Goal: Task Accomplishment & Management: Manage account settings

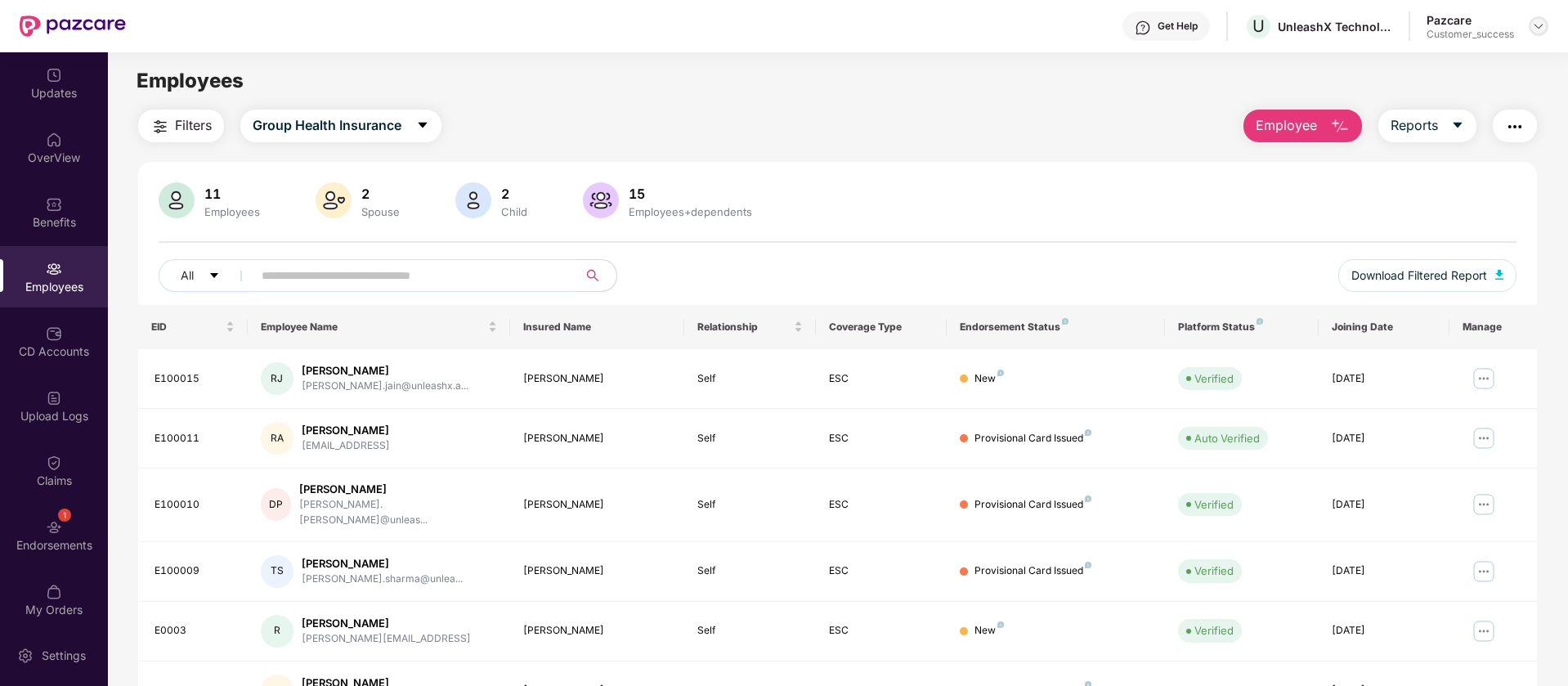
click at [1546, 26] on div at bounding box center [1538, 26] width 20 height 20
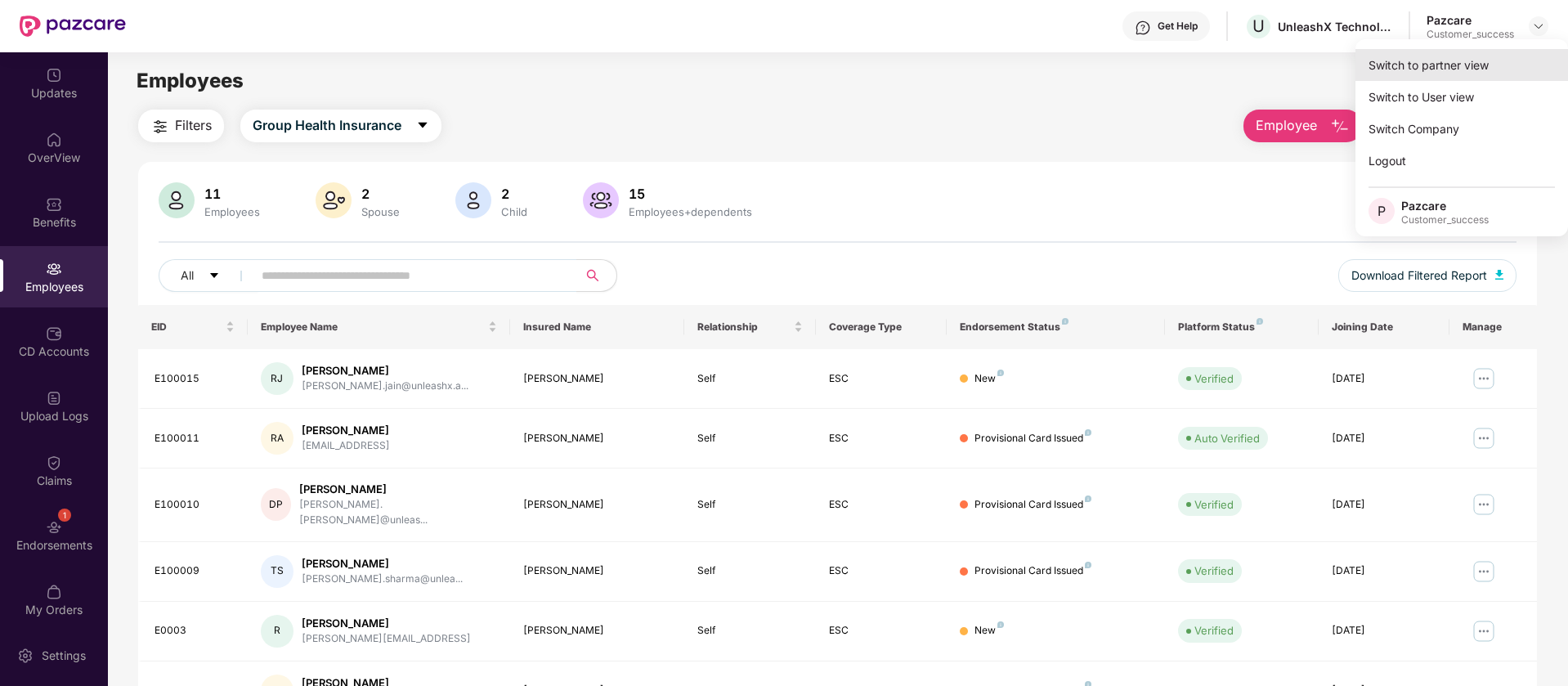
click at [1474, 65] on div "Switch to partner view" at bounding box center [1461, 64] width 213 height 32
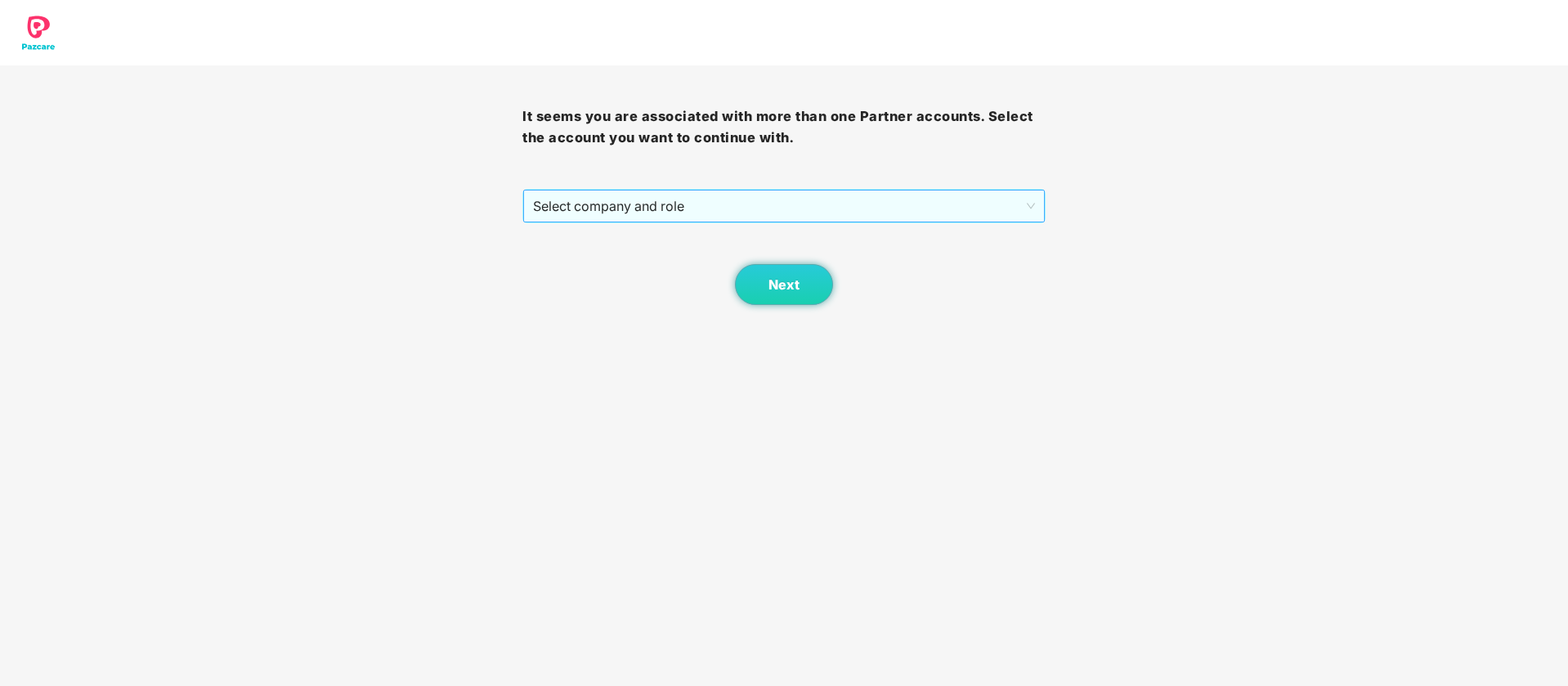
click at [775, 214] on span "Select company and role" at bounding box center [783, 205] width 501 height 32
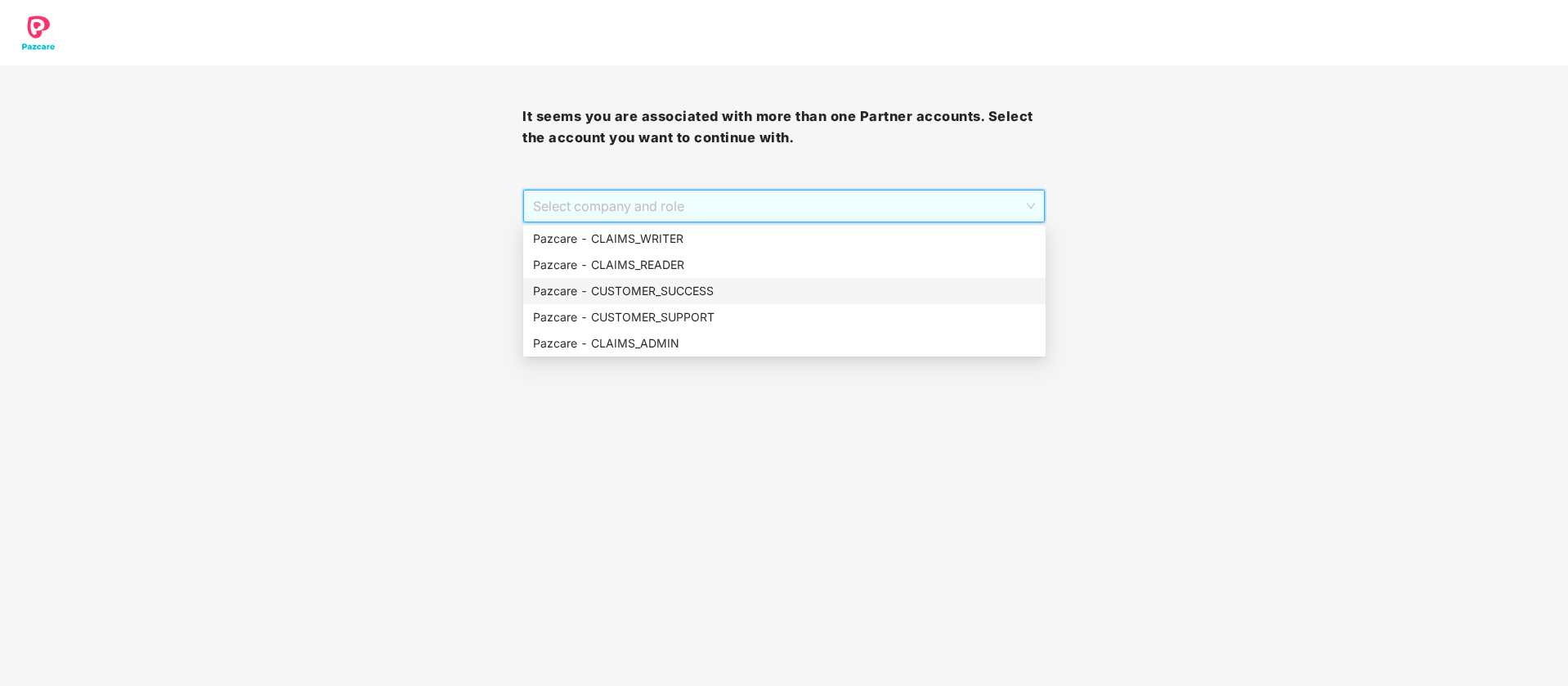
click at [676, 295] on div "Pazcare - CUSTOMER_SUCCESS" at bounding box center [784, 290] width 503 height 18
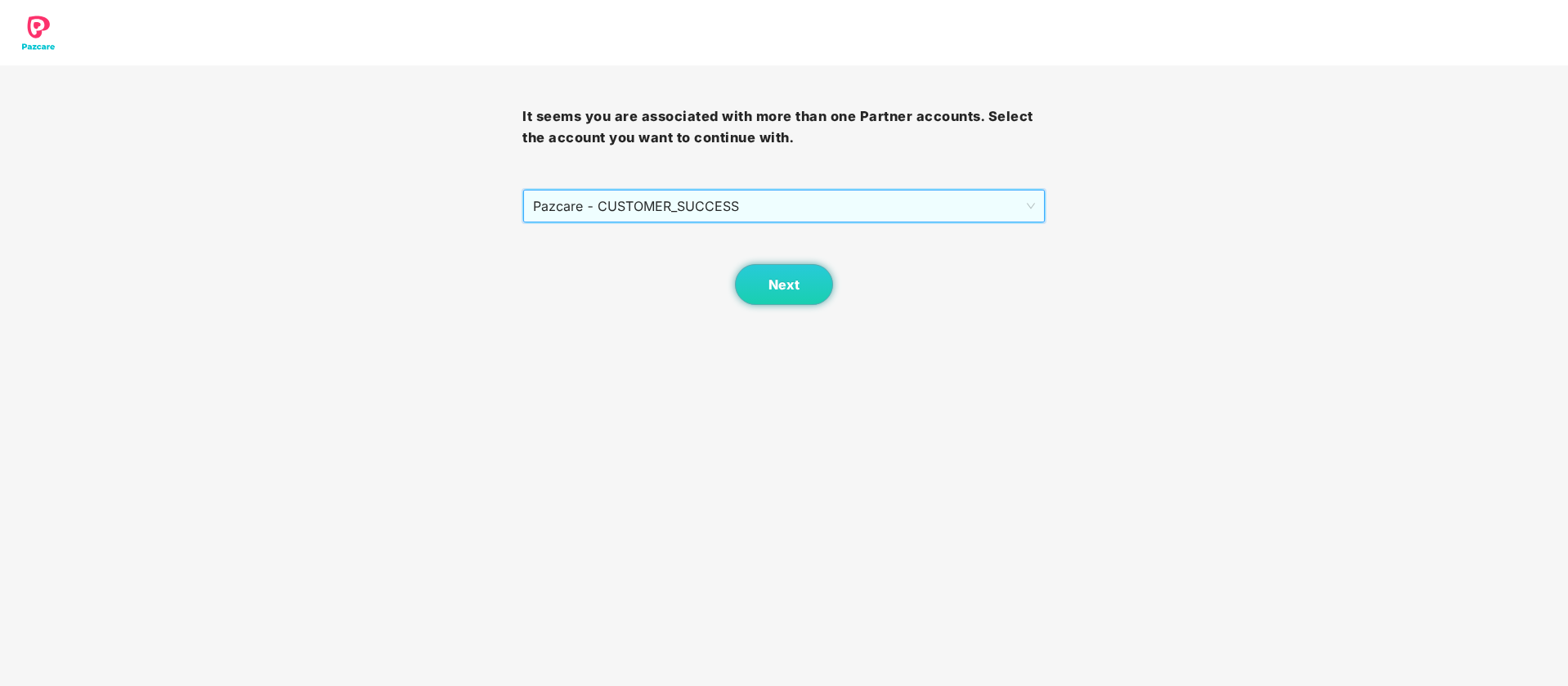
click at [717, 207] on span "Pazcare - CUSTOMER_SUCCESS" at bounding box center [783, 205] width 501 height 32
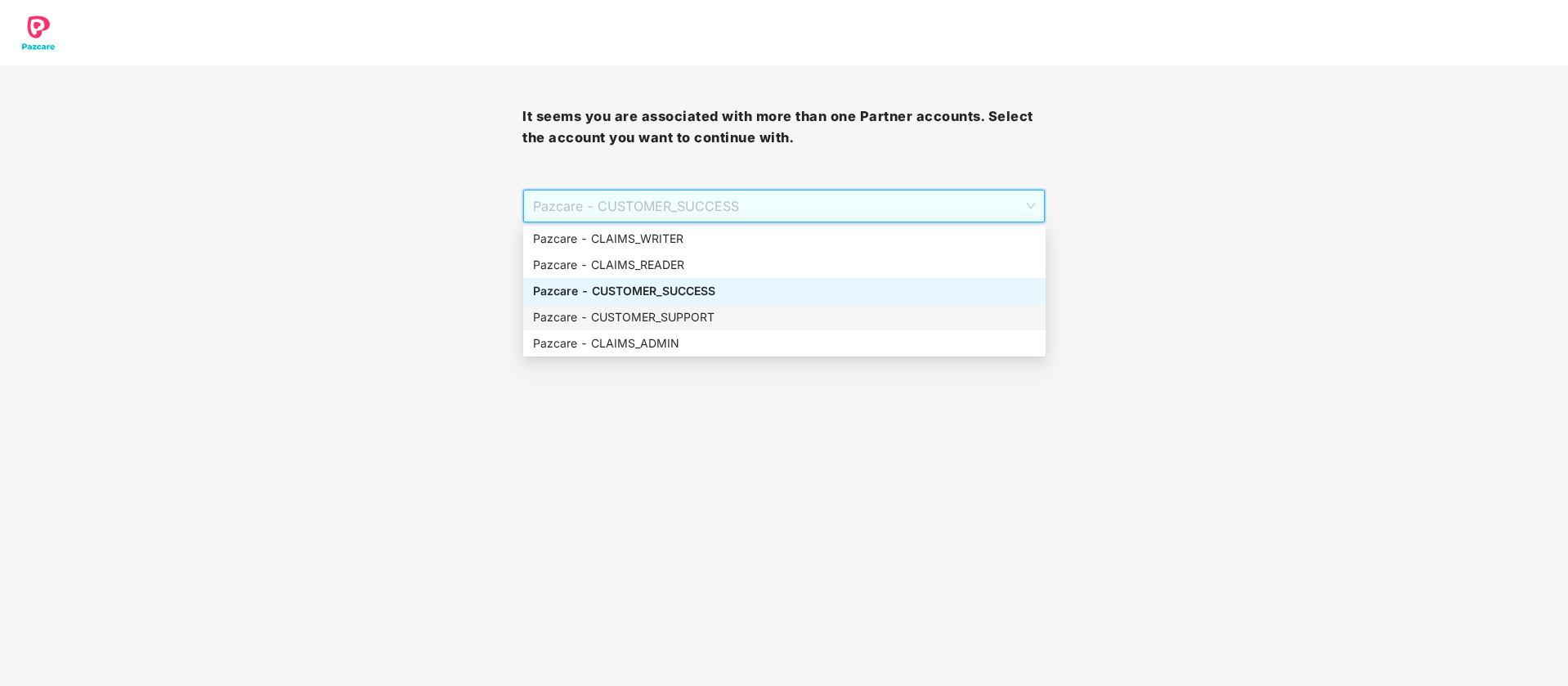
click at [722, 315] on div "Pazcare - CUSTOMER_SUPPORT" at bounding box center [784, 317] width 503 height 18
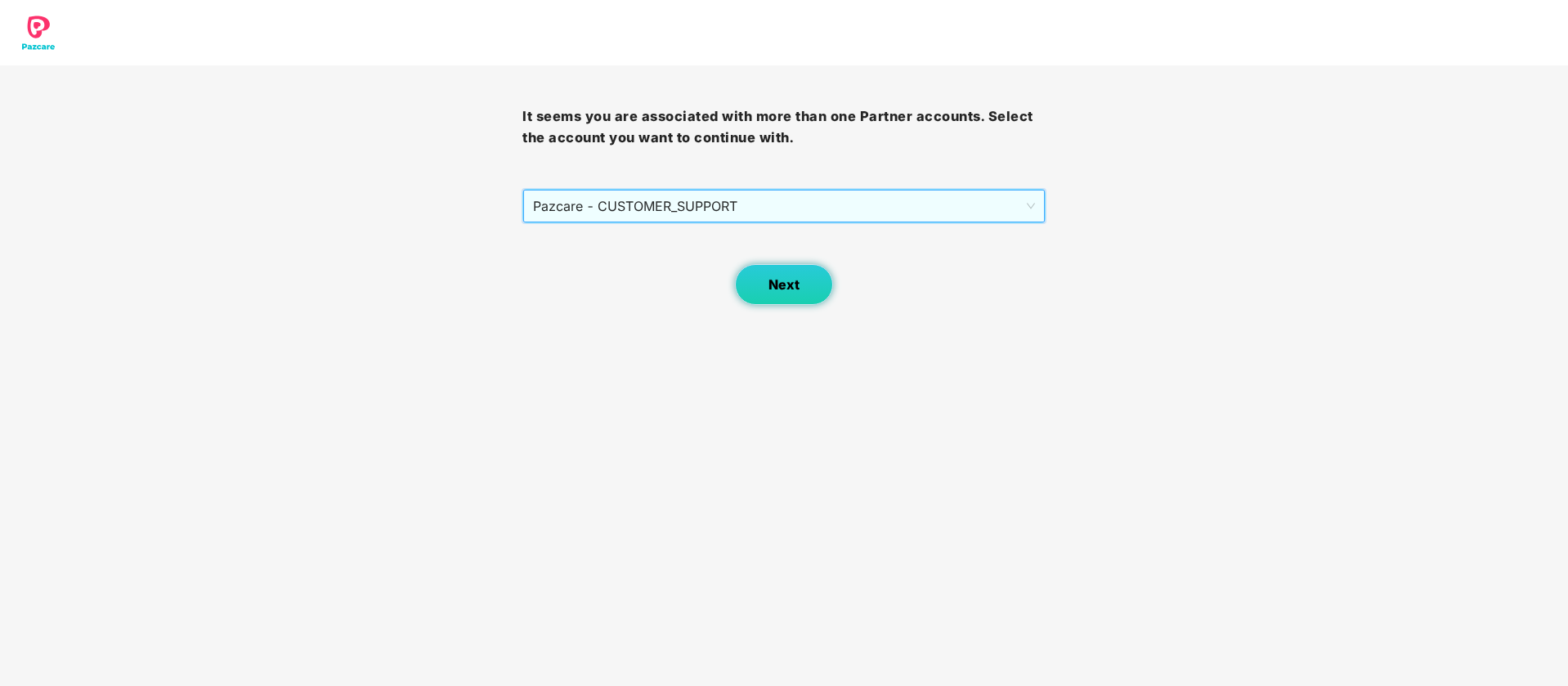
click at [764, 283] on button "Next" at bounding box center [784, 285] width 98 height 41
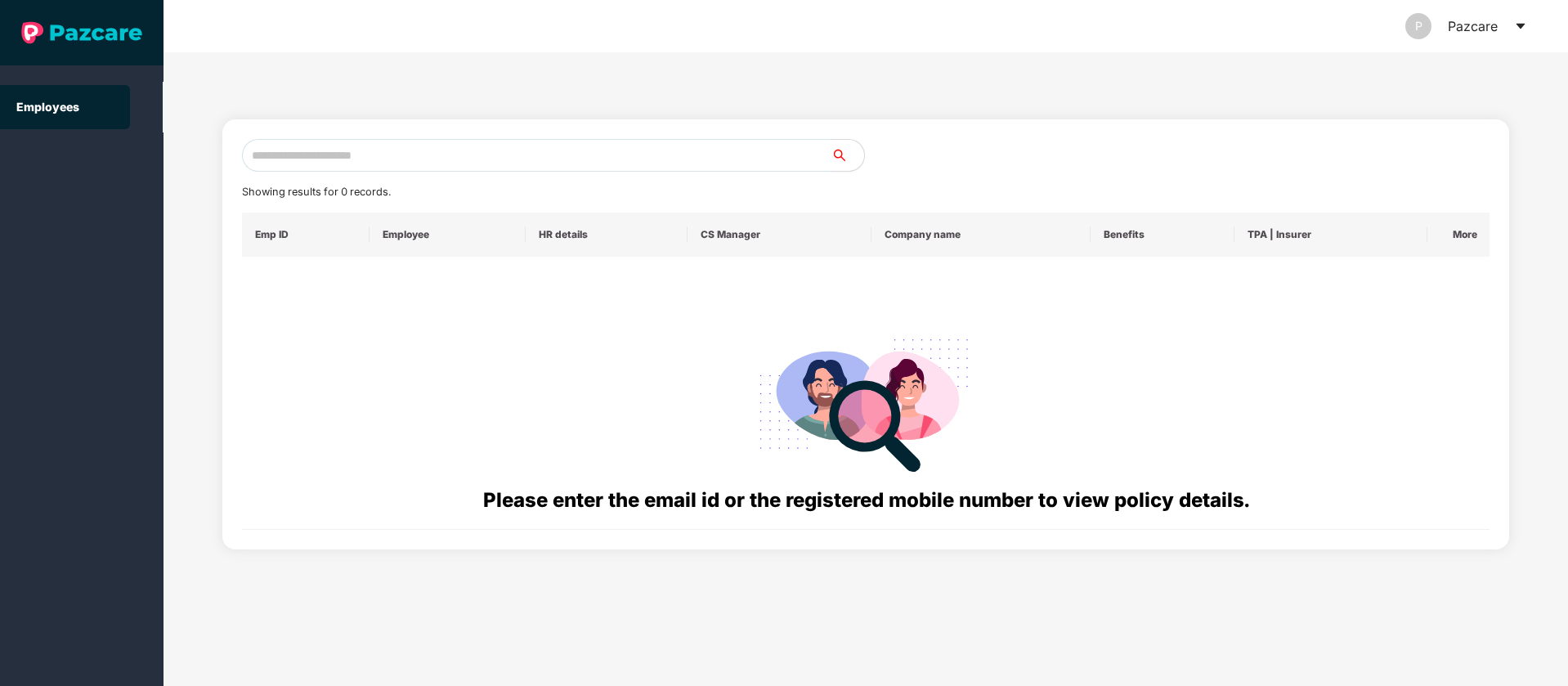
click at [386, 166] on input "text" at bounding box center [536, 156] width 589 height 32
type input "*"
type input "**********"
click at [431, 157] on input "**********" at bounding box center [536, 156] width 589 height 32
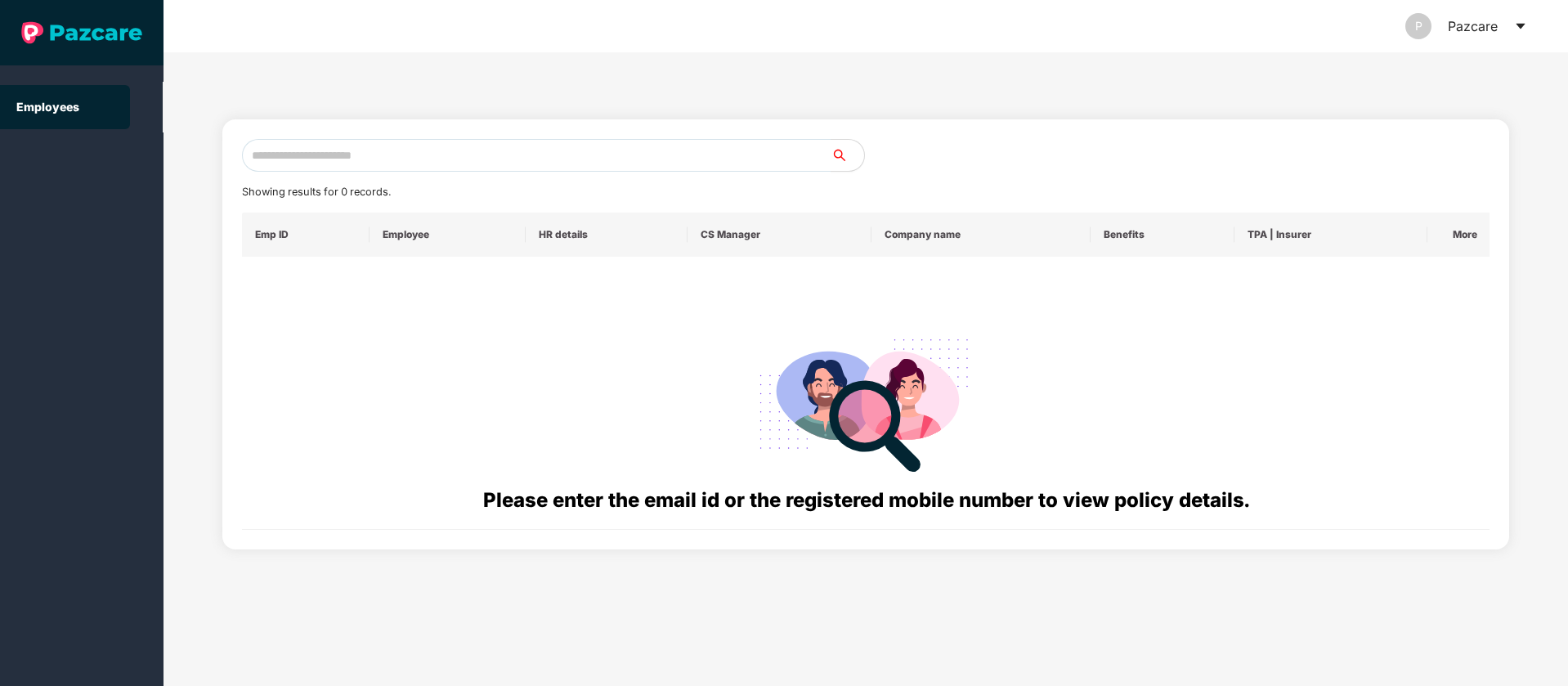
click at [1517, 26] on icon "caret-down" at bounding box center [1521, 27] width 13 height 13
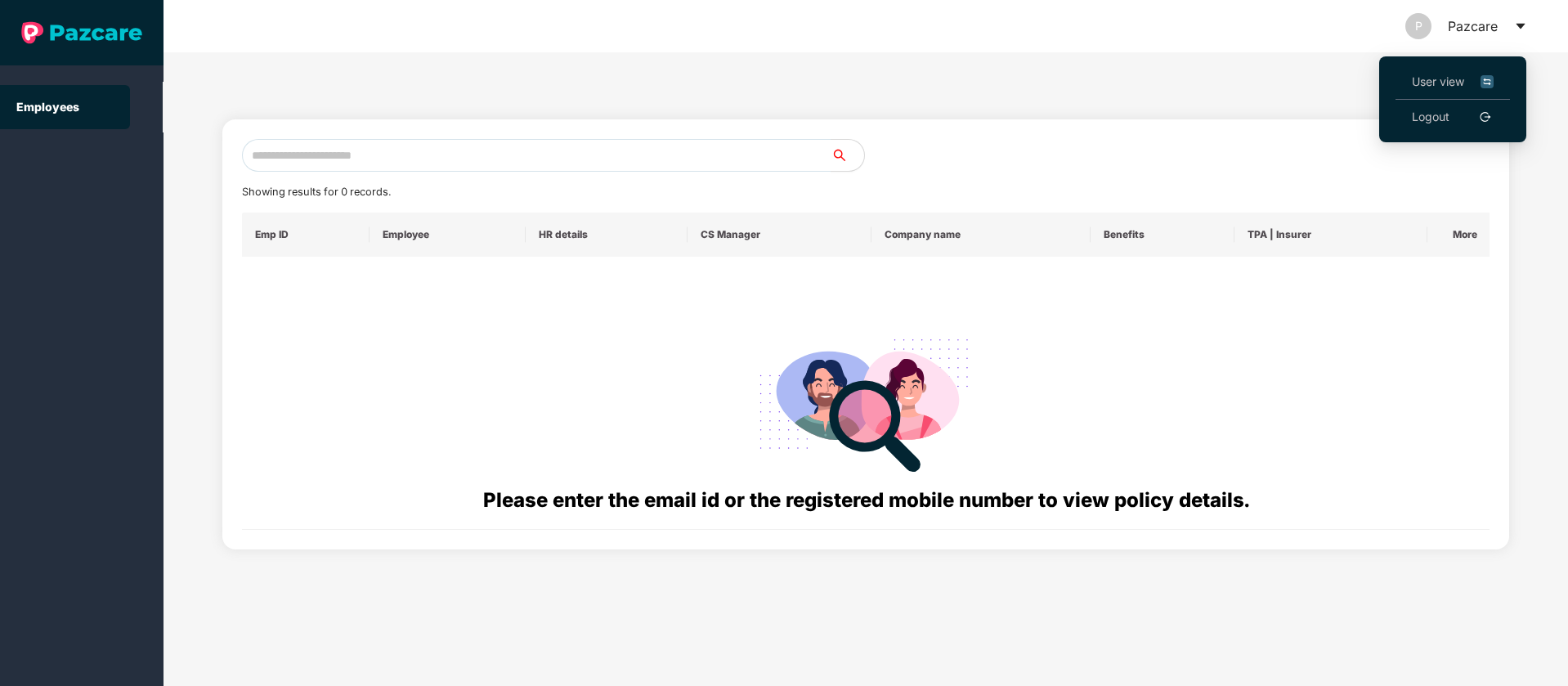
click at [1492, 78] on img at bounding box center [1487, 81] width 13 height 18
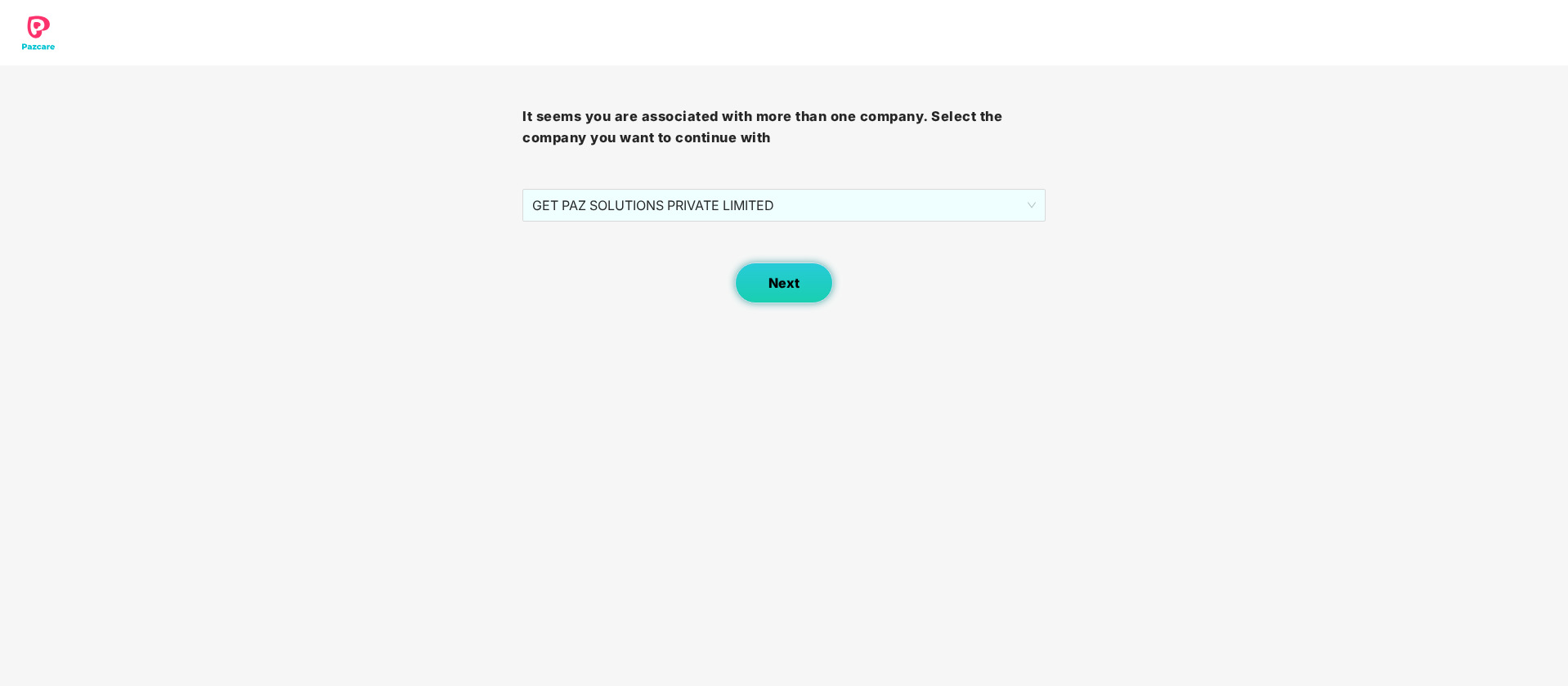
click at [755, 293] on button "Next" at bounding box center [784, 283] width 98 height 41
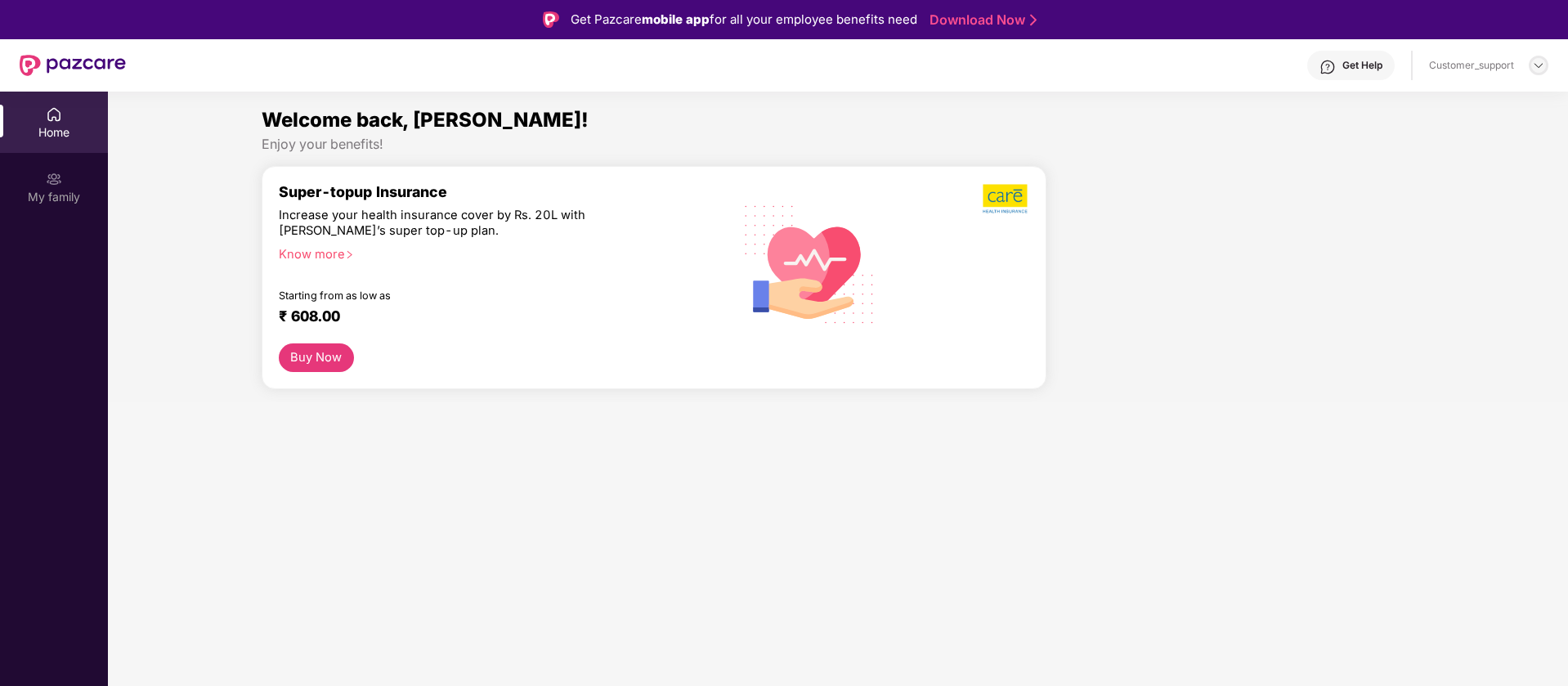
click at [1546, 68] on div at bounding box center [1538, 65] width 20 height 20
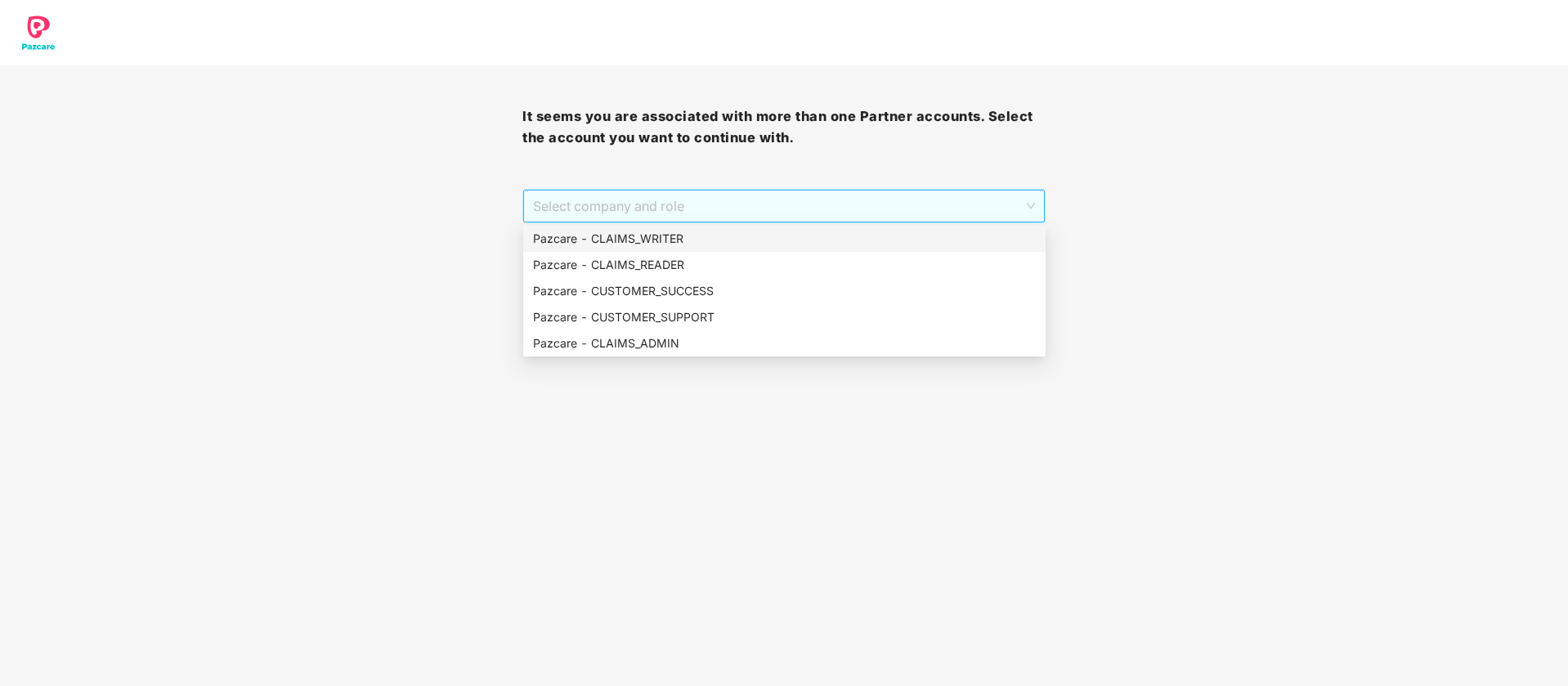
click at [604, 212] on span "Select company and role" at bounding box center [783, 205] width 501 height 32
click at [642, 289] on div "Pazcare - CUSTOMER_SUCCESS" at bounding box center [784, 290] width 503 height 18
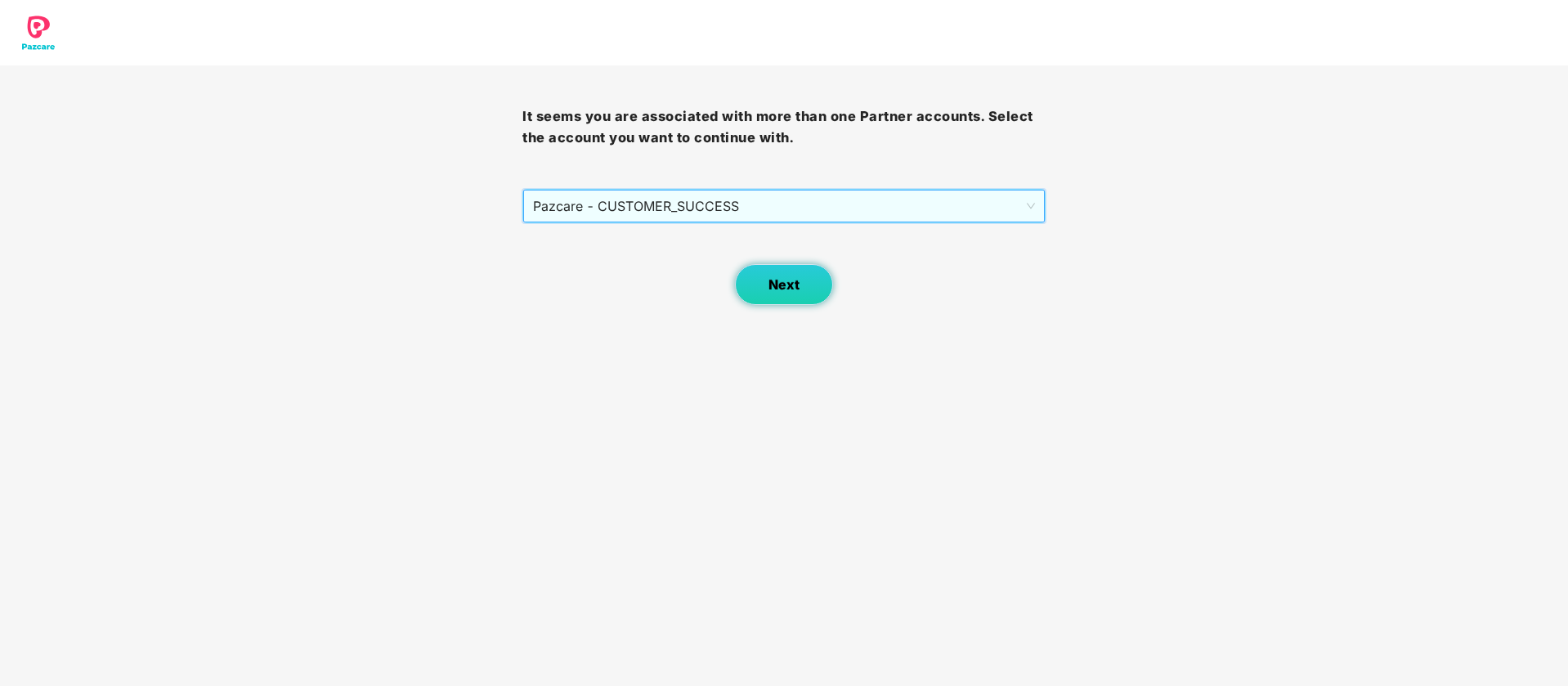
click at [811, 298] on button "Next" at bounding box center [784, 285] width 98 height 41
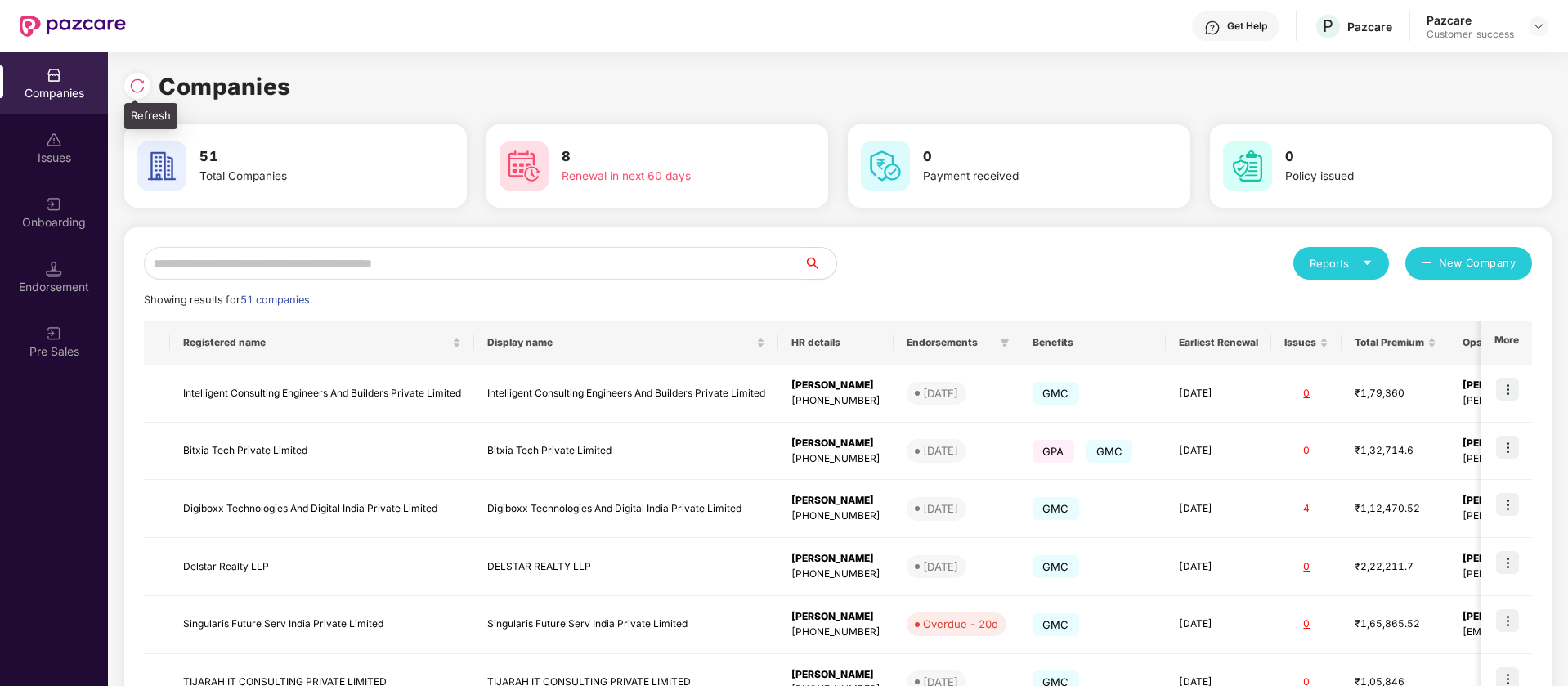
click at [145, 94] on div at bounding box center [137, 85] width 26 height 26
click at [1544, 31] on img at bounding box center [1538, 27] width 13 height 13
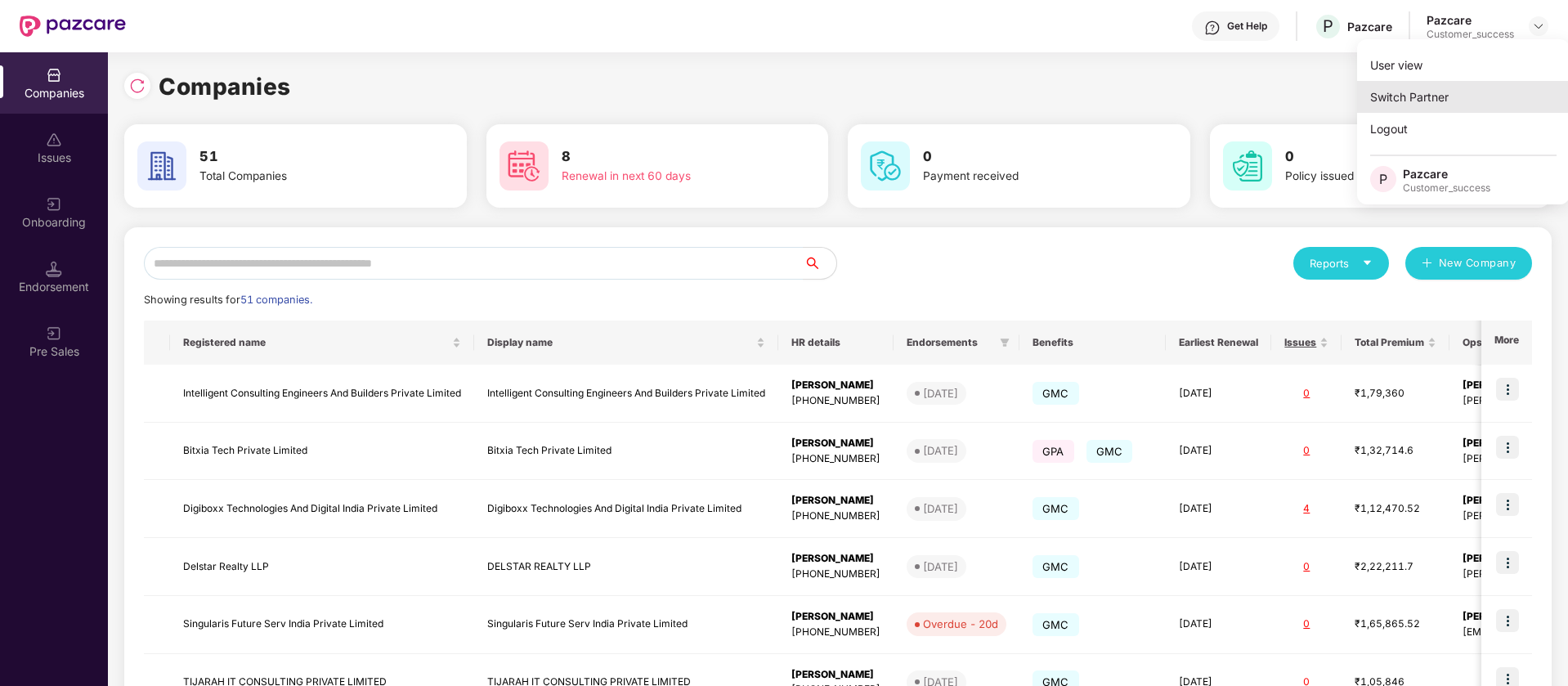
click at [1451, 101] on div "Switch Partner" at bounding box center [1463, 96] width 213 height 32
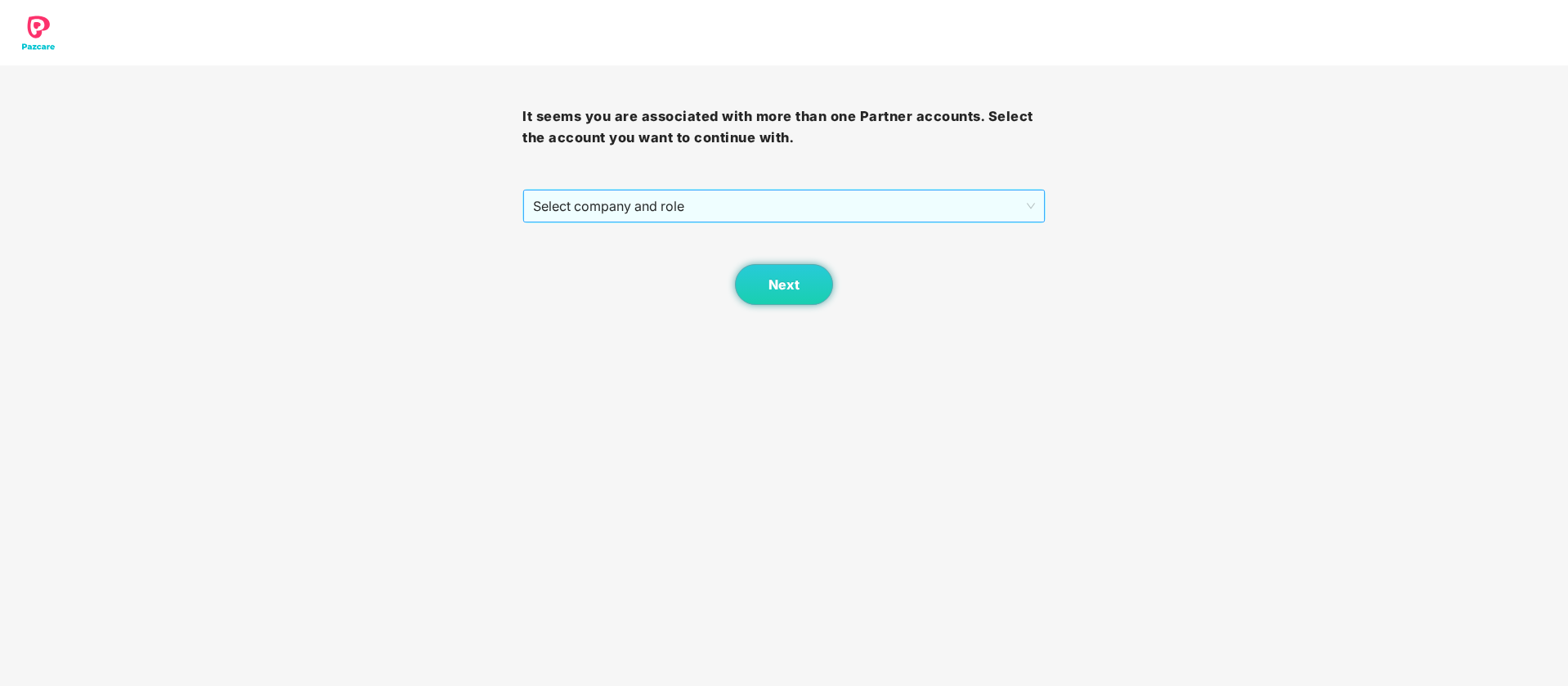
click at [599, 221] on span "Select company and role" at bounding box center [783, 205] width 501 height 32
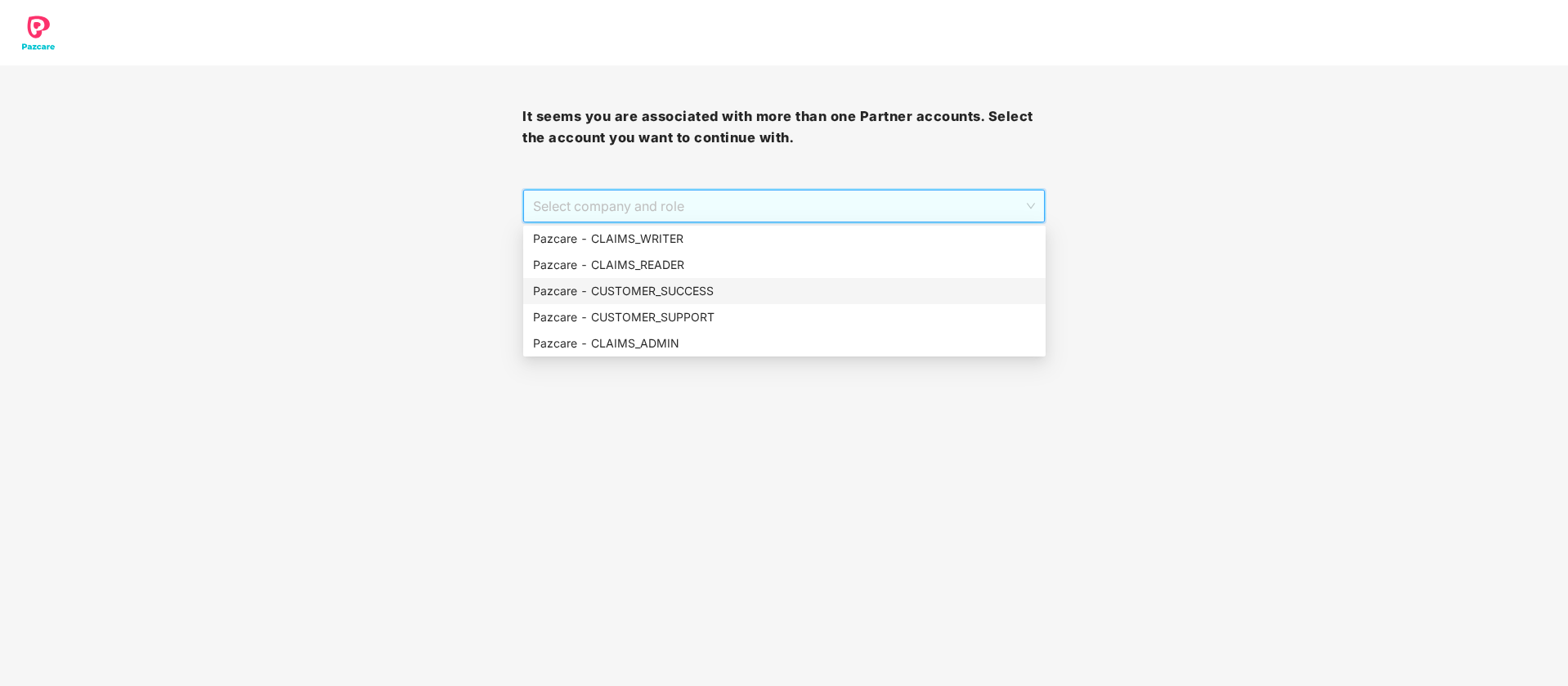
click at [642, 294] on div "Pazcare - CUSTOMER_SUCCESS" at bounding box center [784, 290] width 503 height 18
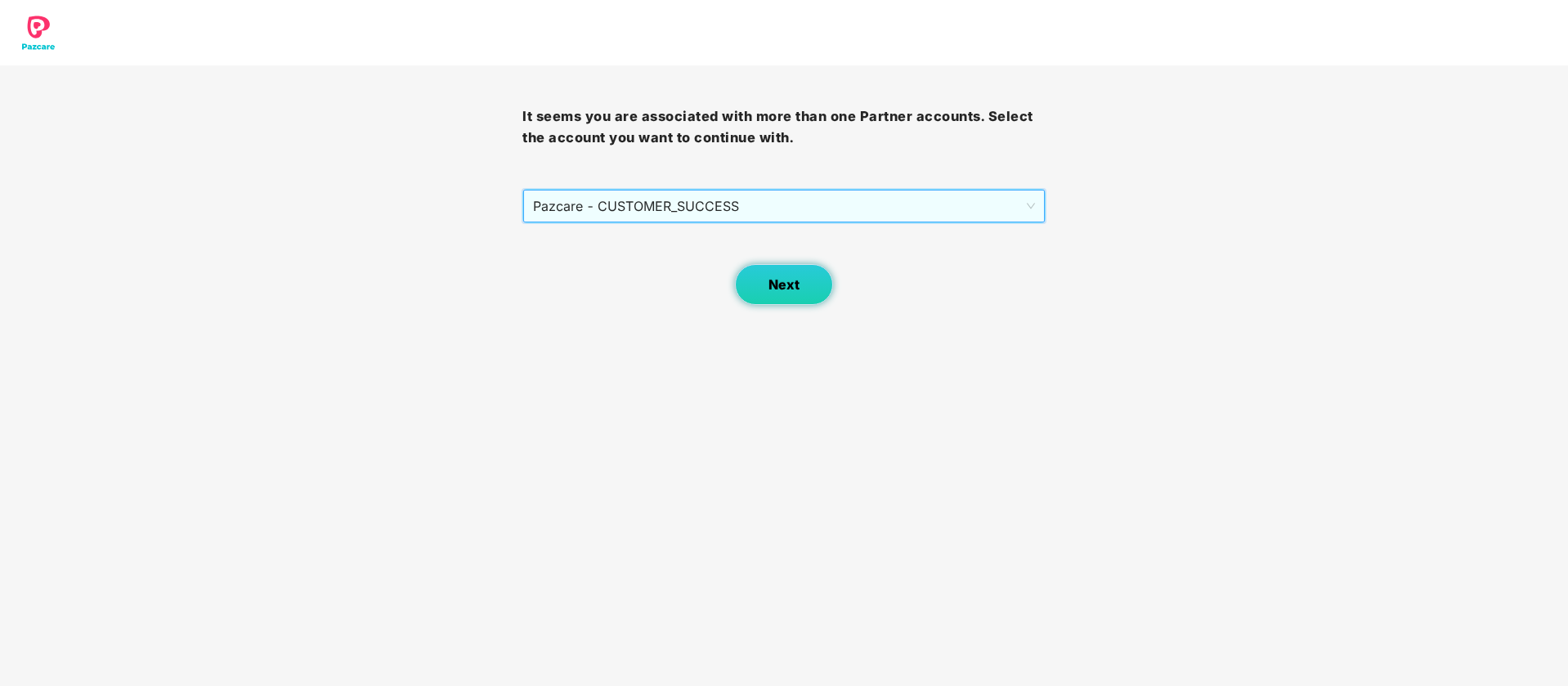
click at [748, 298] on button "Next" at bounding box center [784, 285] width 98 height 41
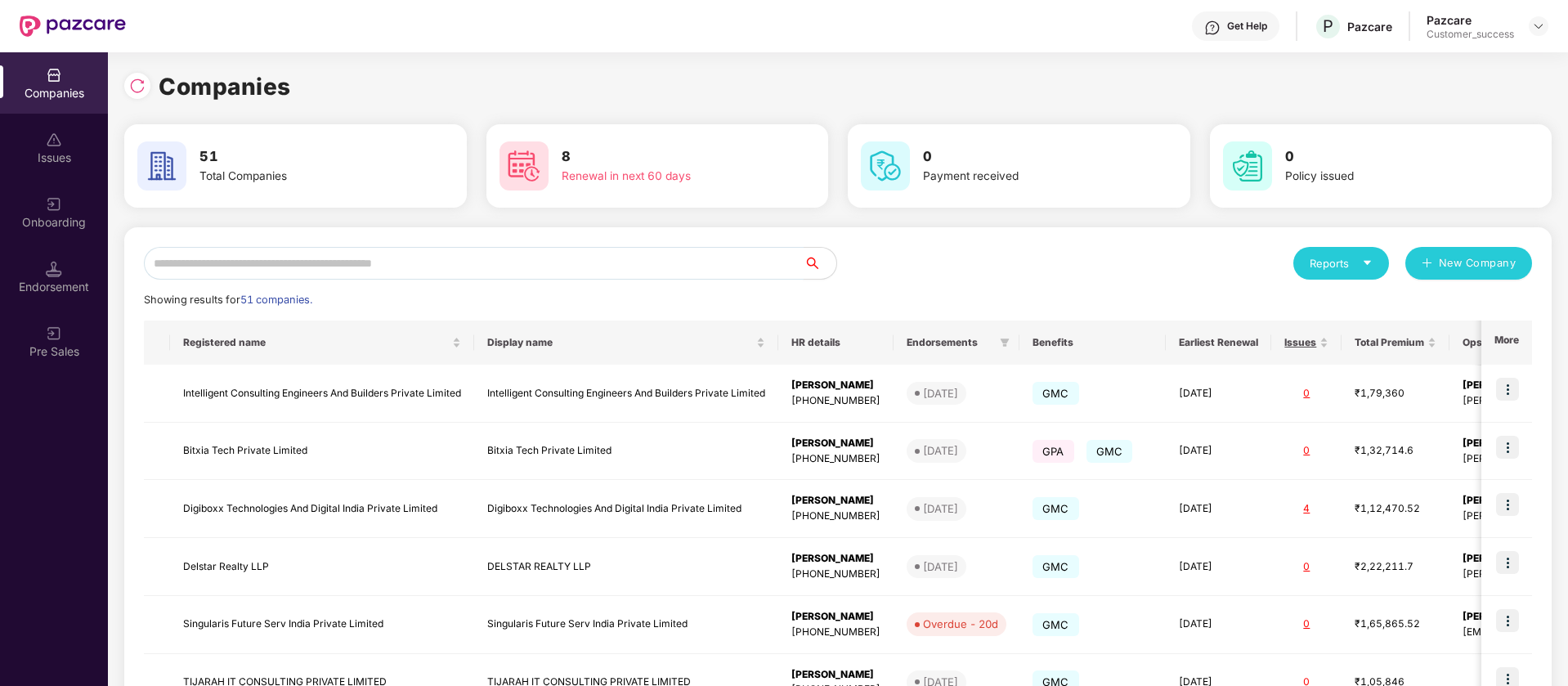
click at [434, 251] on input "text" at bounding box center [474, 264] width 660 height 32
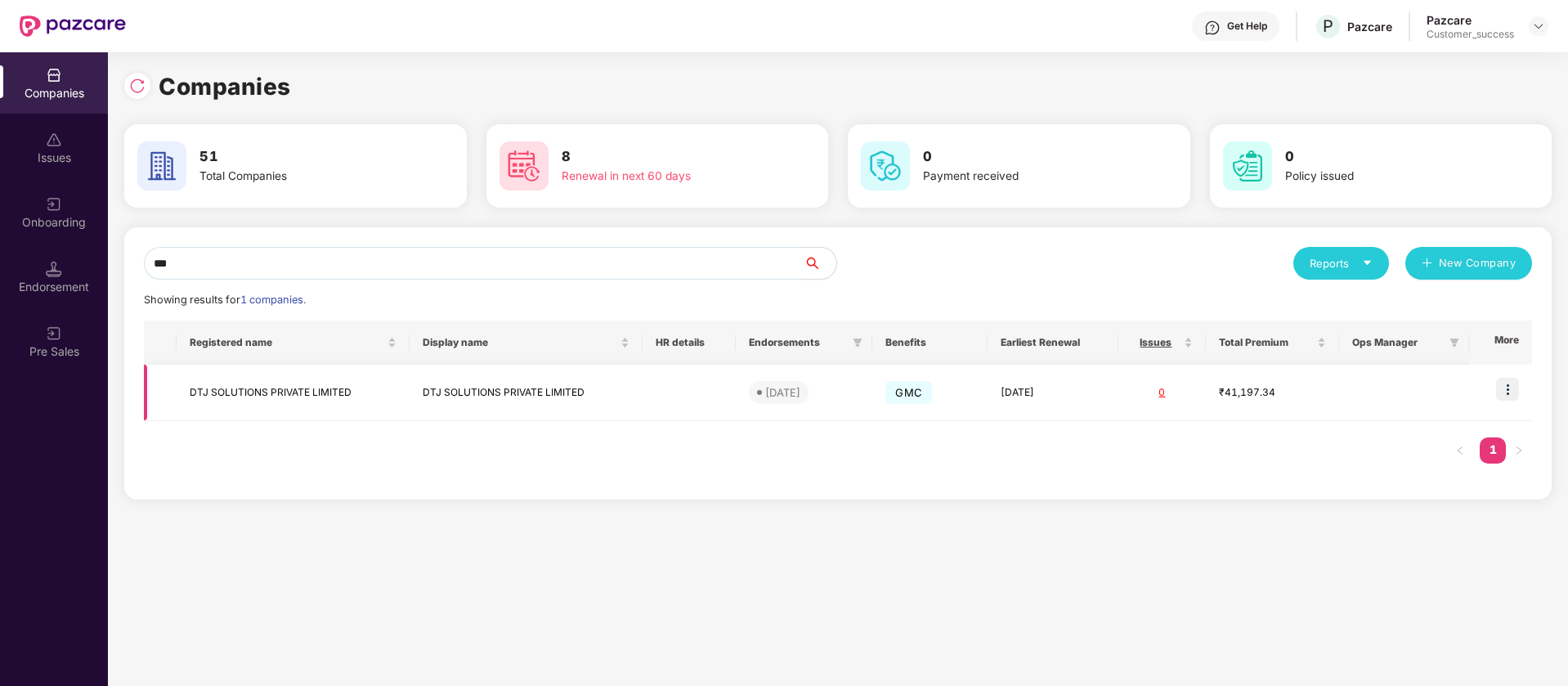
type input "***"
click at [1509, 394] on img at bounding box center [1508, 390] width 23 height 23
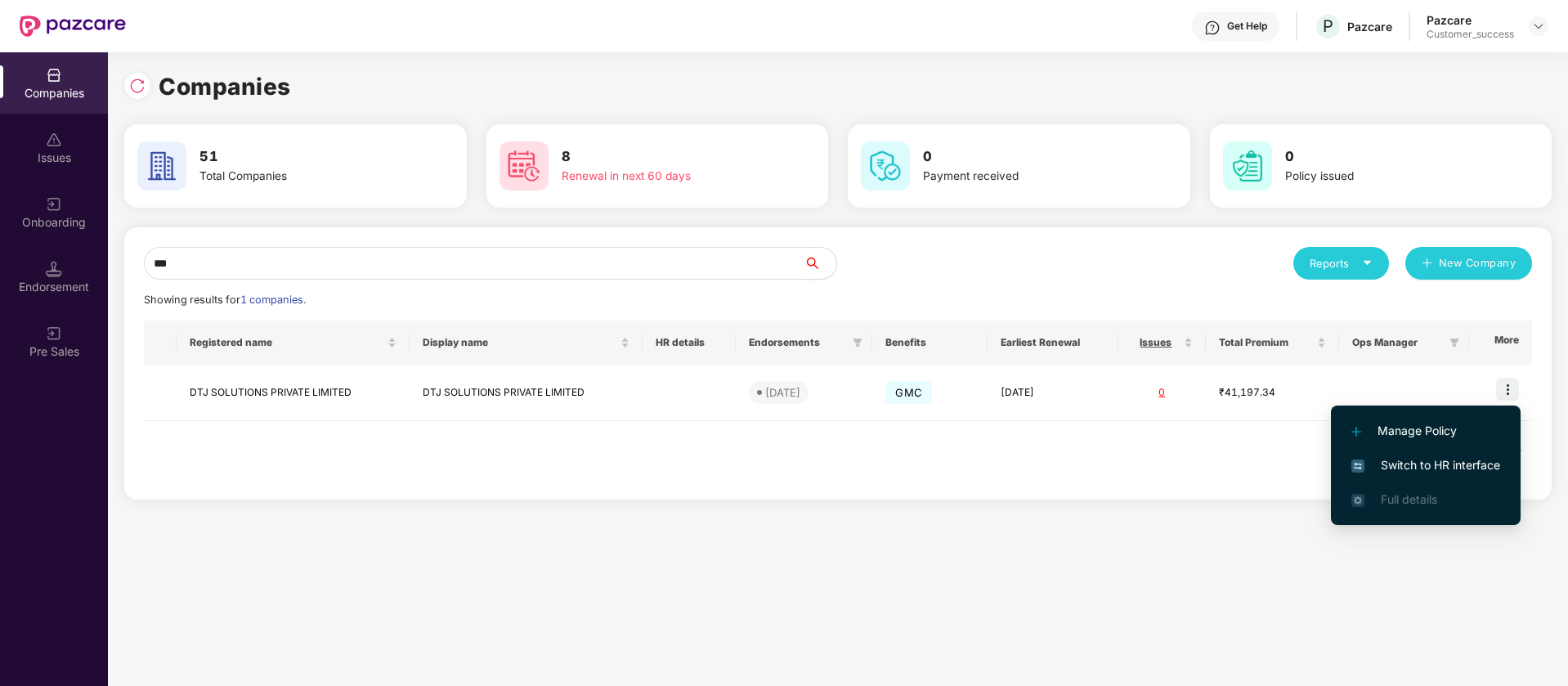
click at [1451, 463] on span "Switch to HR interface" at bounding box center [1426, 465] width 149 height 18
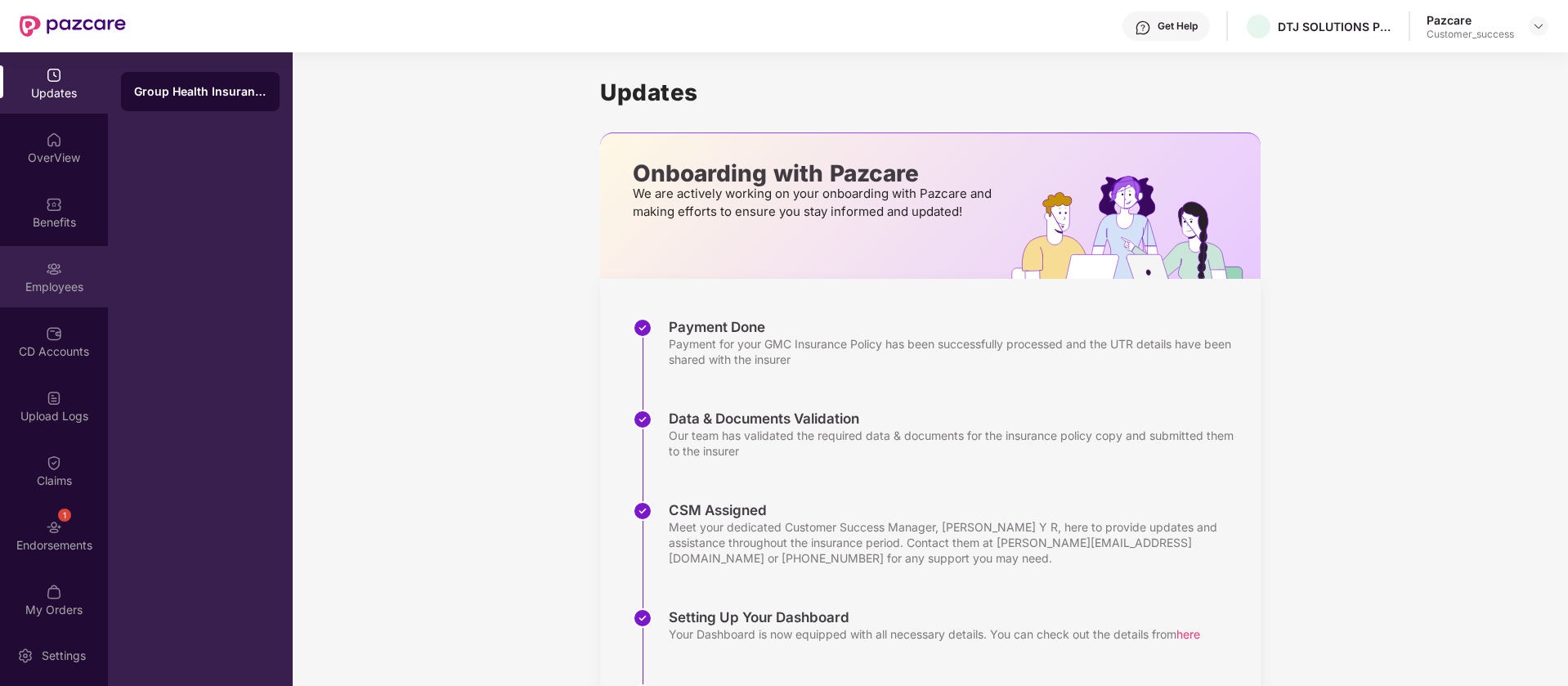
click at [37, 289] on div "Employees" at bounding box center [53, 287] width 108 height 16
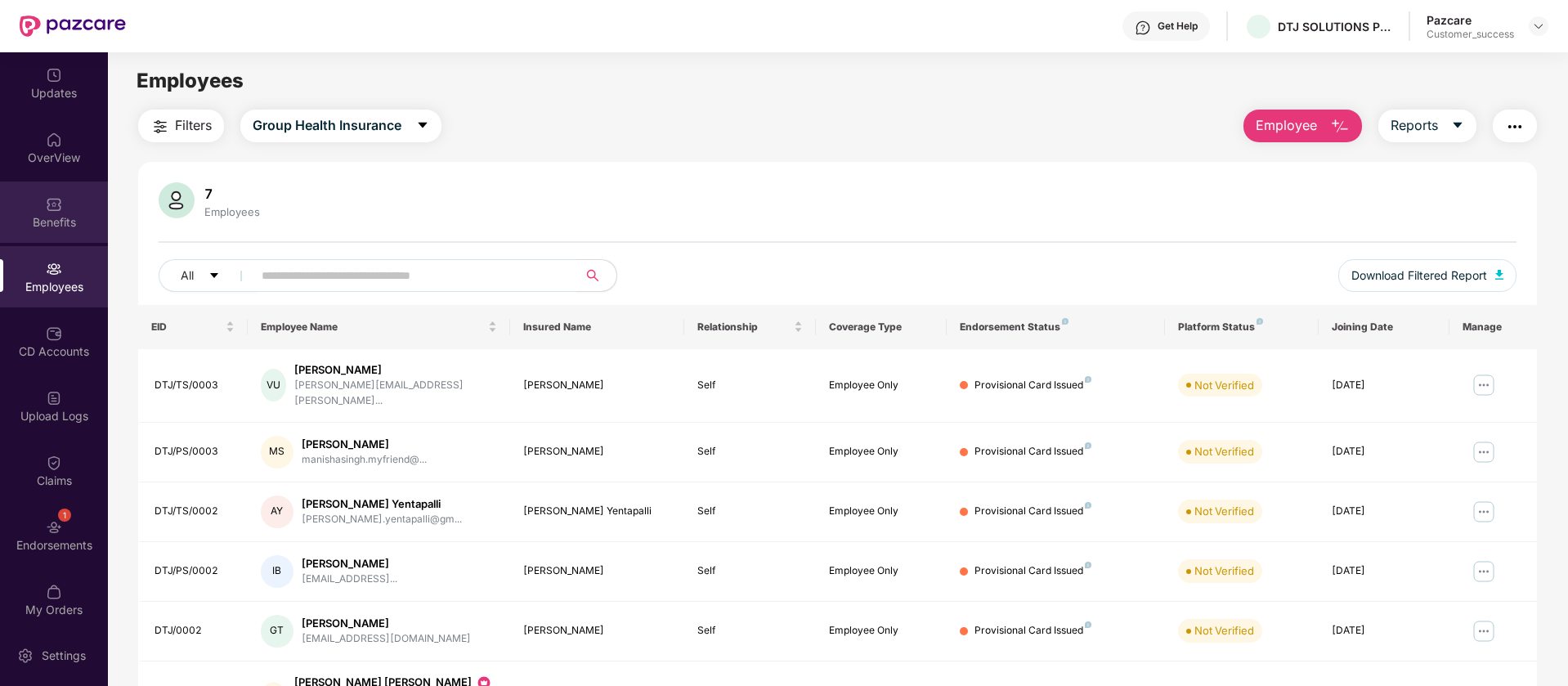
click at [57, 214] on div "Benefits" at bounding box center [53, 222] width 108 height 16
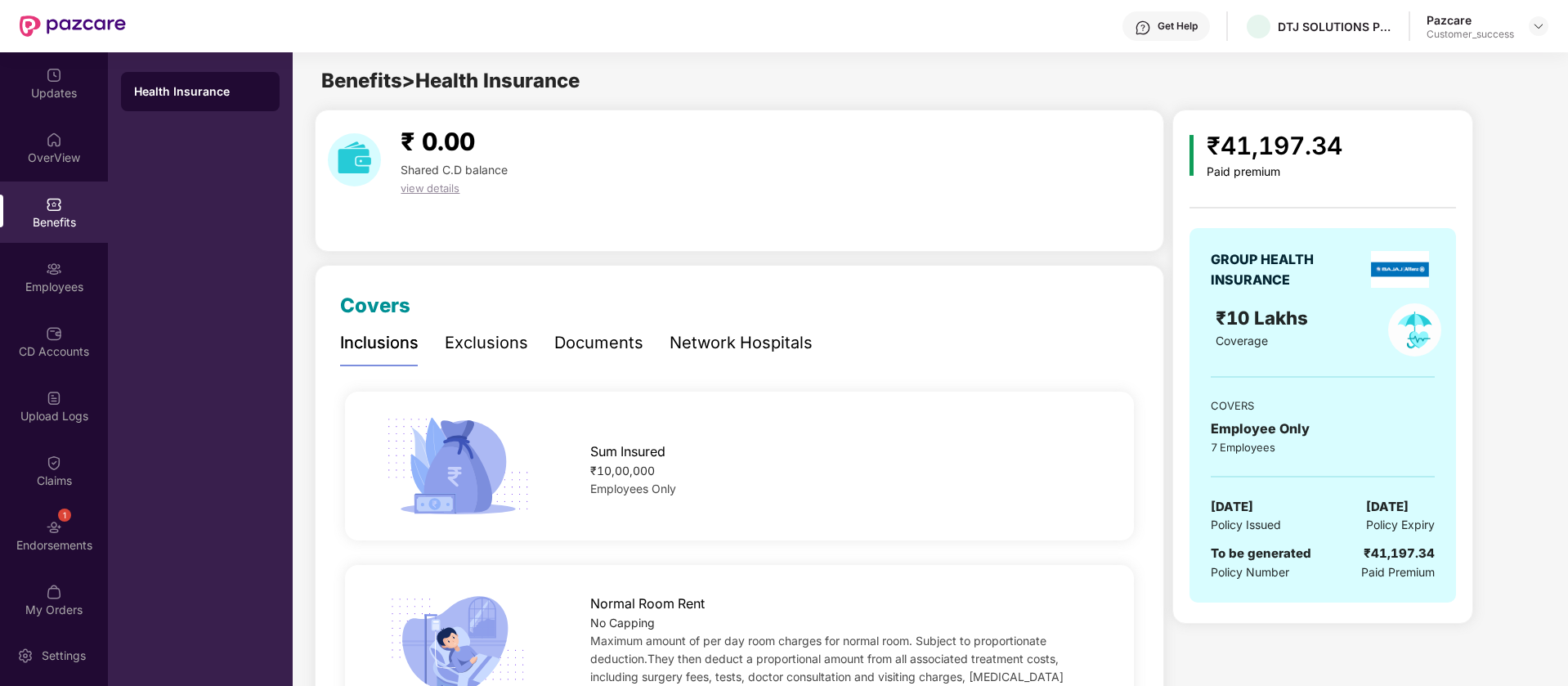
click at [586, 350] on div "Documents" at bounding box center [598, 343] width 89 height 26
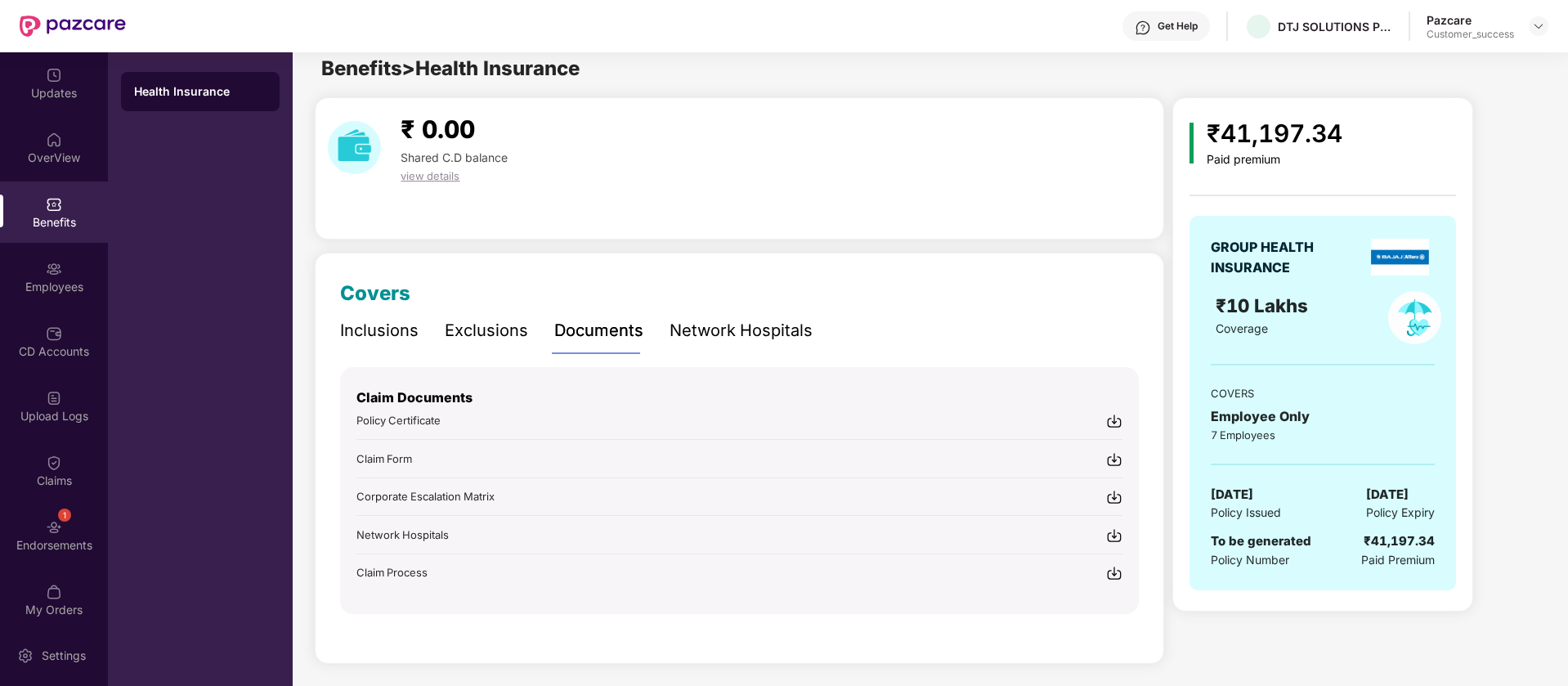
scroll to position [16, 0]
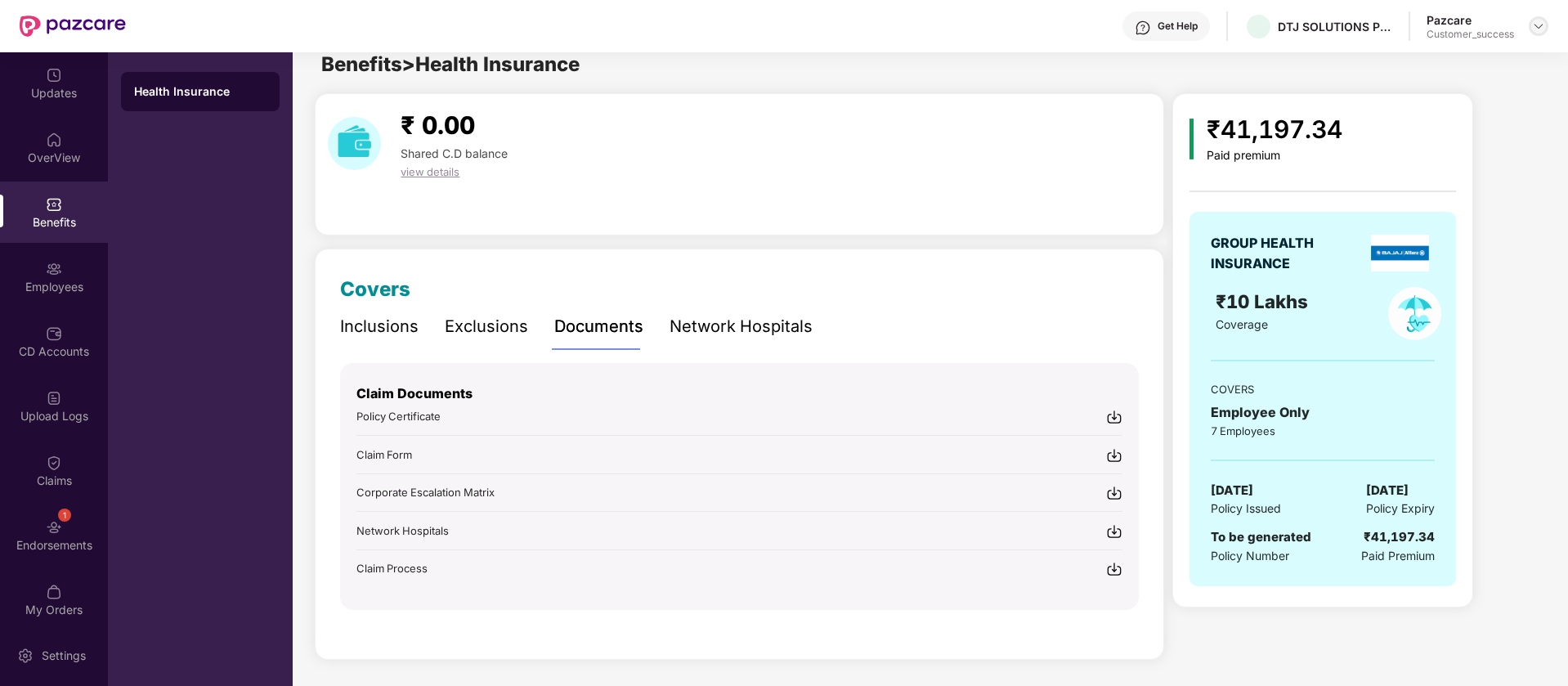
click at [1537, 25] on img at bounding box center [1538, 27] width 13 height 13
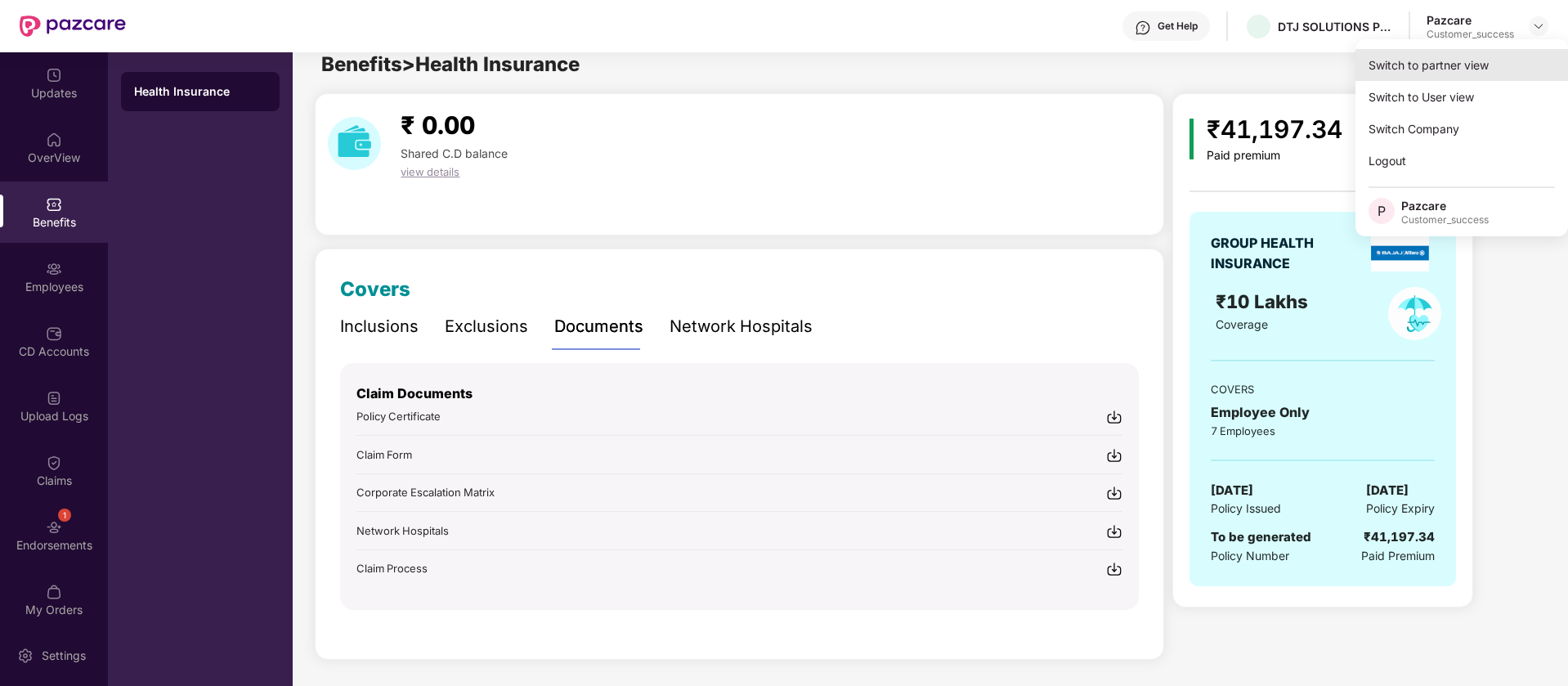
click at [1473, 78] on div "Switch to partner view" at bounding box center [1461, 64] width 213 height 32
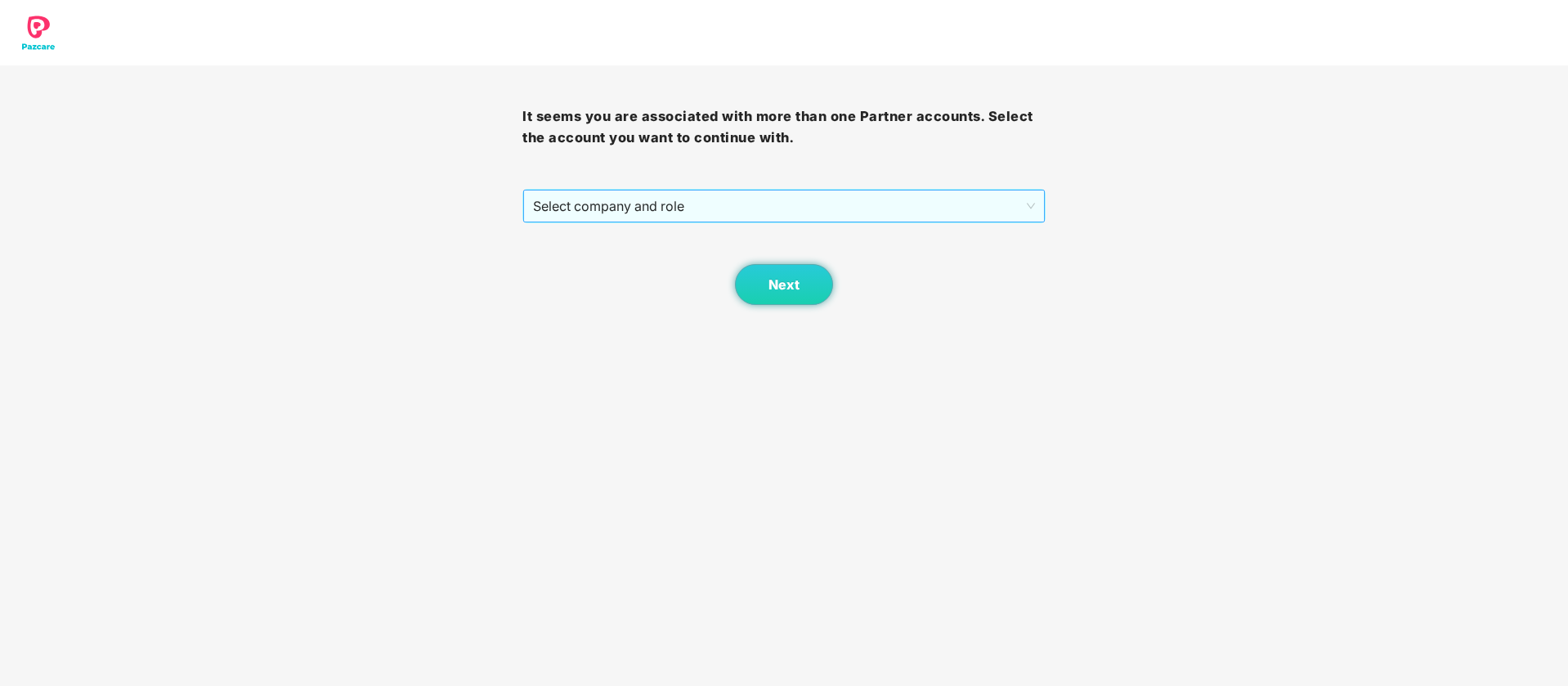
click at [646, 203] on span "Select company and role" at bounding box center [783, 205] width 501 height 32
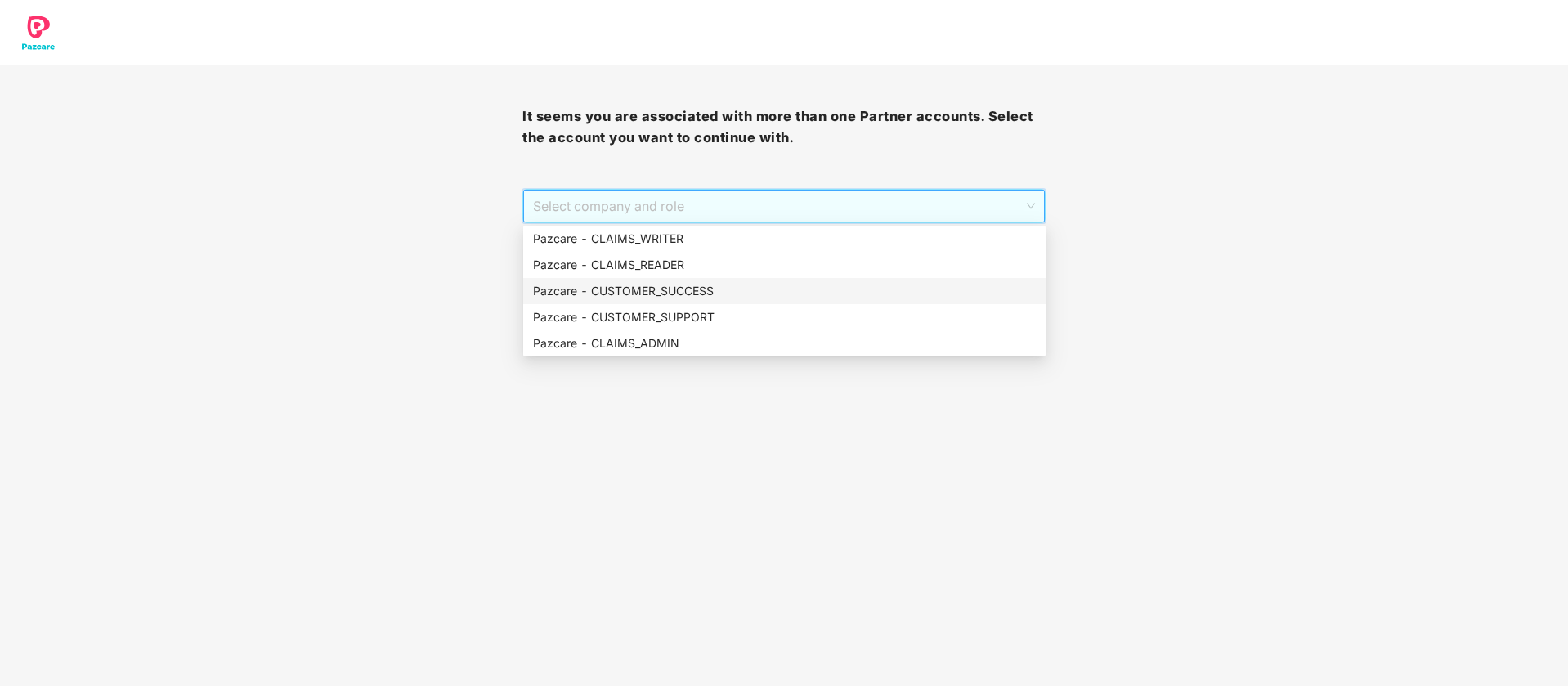
click at [667, 286] on div "Pazcare - CUSTOMER_SUCCESS" at bounding box center [784, 290] width 503 height 18
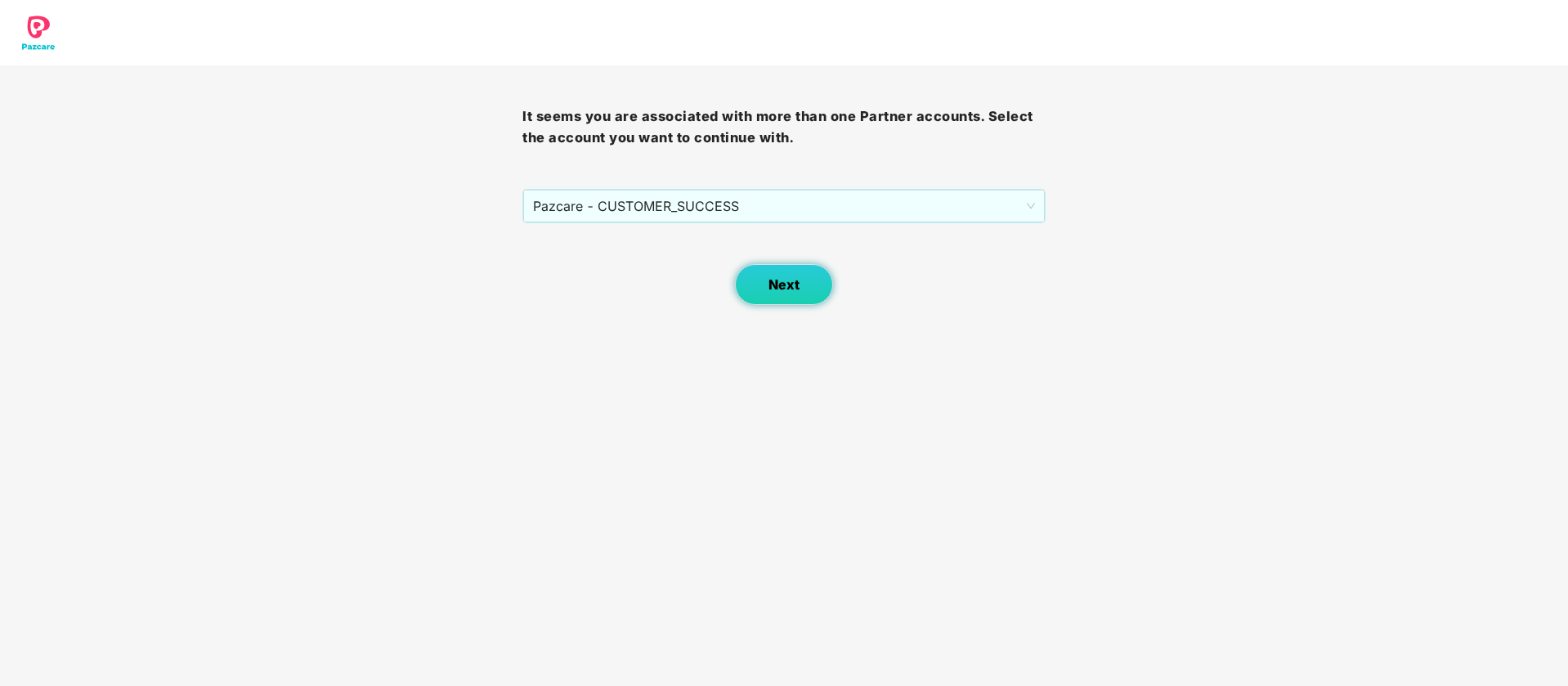
click at [766, 289] on button "Next" at bounding box center [784, 285] width 98 height 41
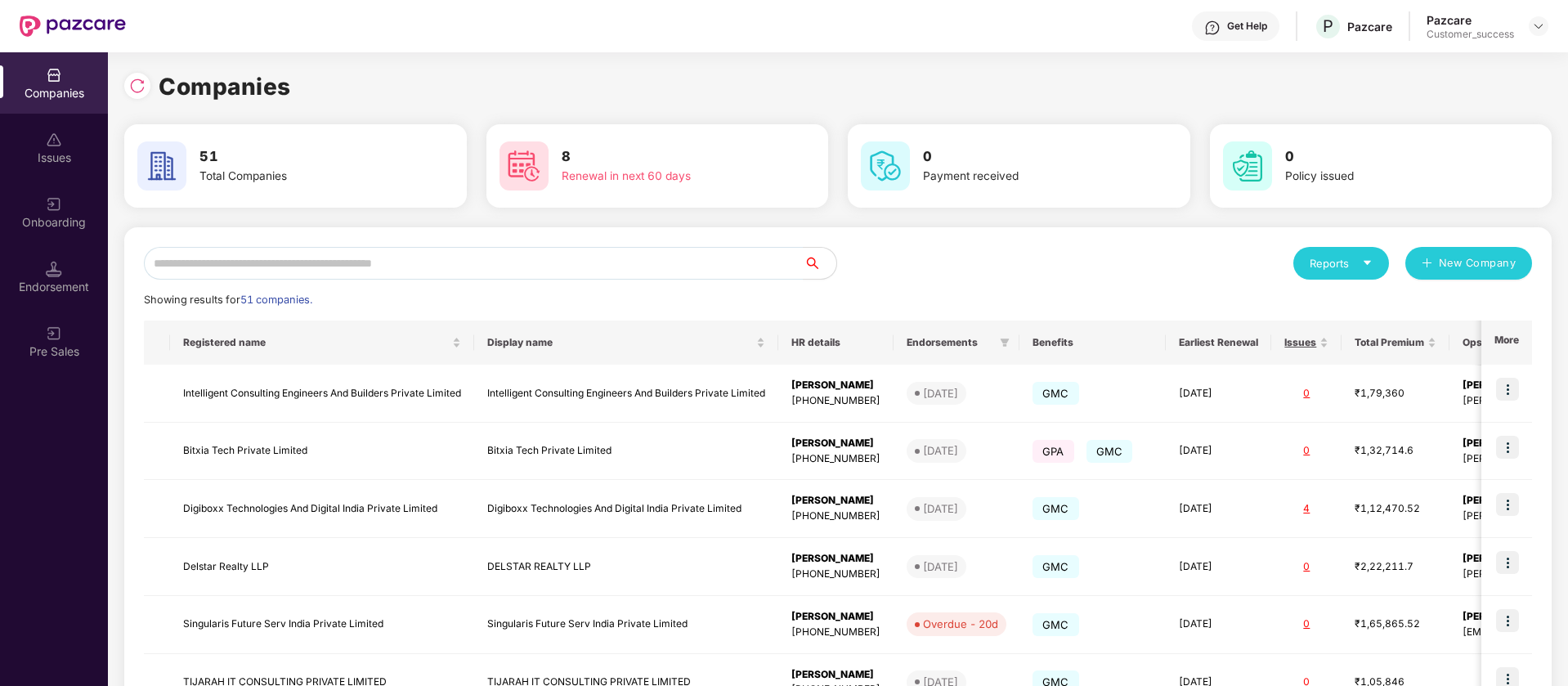
click at [14, 187] on div "Onboarding" at bounding box center [53, 212] width 108 height 61
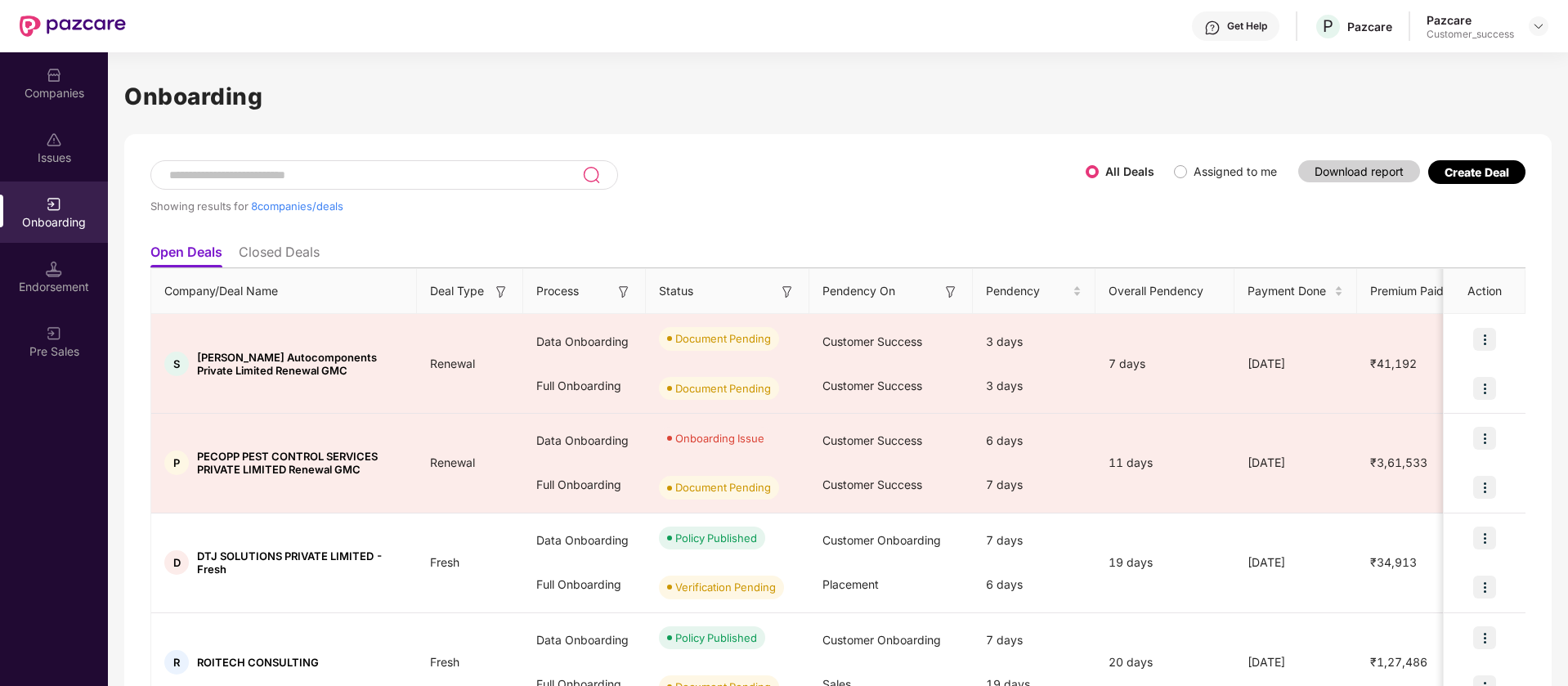
click at [390, 179] on input at bounding box center [375, 175] width 414 height 14
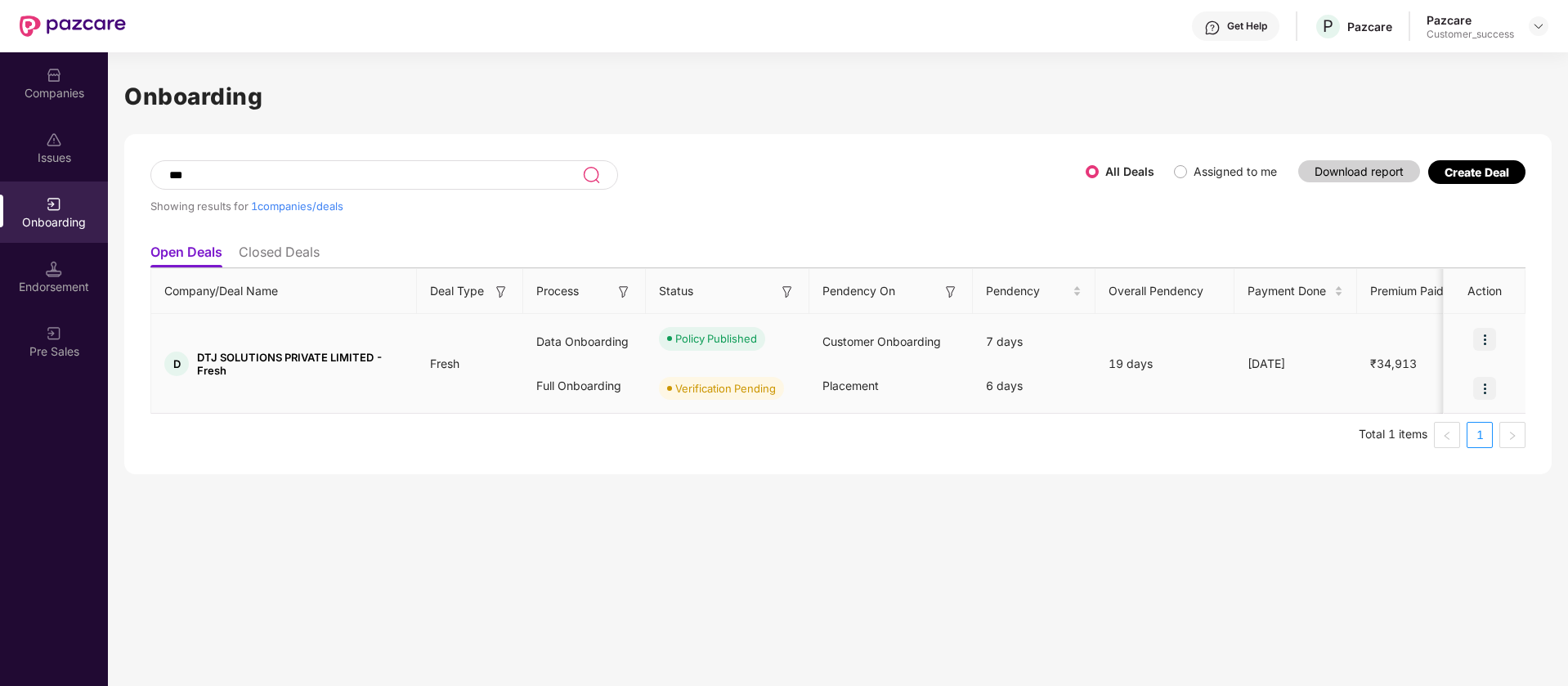
type input "***"
click at [1489, 337] on img at bounding box center [1485, 339] width 23 height 23
click at [1437, 383] on span "View Document" at bounding box center [1418, 381] width 117 height 18
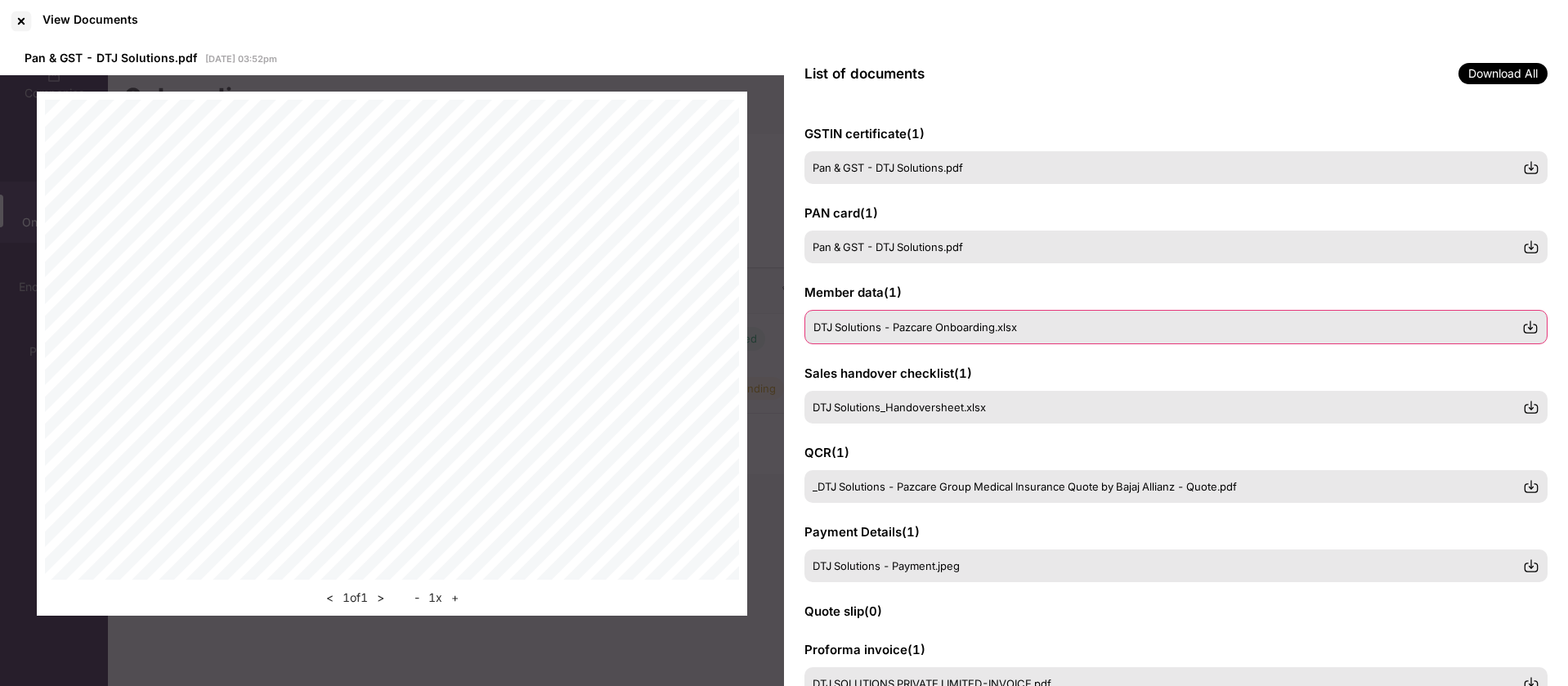
click at [1092, 326] on div "DTJ Solutions - Pazcare Onboarding.xlsx" at bounding box center [1168, 328] width 709 height 13
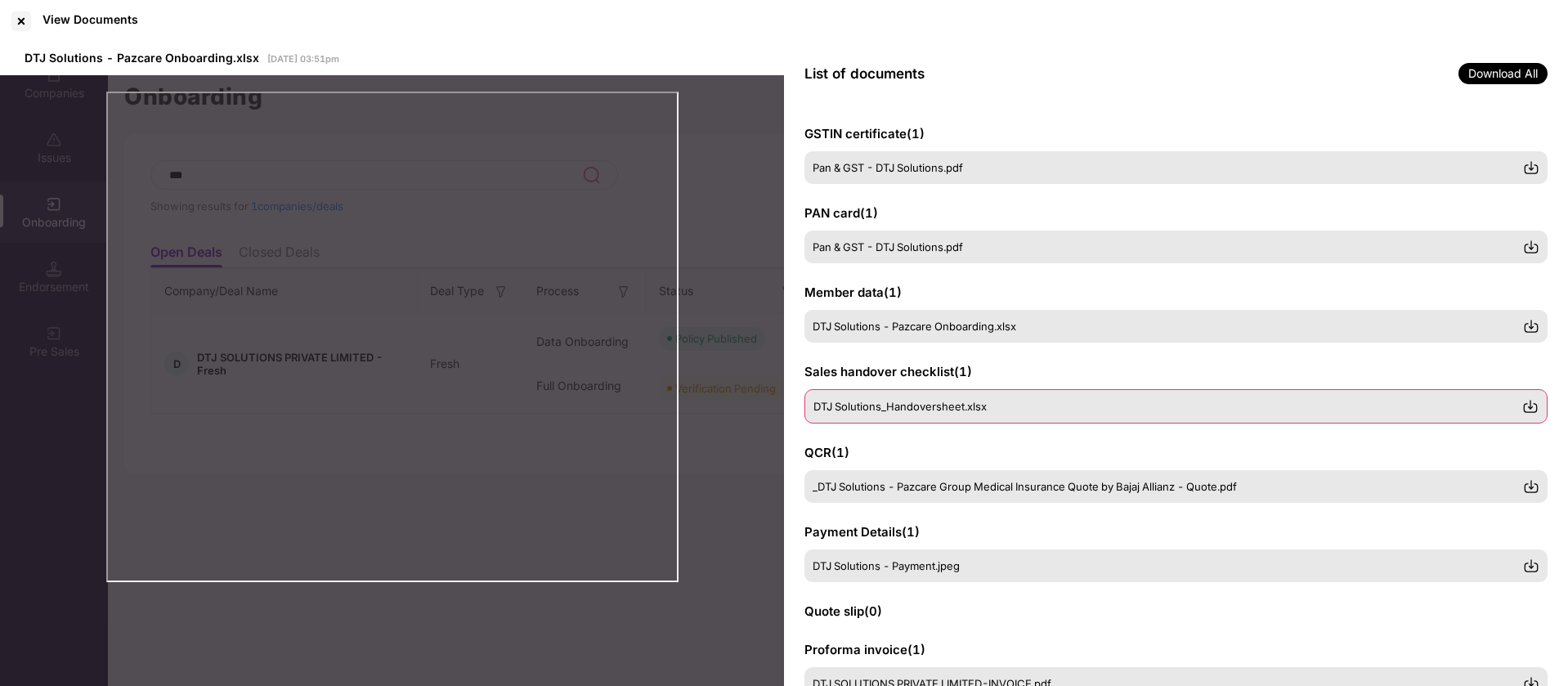
click at [997, 408] on div "DTJ Solutions_Handoversheet.xlsx" at bounding box center [1168, 407] width 709 height 13
click at [1007, 489] on span "_DTJ Solutions - Pazcare Group Medical Insurance Quote by Bajaj Allianz - Quote…" at bounding box center [1026, 486] width 424 height 13
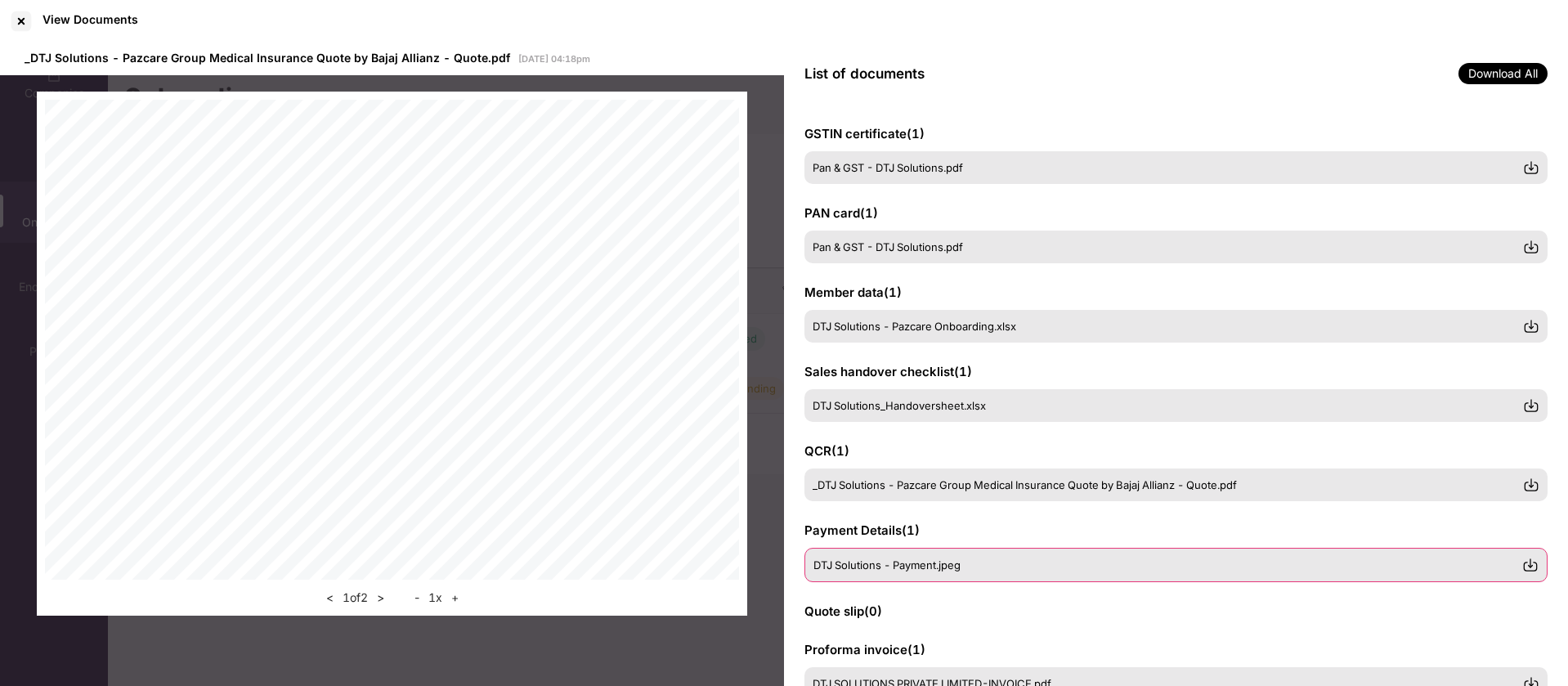
click at [1019, 553] on div "DTJ Solutions - Payment.jpeg" at bounding box center [1176, 566] width 743 height 34
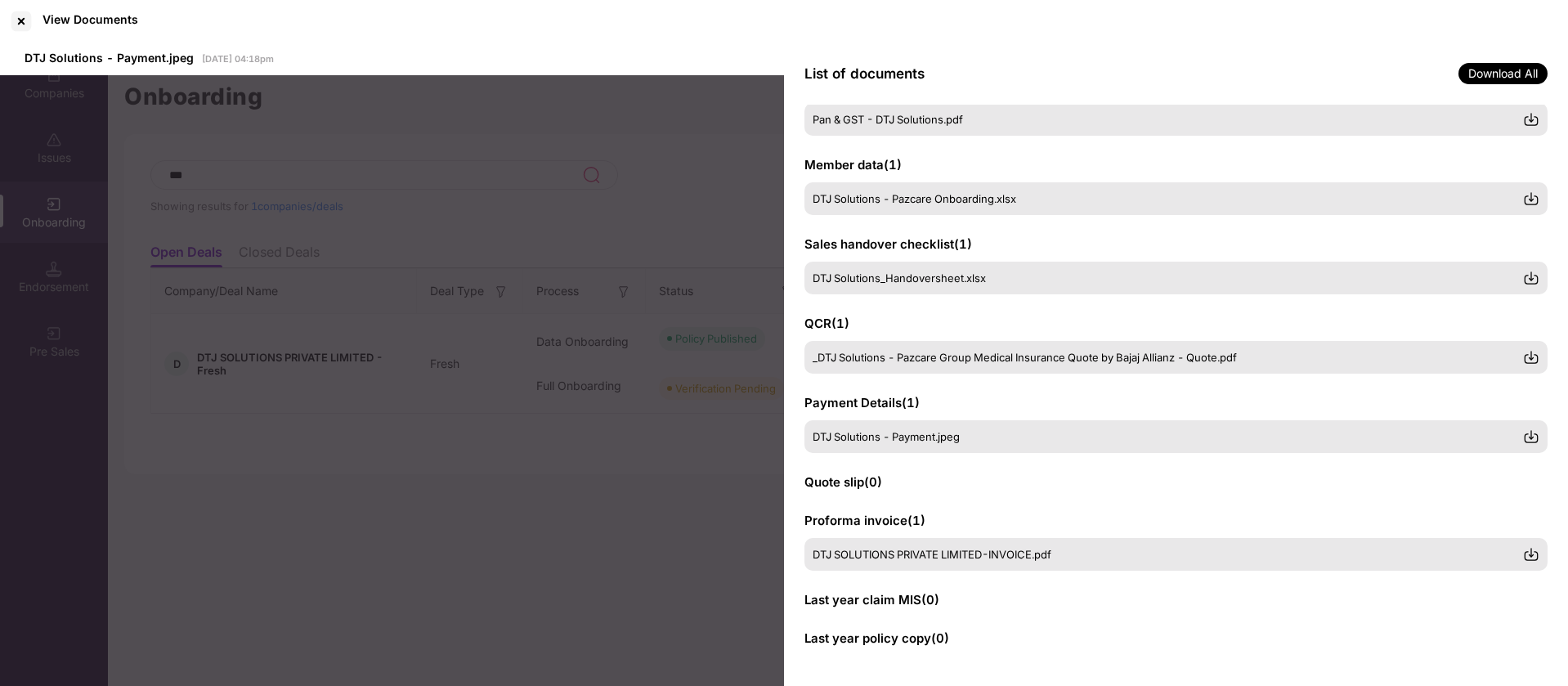
scroll to position [128, 0]
click at [1086, 563] on div "DTJ SOLUTIONS PRIVATE LIMITED-INVOICE.pdf" at bounding box center [1176, 554] width 743 height 34
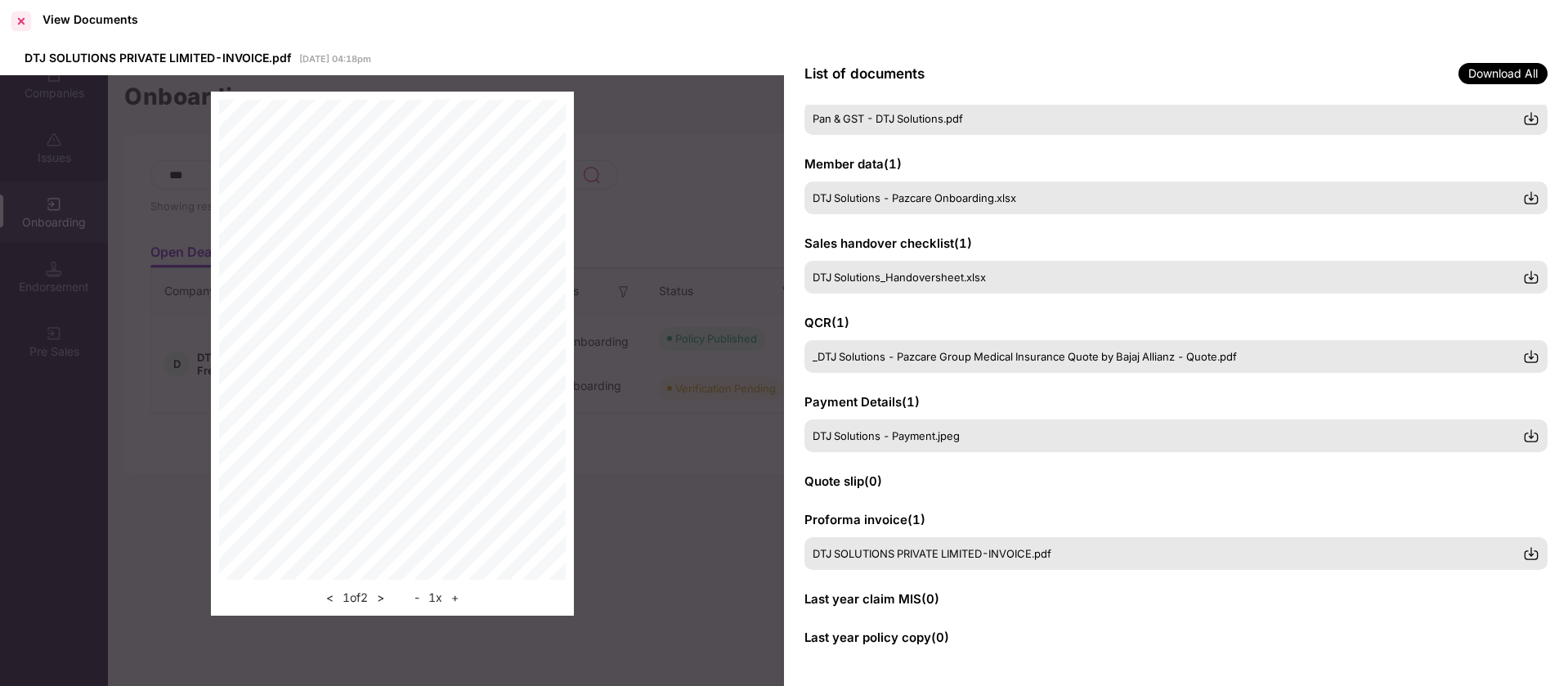
click at [21, 23] on div at bounding box center [21, 21] width 26 height 26
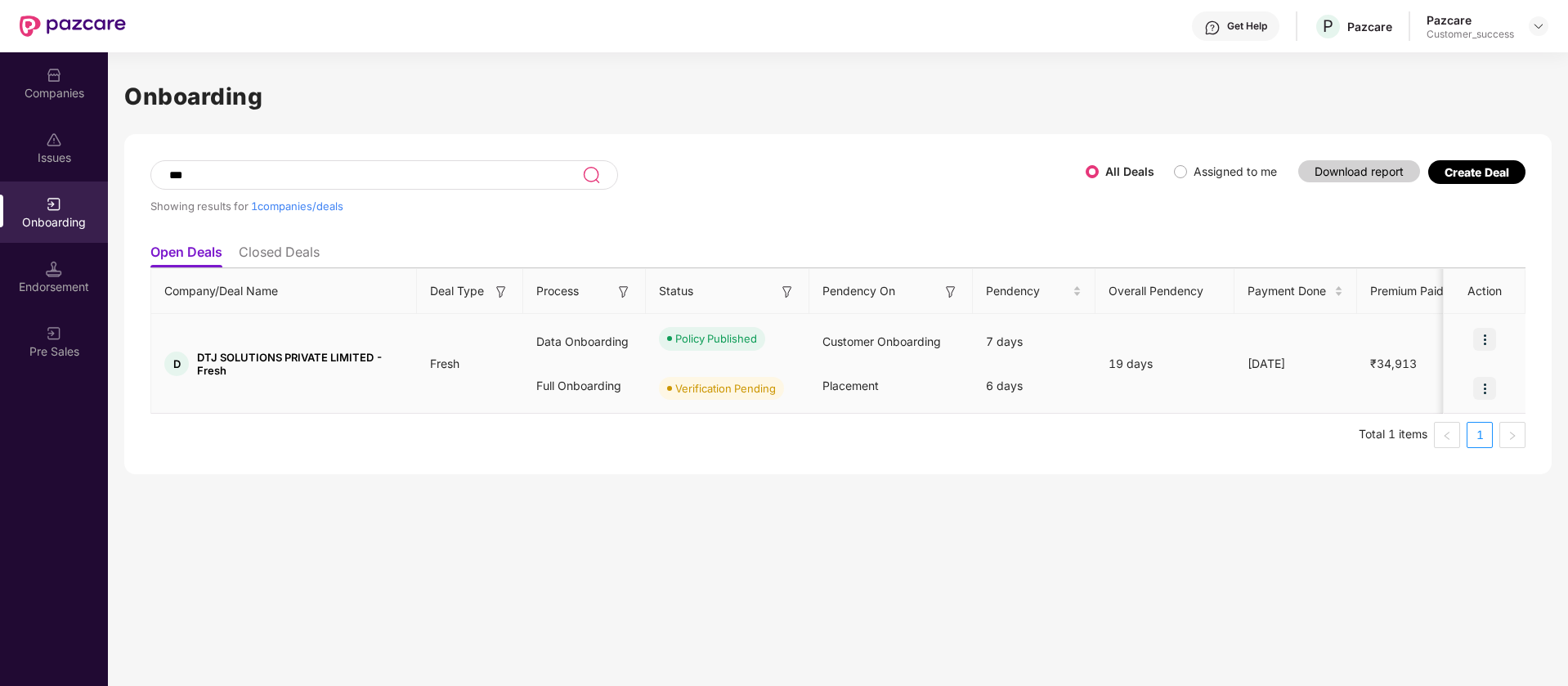
click at [1487, 388] on img at bounding box center [1485, 389] width 23 height 23
click at [1461, 439] on li "View Document" at bounding box center [1417, 430] width 158 height 34
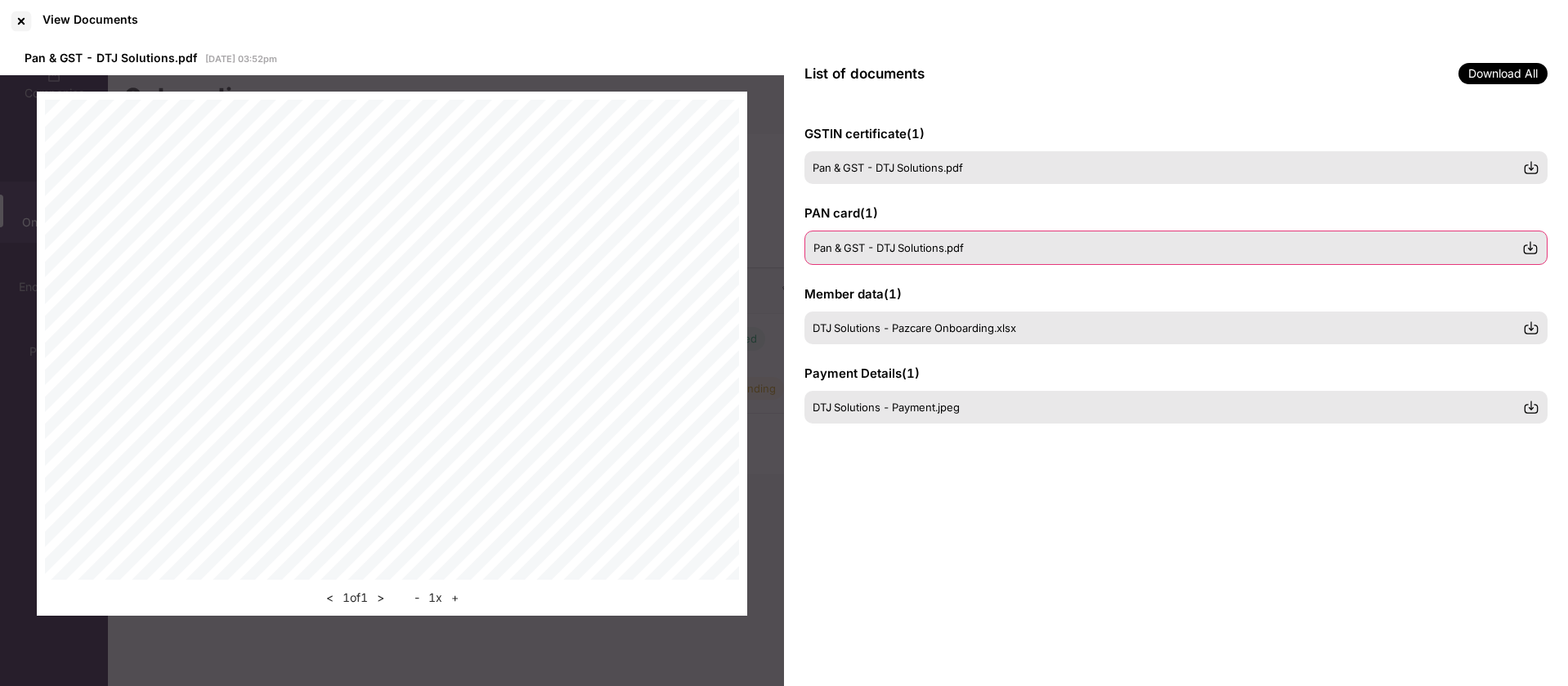
click at [1102, 257] on div "Pan & GST - DTJ Solutions.pdf" at bounding box center [1176, 247] width 743 height 34
click at [1082, 156] on div "Pan & GST - DTJ Solutions.pdf" at bounding box center [1176, 168] width 743 height 34
click at [1083, 400] on div "DTJ Solutions - Payment.jpeg" at bounding box center [1168, 407] width 709 height 13
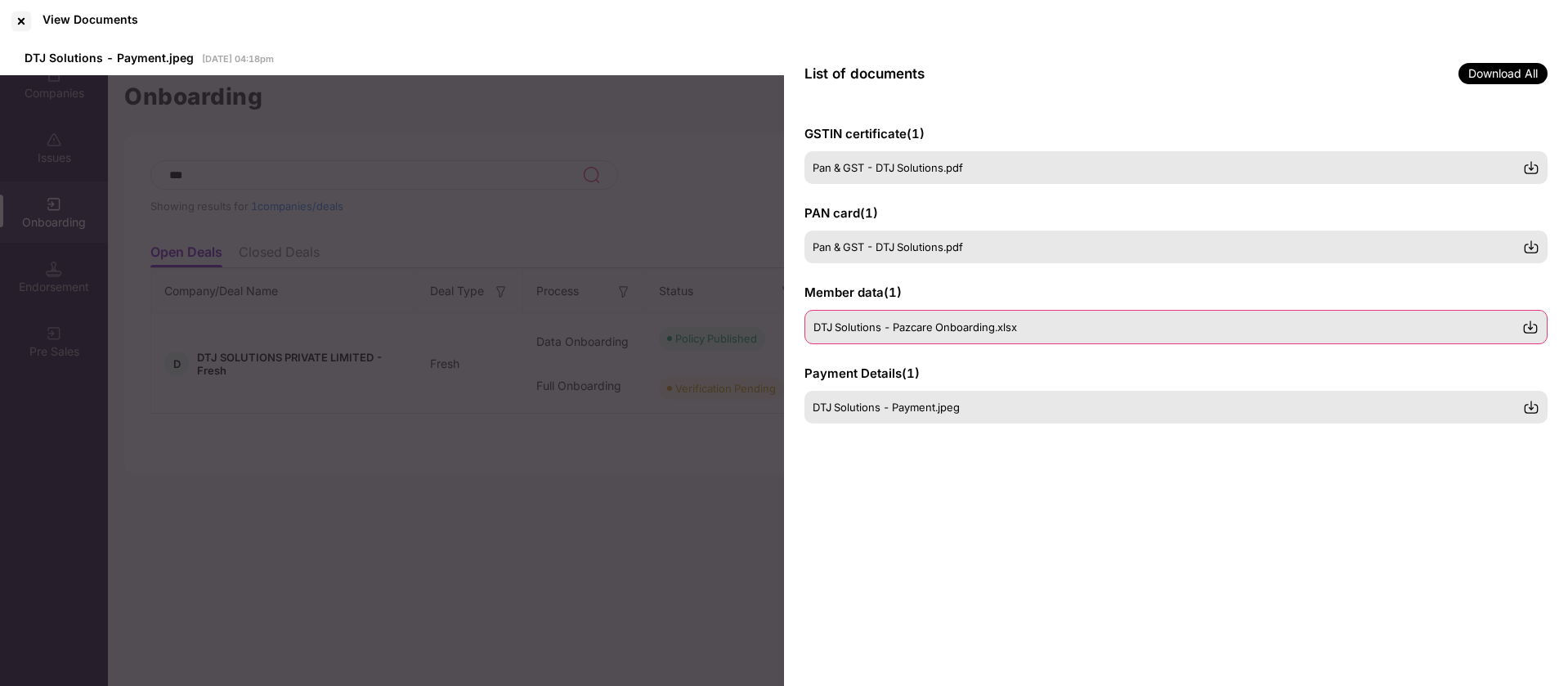
click at [1105, 315] on div "DTJ Solutions - Pazcare Onboarding.xlsx" at bounding box center [1176, 327] width 743 height 34
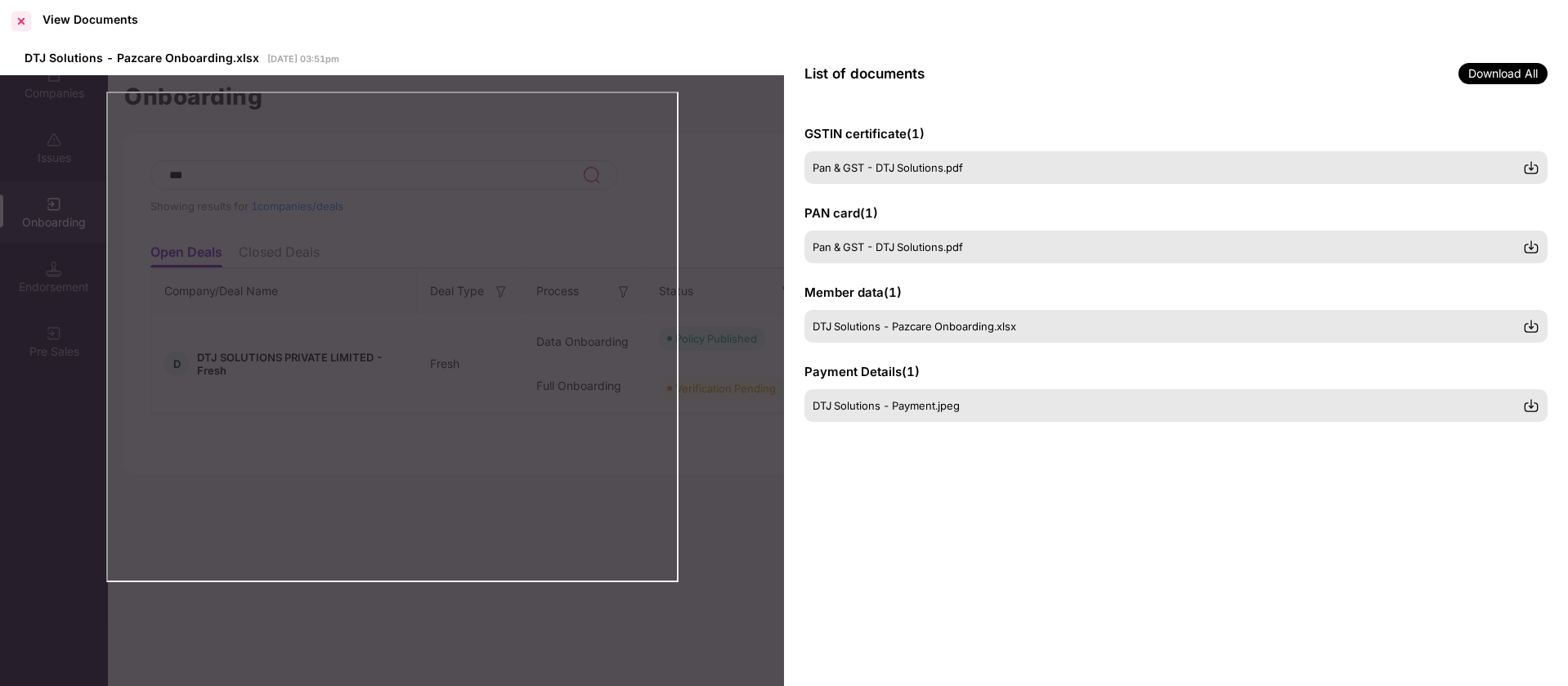
click at [29, 21] on div at bounding box center [21, 21] width 26 height 26
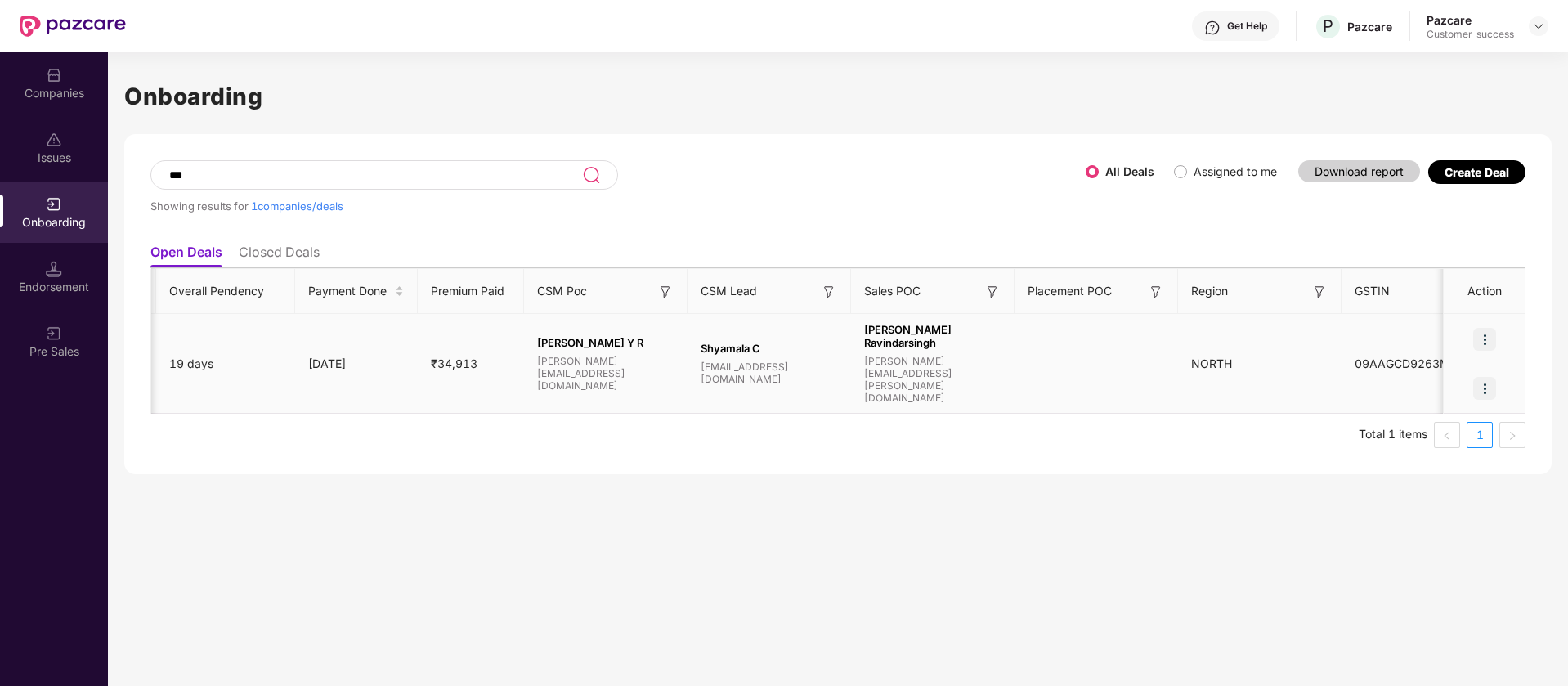
scroll to position [0, 946]
click at [1535, 30] on img at bounding box center [1538, 27] width 13 height 13
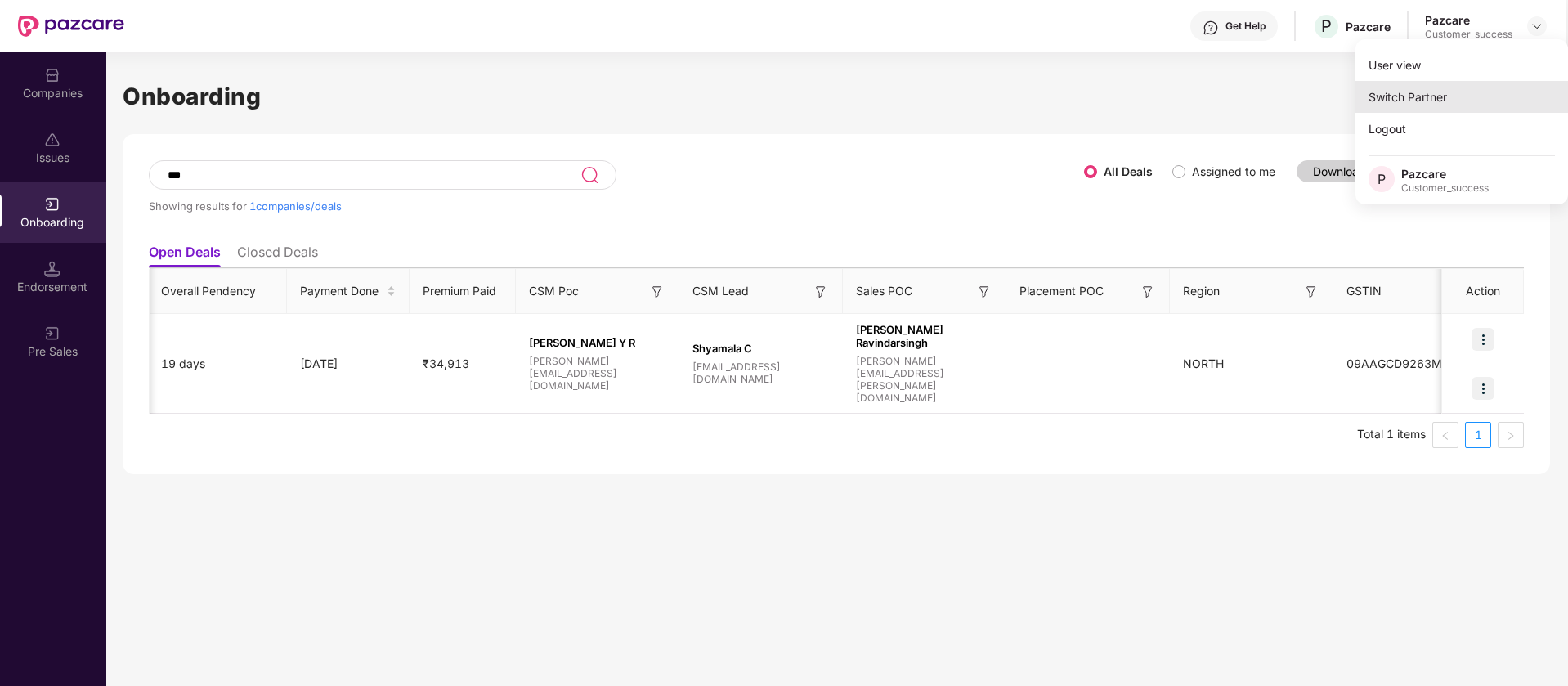
click at [1415, 99] on div "Switch Partner" at bounding box center [1461, 96] width 213 height 32
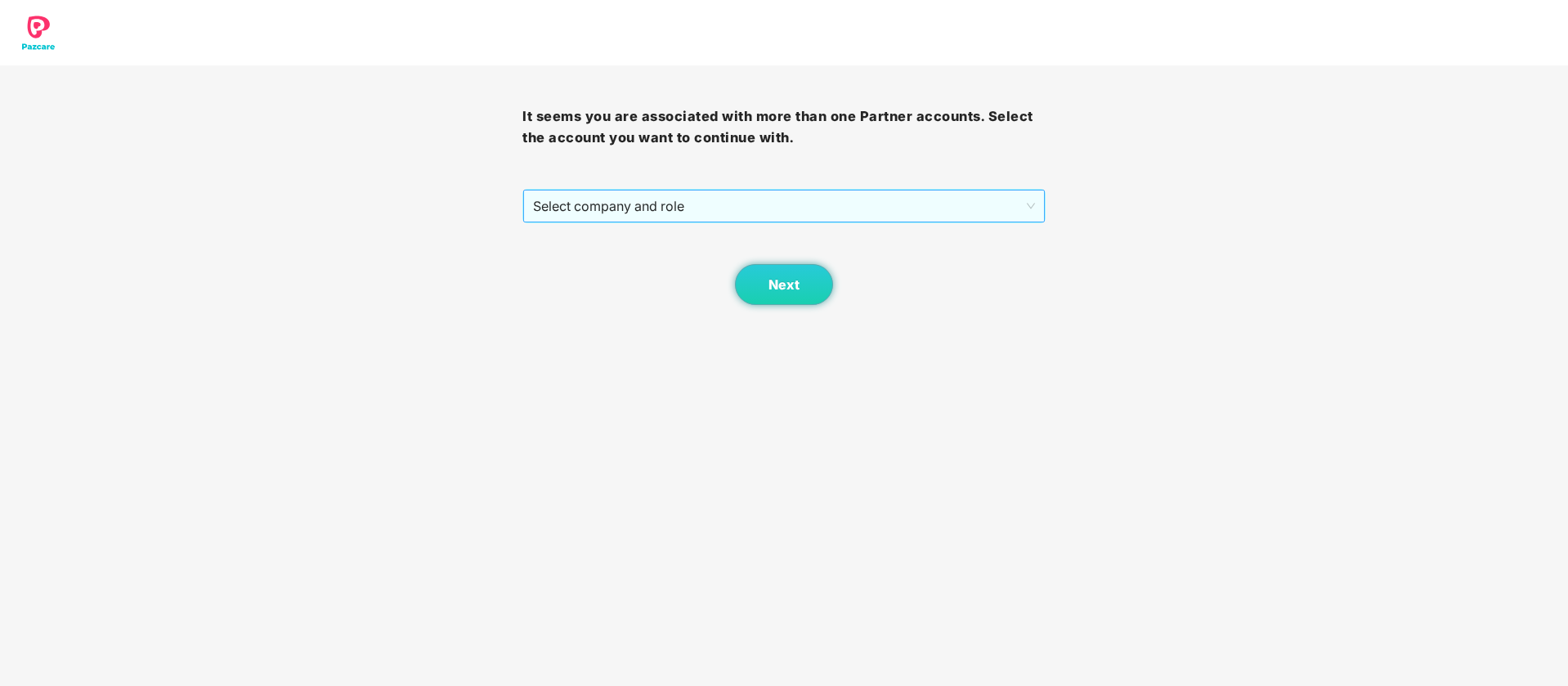
click at [733, 206] on span "Select company and role" at bounding box center [783, 205] width 501 height 32
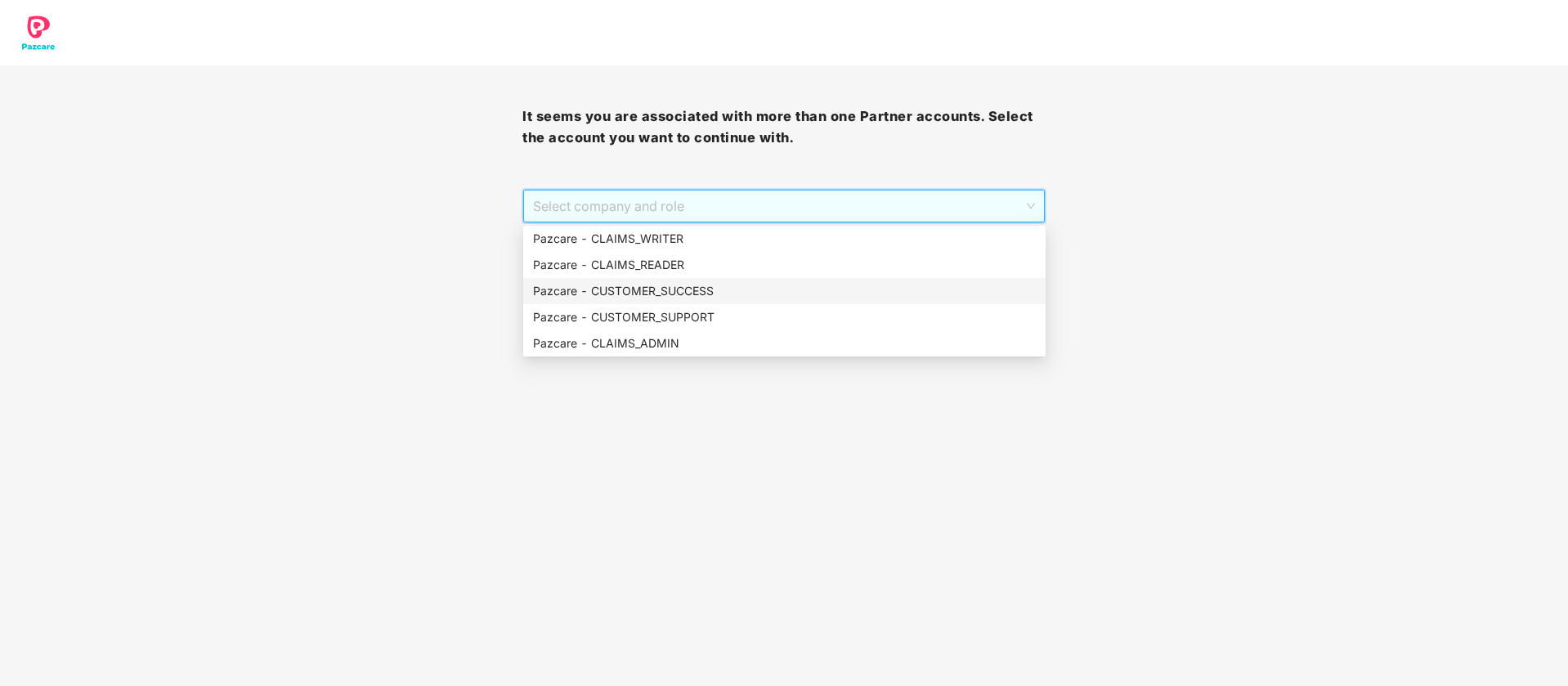
click at [702, 287] on div "Pazcare - CUSTOMER_SUCCESS" at bounding box center [784, 290] width 503 height 18
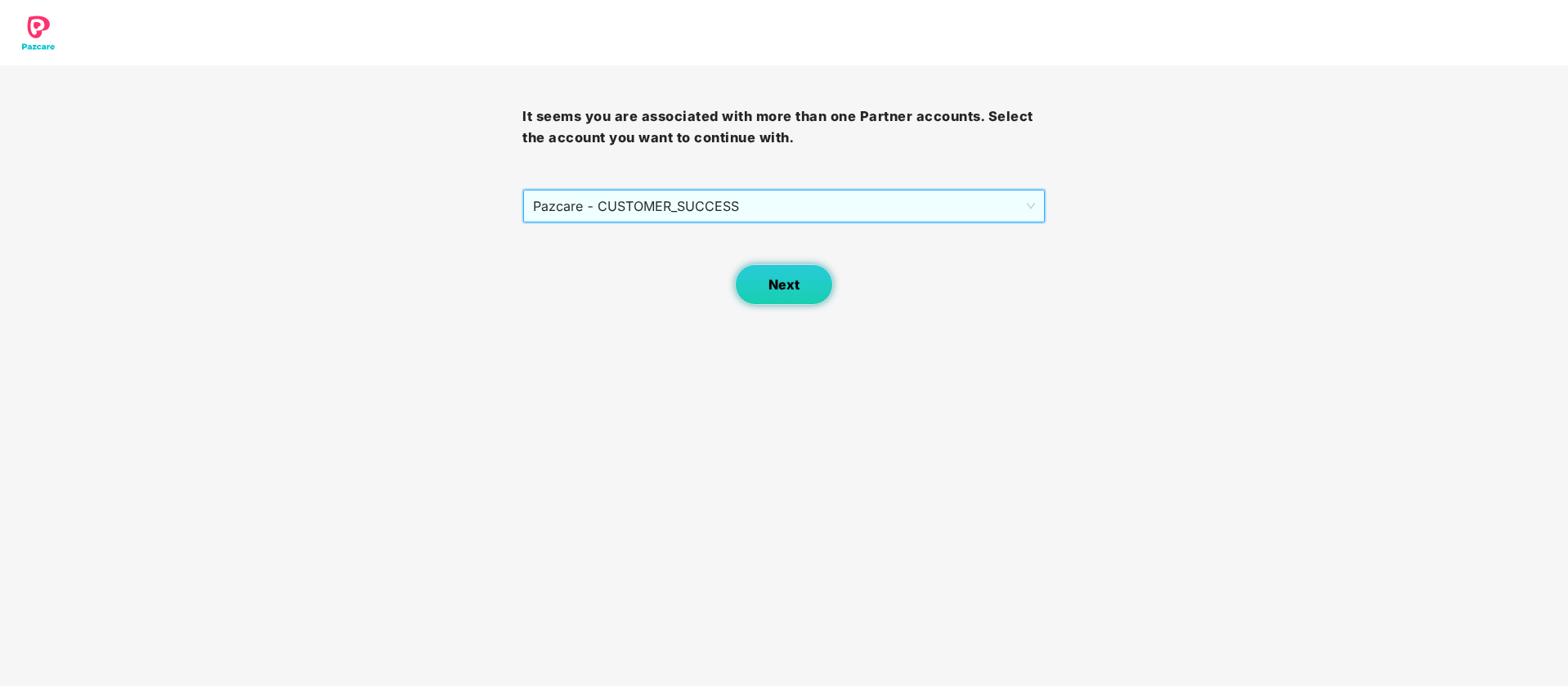
click at [820, 289] on button "Next" at bounding box center [784, 285] width 98 height 41
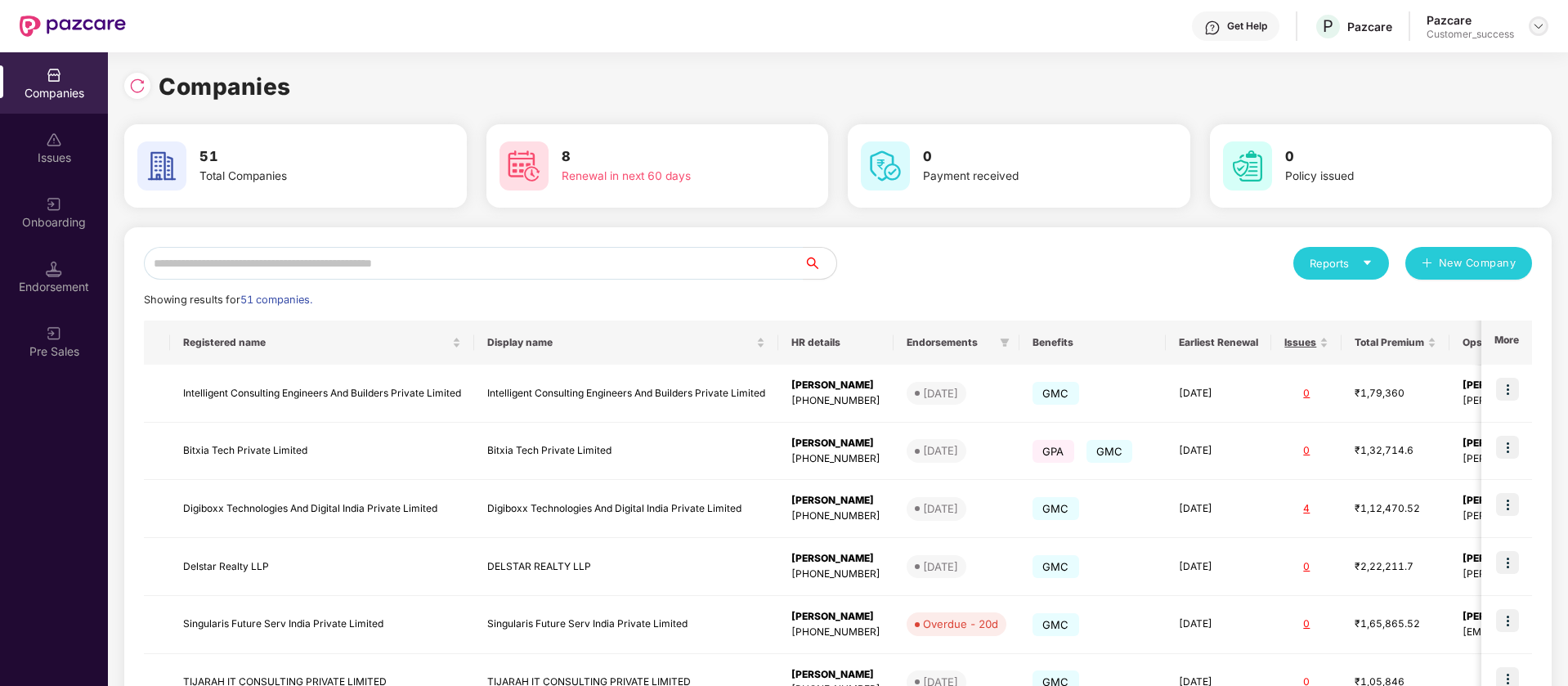
click at [1538, 26] on img at bounding box center [1538, 27] width 13 height 13
click at [1402, 100] on div "Switch Partner" at bounding box center [1463, 96] width 213 height 32
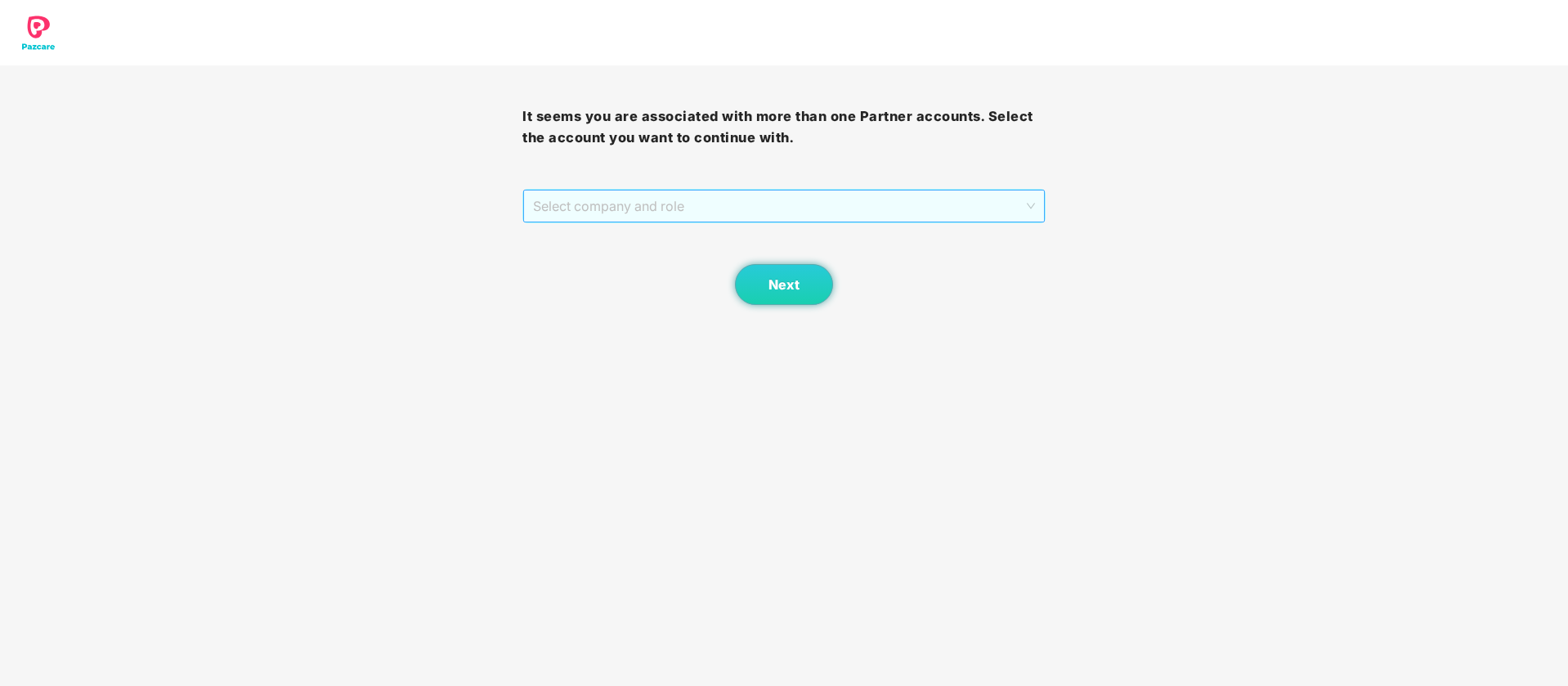
click at [865, 205] on span "Select company and role" at bounding box center [783, 205] width 501 height 32
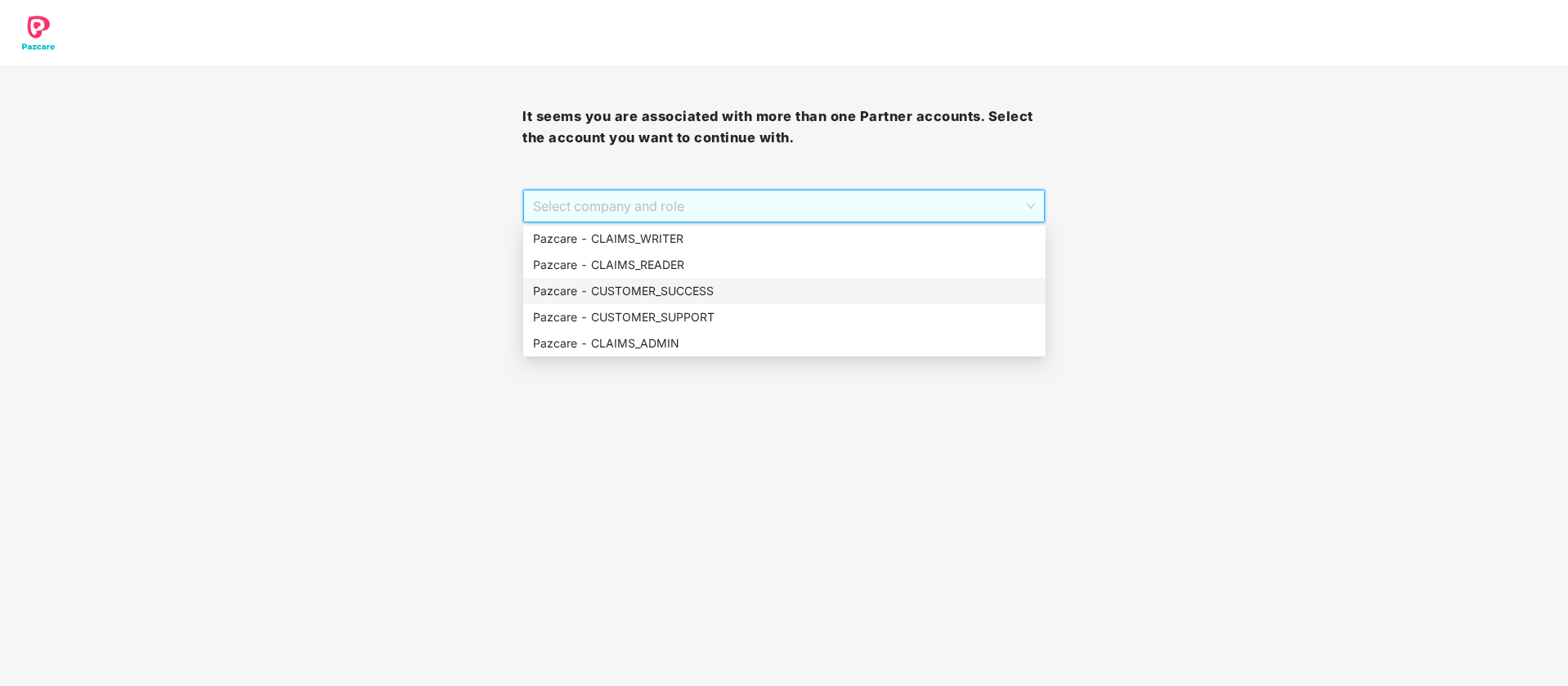
click at [817, 286] on div "Pazcare - CUSTOMER_SUCCESS" at bounding box center [784, 290] width 503 height 18
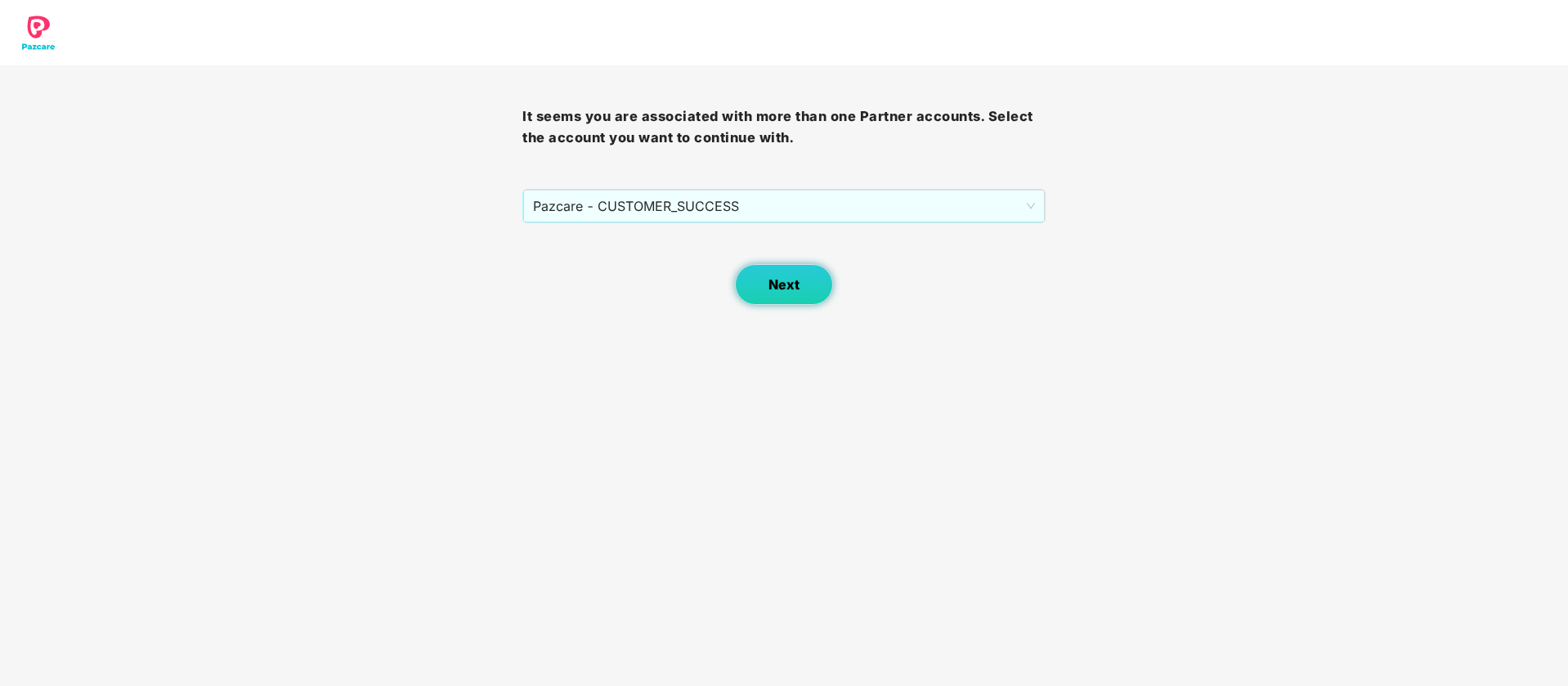
click at [803, 283] on button "Next" at bounding box center [784, 285] width 98 height 41
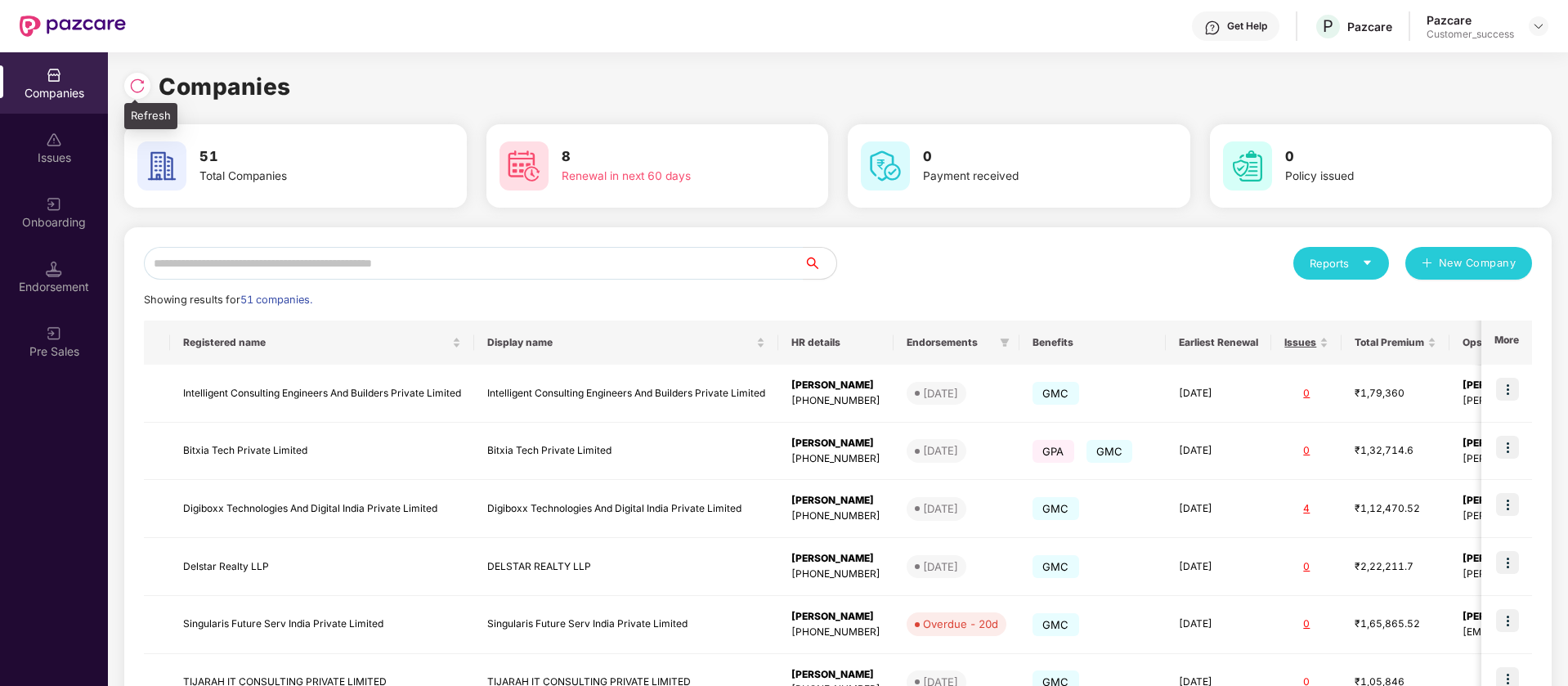
click at [140, 86] on img at bounding box center [137, 85] width 16 height 16
click at [1543, 26] on img at bounding box center [1538, 27] width 13 height 13
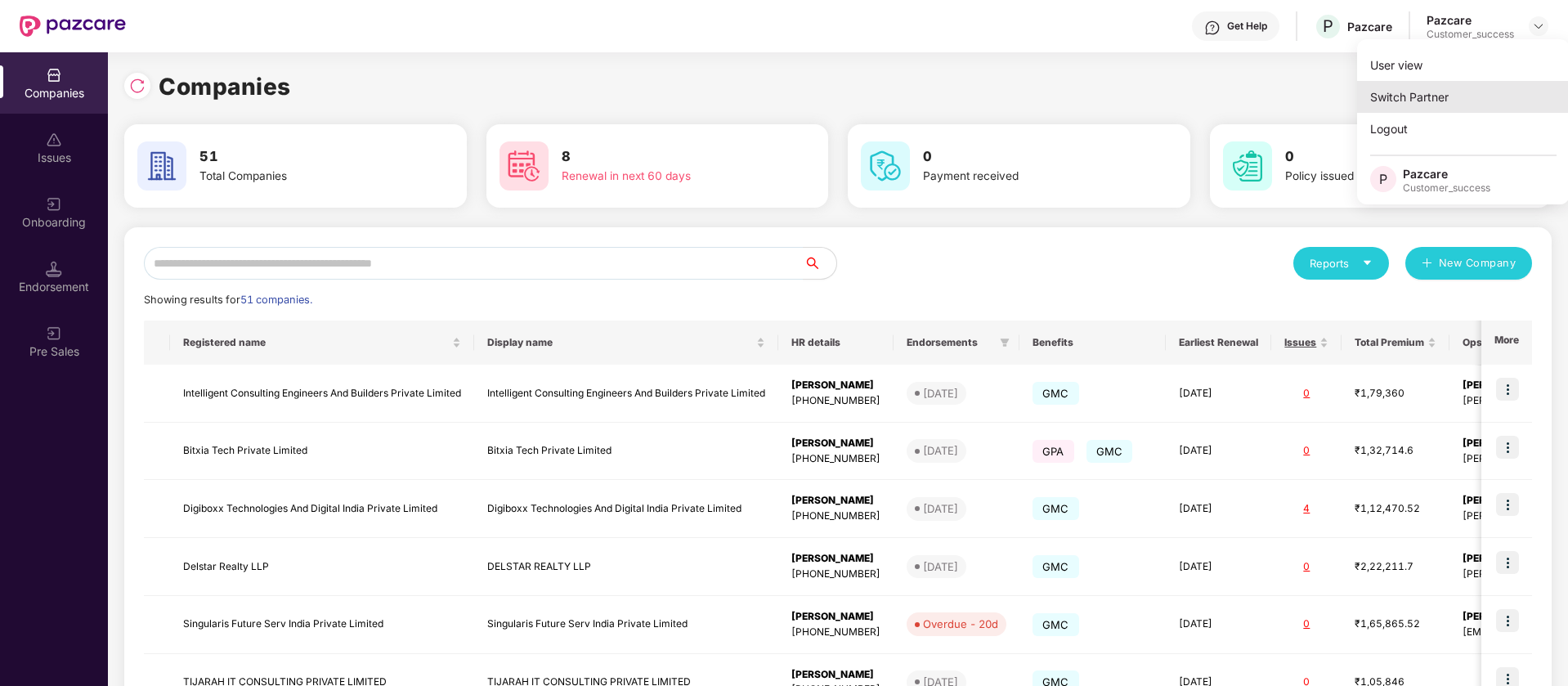
click at [1486, 89] on div "Switch Partner" at bounding box center [1463, 96] width 213 height 32
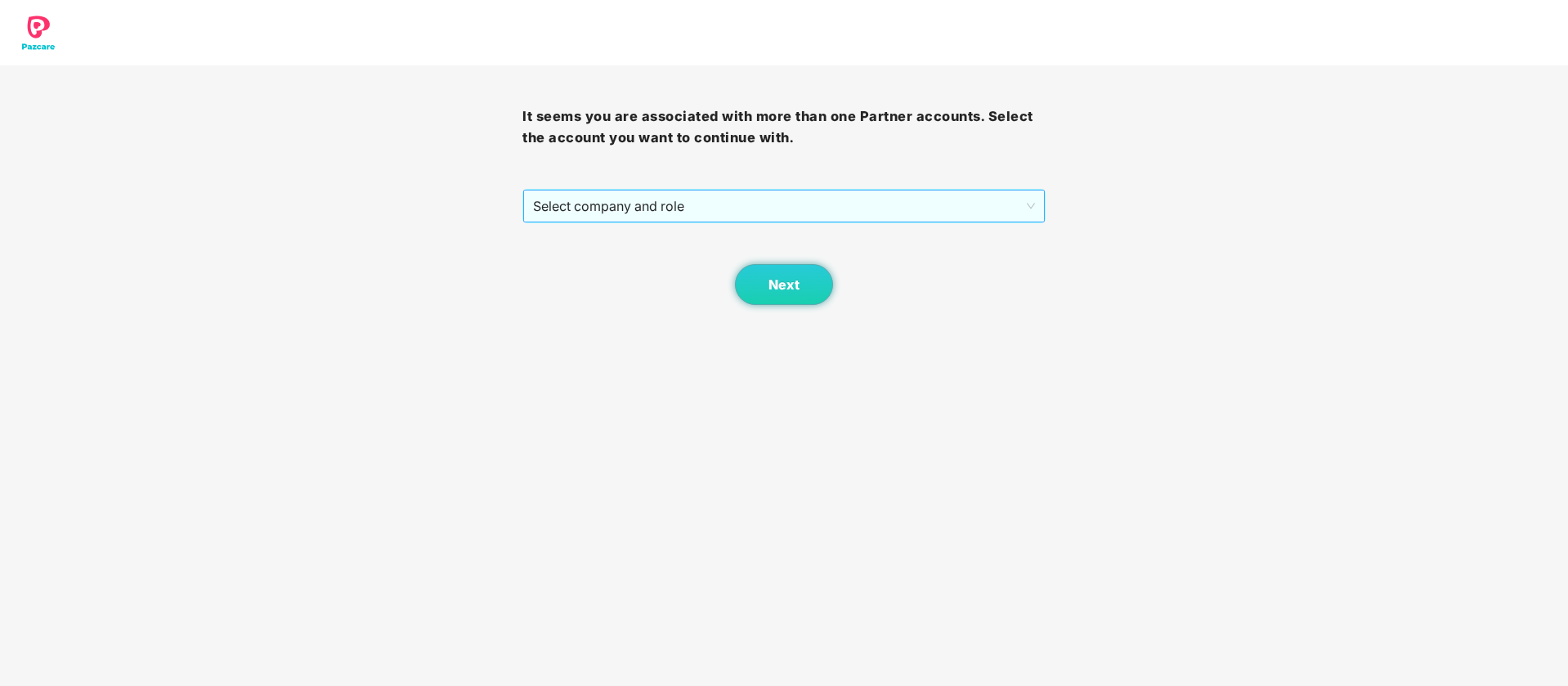
click at [623, 210] on span "Select company and role" at bounding box center [783, 205] width 501 height 32
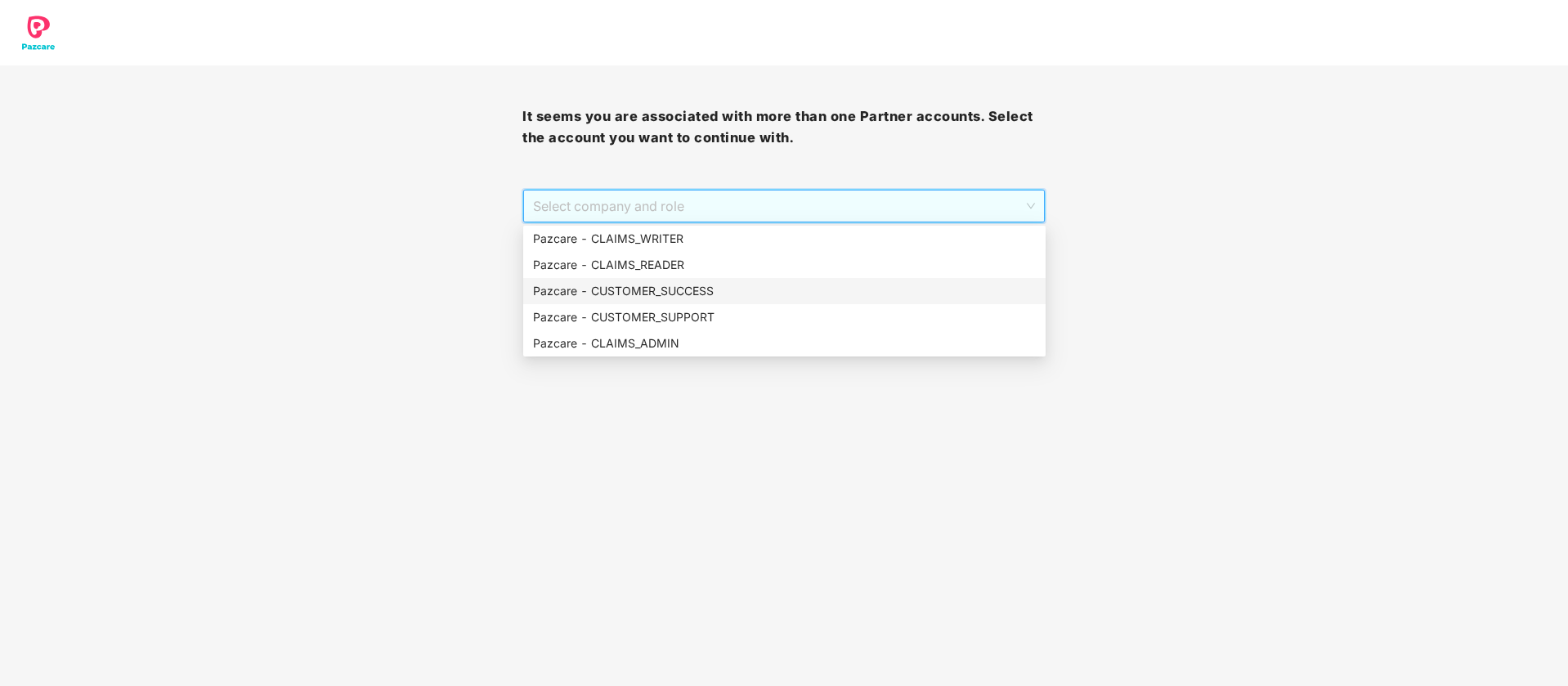
click at [679, 296] on div "Pazcare - CUSTOMER_SUCCESS" at bounding box center [784, 290] width 503 height 18
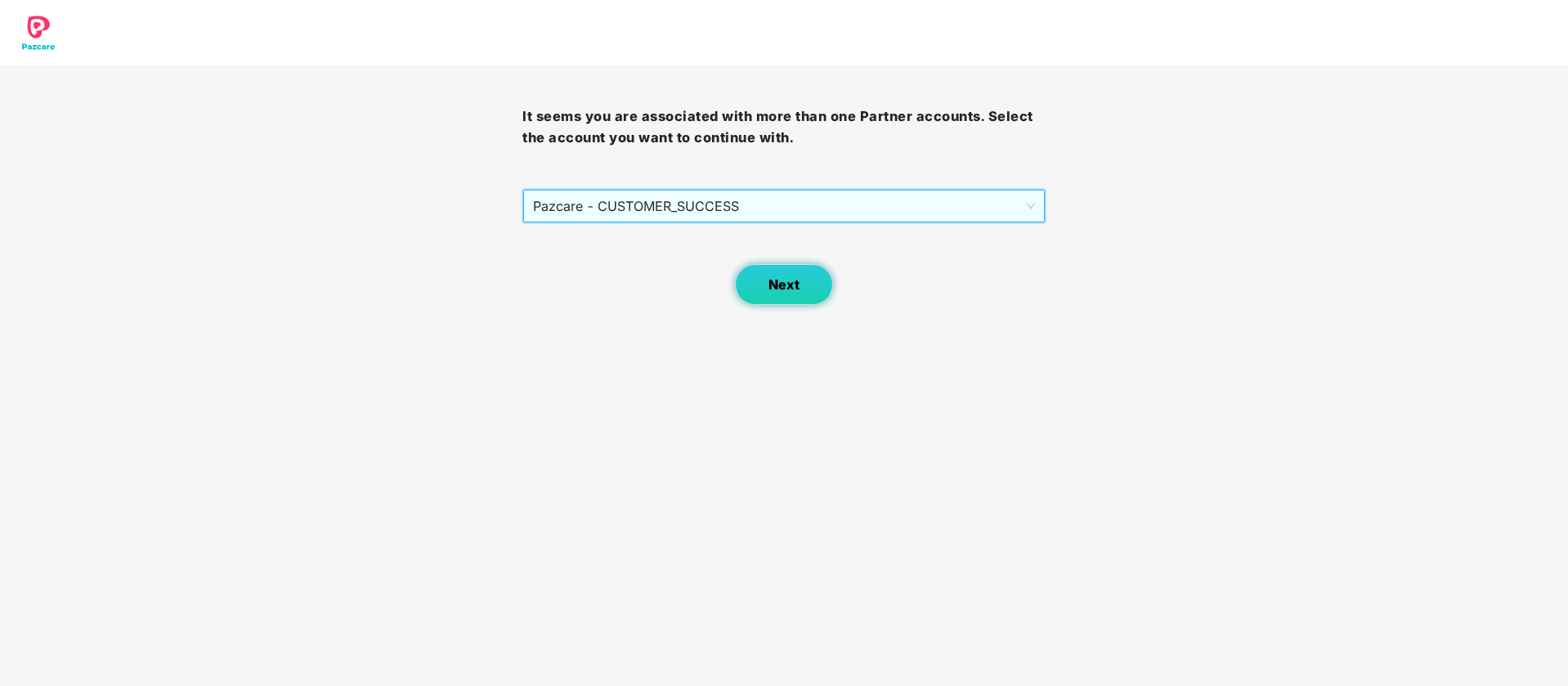
click at [768, 274] on button "Next" at bounding box center [784, 285] width 98 height 41
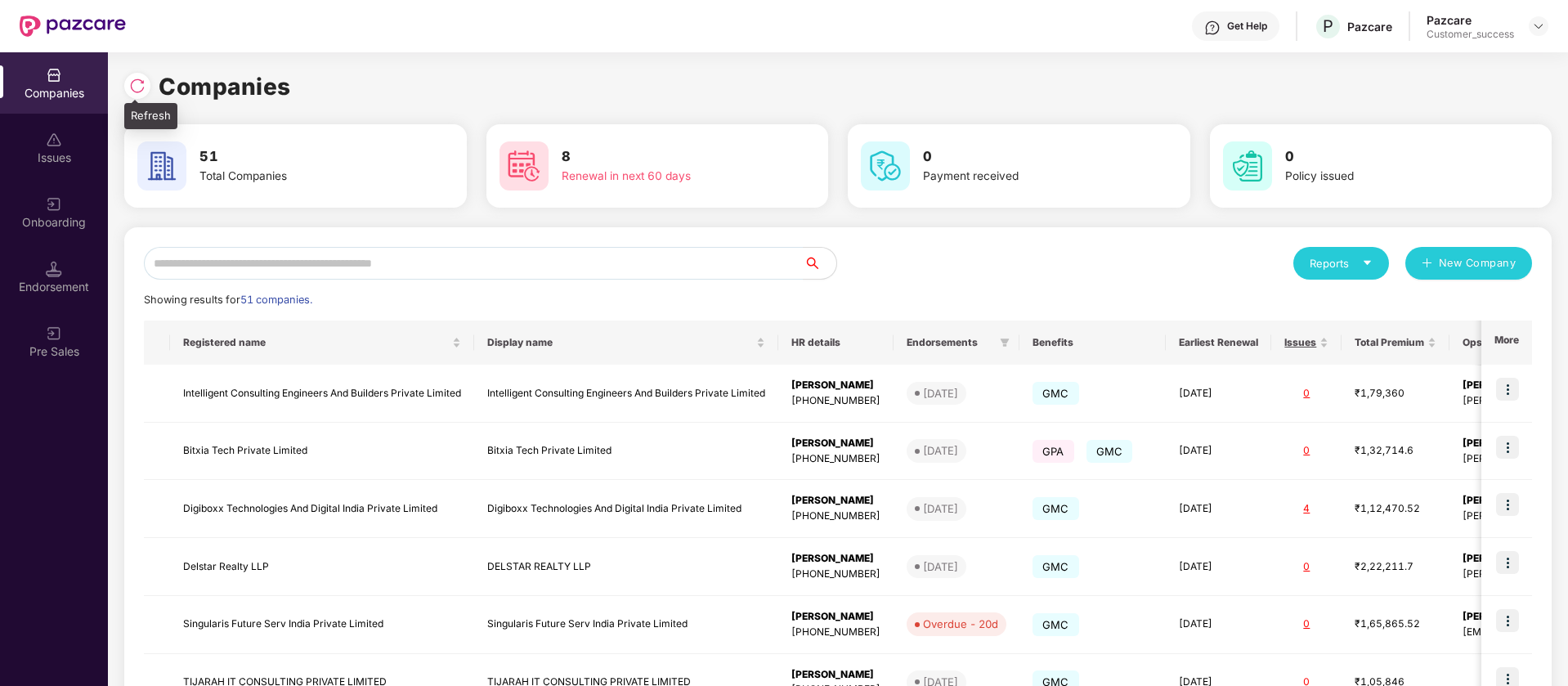
click at [151, 79] on div at bounding box center [141, 84] width 34 height 31
click at [145, 79] on div at bounding box center [137, 85] width 26 height 26
click at [138, 89] on img at bounding box center [137, 85] width 16 height 16
click at [139, 81] on img at bounding box center [137, 85] width 16 height 16
click at [588, 72] on div "Companies" at bounding box center [837, 87] width 1428 height 36
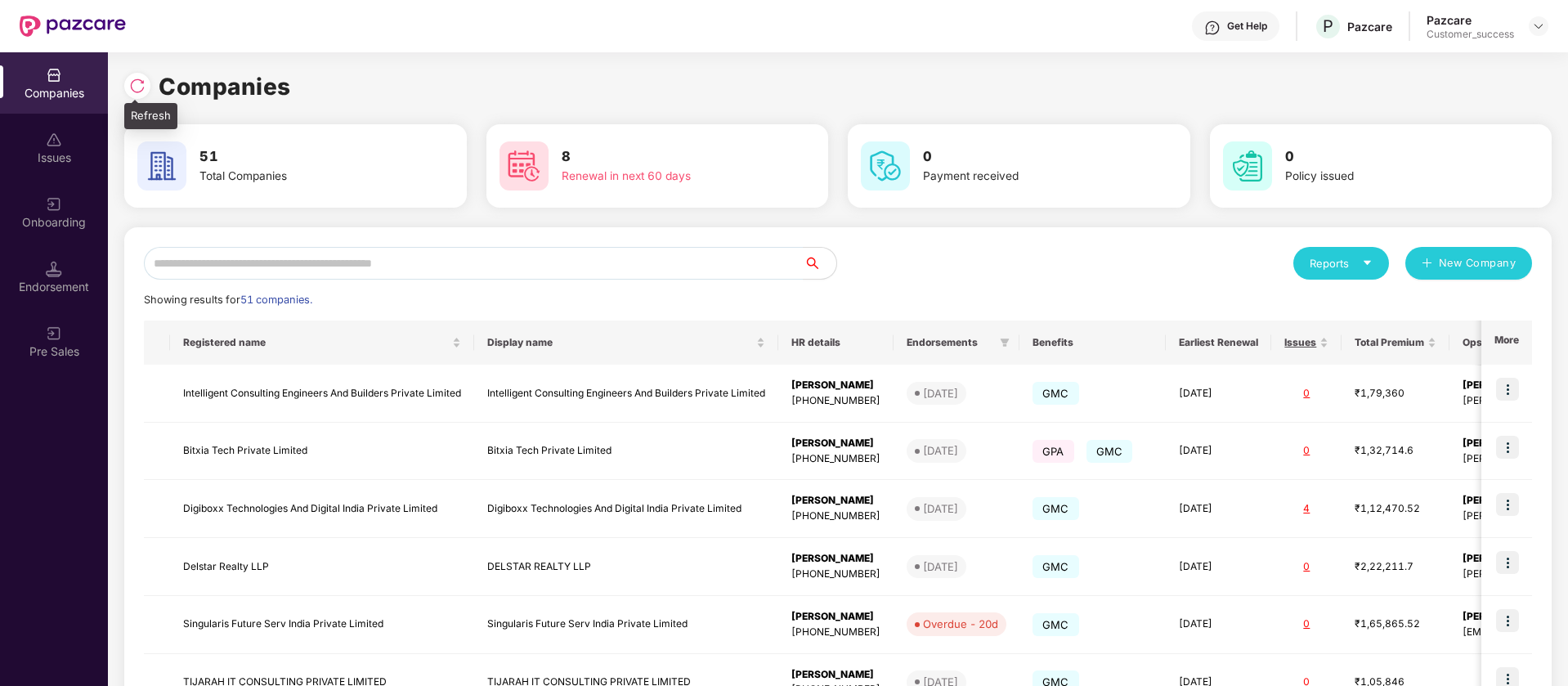
click at [131, 88] on img at bounding box center [137, 85] width 16 height 16
click at [138, 88] on img at bounding box center [137, 85] width 16 height 16
click at [1543, 25] on img at bounding box center [1538, 27] width 13 height 13
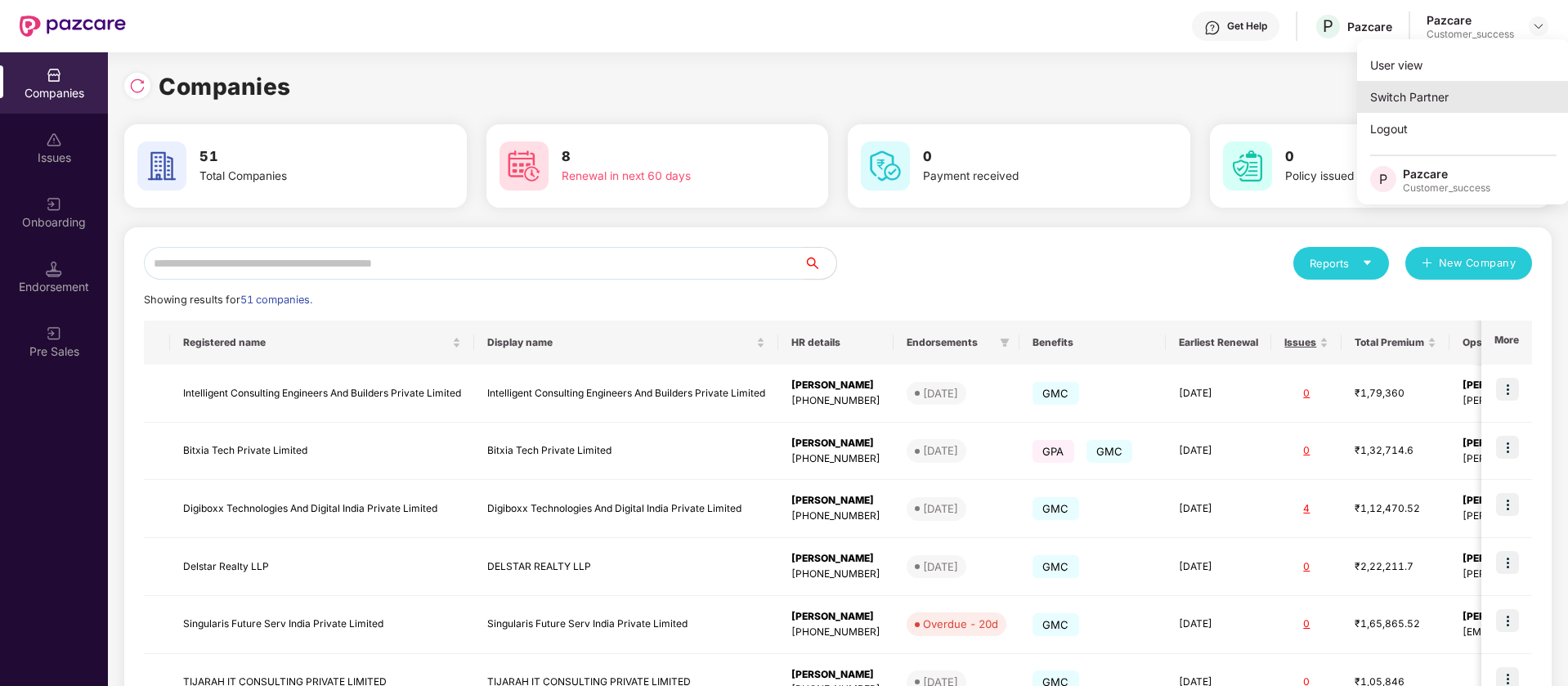
click at [1436, 105] on div "Switch Partner" at bounding box center [1463, 96] width 213 height 32
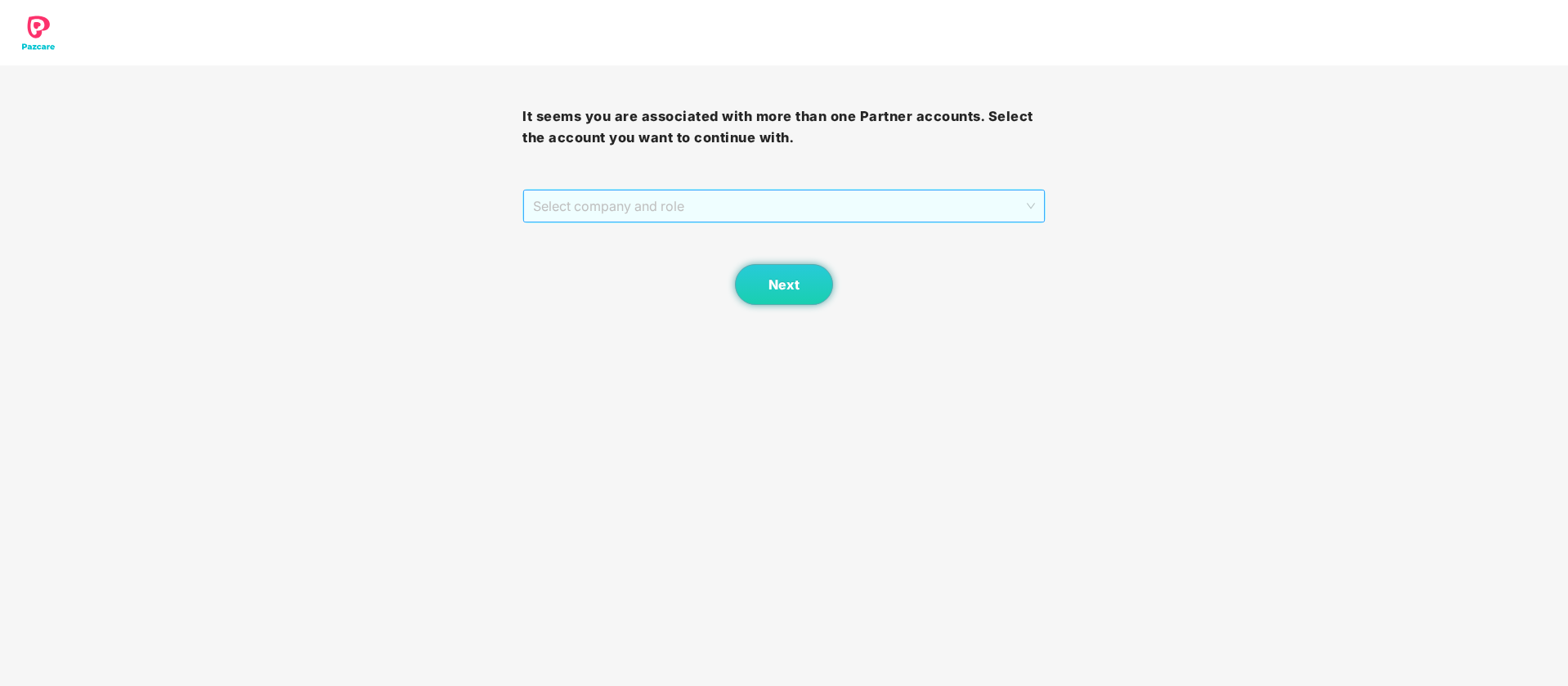
click at [1031, 202] on span "Select company and role" at bounding box center [783, 205] width 501 height 32
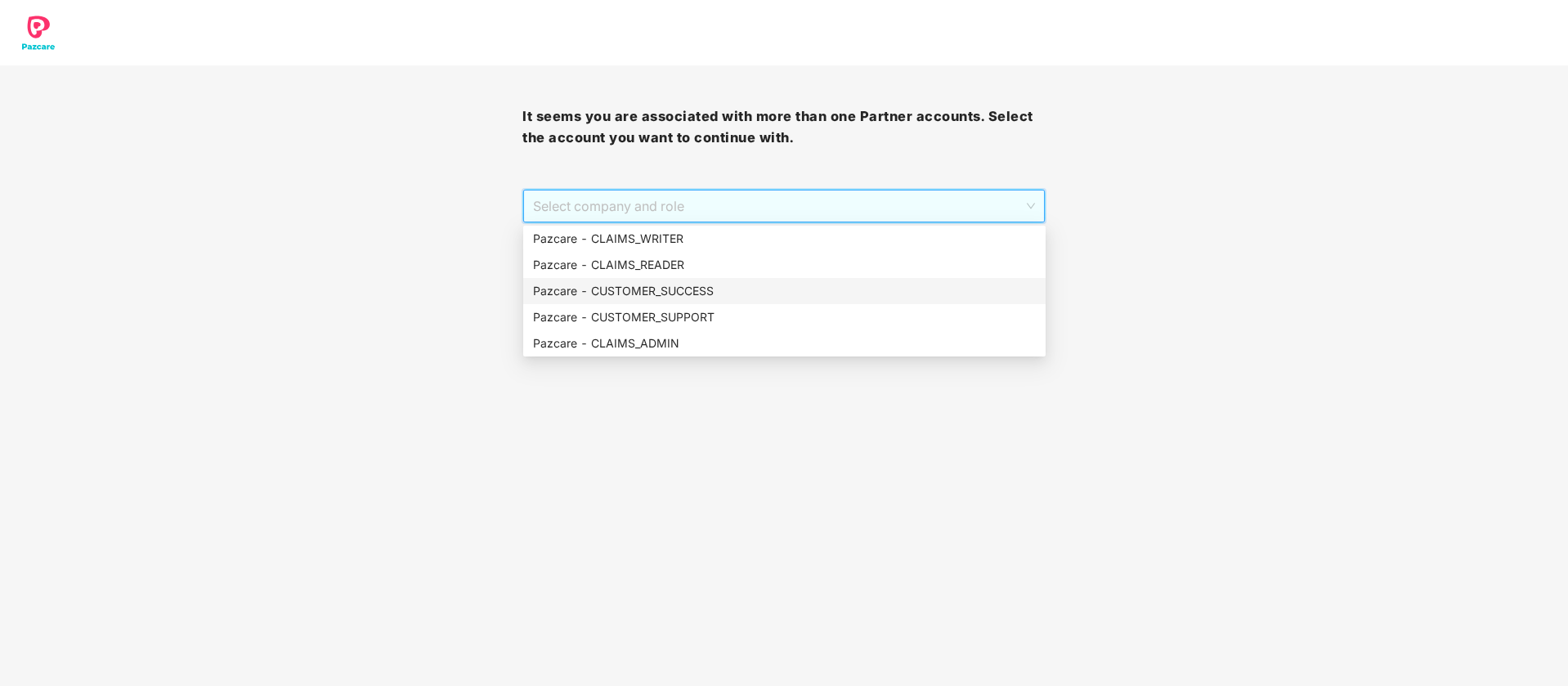
click at [828, 294] on div "Pazcare - CUSTOMER_SUCCESS" at bounding box center [784, 290] width 503 height 18
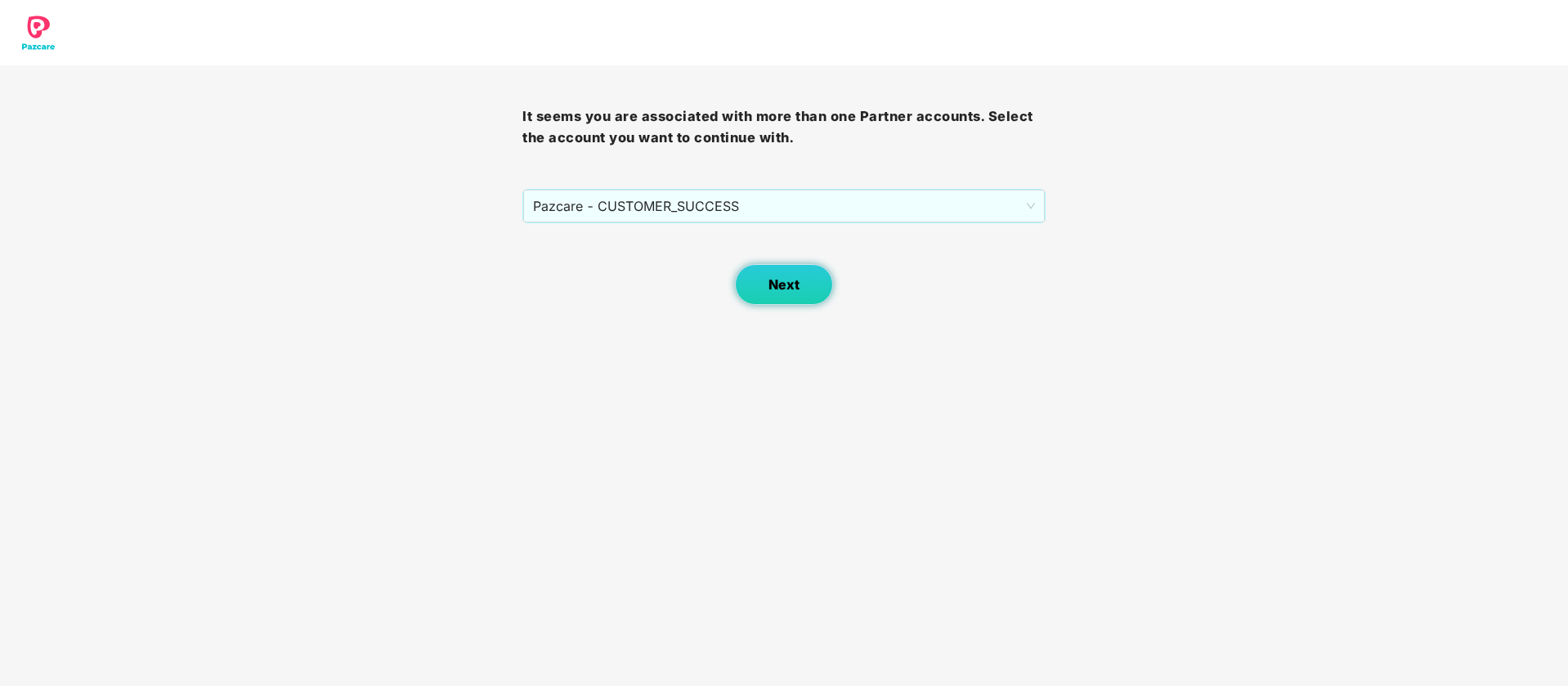
click at [766, 294] on button "Next" at bounding box center [784, 285] width 98 height 41
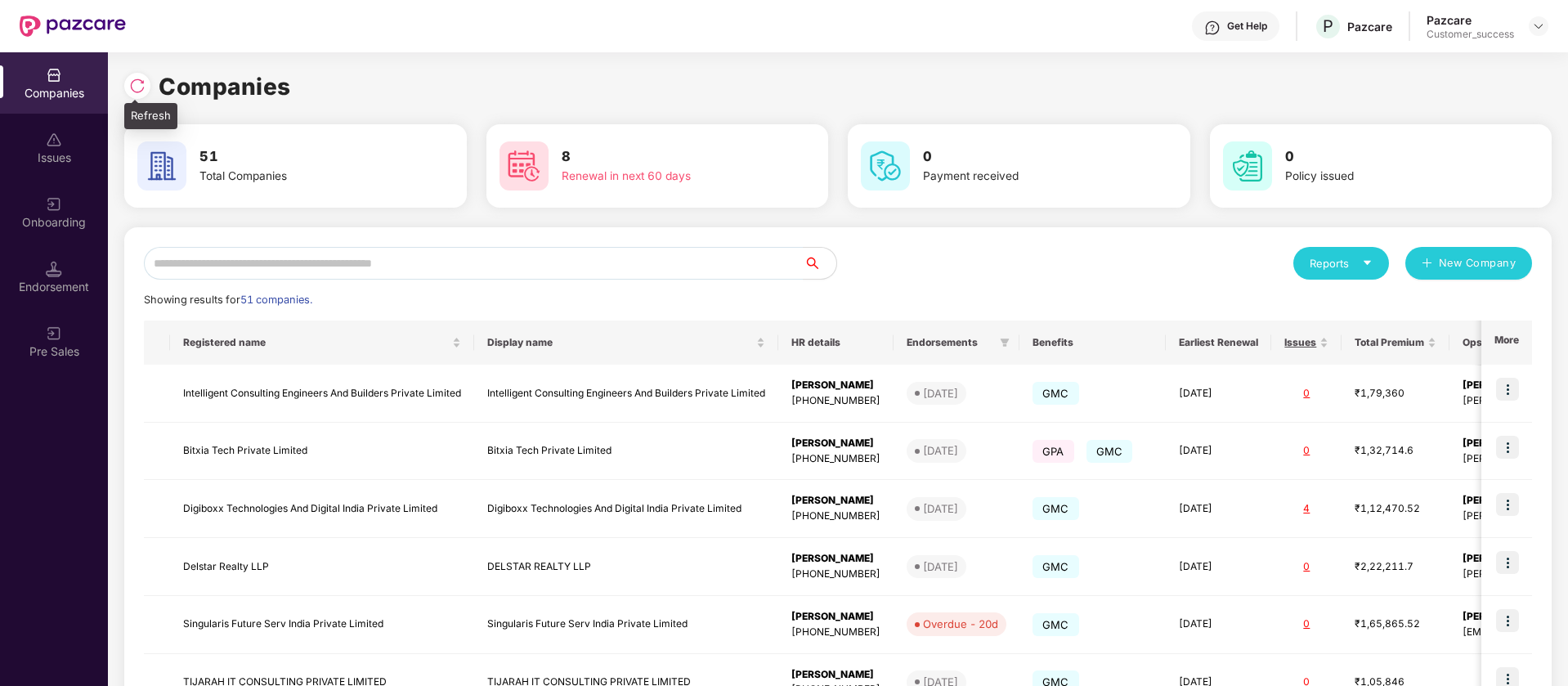
click at [138, 92] on img at bounding box center [137, 85] width 16 height 16
click at [142, 87] on img at bounding box center [137, 85] width 16 height 16
click at [664, 102] on div "Companies" at bounding box center [837, 87] width 1428 height 36
click at [1537, 26] on img at bounding box center [1538, 27] width 13 height 13
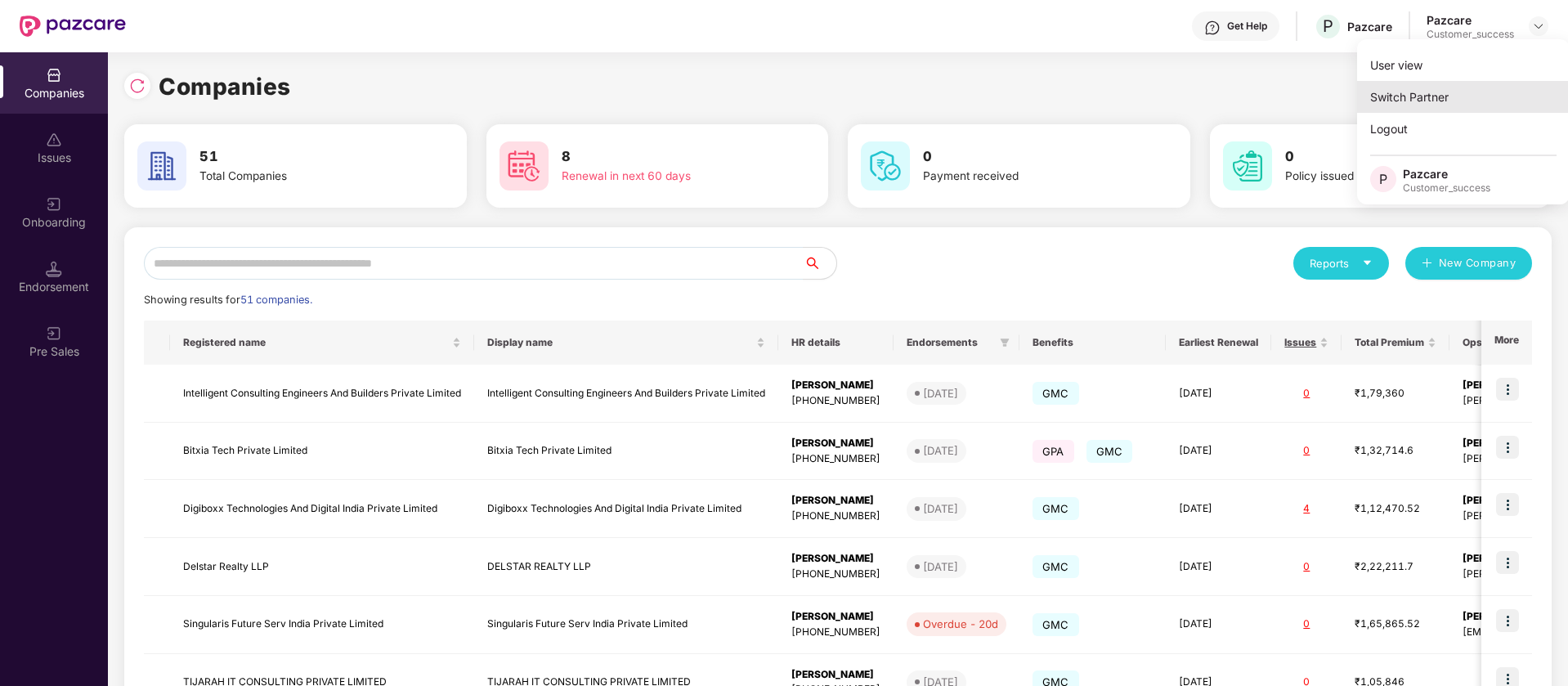
click at [1469, 88] on div "Switch Partner" at bounding box center [1463, 96] width 213 height 32
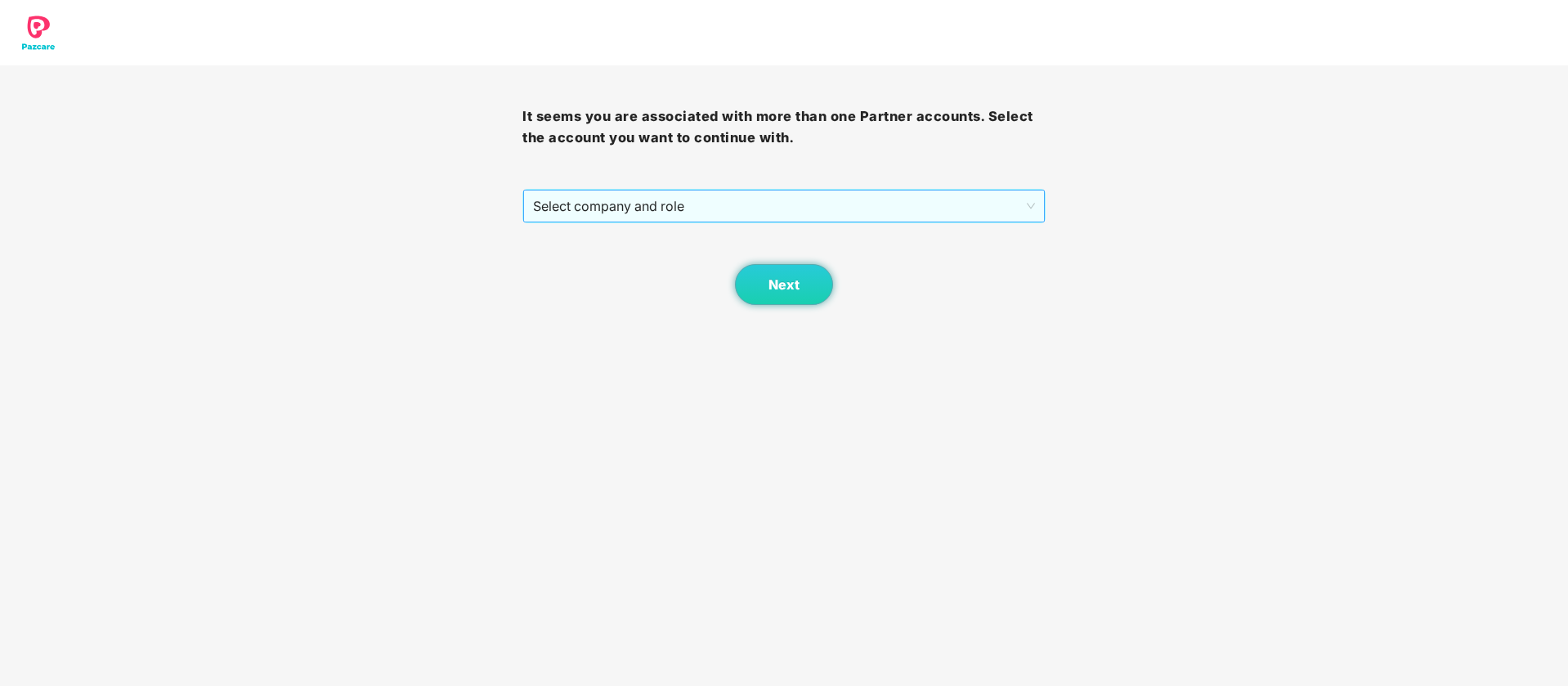
click at [870, 204] on span "Select company and role" at bounding box center [783, 205] width 501 height 32
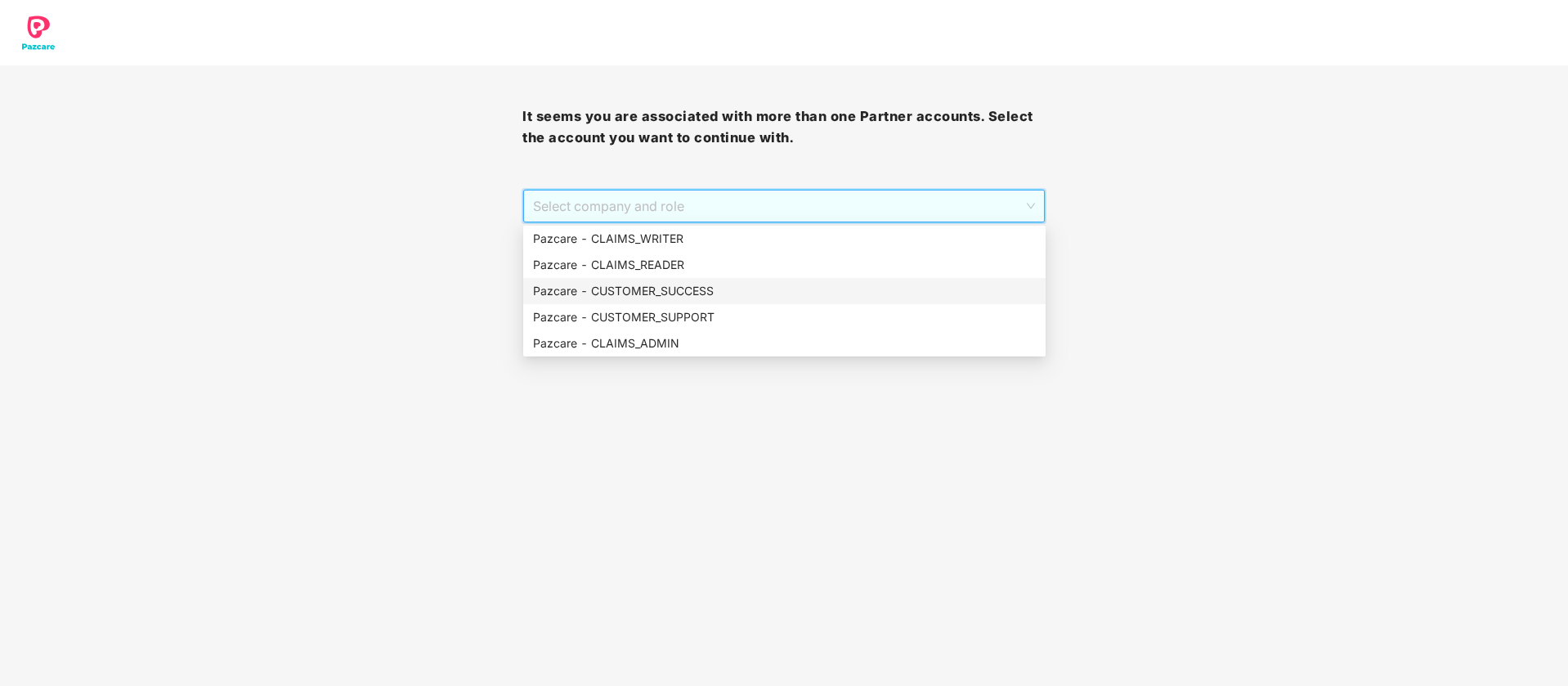
click at [703, 287] on div "Pazcare - CUSTOMER_SUCCESS" at bounding box center [784, 290] width 503 height 18
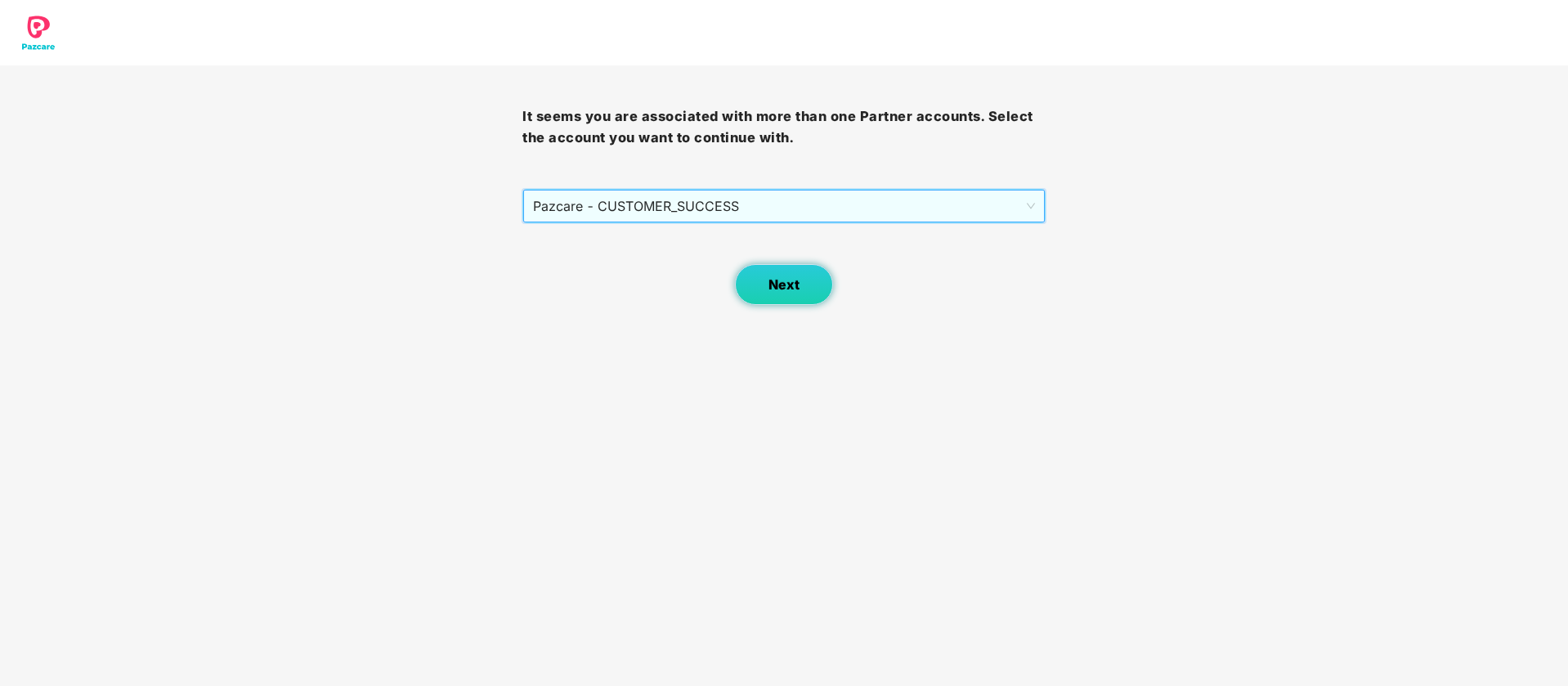
click at [773, 291] on span "Next" at bounding box center [784, 285] width 32 height 15
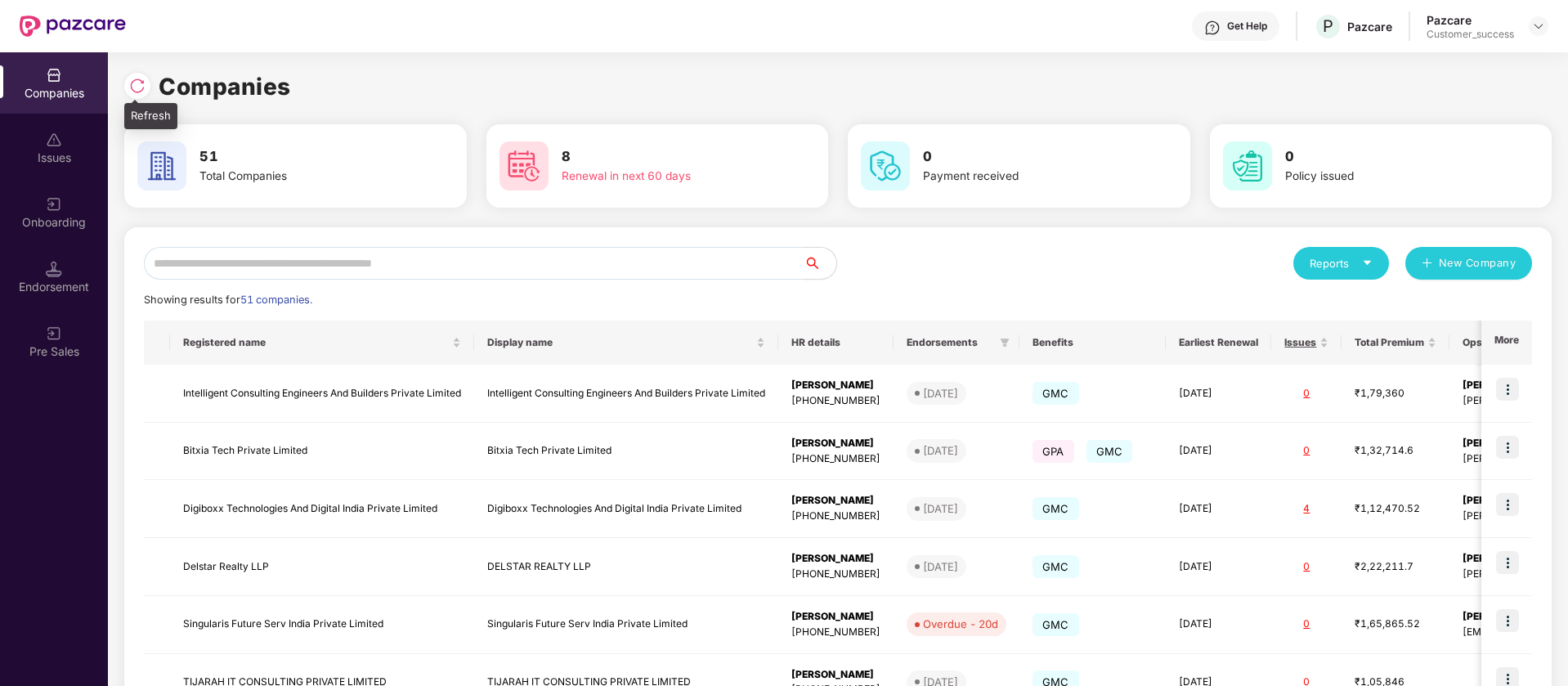
click at [144, 88] on img at bounding box center [137, 85] width 16 height 16
click at [810, 261] on icon "search" at bounding box center [813, 264] width 13 height 13
click at [585, 263] on input "text" at bounding box center [474, 264] width 660 height 32
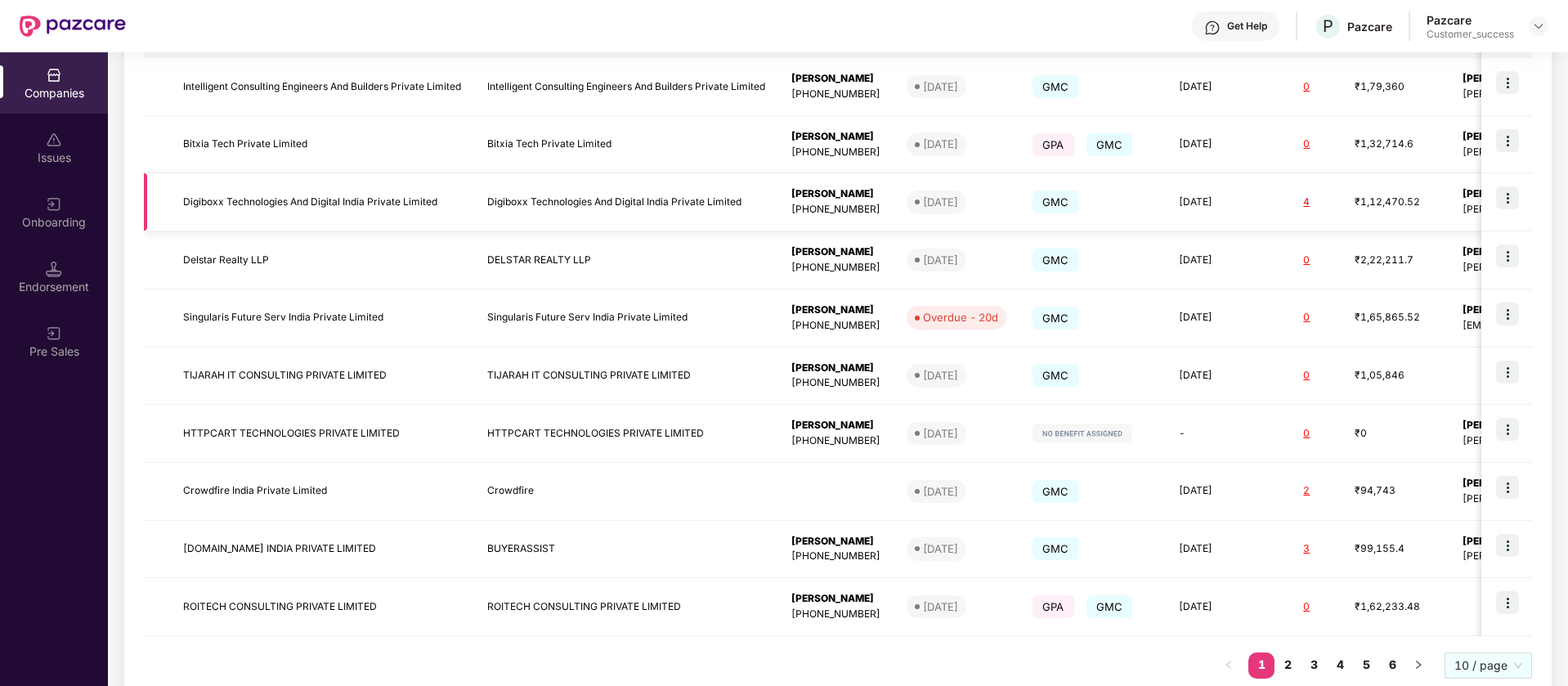
scroll to position [349, 0]
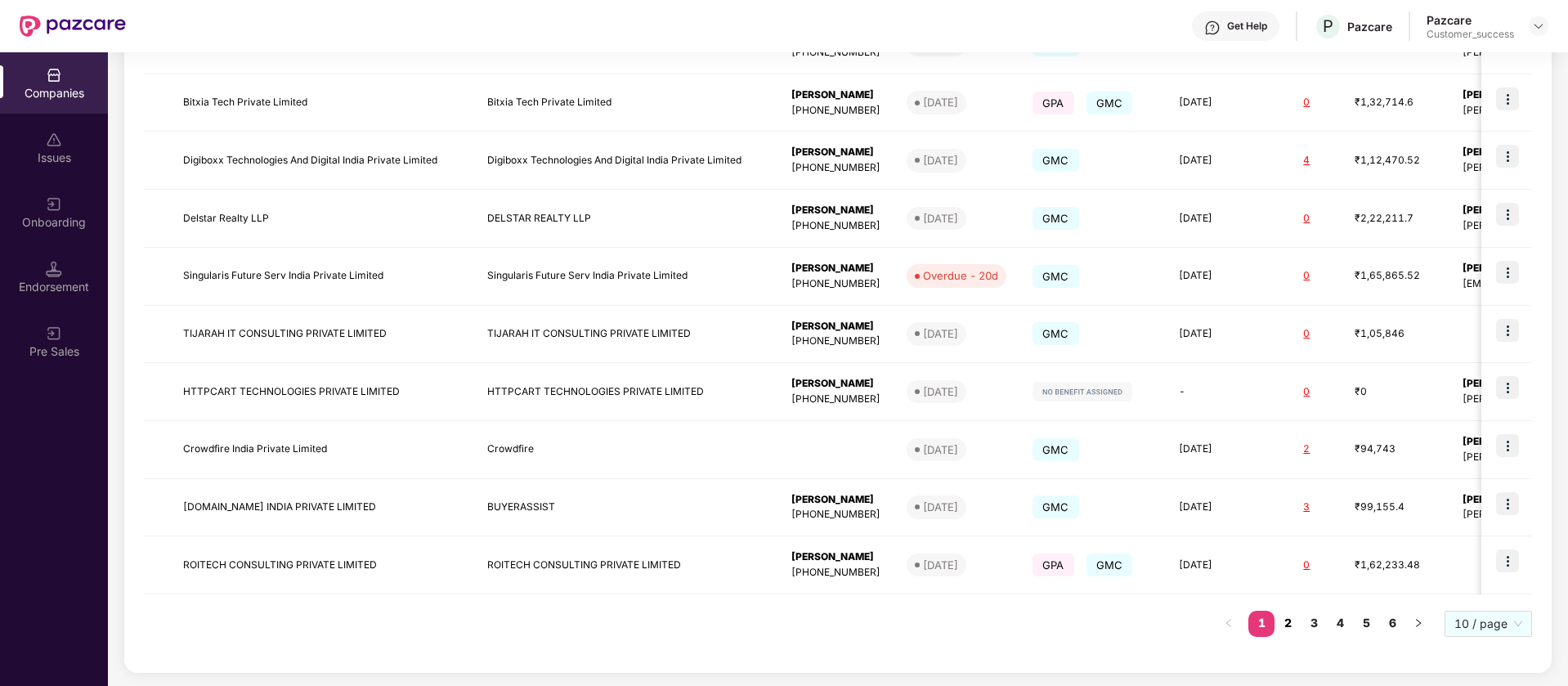
click at [1293, 626] on link "2" at bounding box center [1287, 624] width 26 height 25
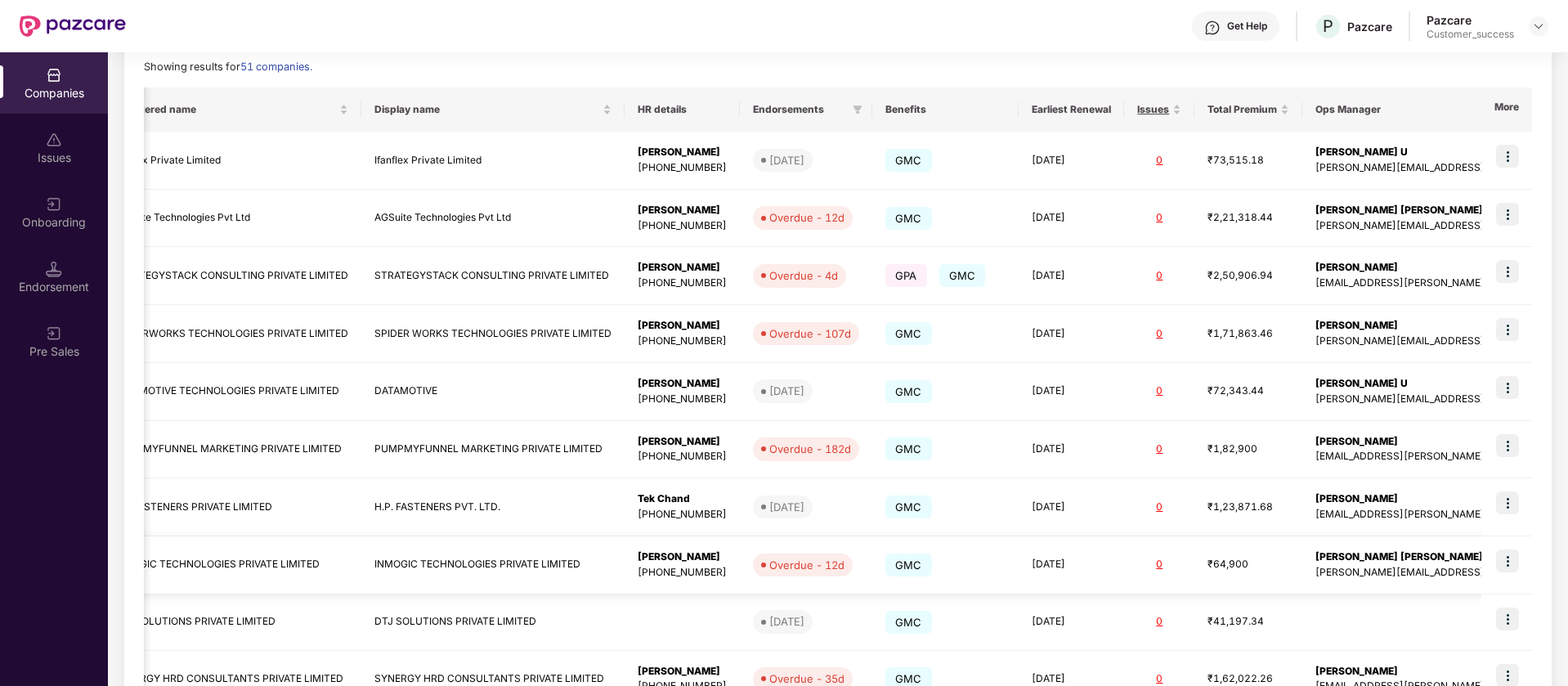
scroll to position [347, 0]
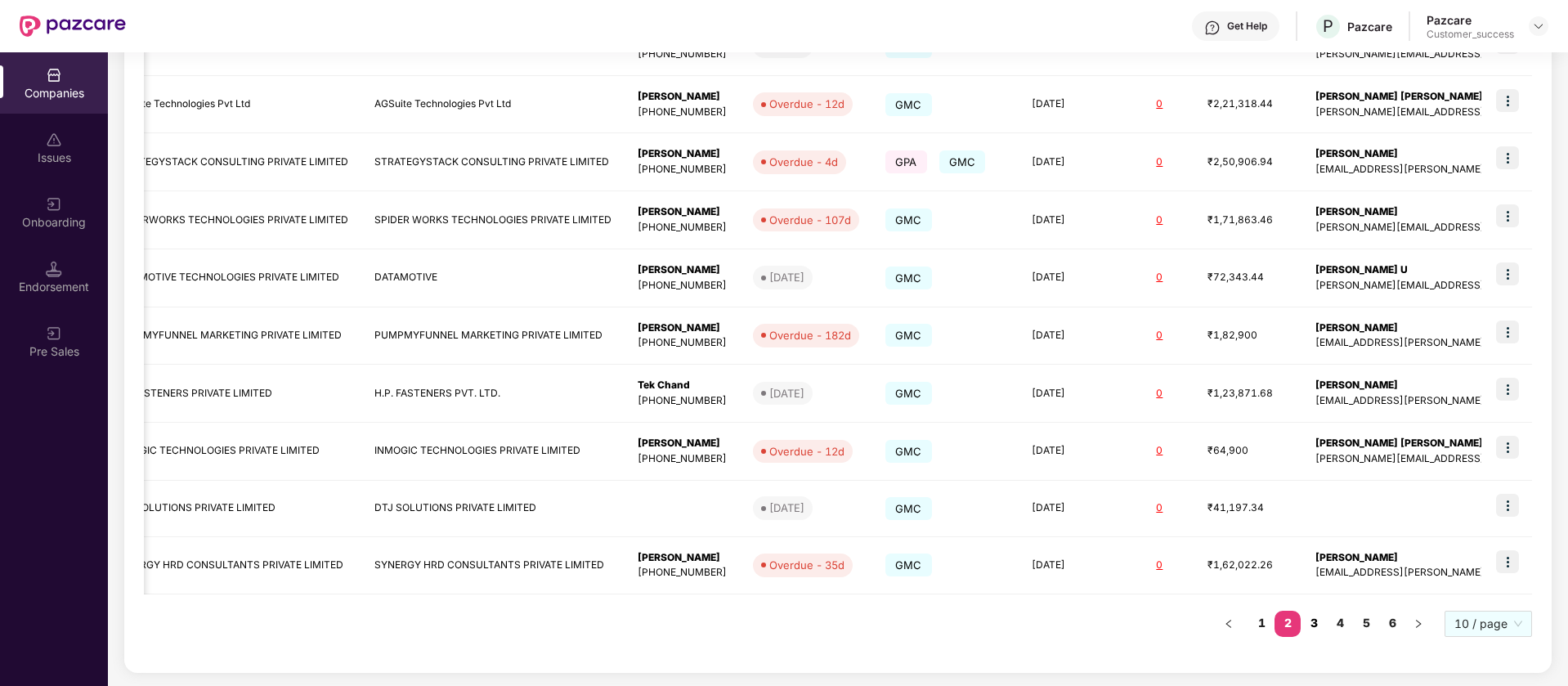
click at [1321, 623] on link "3" at bounding box center [1313, 624] width 26 height 25
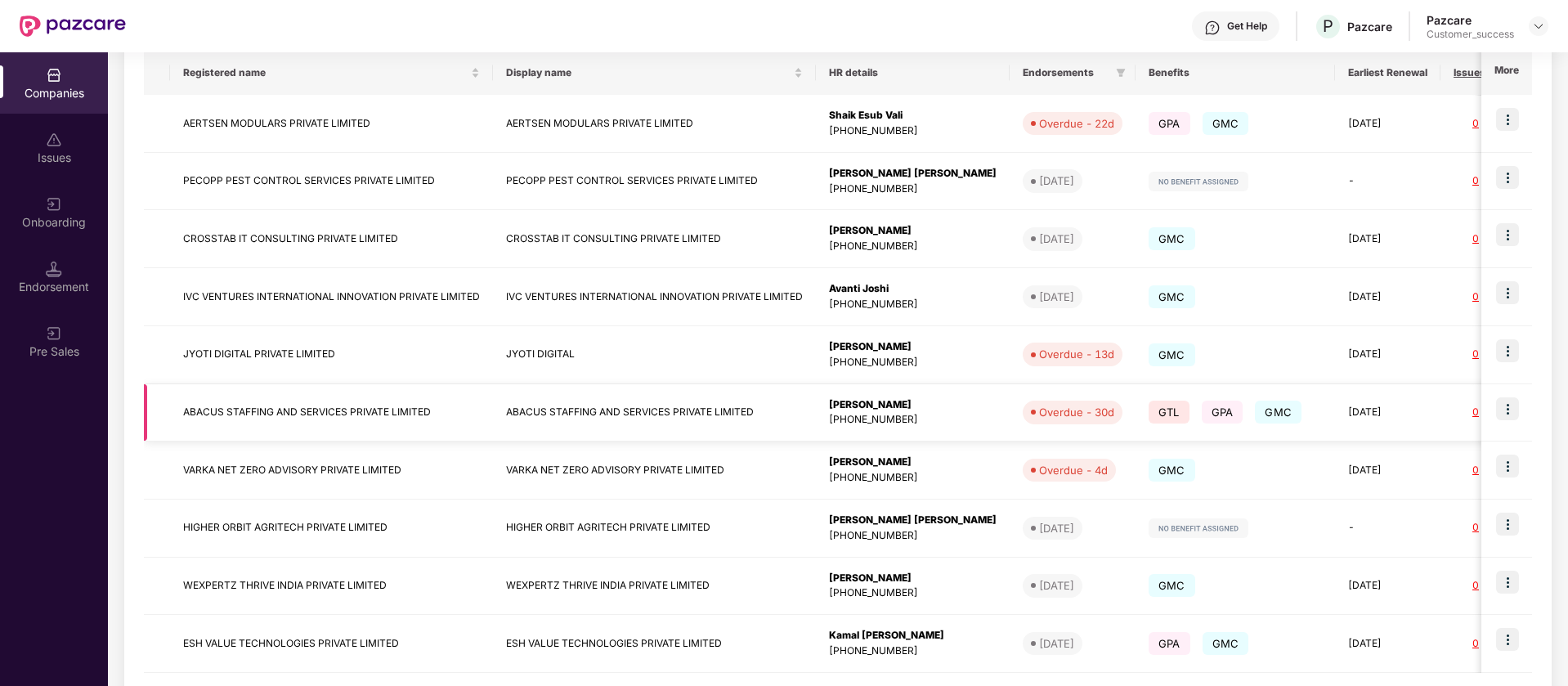
scroll to position [349, 0]
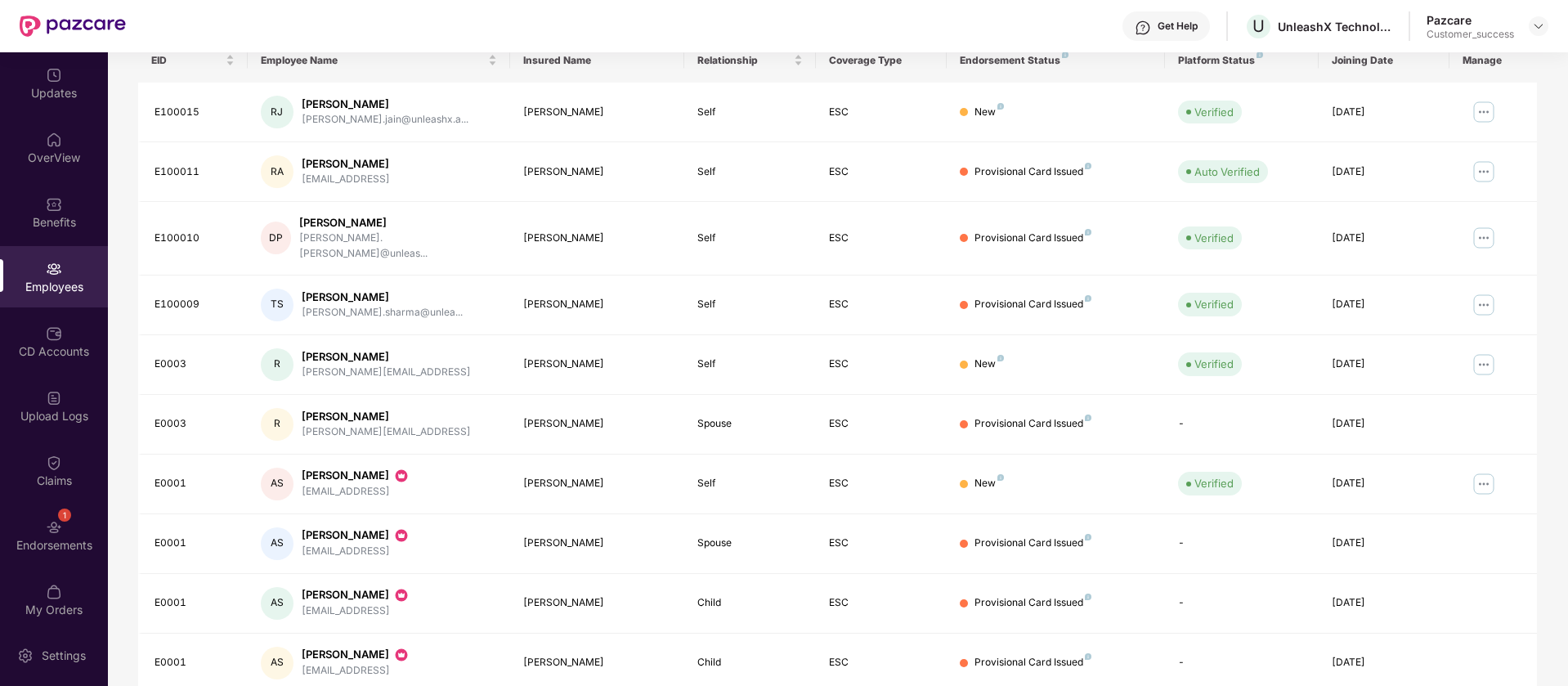
scroll to position [319, 0]
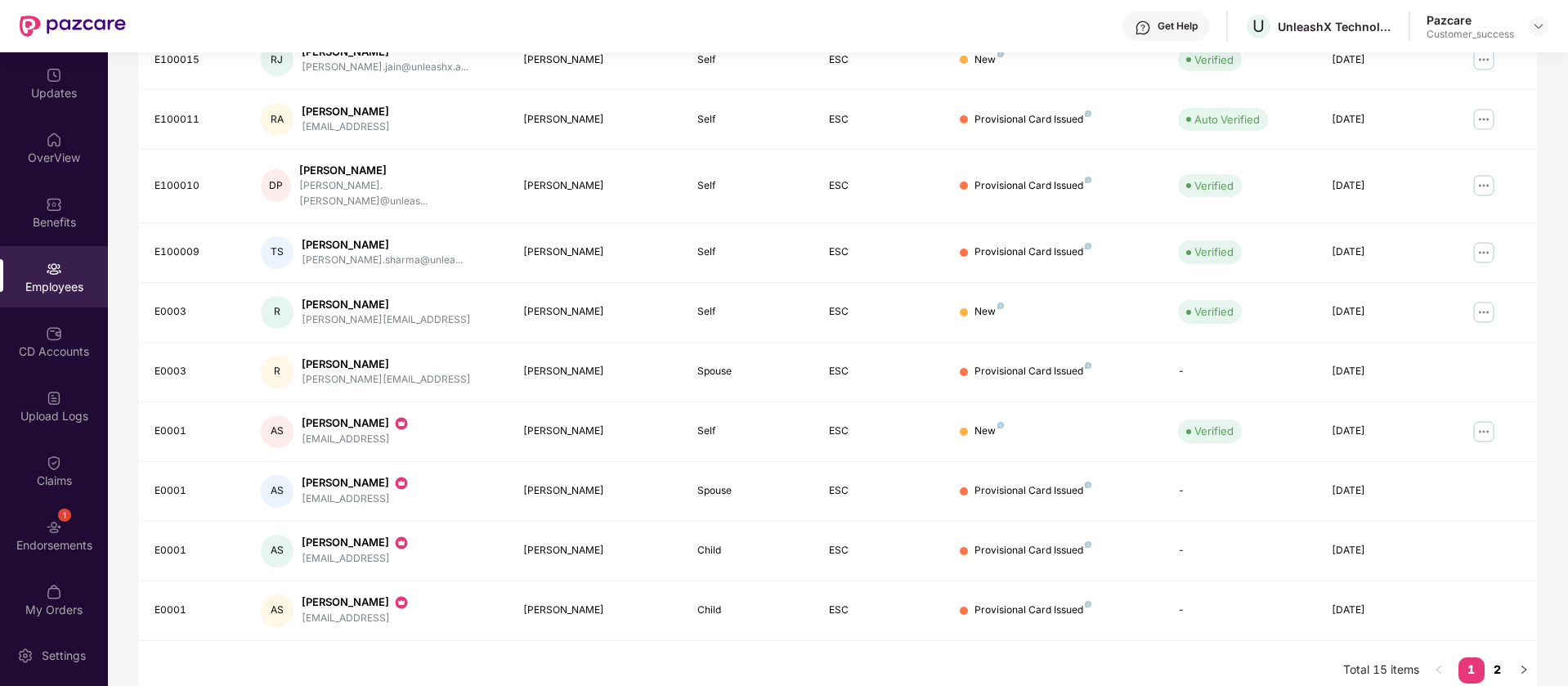
click at [1497, 658] on link "2" at bounding box center [1497, 670] width 26 height 25
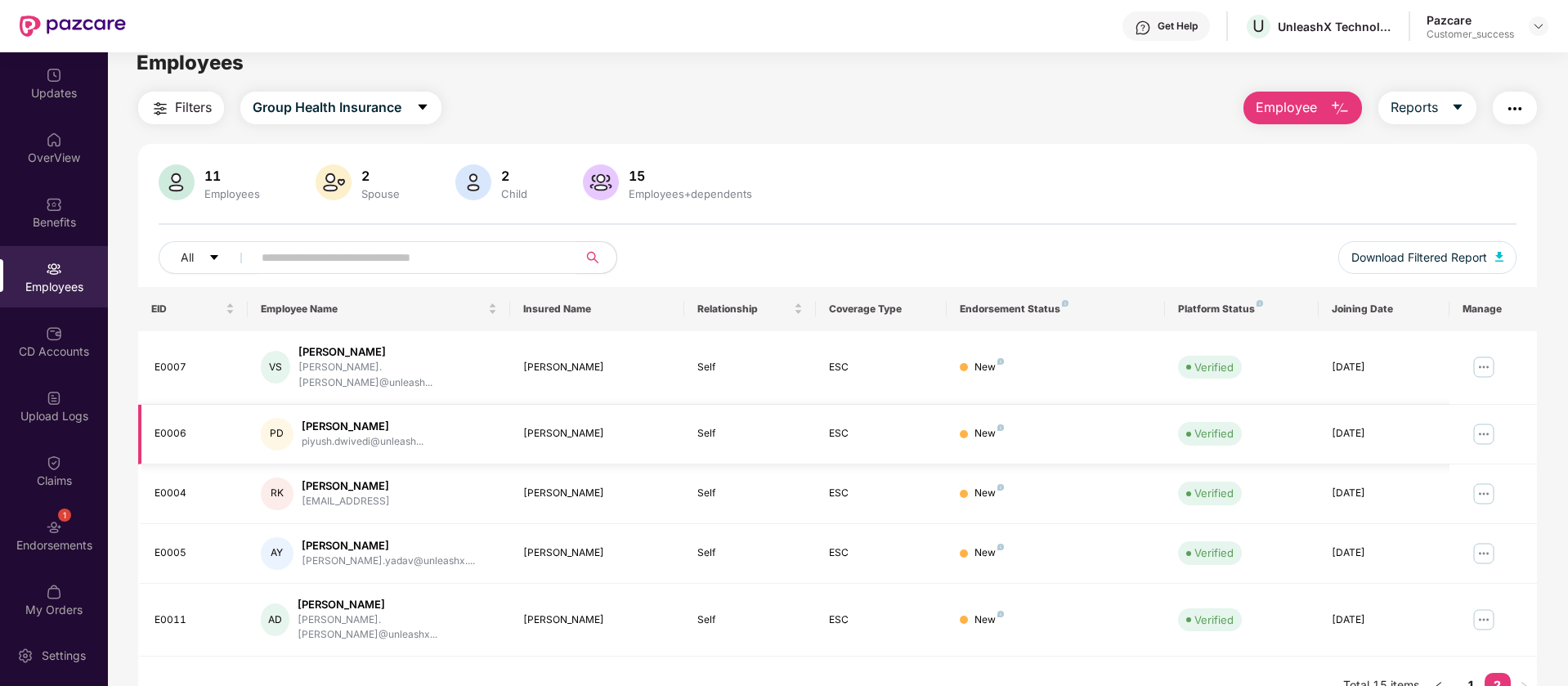
scroll to position [0, 0]
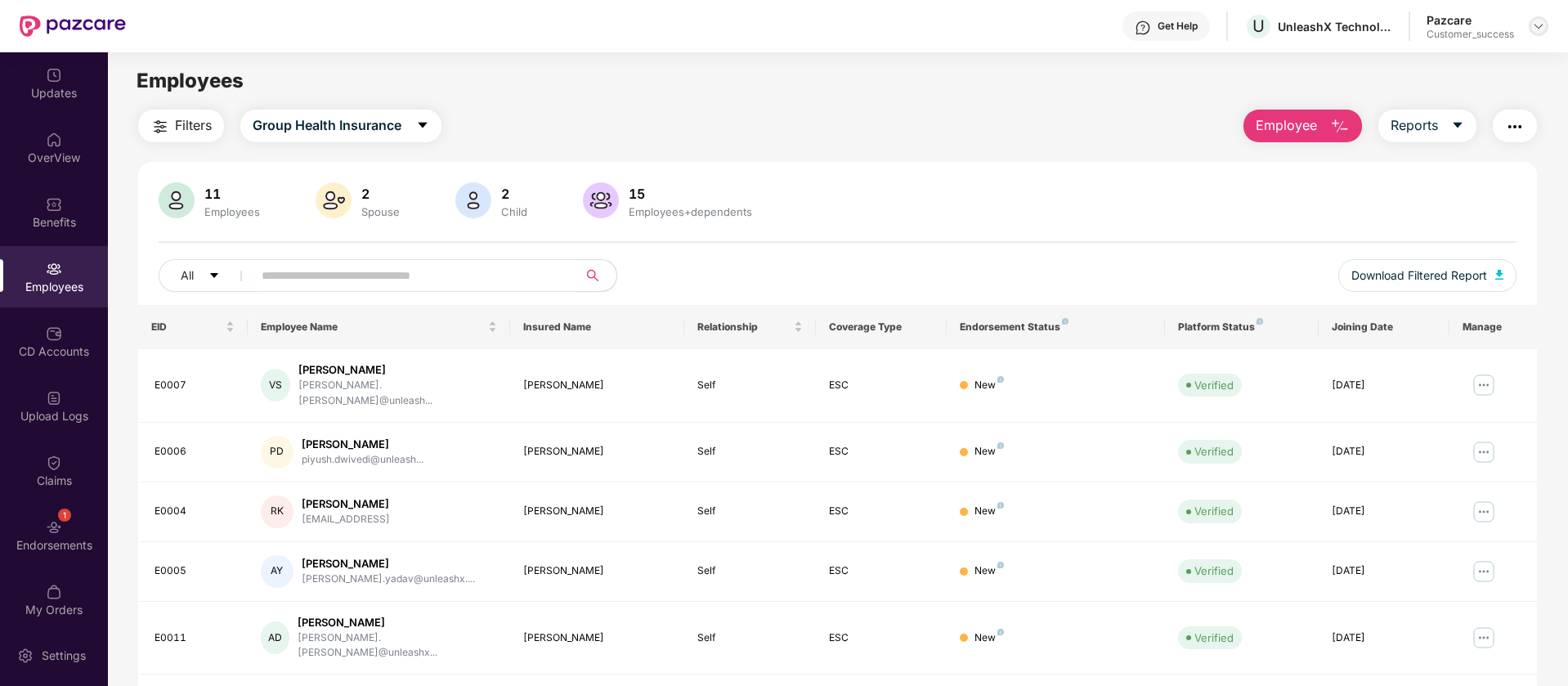
click at [1543, 31] on img at bounding box center [1538, 27] width 13 height 13
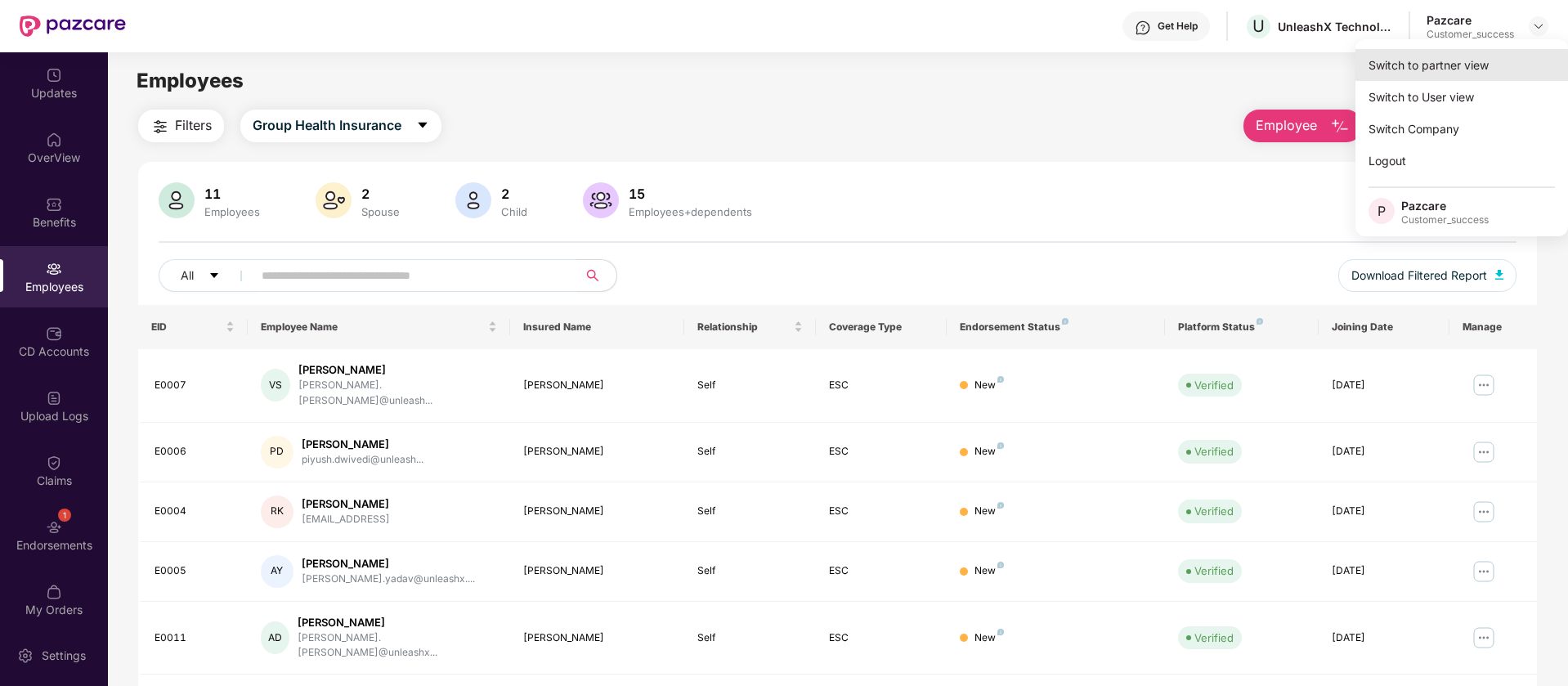
click at [1513, 59] on div "Switch to partner view" at bounding box center [1461, 64] width 213 height 32
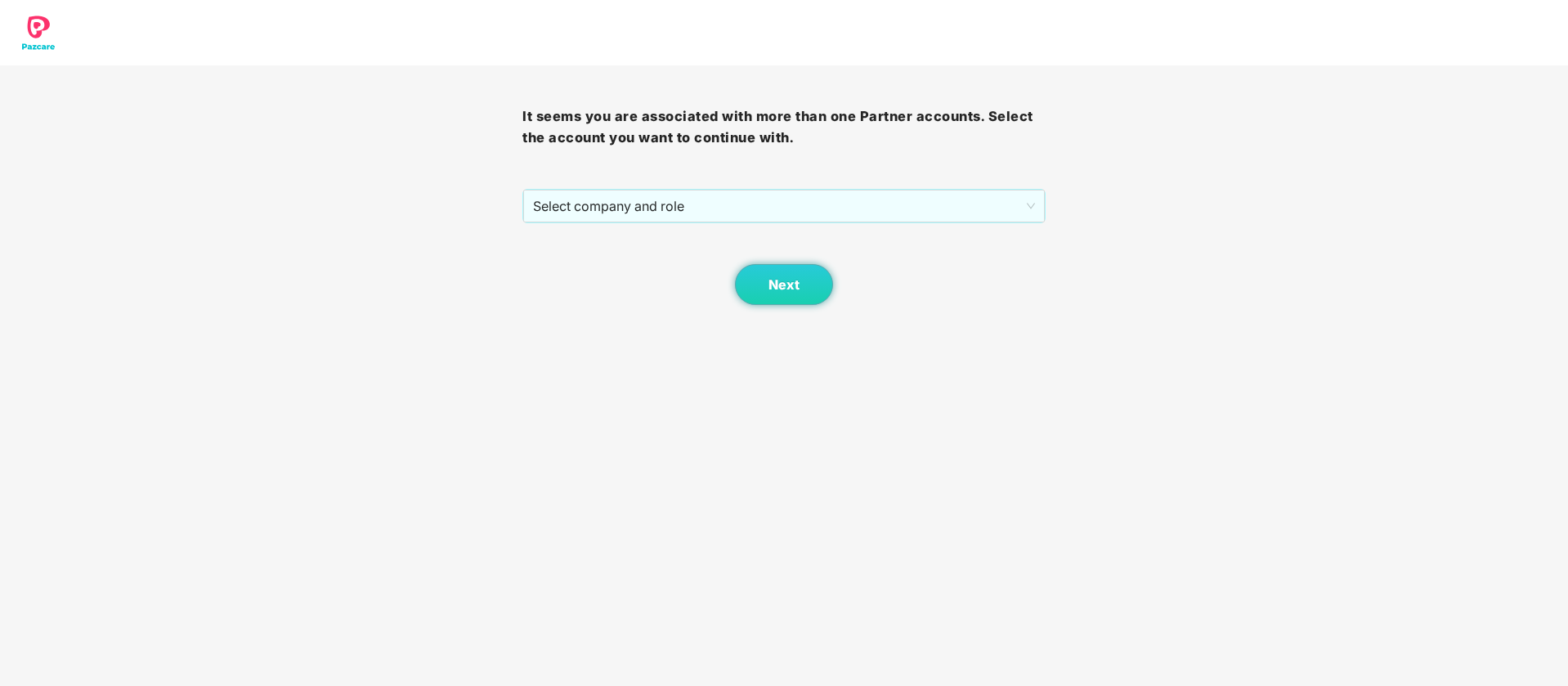
click at [797, 172] on div "It seems you are associated with more than one Partner accounts. Select the acc…" at bounding box center [783, 184] width 522 height 240
click at [799, 193] on span "Select company and role" at bounding box center [783, 205] width 501 height 32
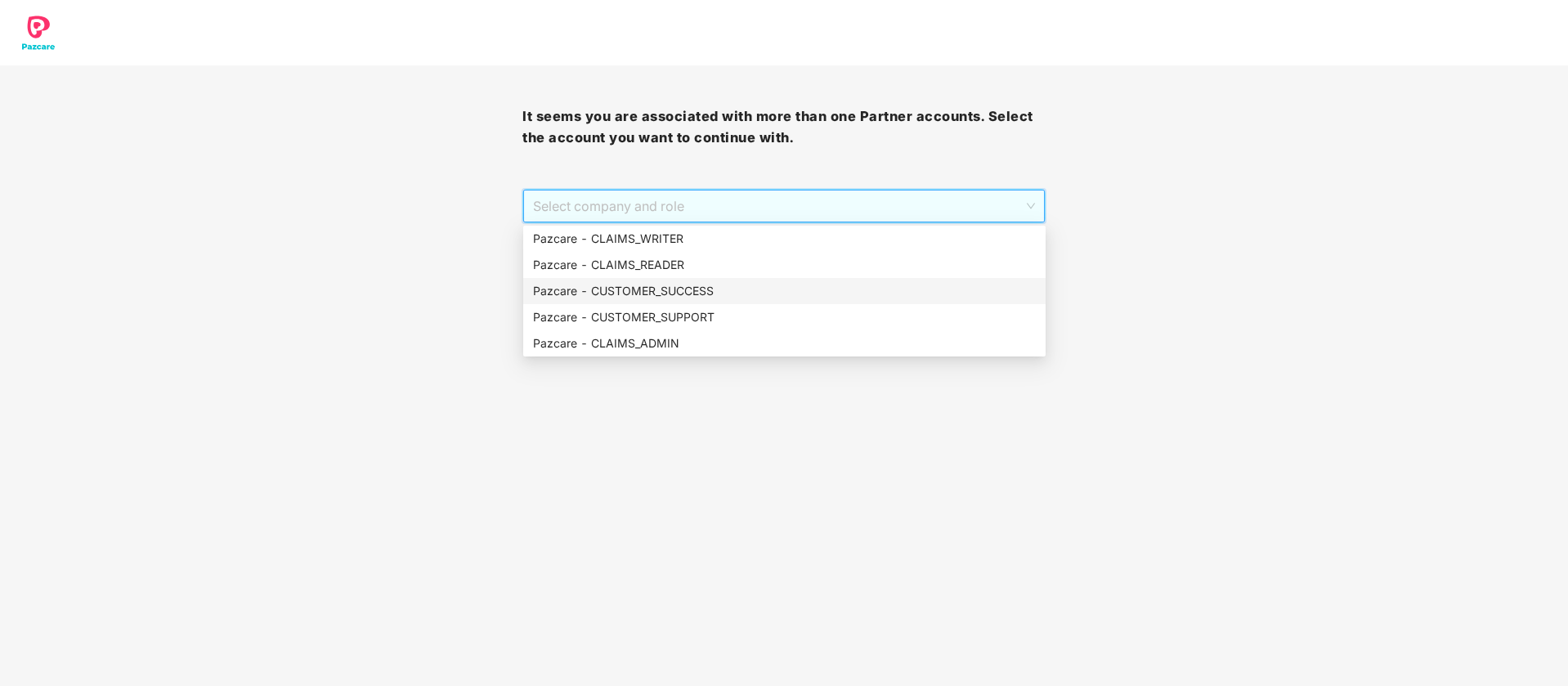
click at [787, 297] on div "Pazcare - CUSTOMER_SUCCESS" at bounding box center [784, 290] width 503 height 18
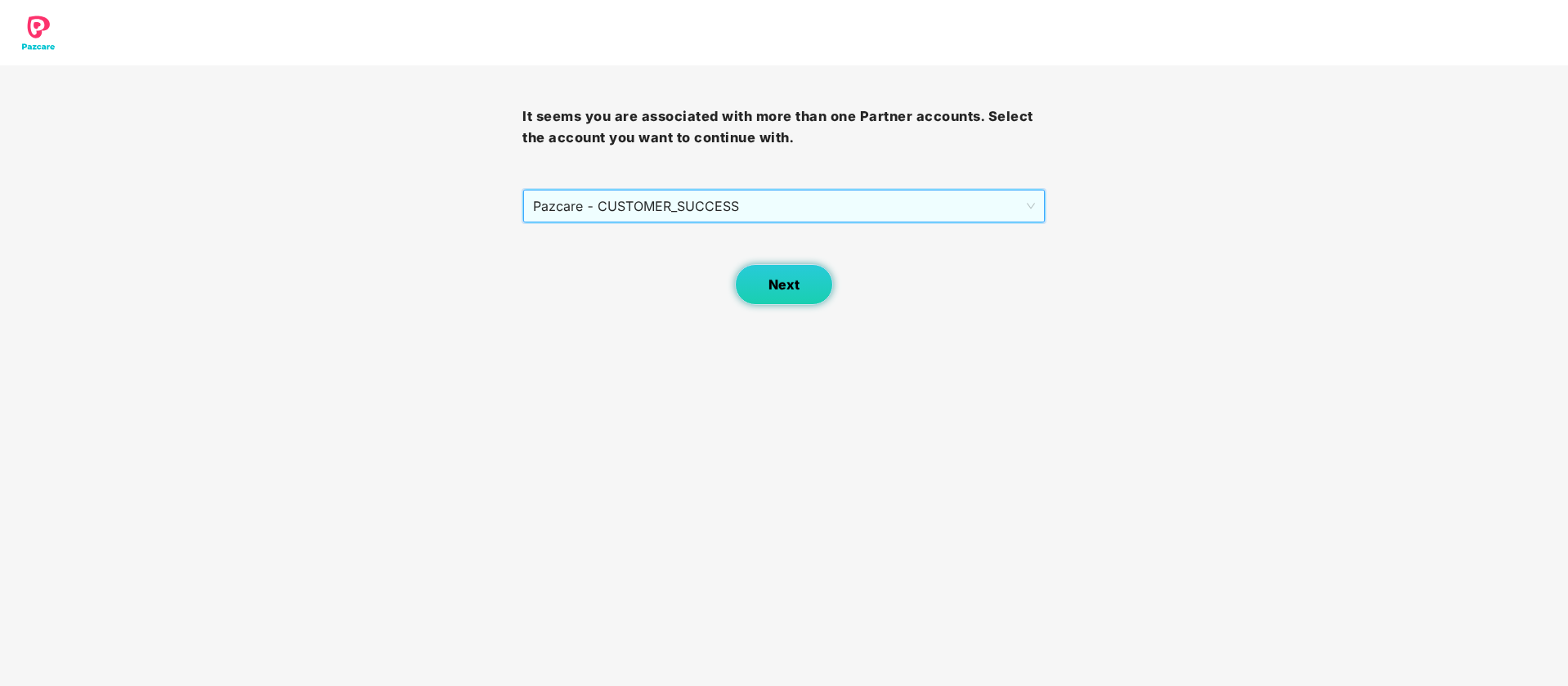
click at [815, 272] on button "Next" at bounding box center [784, 285] width 98 height 41
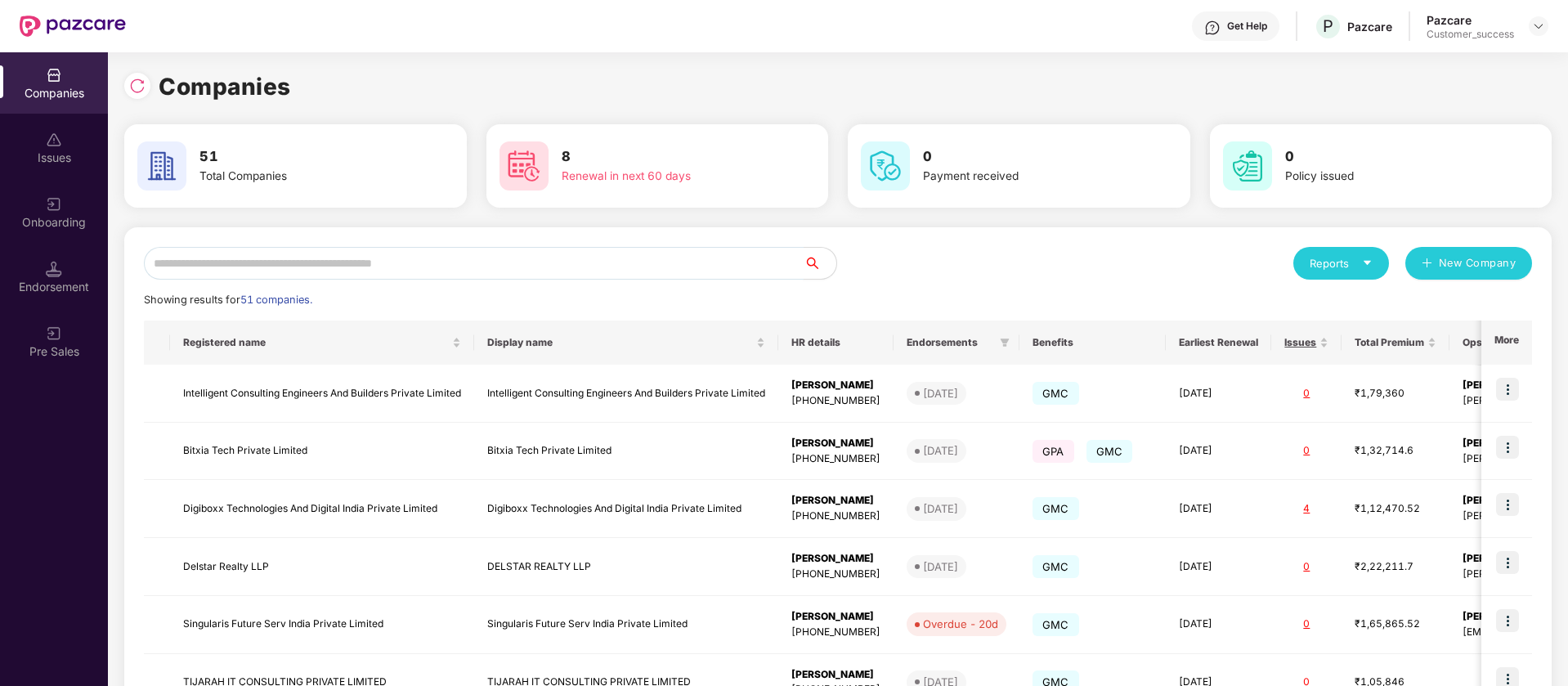
click at [562, 264] on input "text" at bounding box center [474, 264] width 660 height 32
type input "*"
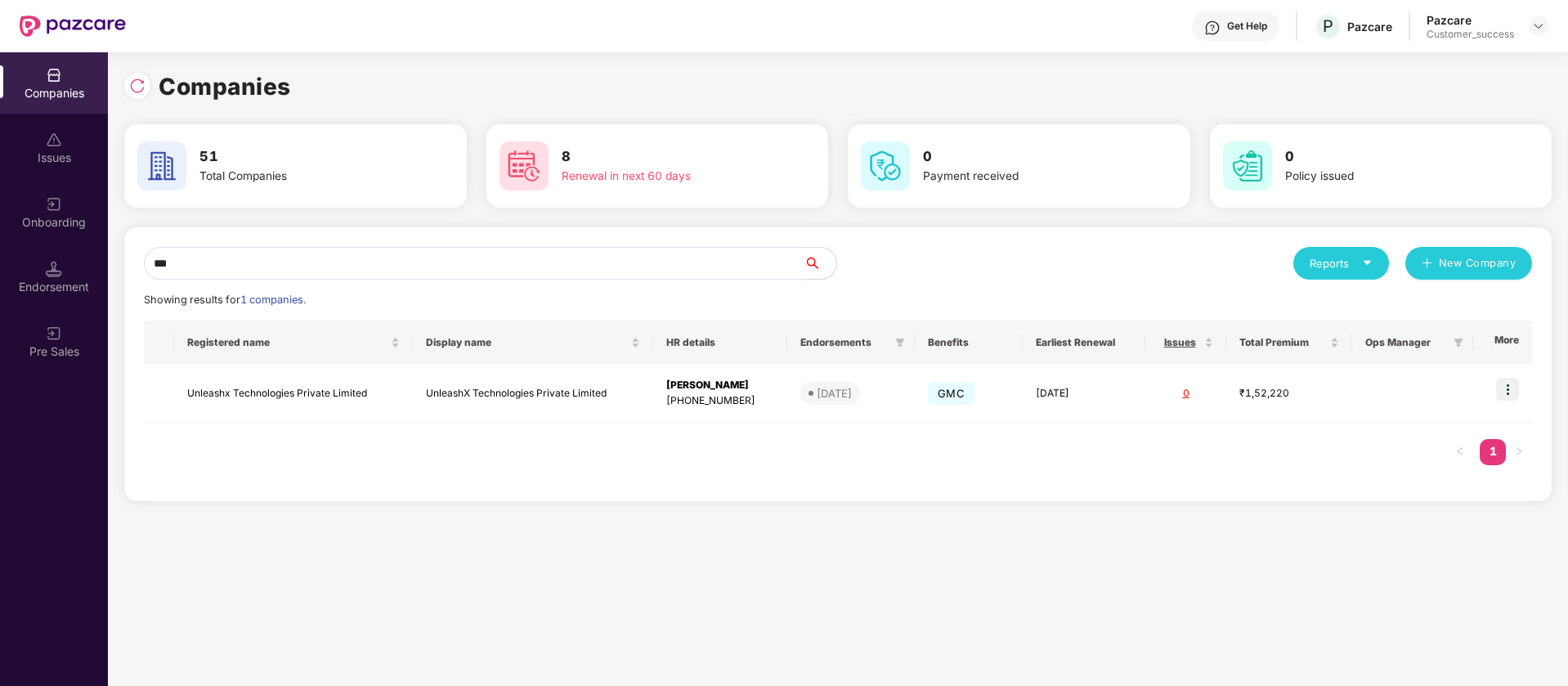
type input "***"
drag, startPoint x: 820, startPoint y: 302, endPoint x: 1506, endPoint y: 384, distance: 690.9
click at [1506, 384] on img at bounding box center [1508, 390] width 23 height 23
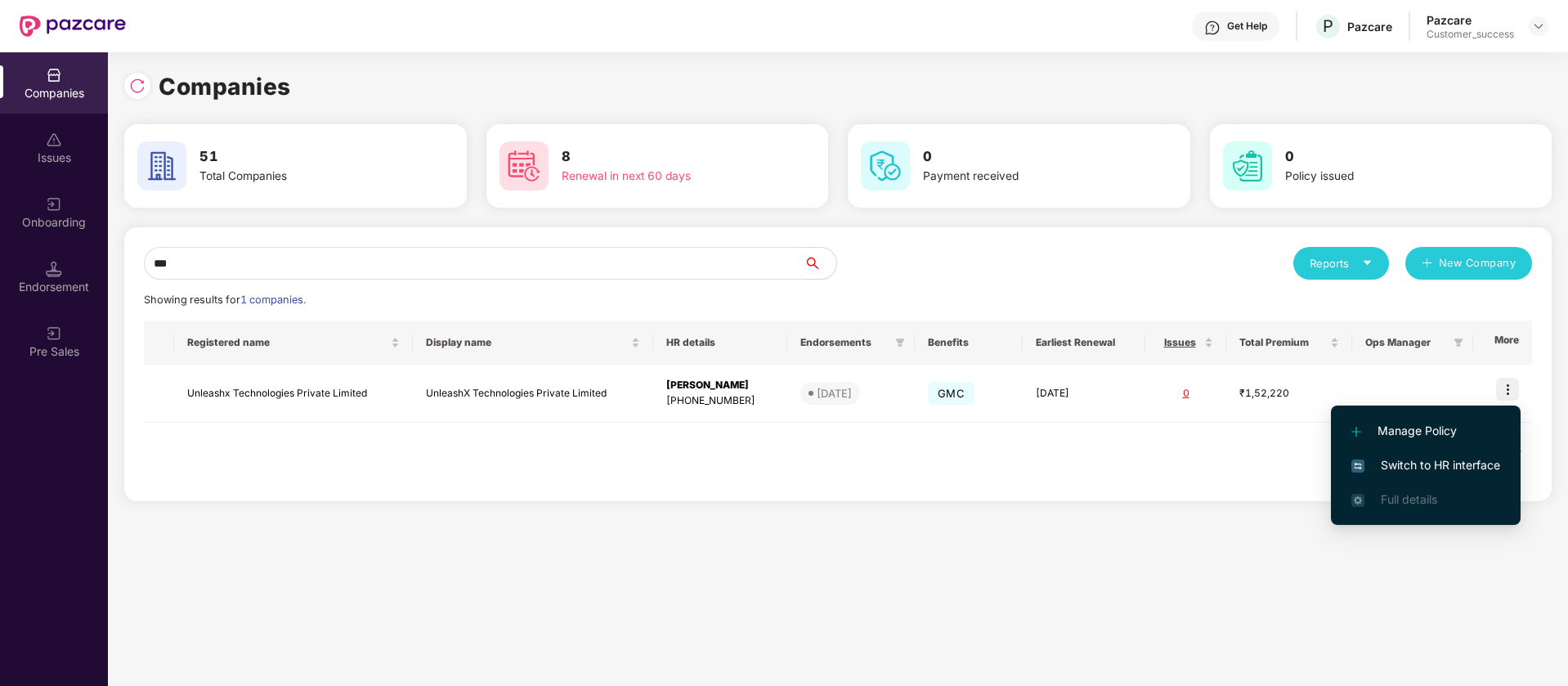
click at [1428, 462] on span "Switch to HR interface" at bounding box center [1426, 465] width 149 height 18
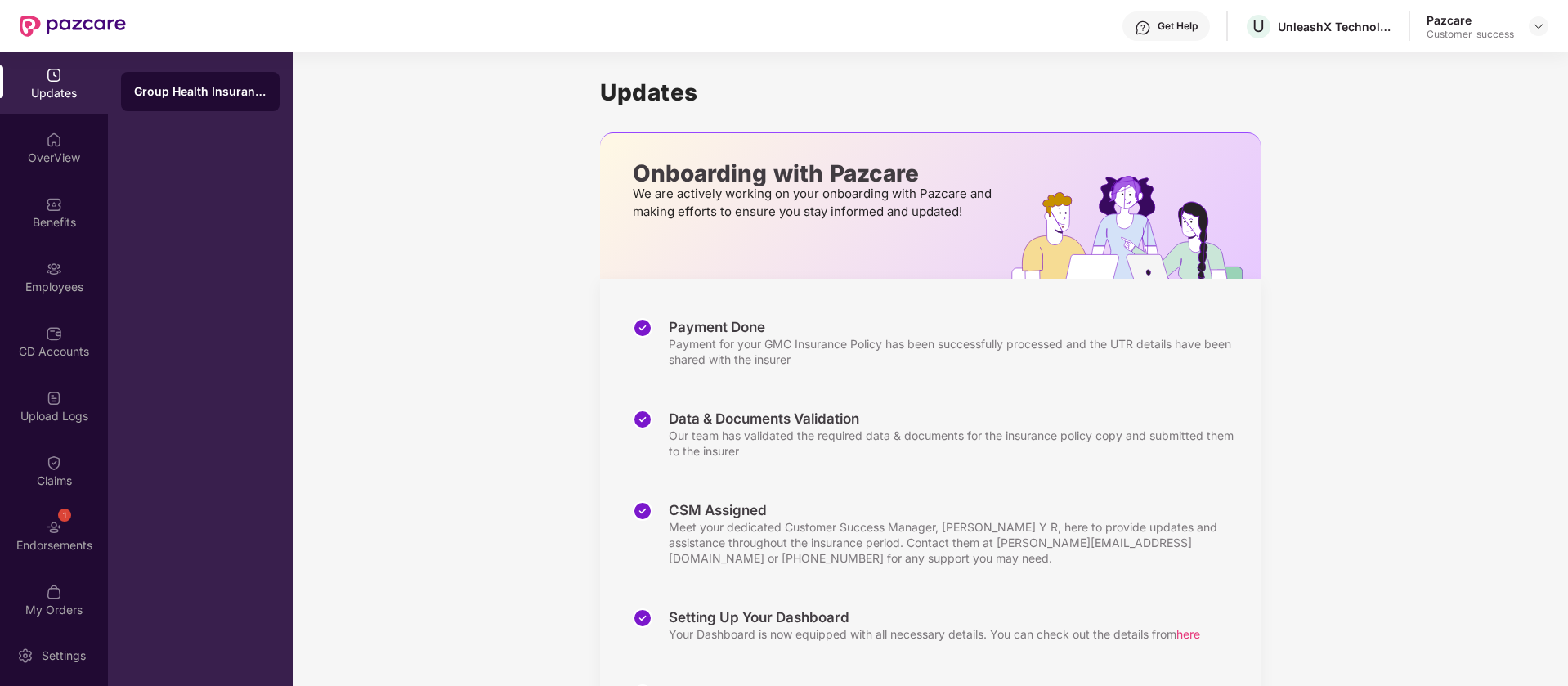
scroll to position [199, 0]
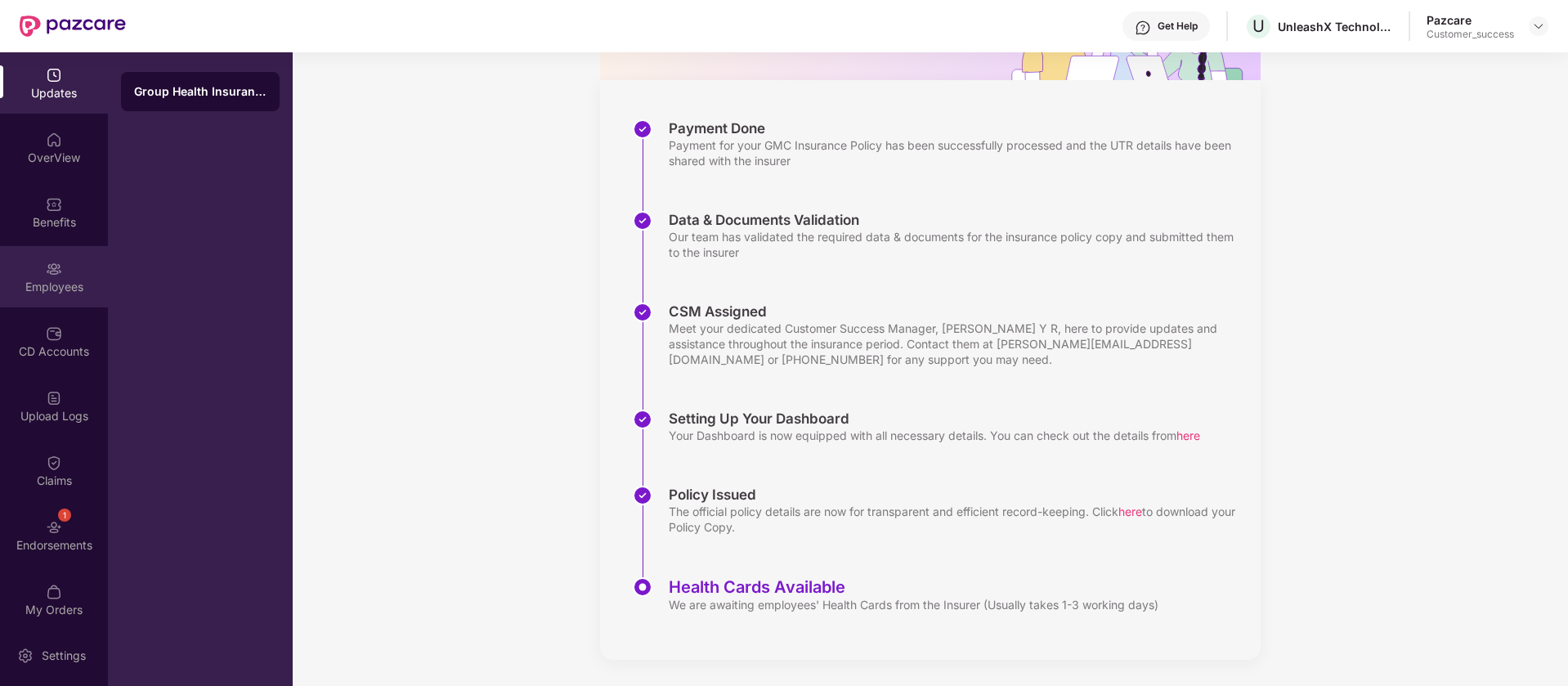
click at [77, 264] on div "Employees" at bounding box center [53, 277] width 108 height 61
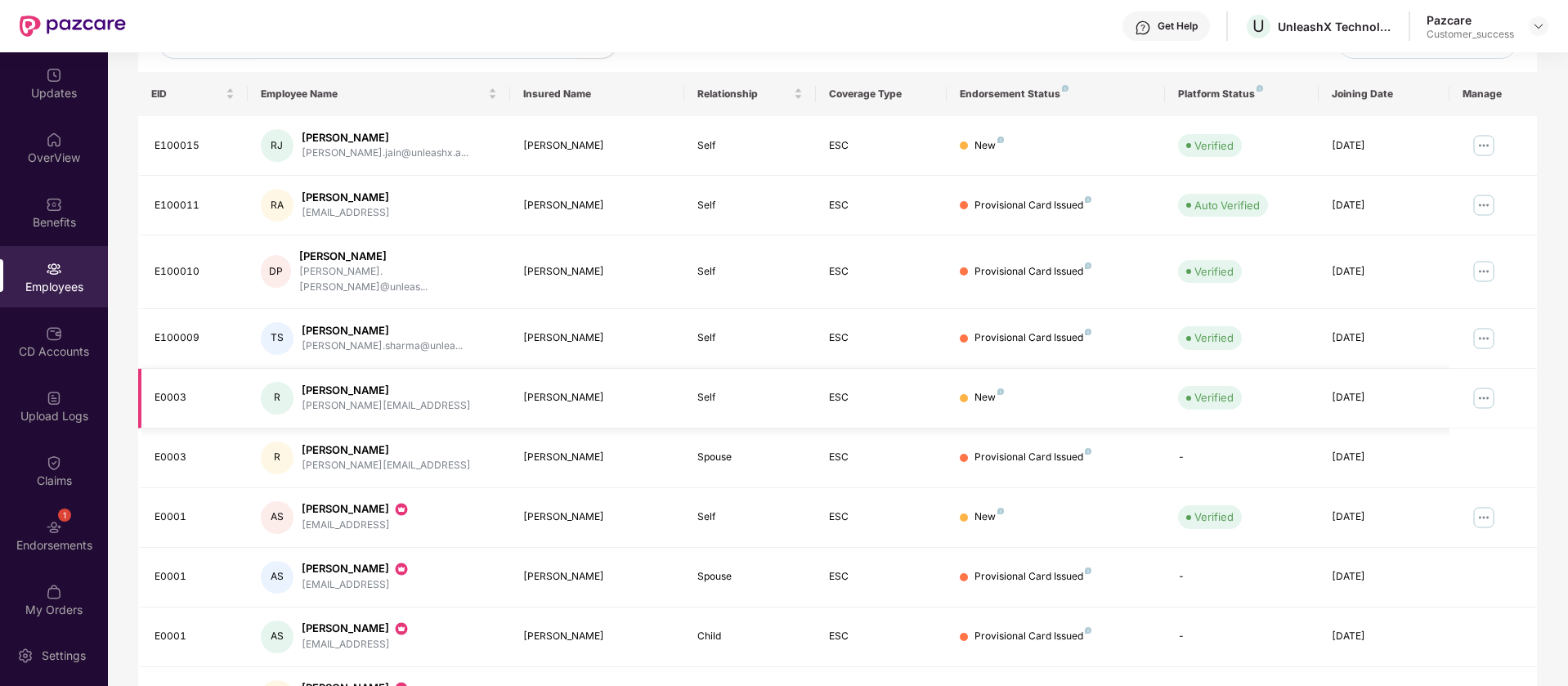
scroll to position [319, 0]
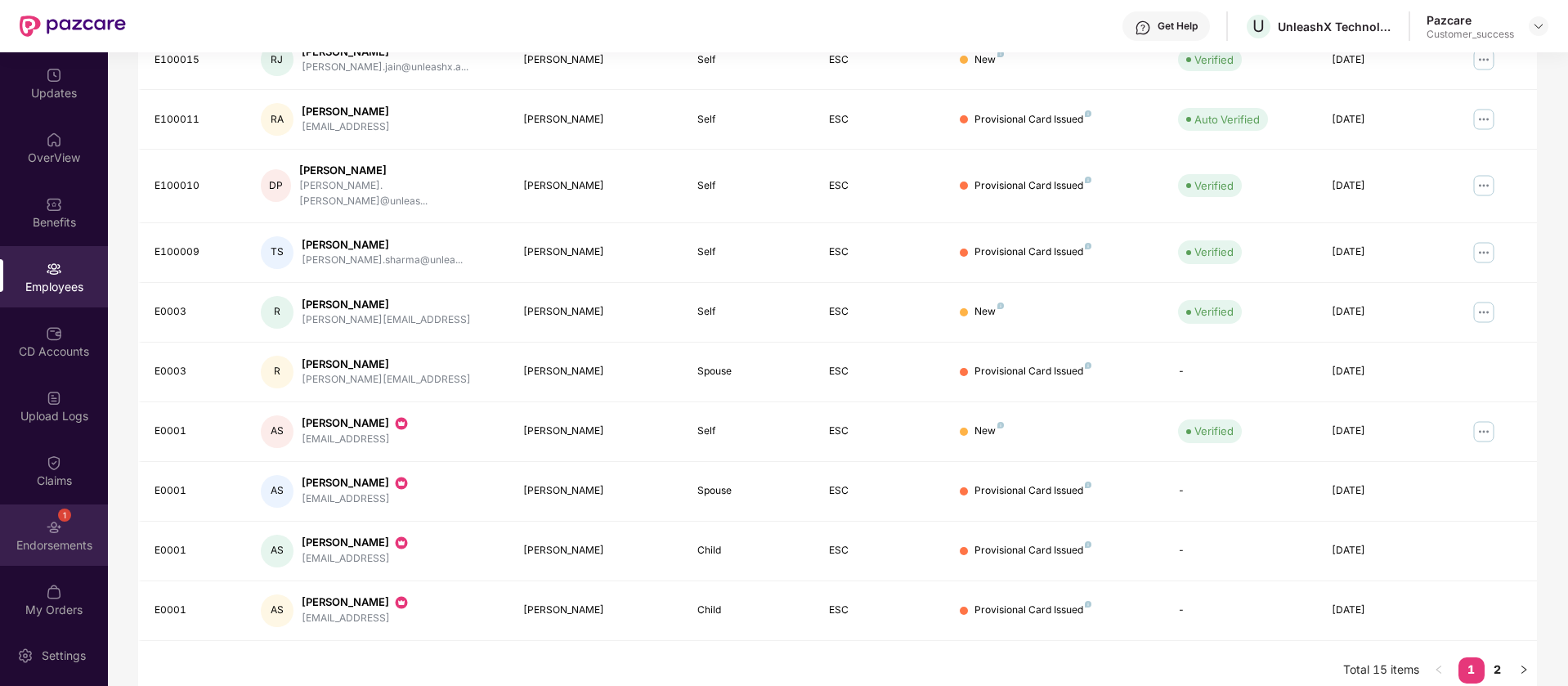
click at [76, 522] on div "1 Endorsements" at bounding box center [53, 535] width 108 height 61
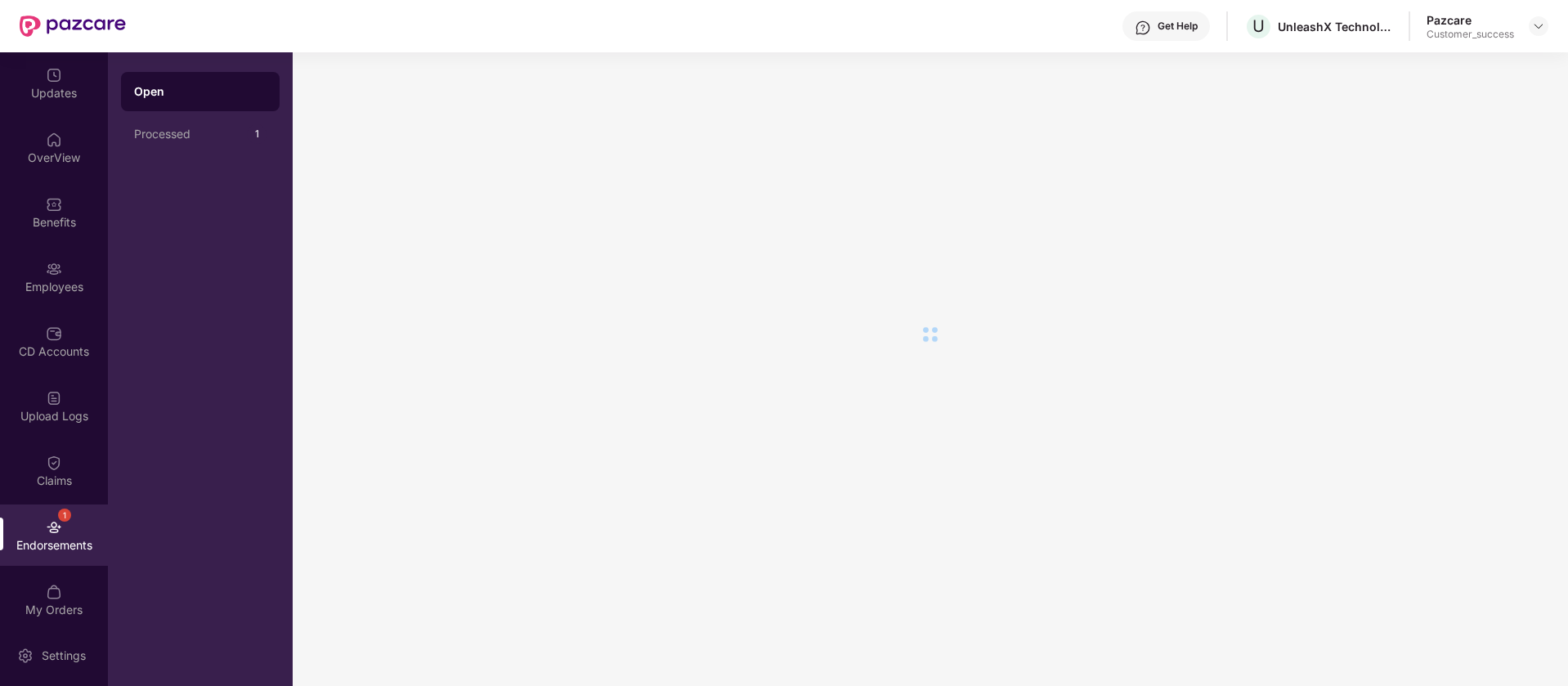
scroll to position [0, 0]
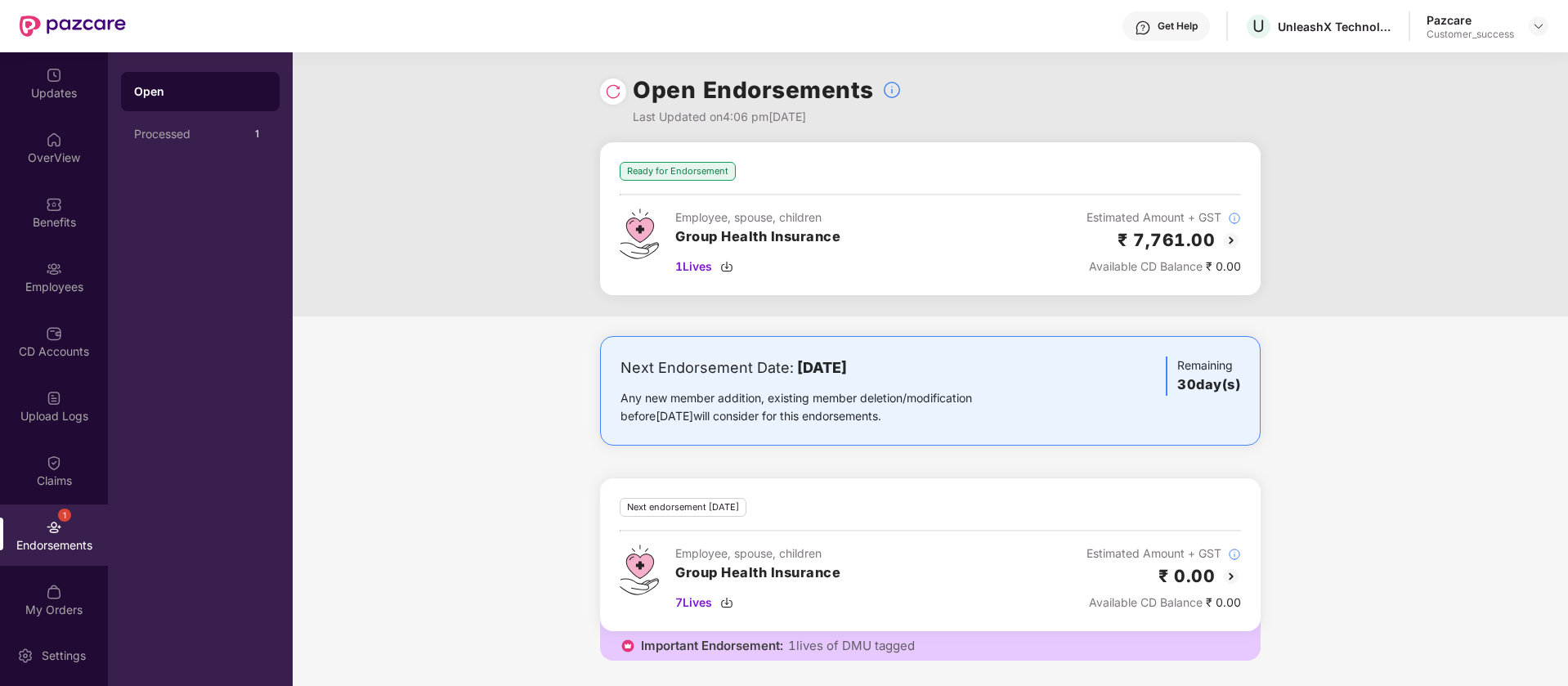
click at [1238, 235] on img at bounding box center [1231, 240] width 20 height 20
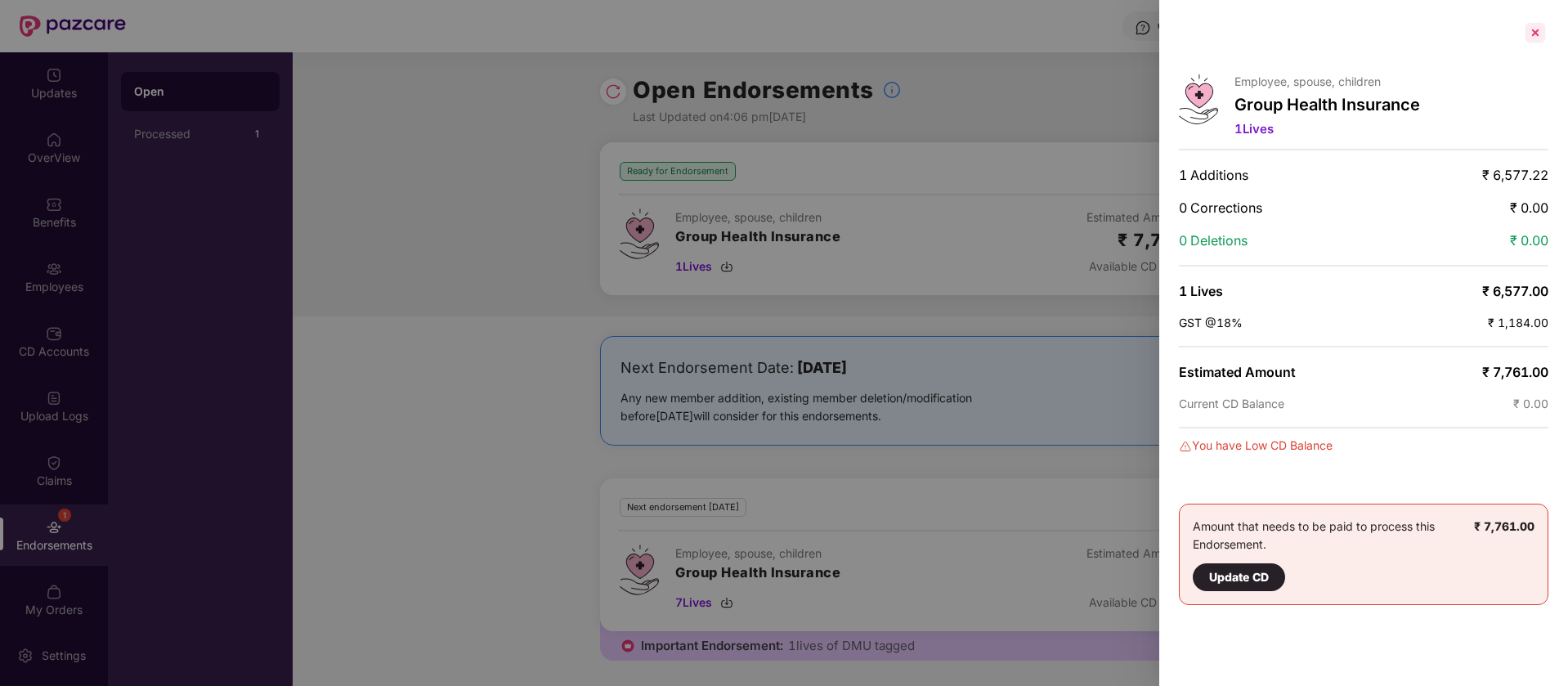
click at [1531, 32] on div at bounding box center [1535, 32] width 26 height 26
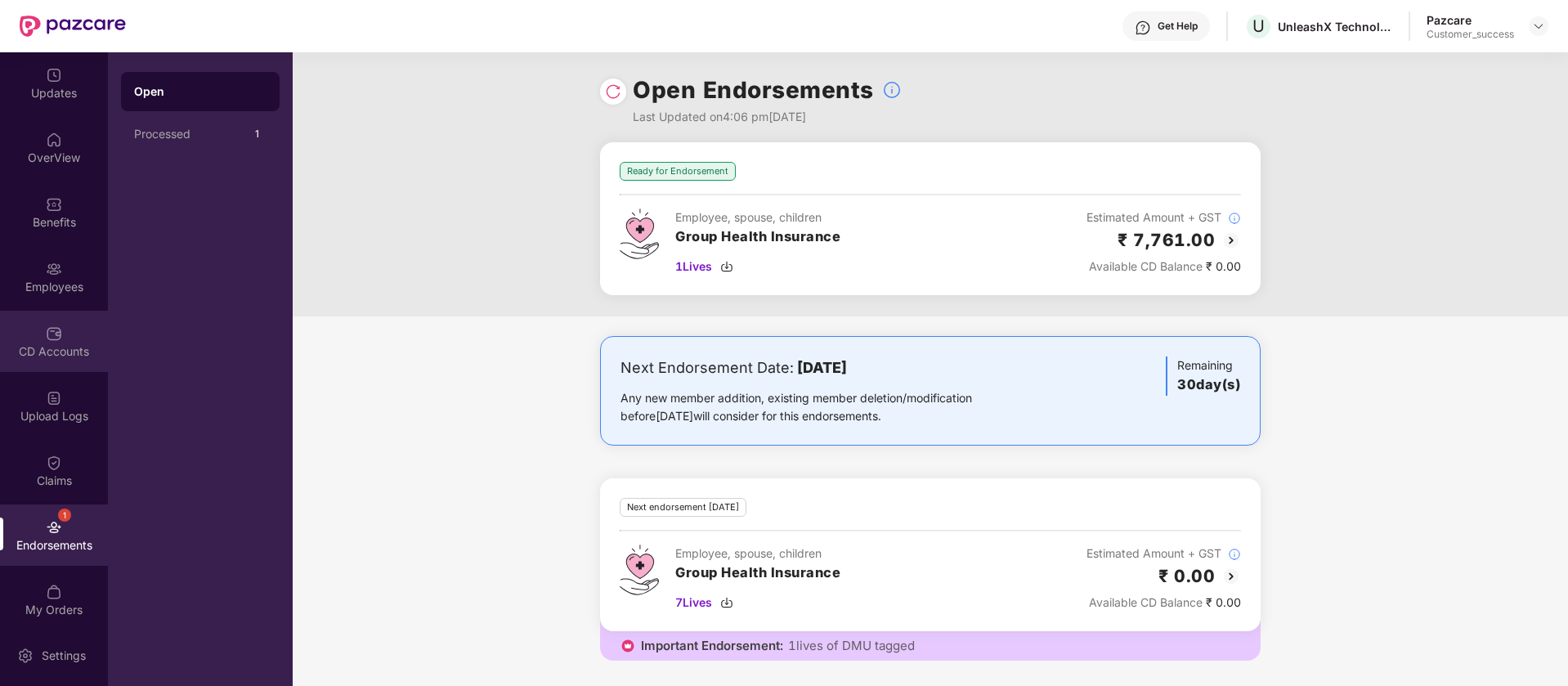
click at [76, 351] on div "CD Accounts" at bounding box center [53, 352] width 108 height 16
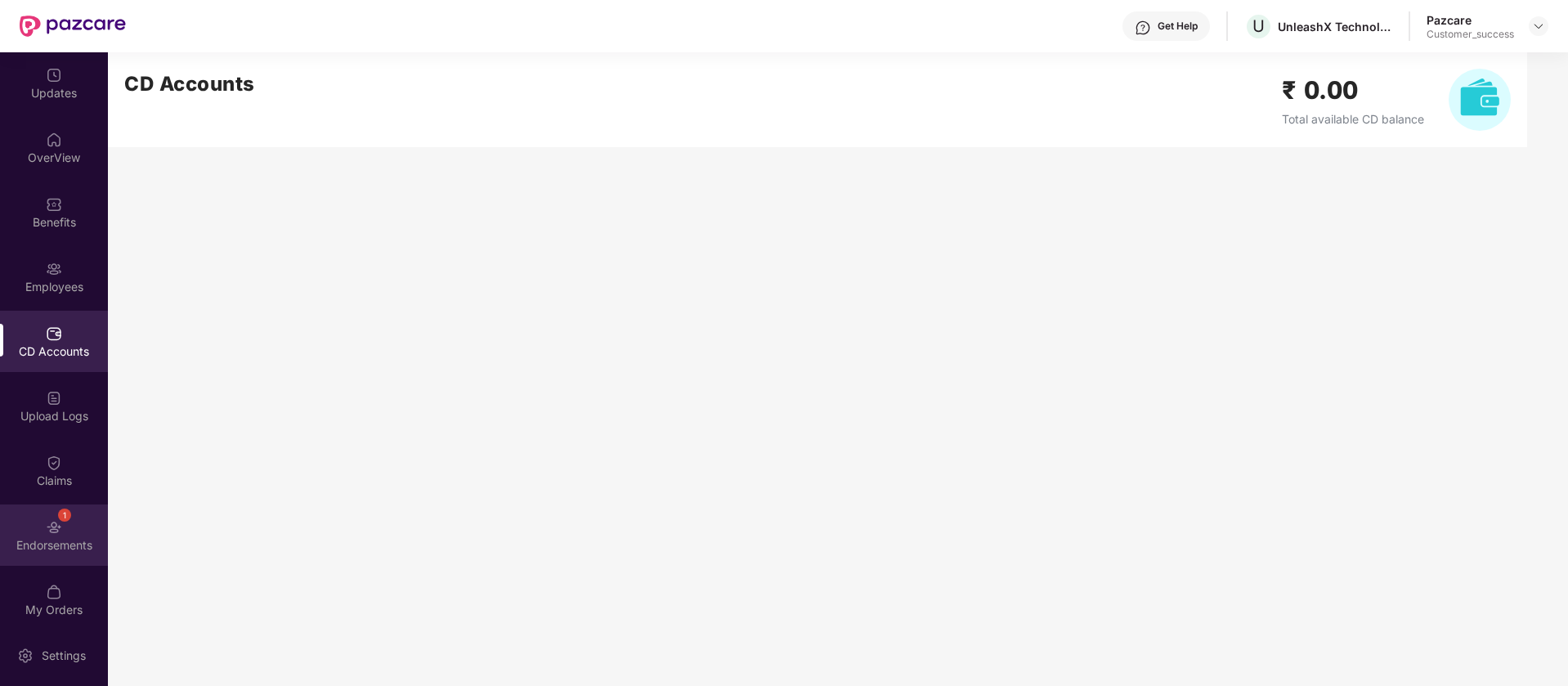
click at [71, 522] on div "1 Endorsements" at bounding box center [53, 535] width 108 height 61
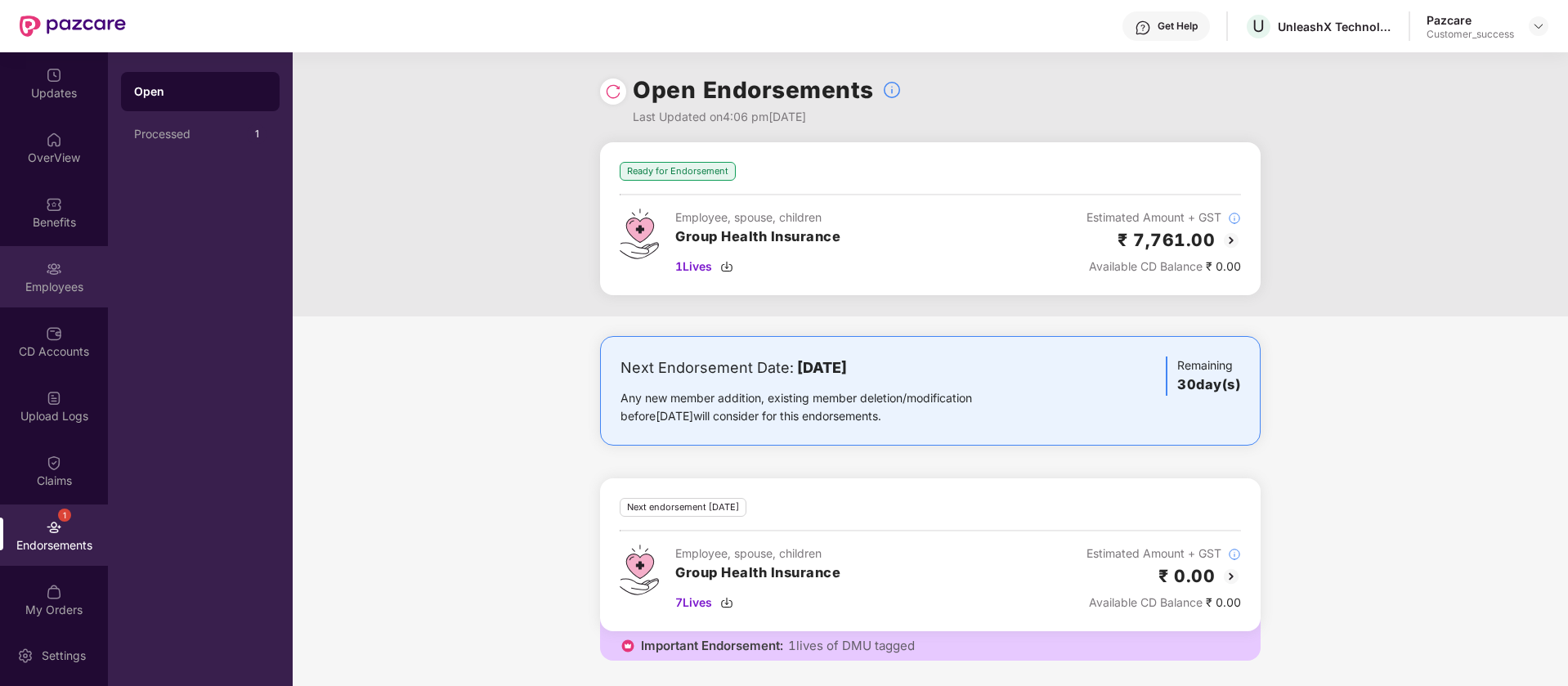
click at [36, 280] on div "Employees" at bounding box center [53, 287] width 108 height 16
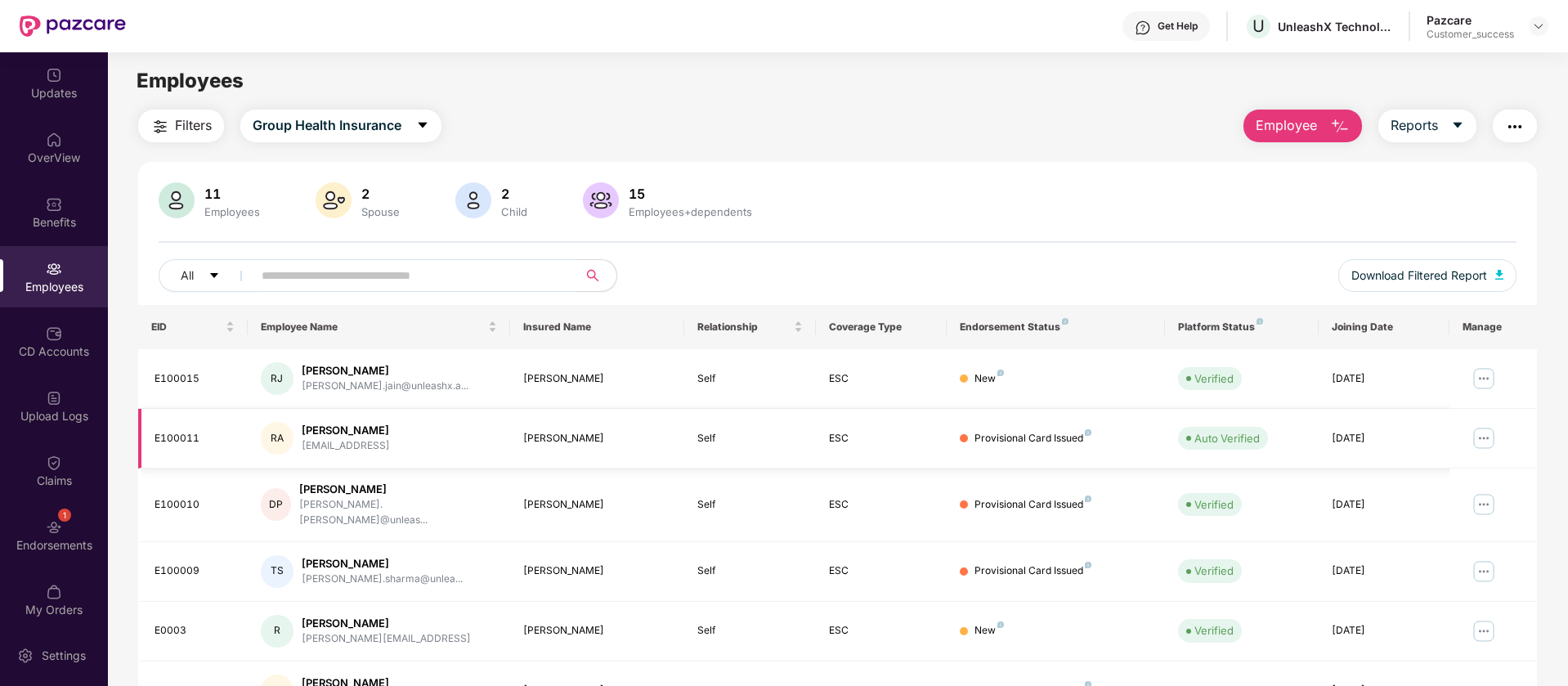
scroll to position [319, 0]
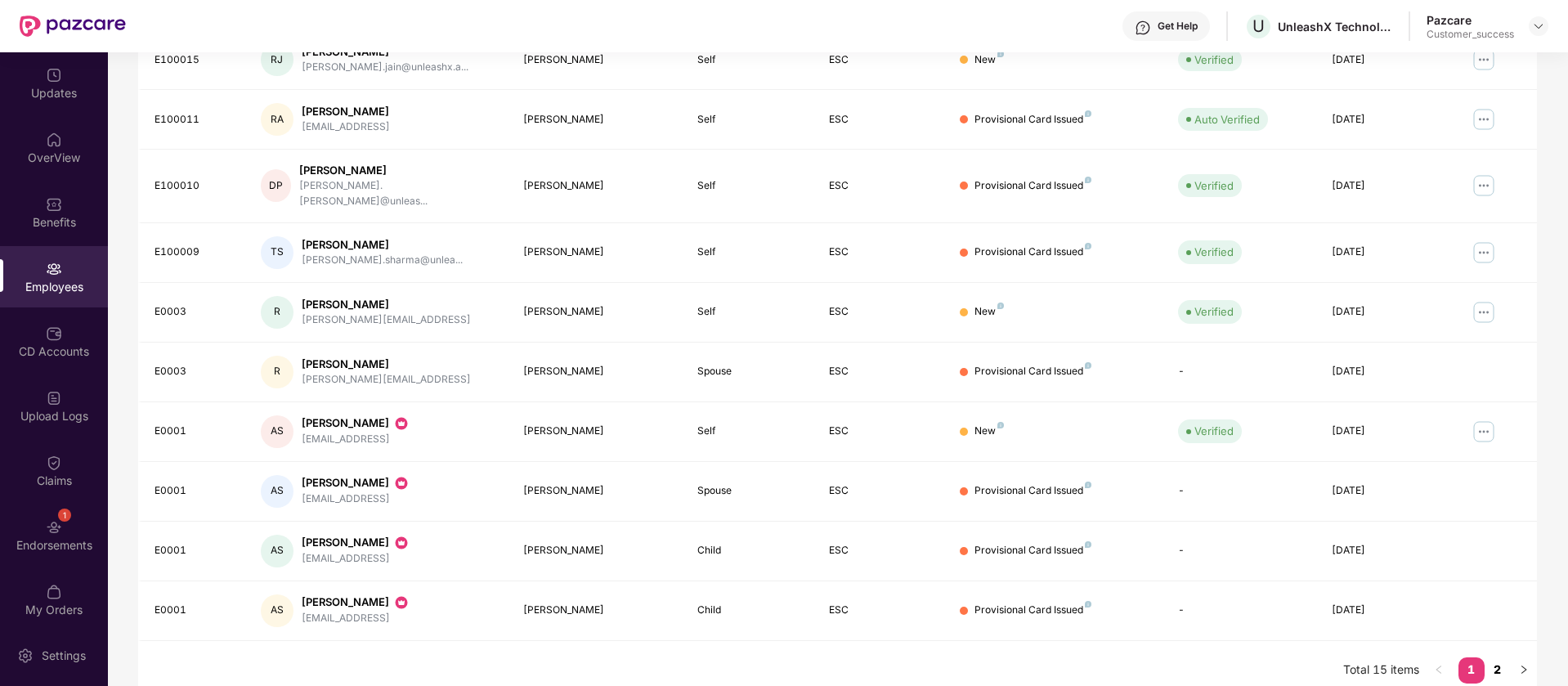
click at [1491, 657] on link "2" at bounding box center [1497, 670] width 26 height 25
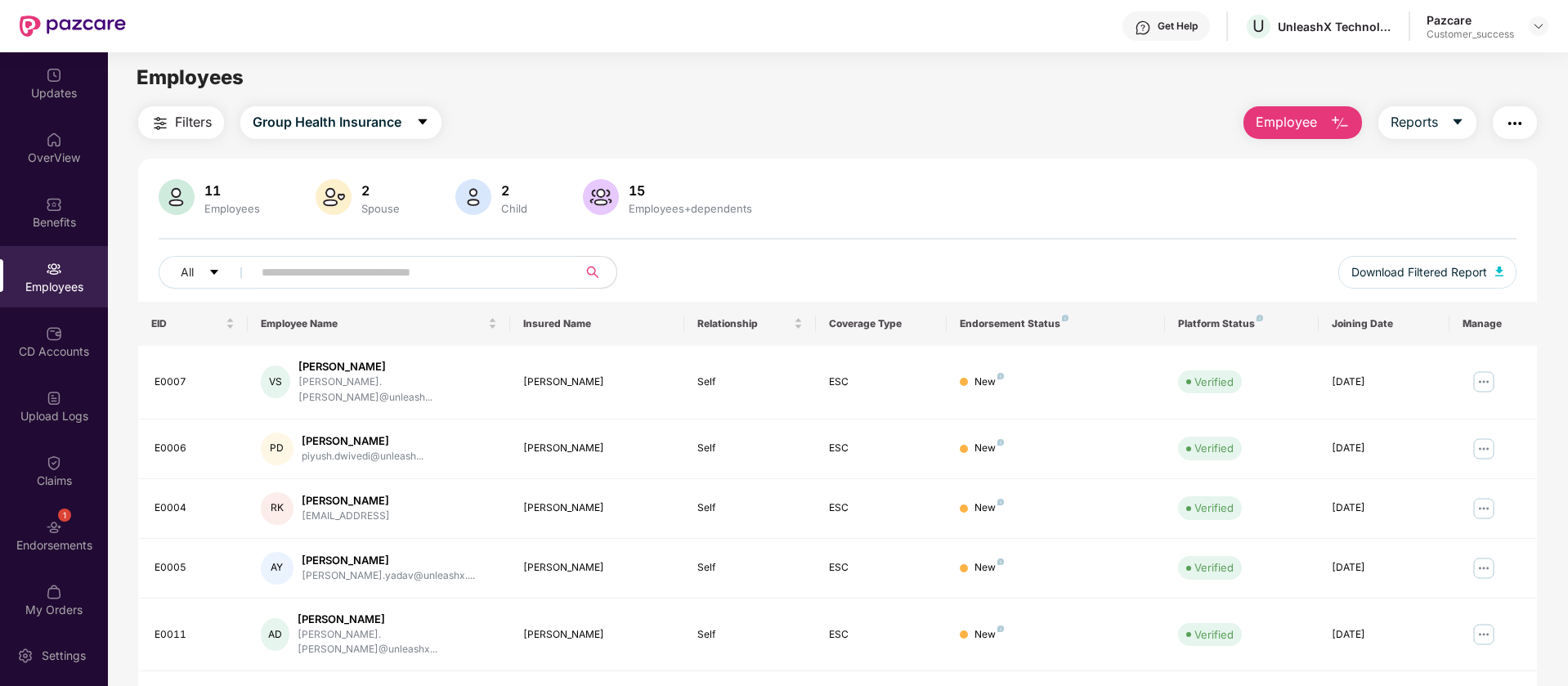
scroll to position [0, 0]
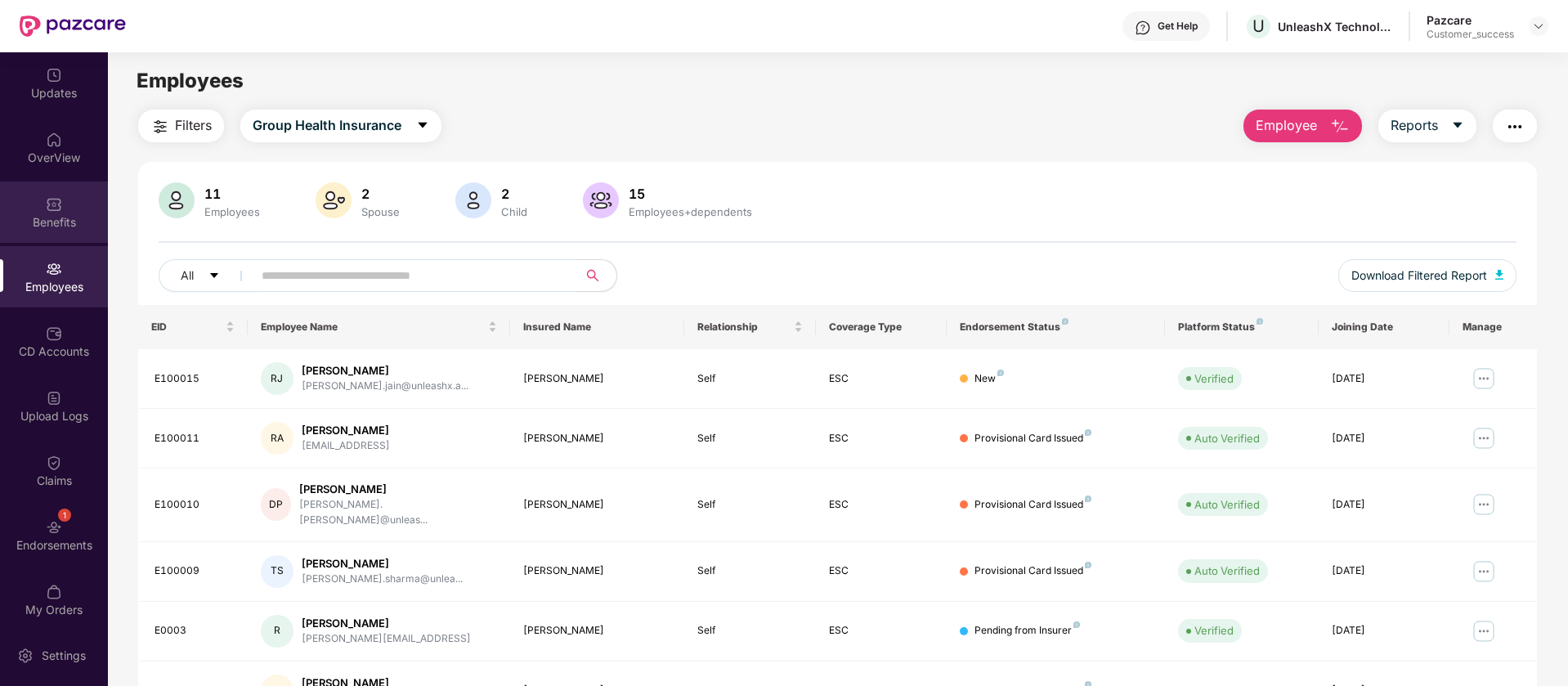
click at [61, 219] on div "Benefits" at bounding box center [53, 222] width 108 height 16
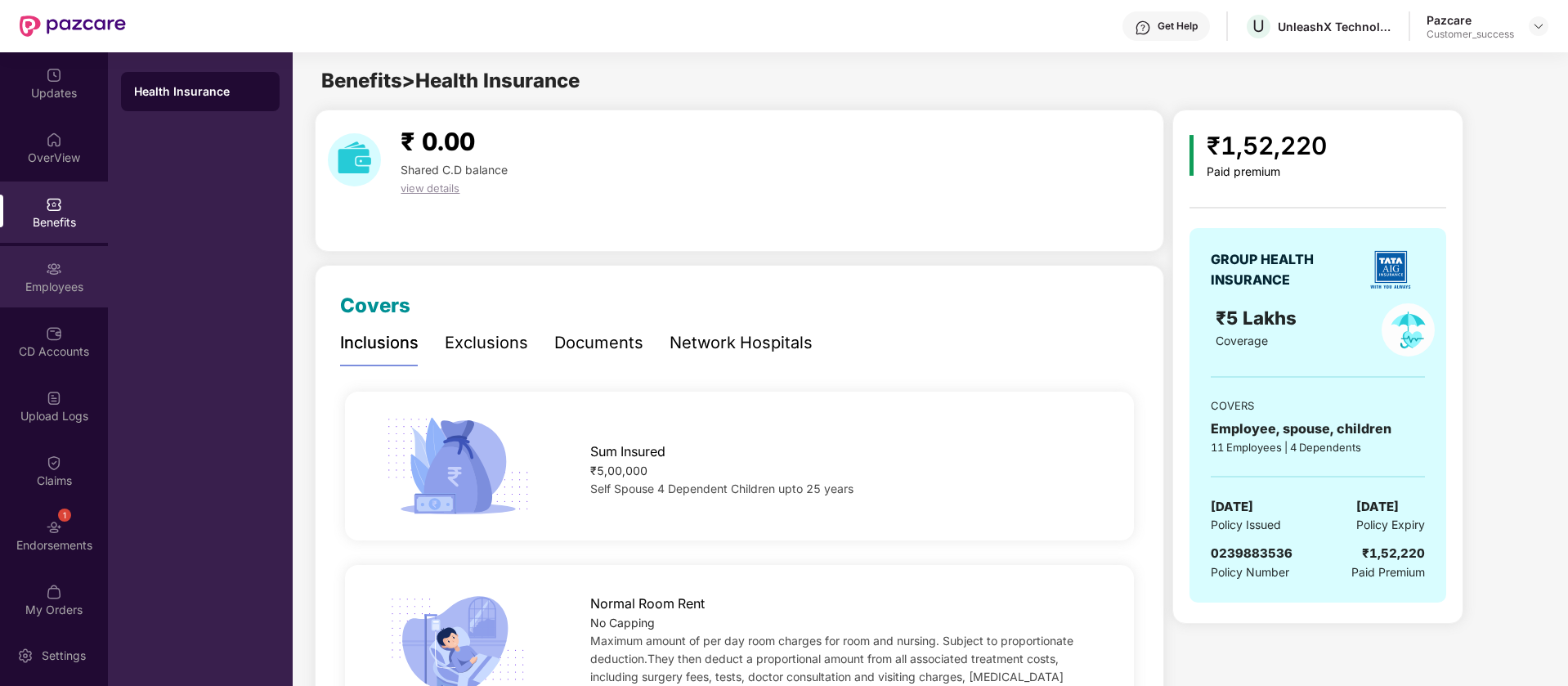
click at [59, 289] on div "Employees" at bounding box center [53, 287] width 108 height 16
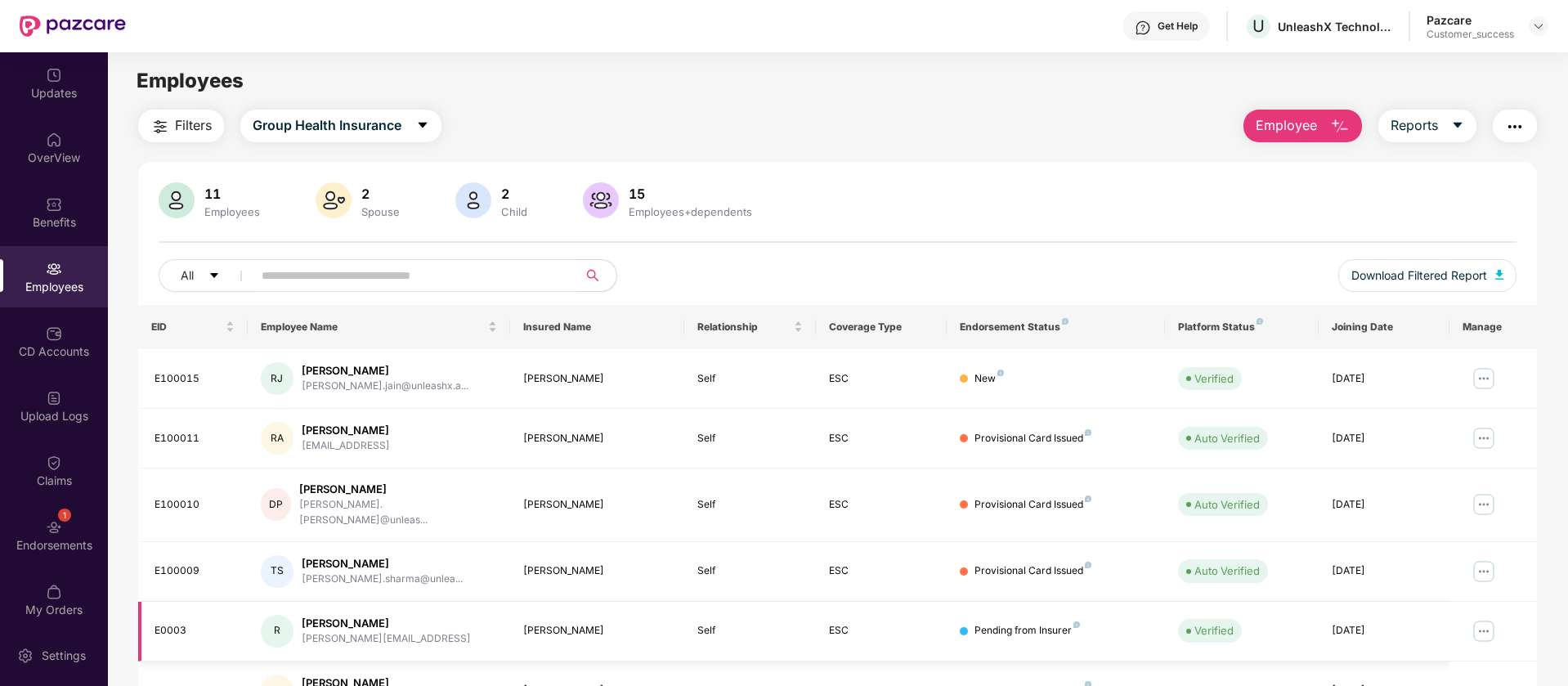
scroll to position [319, 0]
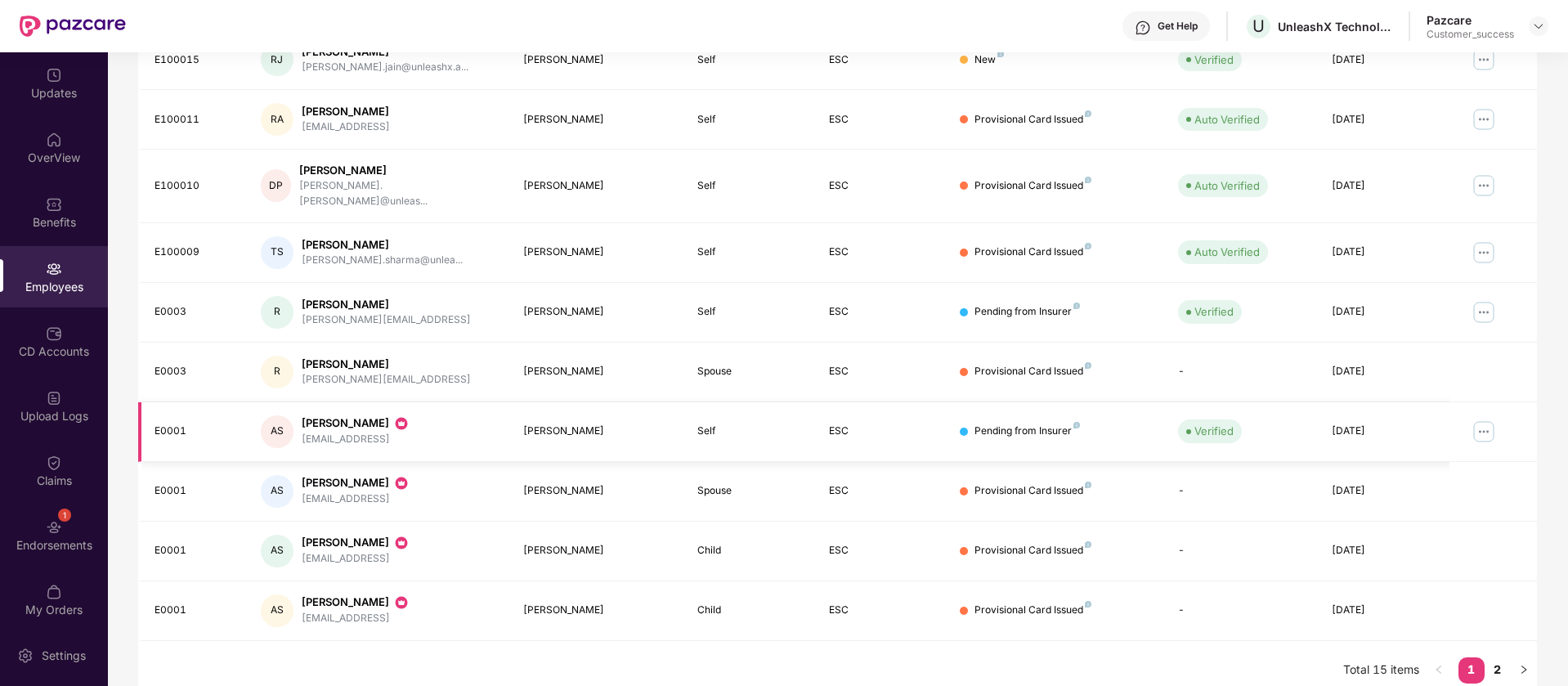
click at [1477, 418] on img at bounding box center [1483, 431] width 26 height 26
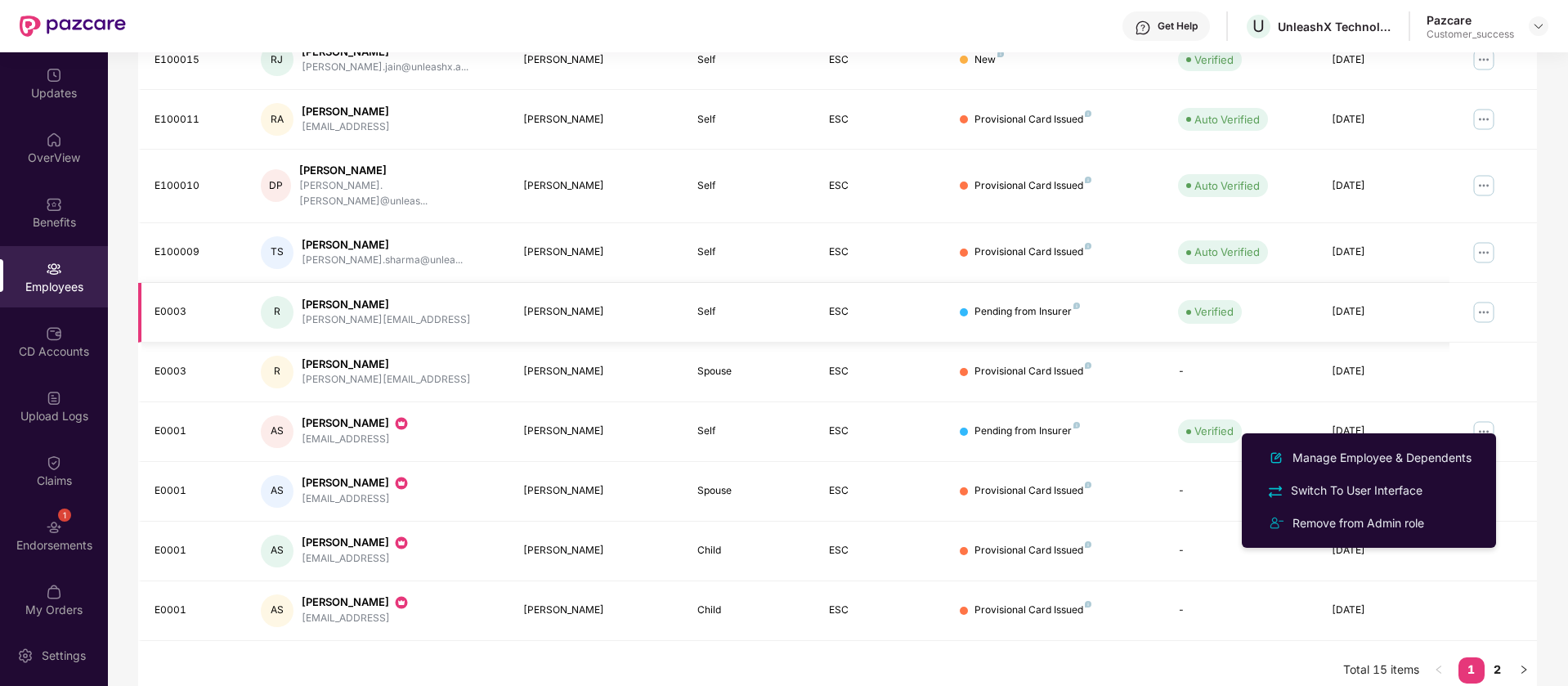
scroll to position [0, 0]
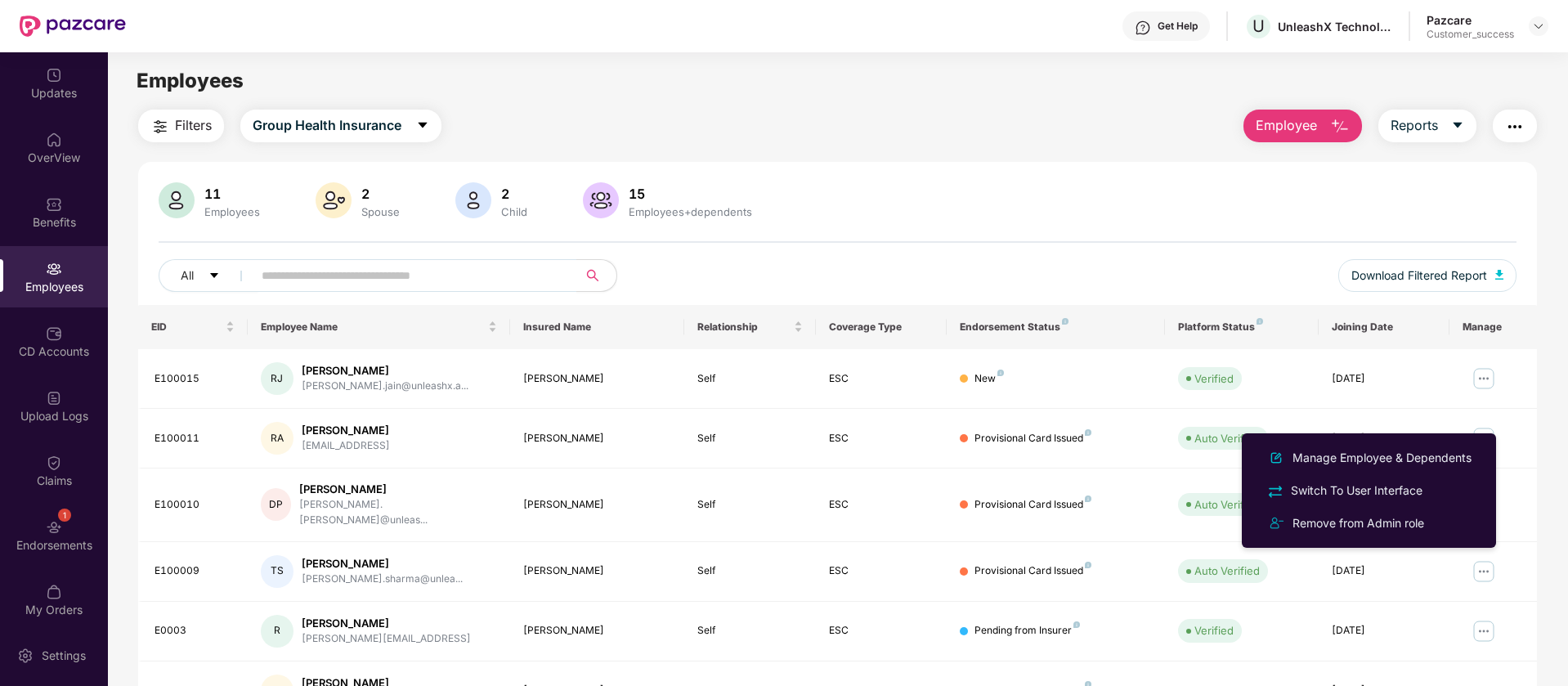
click at [1515, 125] on img "button" at bounding box center [1515, 126] width 20 height 20
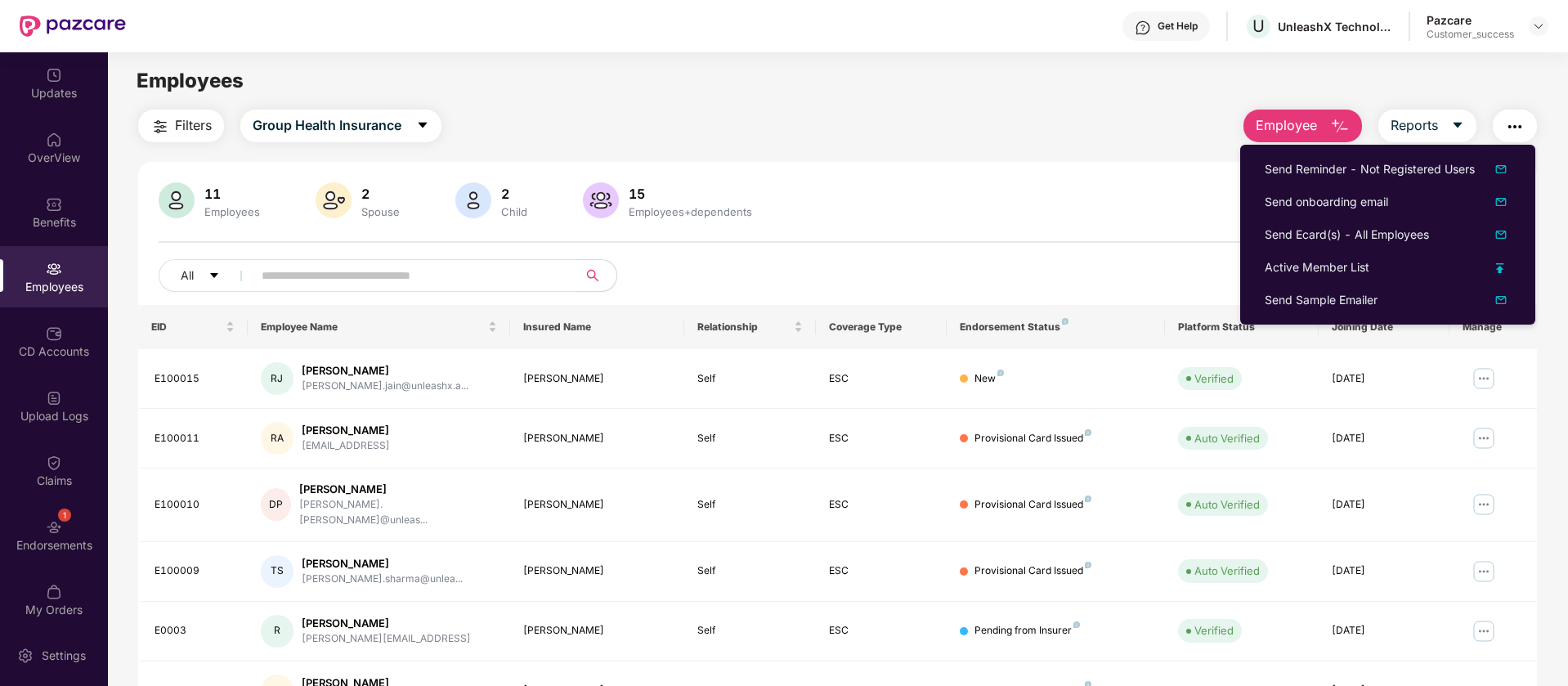
click at [1430, 71] on div "Employees" at bounding box center [837, 80] width 1459 height 32
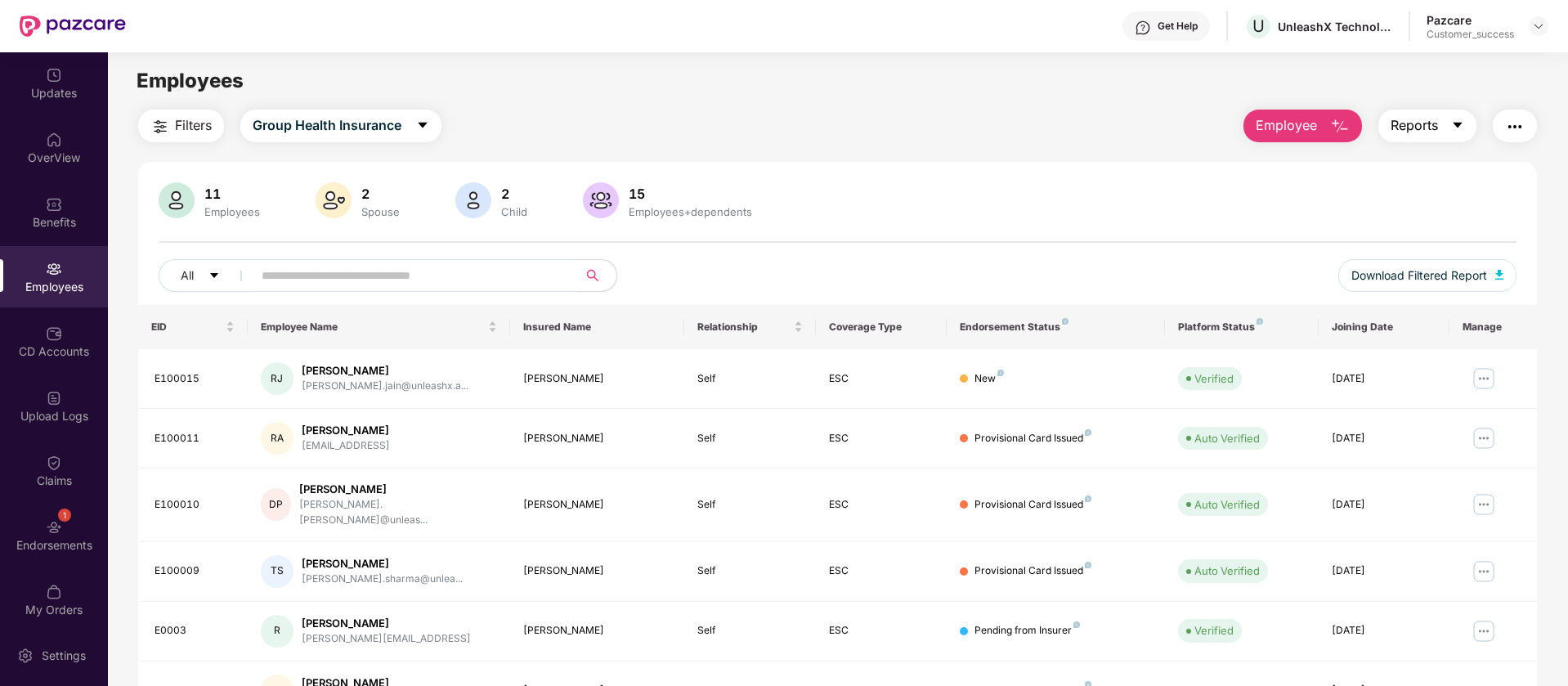
click at [1451, 123] on icon "caret-down" at bounding box center [1458, 125] width 13 height 13
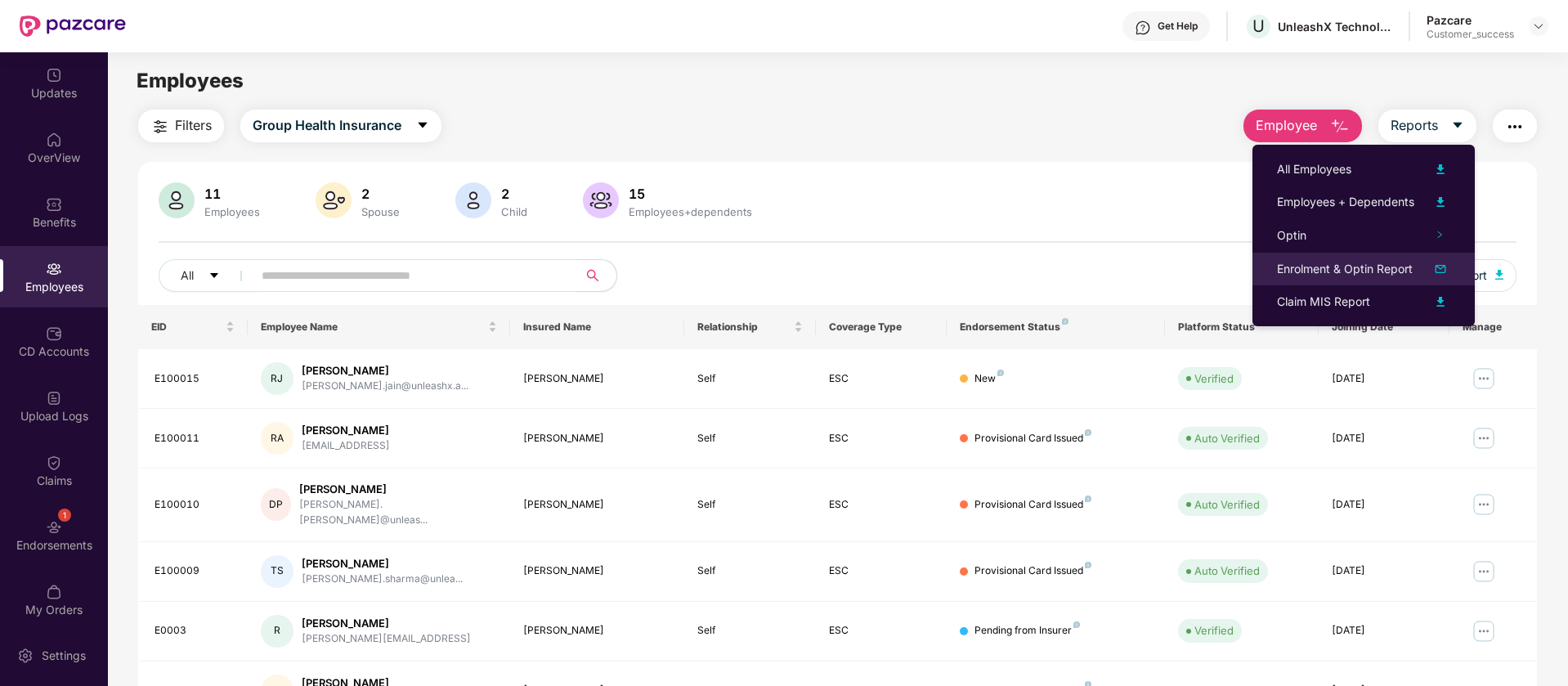
click at [1441, 270] on img at bounding box center [1440, 268] width 20 height 20
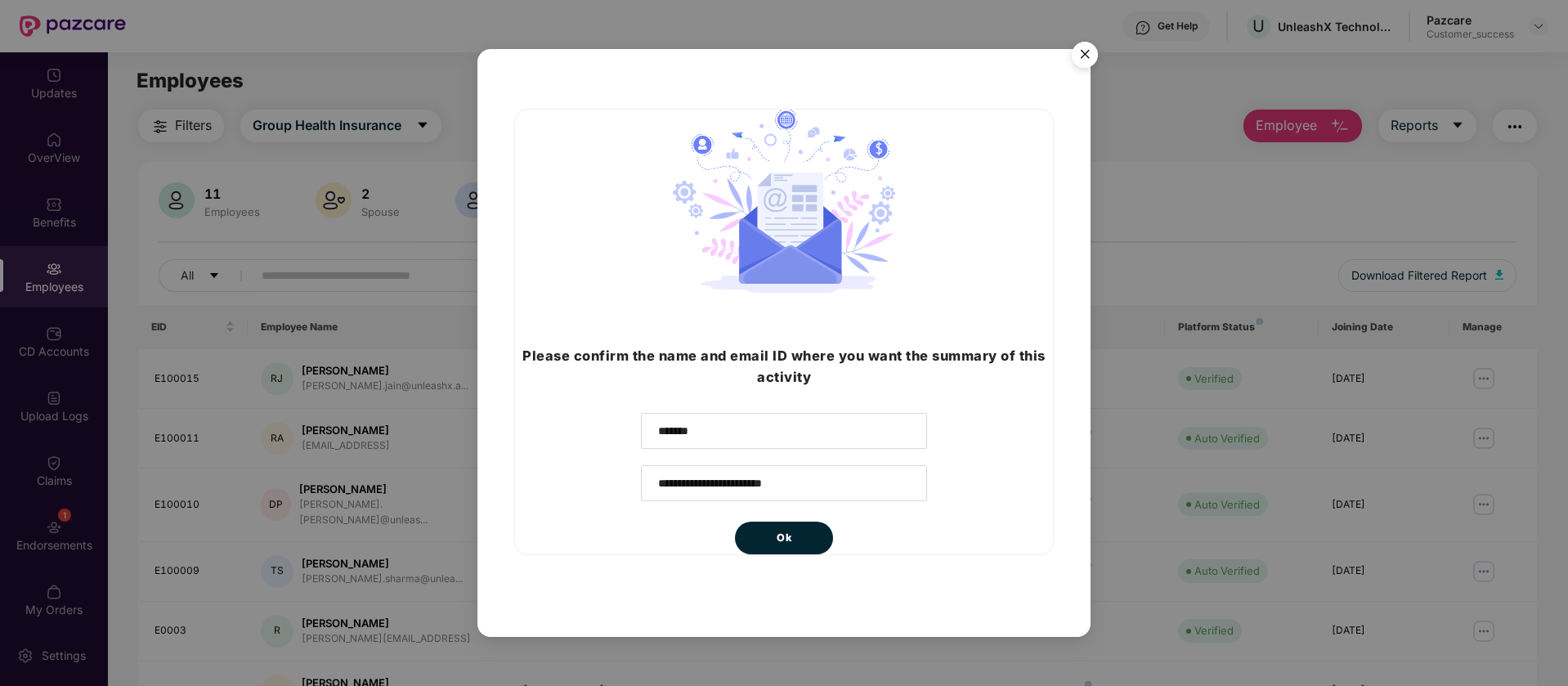
click at [1089, 68] on img "Close" at bounding box center [1085, 57] width 46 height 46
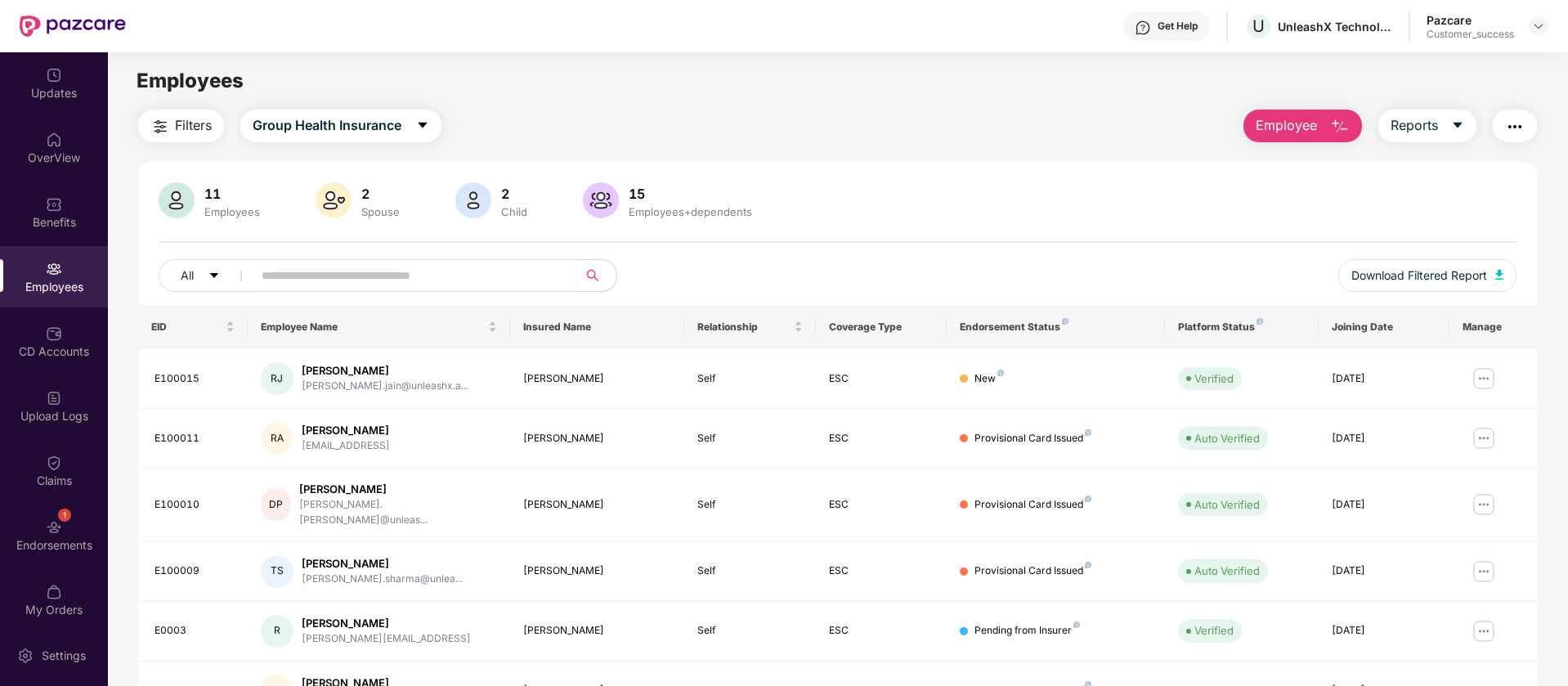
click at [1521, 131] on img "button" at bounding box center [1515, 126] width 20 height 20
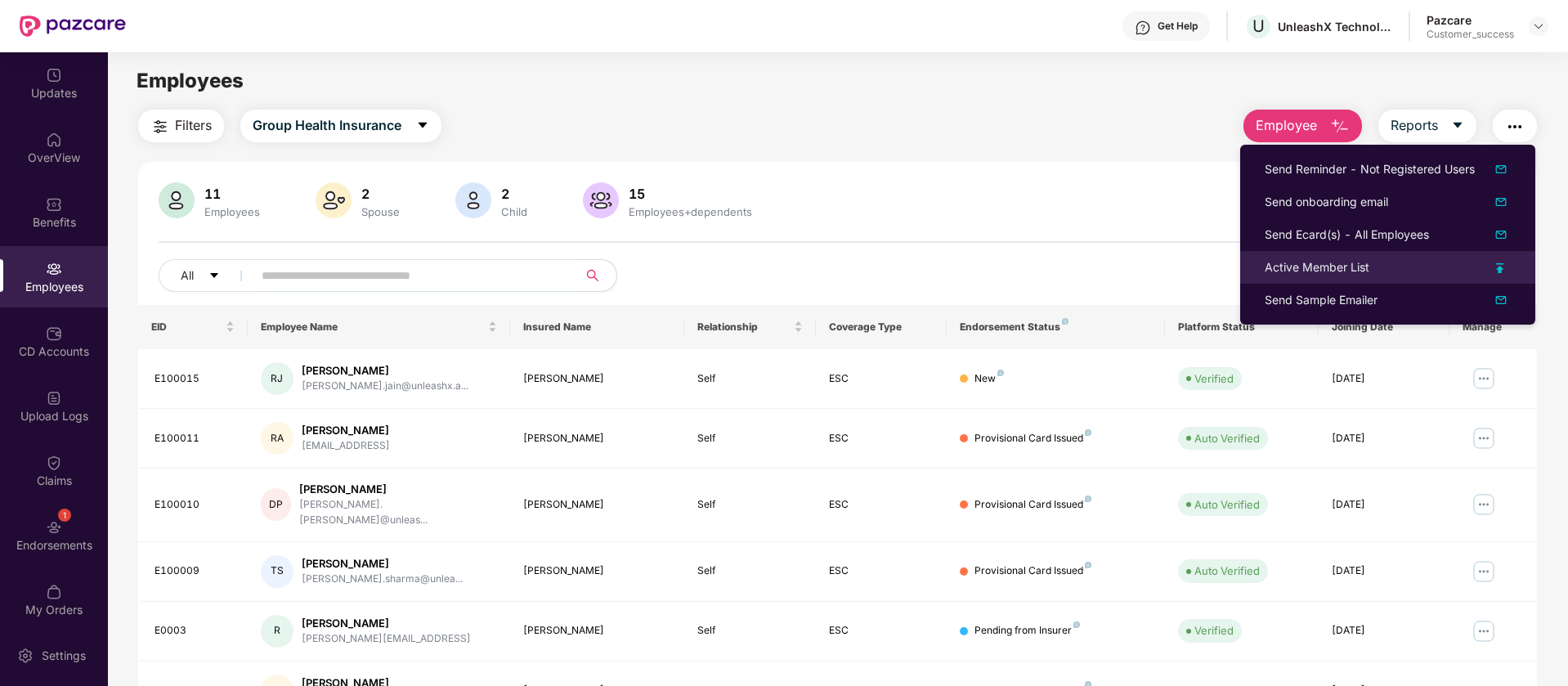
click at [1497, 268] on img at bounding box center [1500, 268] width 9 height 10
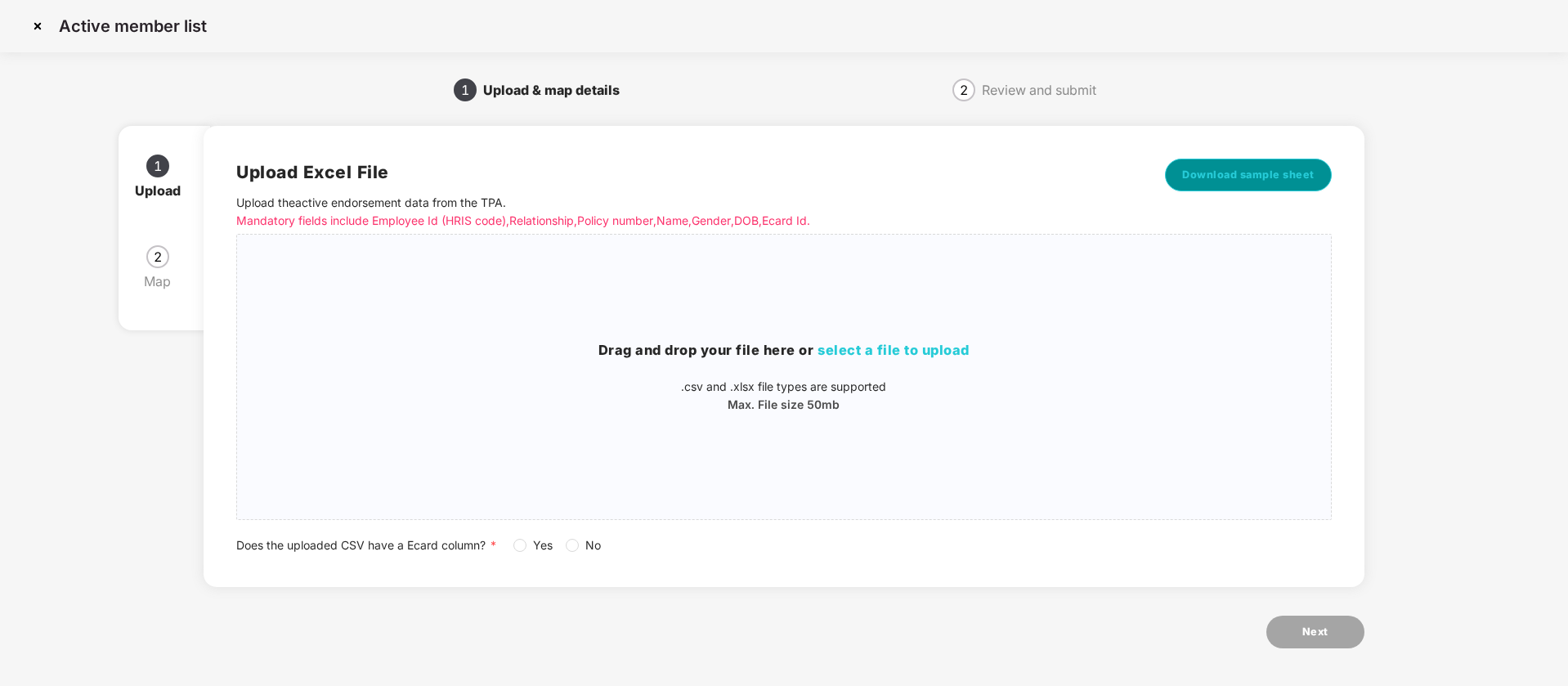
click at [1287, 174] on span "Download sample sheet" at bounding box center [1248, 175] width 133 height 16
click at [40, 17] on img at bounding box center [37, 26] width 26 height 26
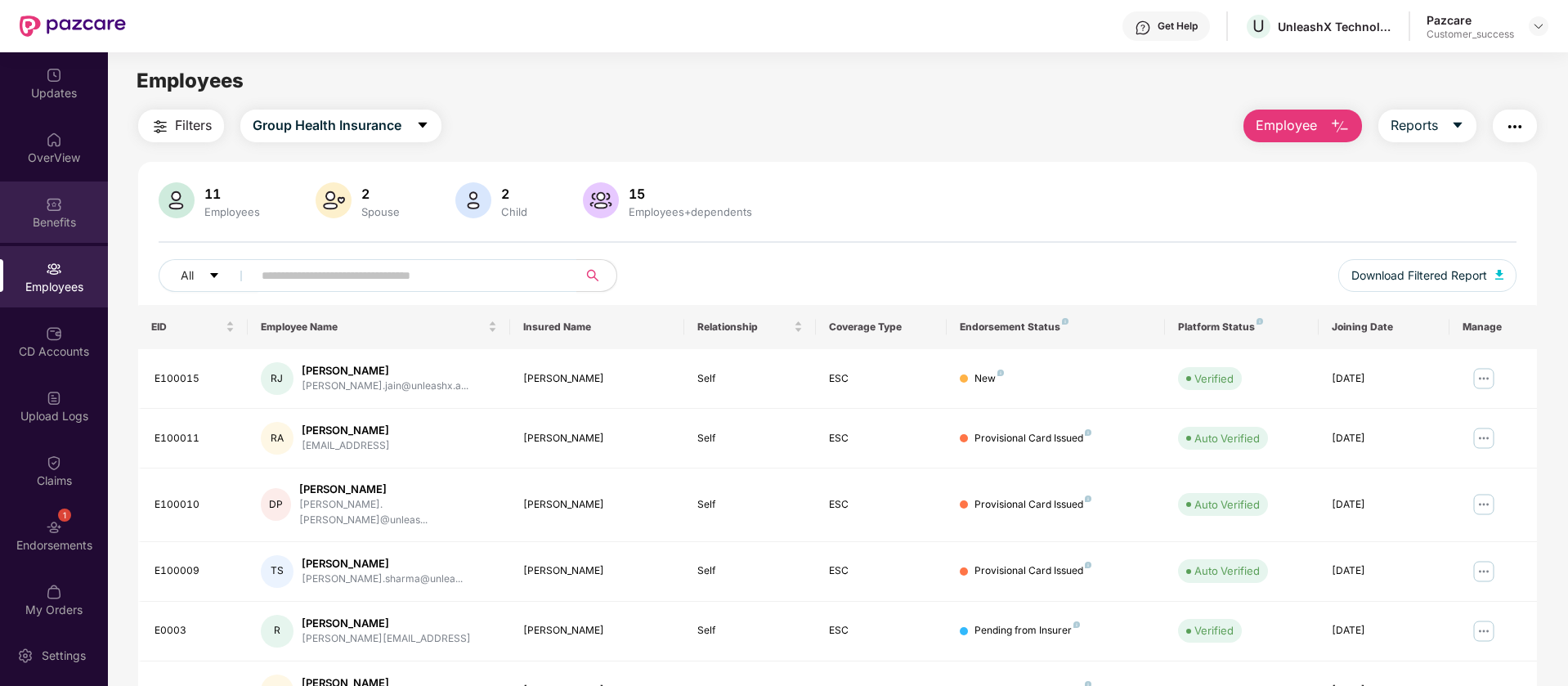
click at [59, 194] on div "Benefits" at bounding box center [53, 212] width 108 height 61
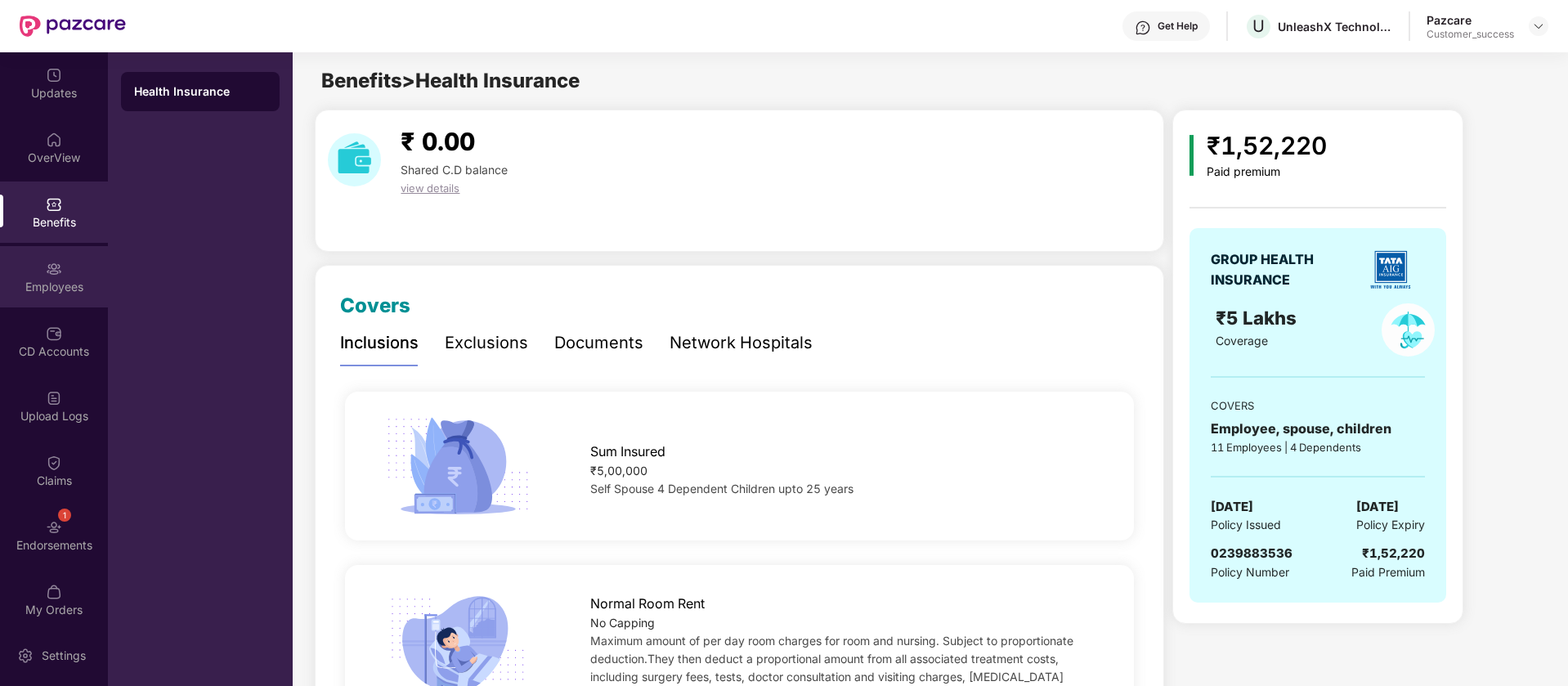
click at [48, 289] on div "Employees" at bounding box center [53, 287] width 108 height 16
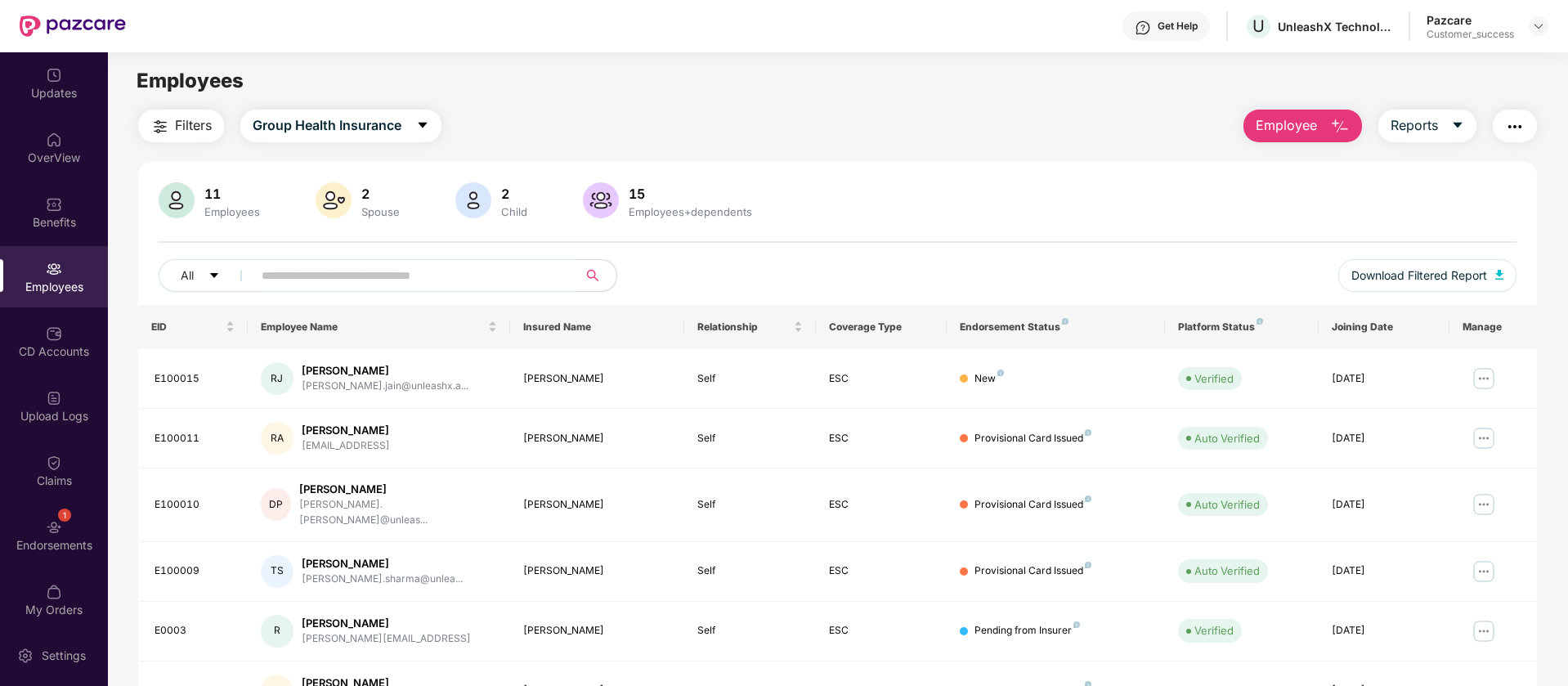
click at [1509, 136] on img "button" at bounding box center [1515, 126] width 20 height 20
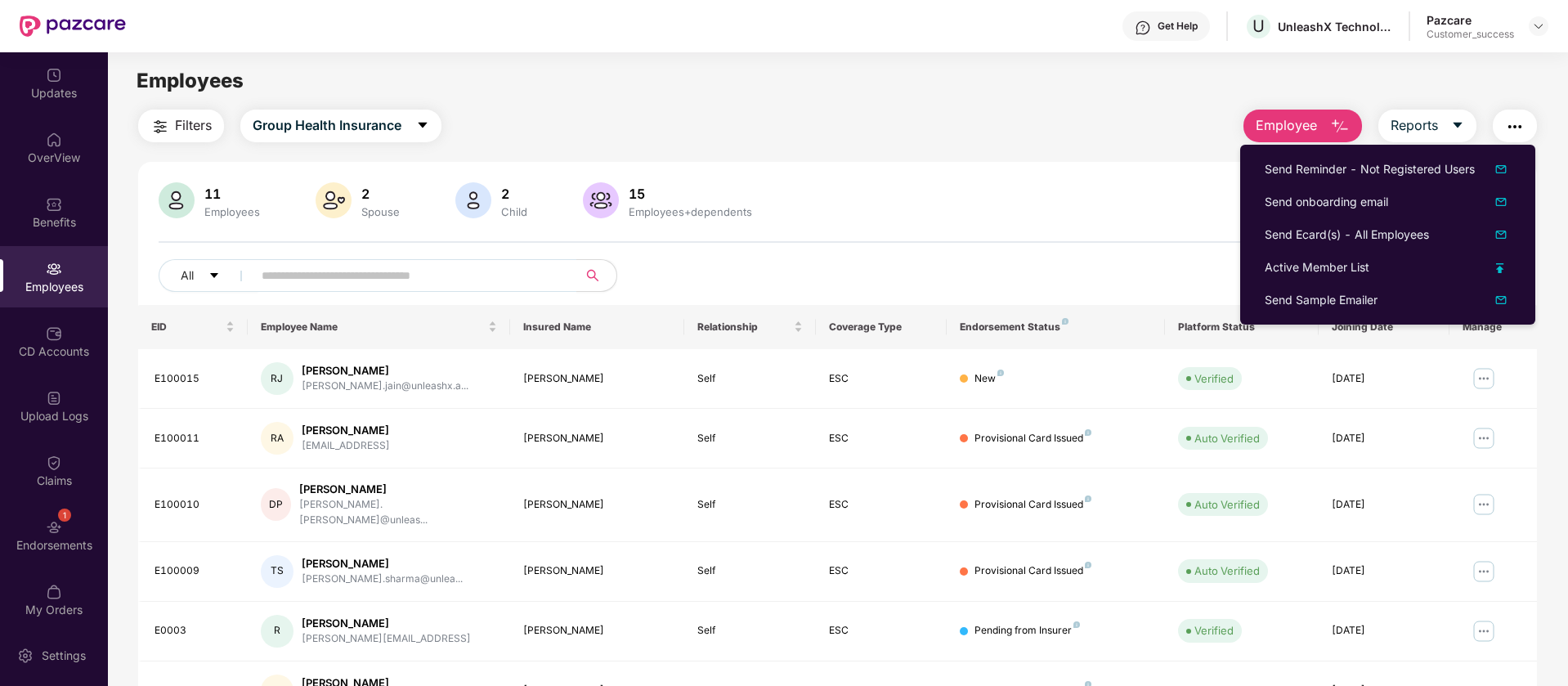
click at [941, 162] on div "11 Employees 2 Spouse 2 Child 15 Employees+dependents All Download Filtered Rep…" at bounding box center [837, 590] width 1399 height 857
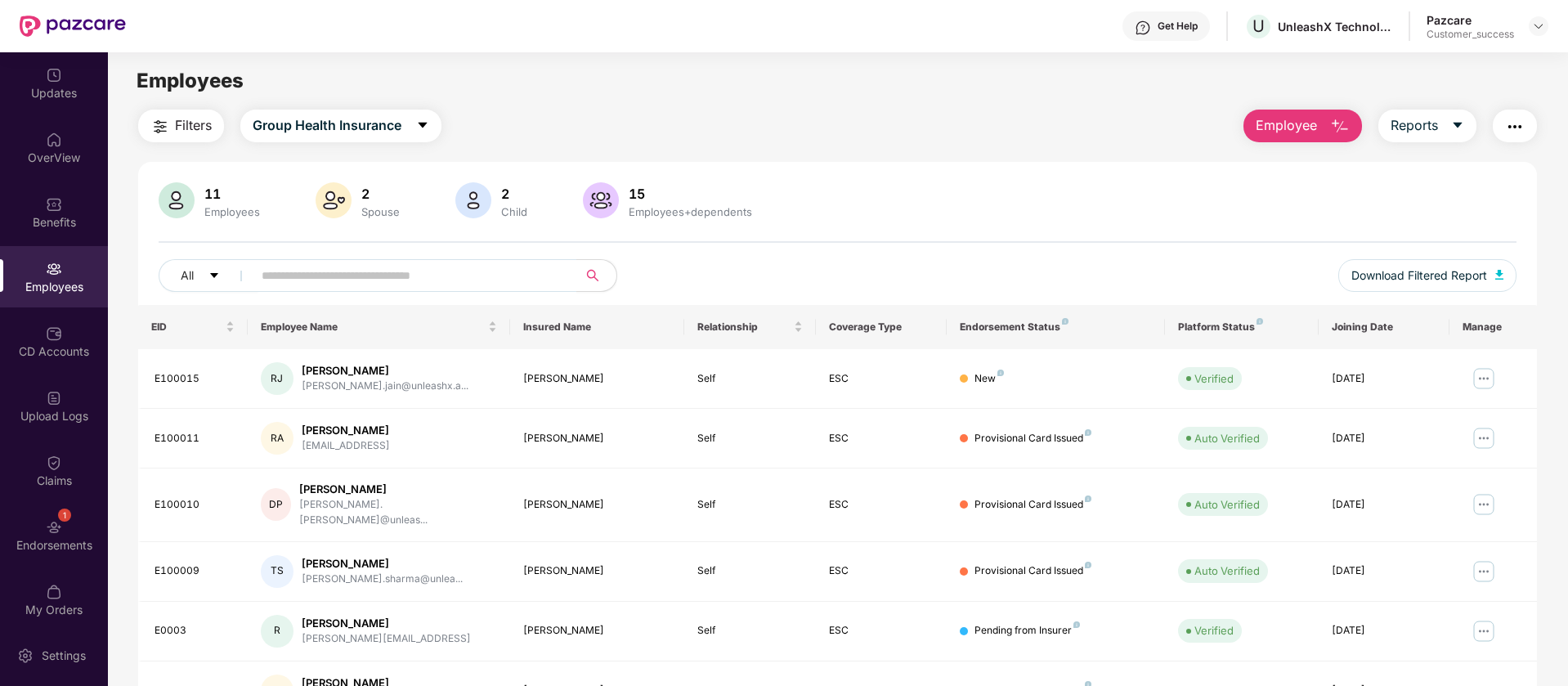
click at [1519, 117] on img "button" at bounding box center [1515, 126] width 20 height 20
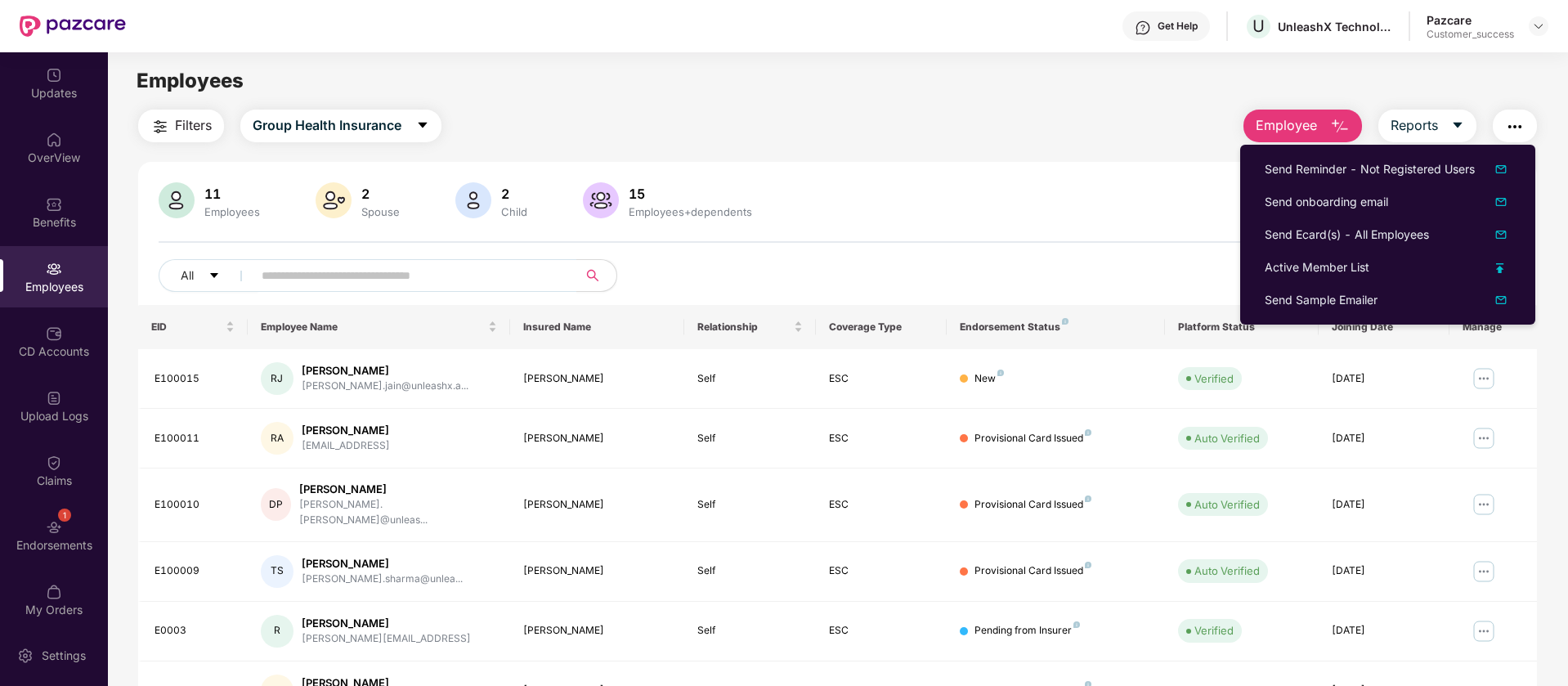
click at [1149, 111] on div "Filters Group Health Insurance Employee Reports" at bounding box center [837, 126] width 1399 height 32
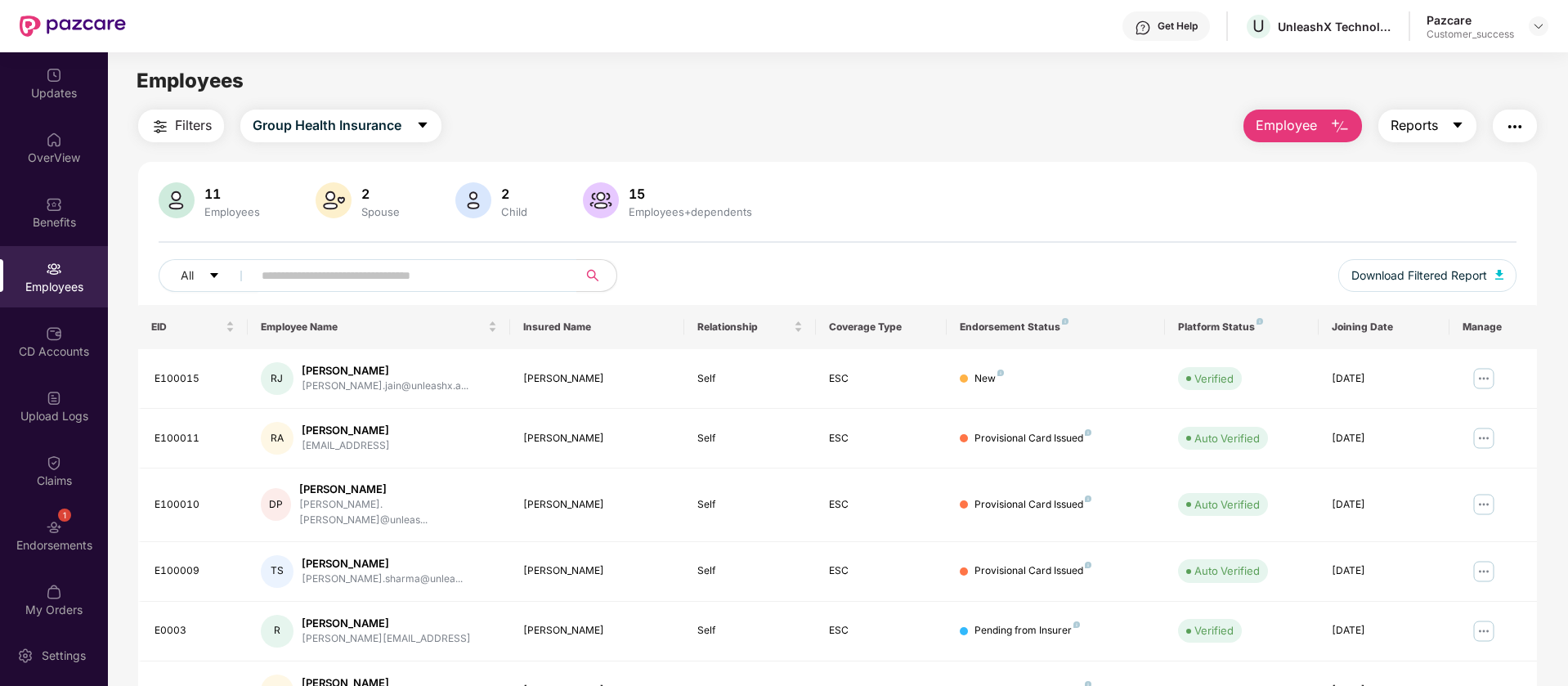
click at [1399, 133] on span "Reports" at bounding box center [1414, 125] width 48 height 20
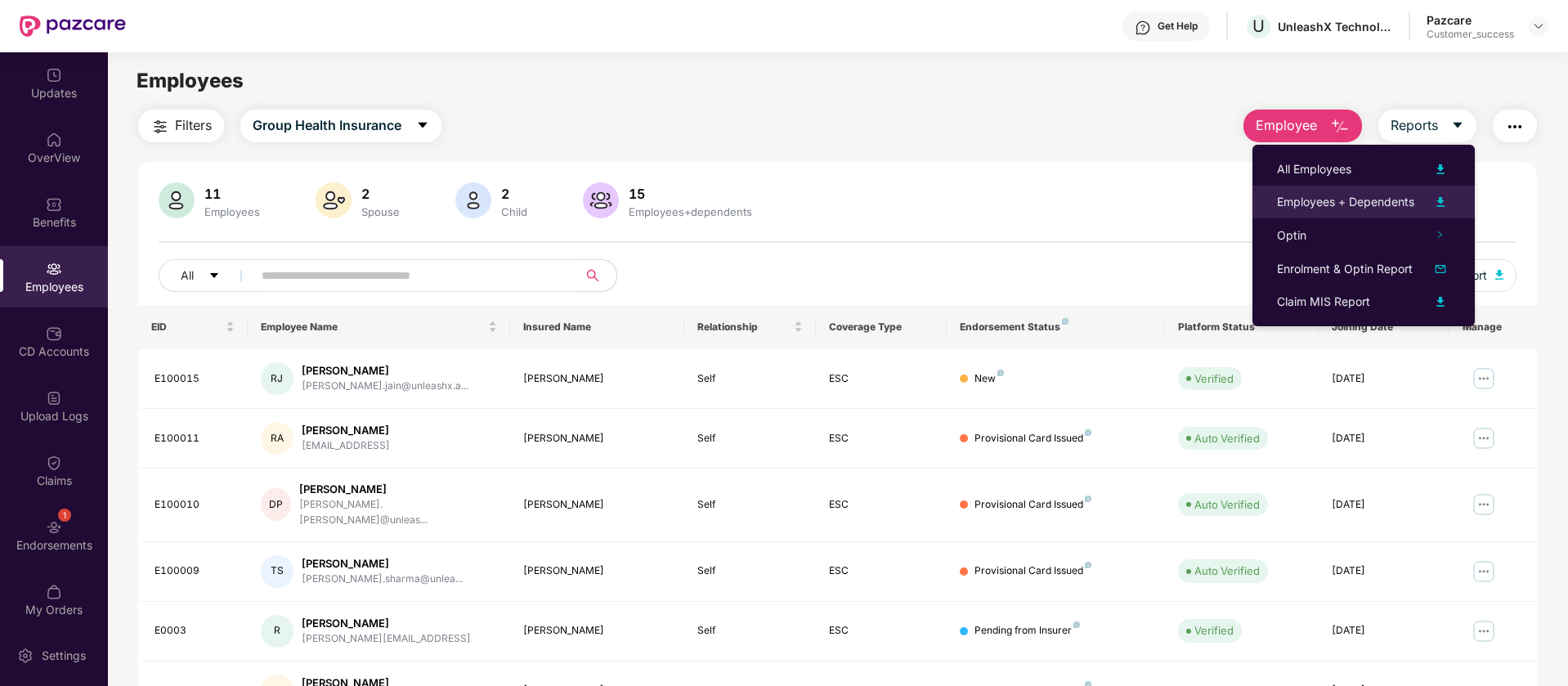
click at [1390, 197] on div "Employees + Dependents" at bounding box center [1346, 202] width 138 height 18
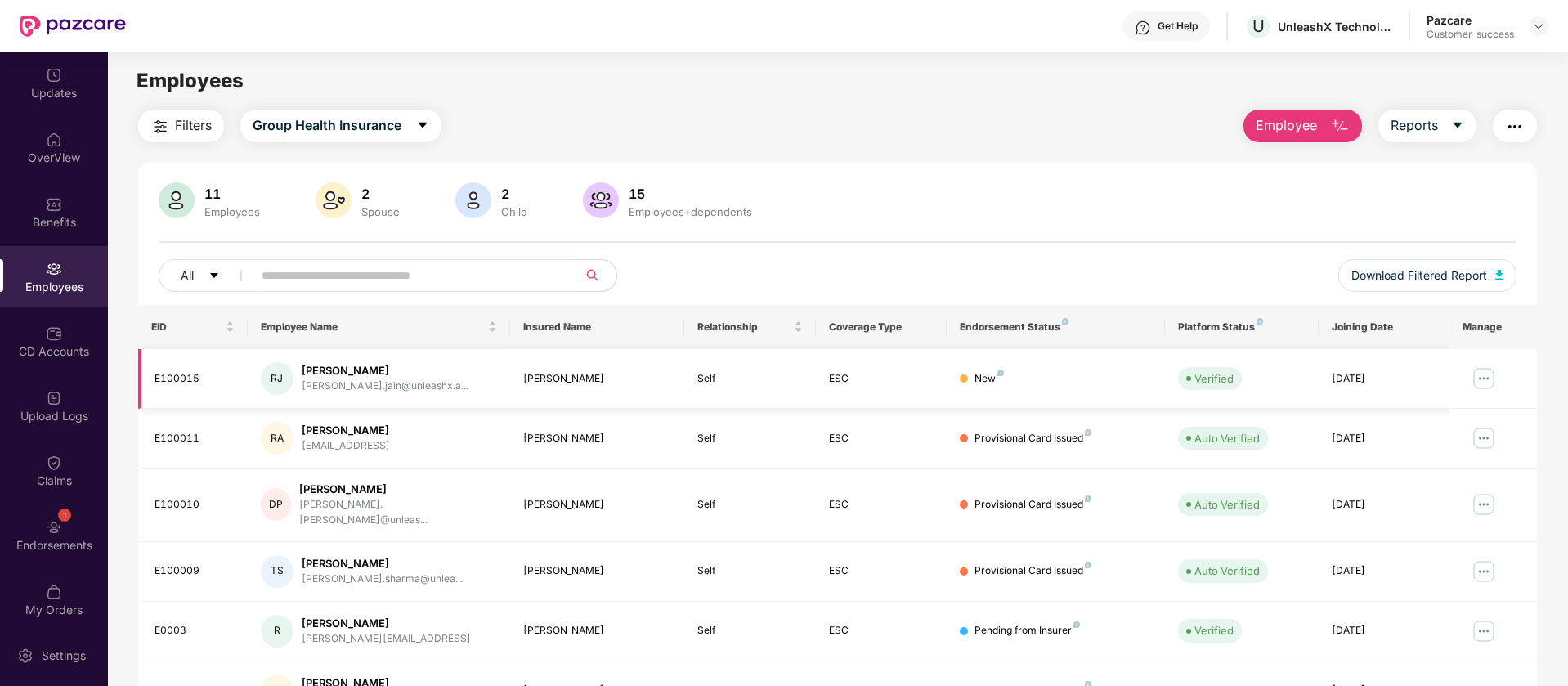
click at [183, 380] on div "E100015" at bounding box center [195, 379] width 80 height 15
copy div "E100015"
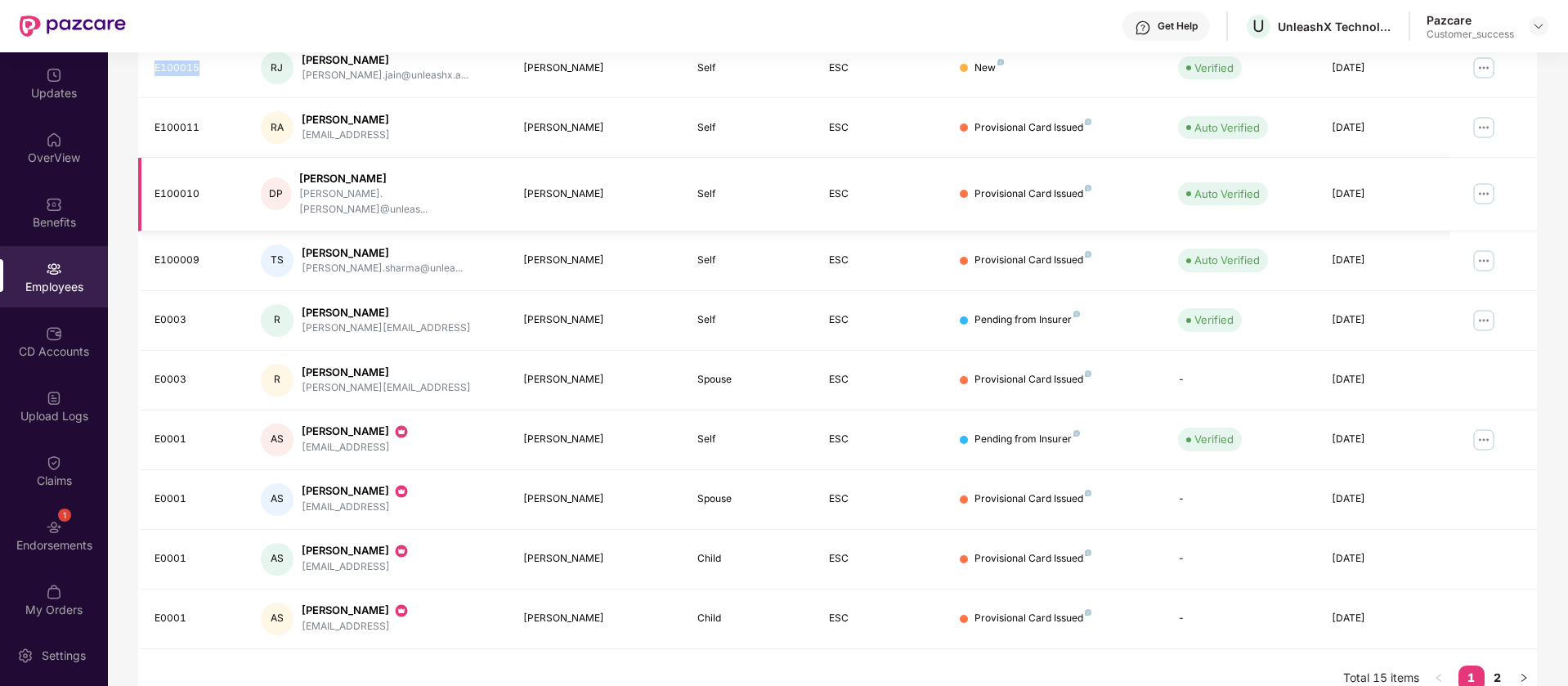
scroll to position [319, 0]
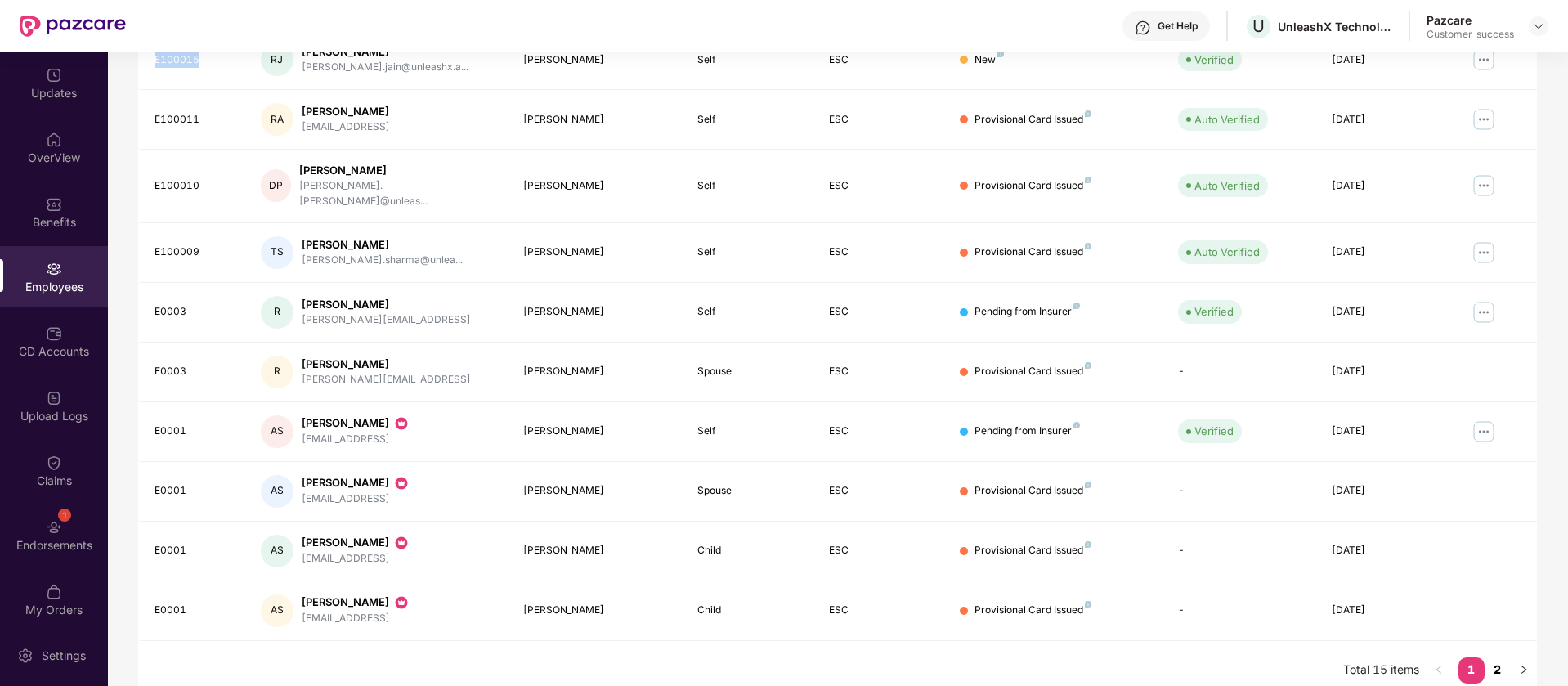
click at [1492, 662] on link "2" at bounding box center [1497, 670] width 26 height 25
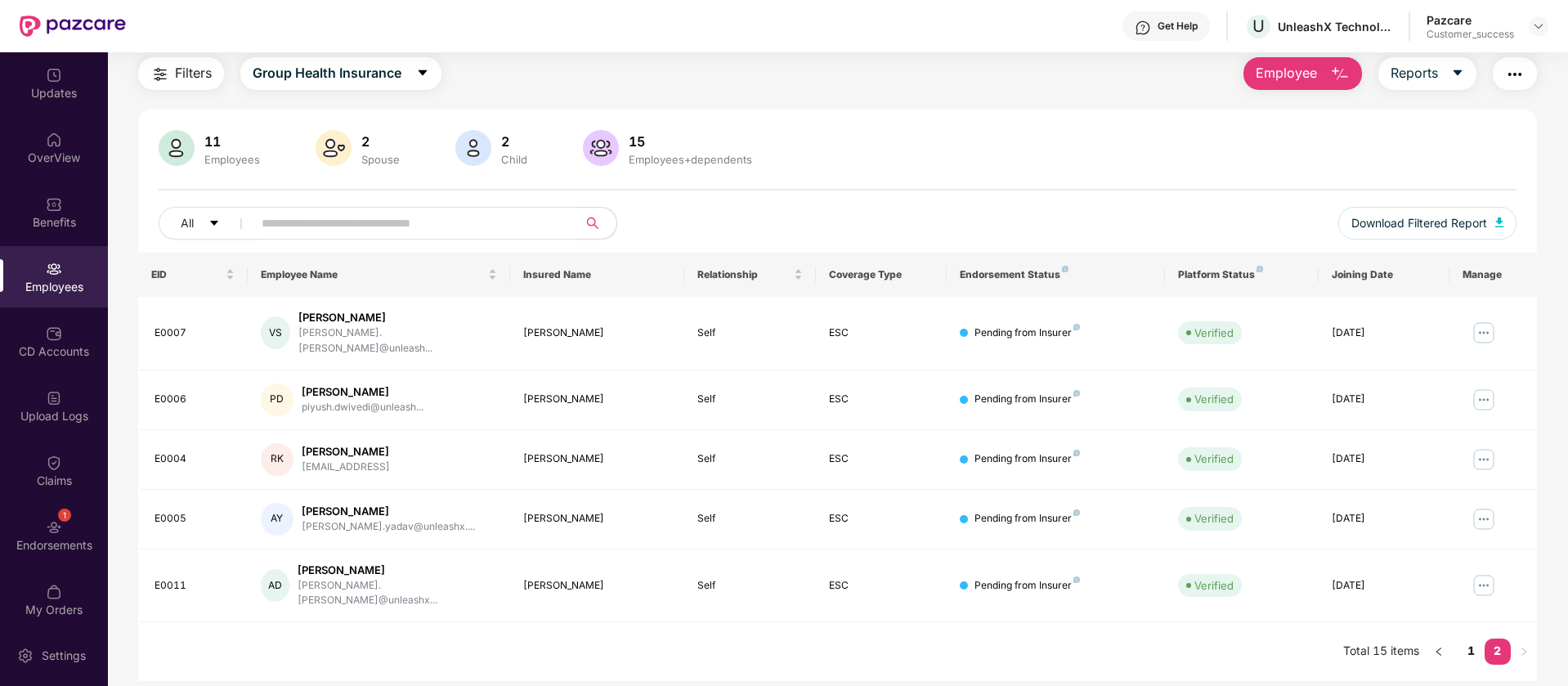
scroll to position [53, 0]
click at [159, 326] on div "E0007" at bounding box center [195, 333] width 80 height 15
copy div "E0007"
click at [440, 216] on input "text" at bounding box center [408, 224] width 293 height 25
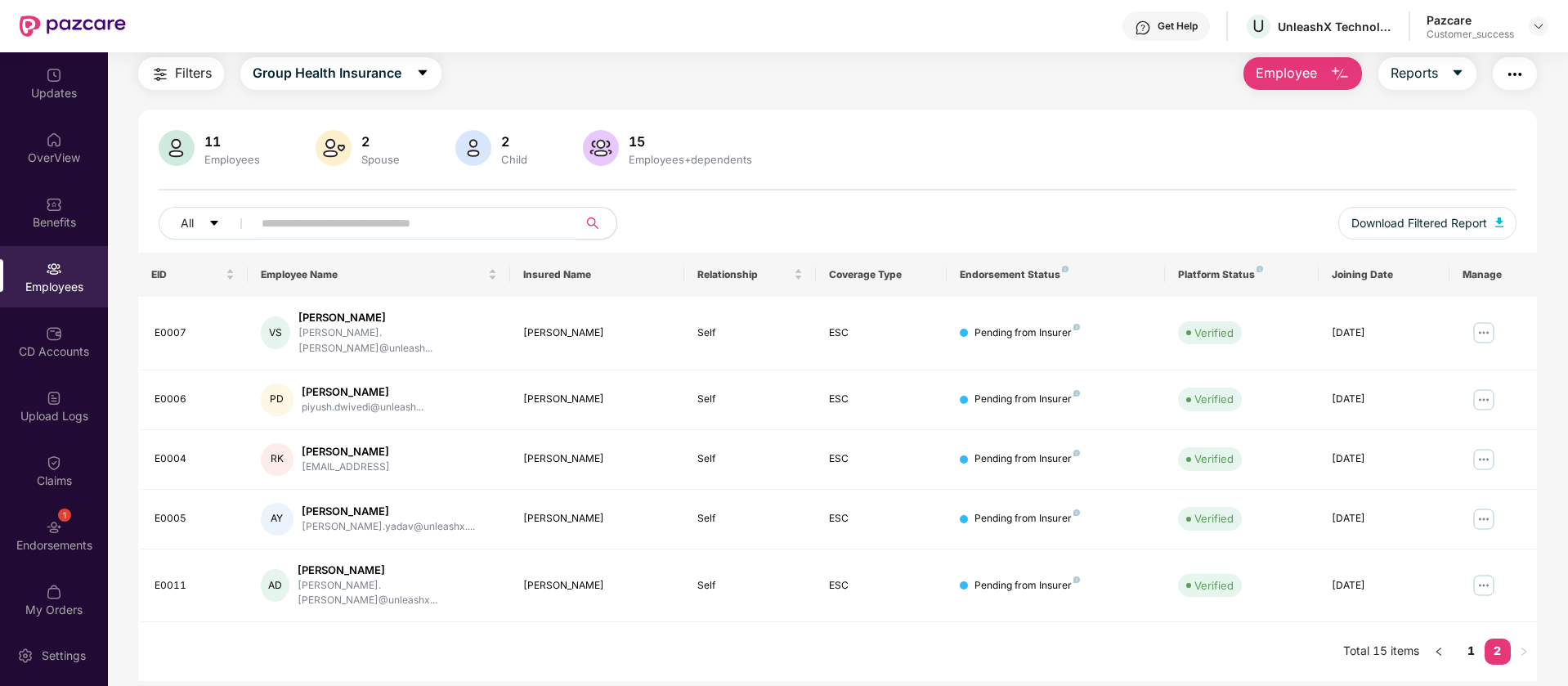
paste input "*******"
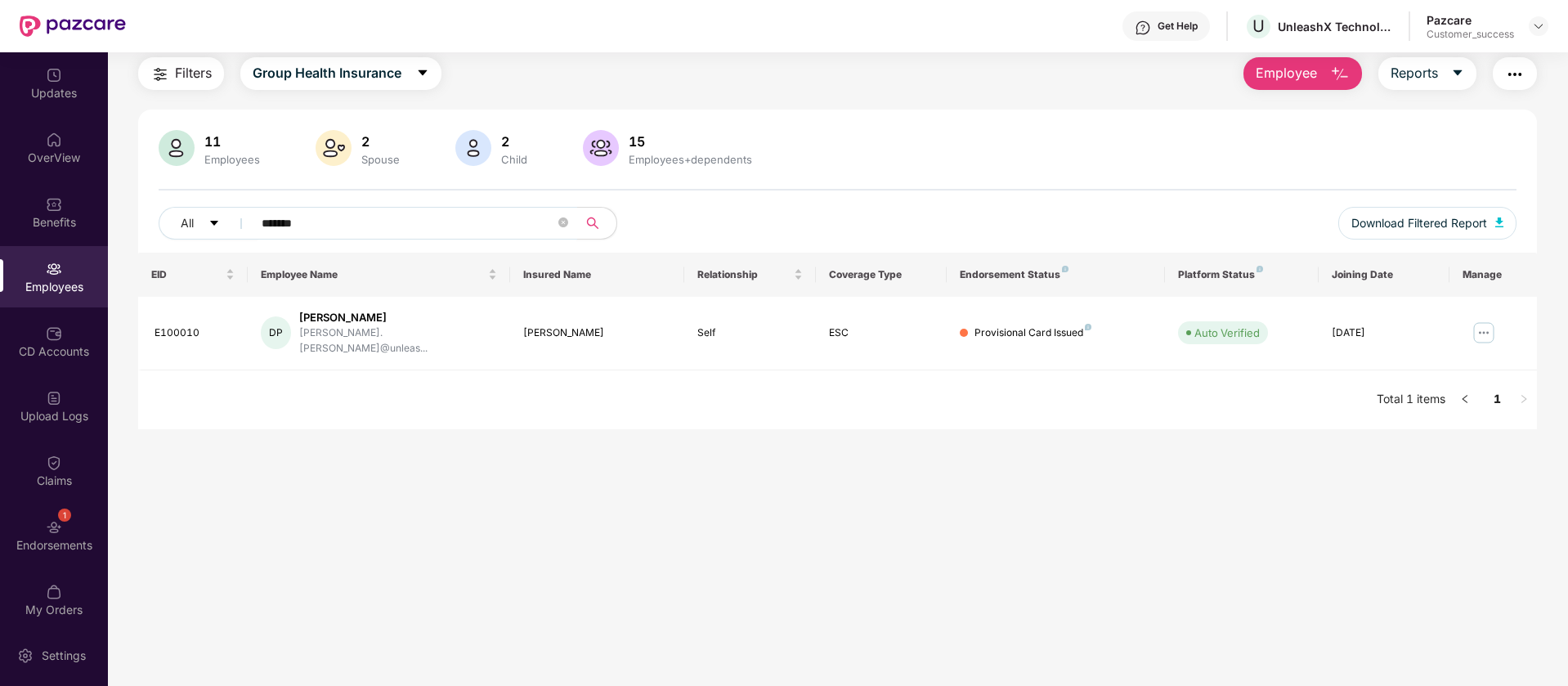
type input "*******"
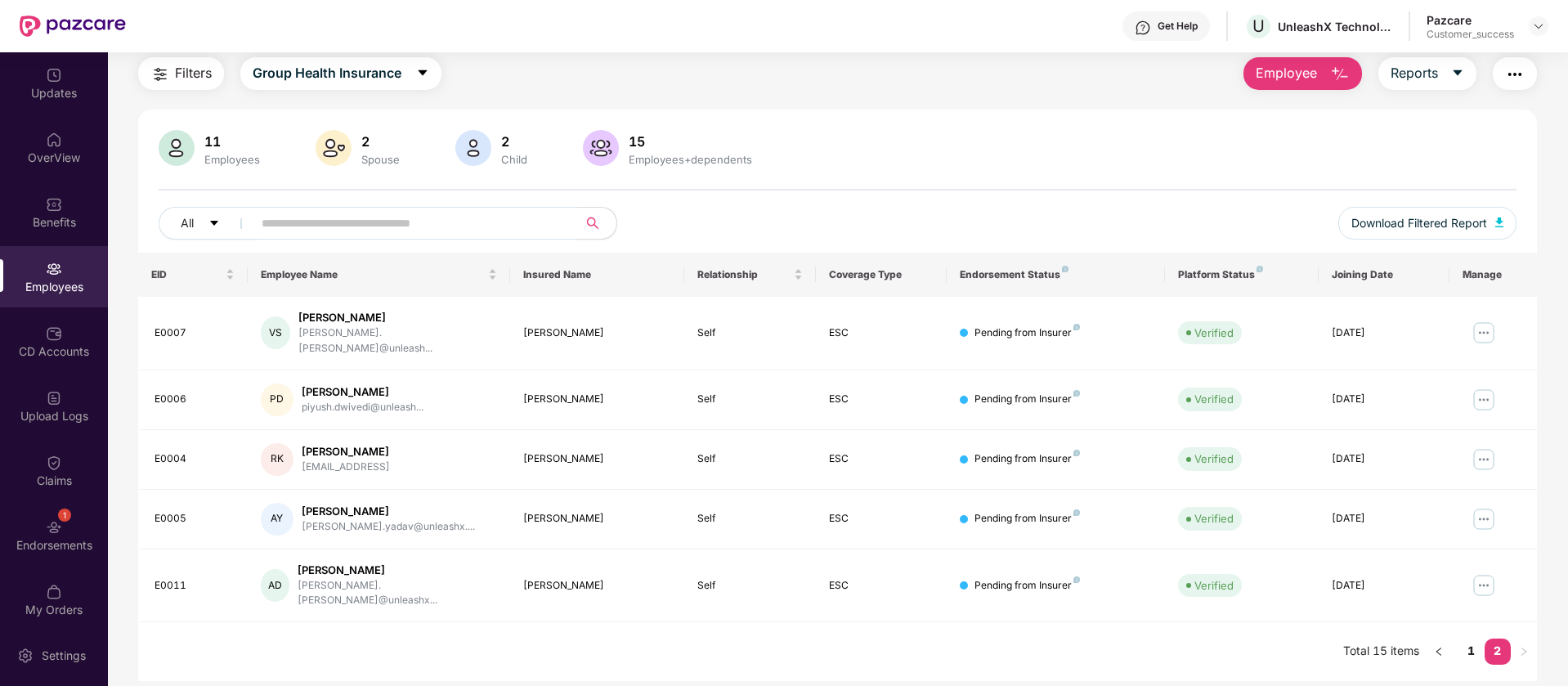
click at [174, 86] on button "Filters" at bounding box center [181, 74] width 86 height 32
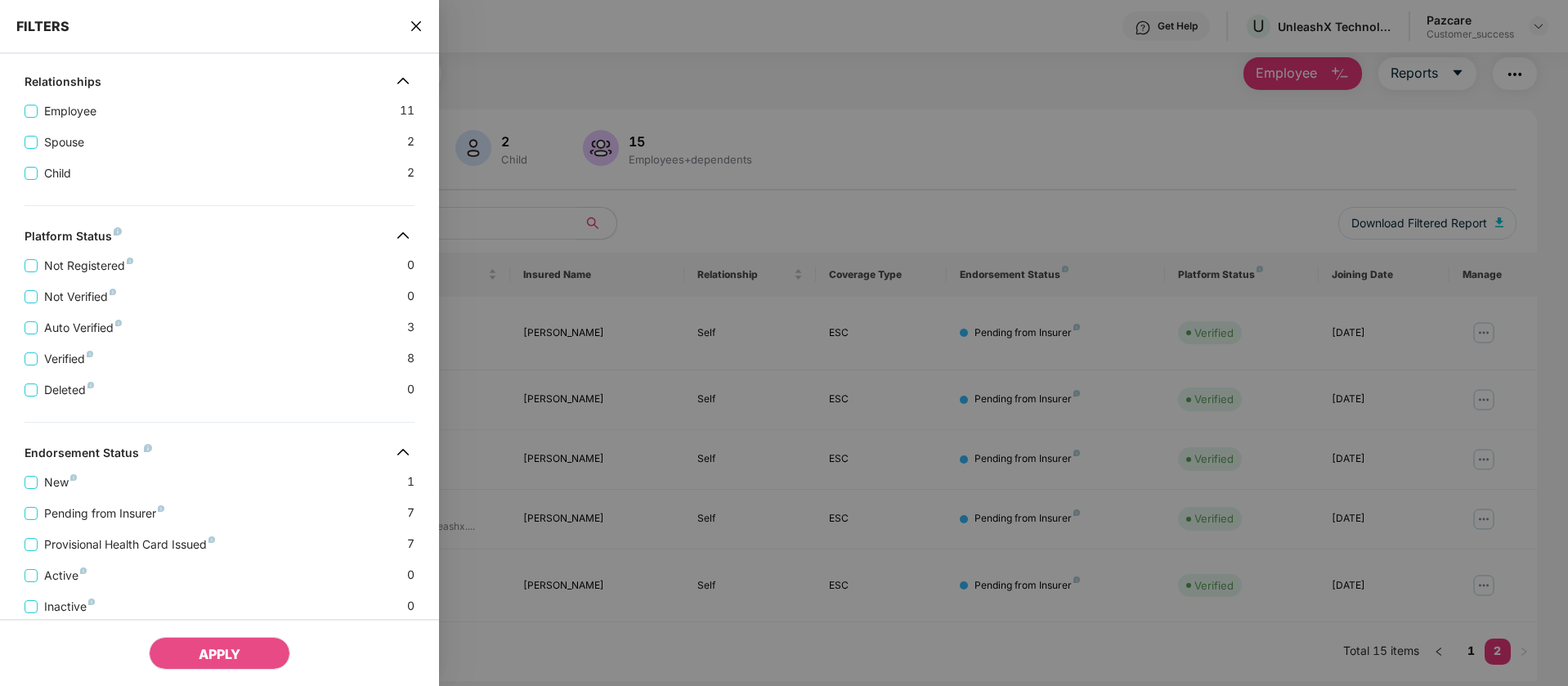
scroll to position [350, 0]
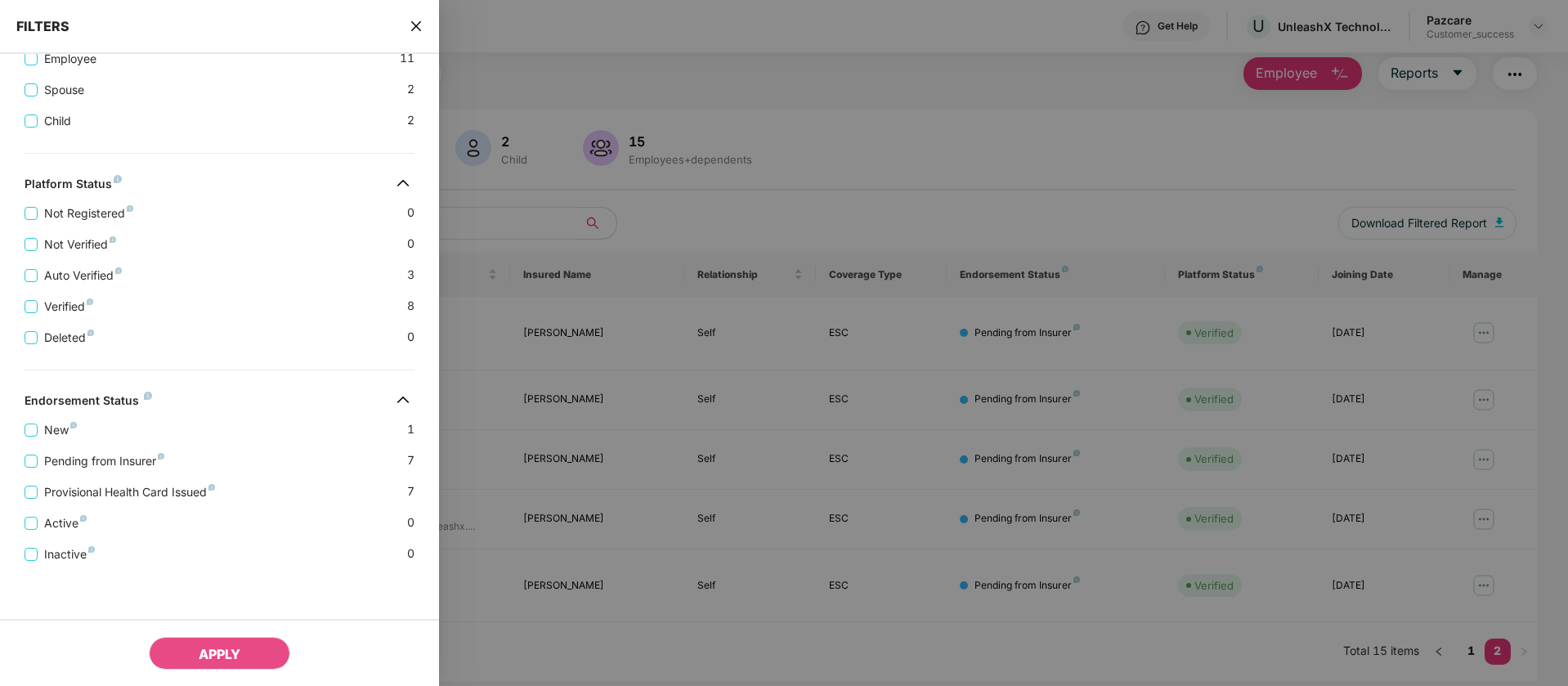
click at [412, 40] on div "FILTERS" at bounding box center [220, 27] width 439 height 54
click at [412, 32] on icon "close" at bounding box center [416, 27] width 13 height 13
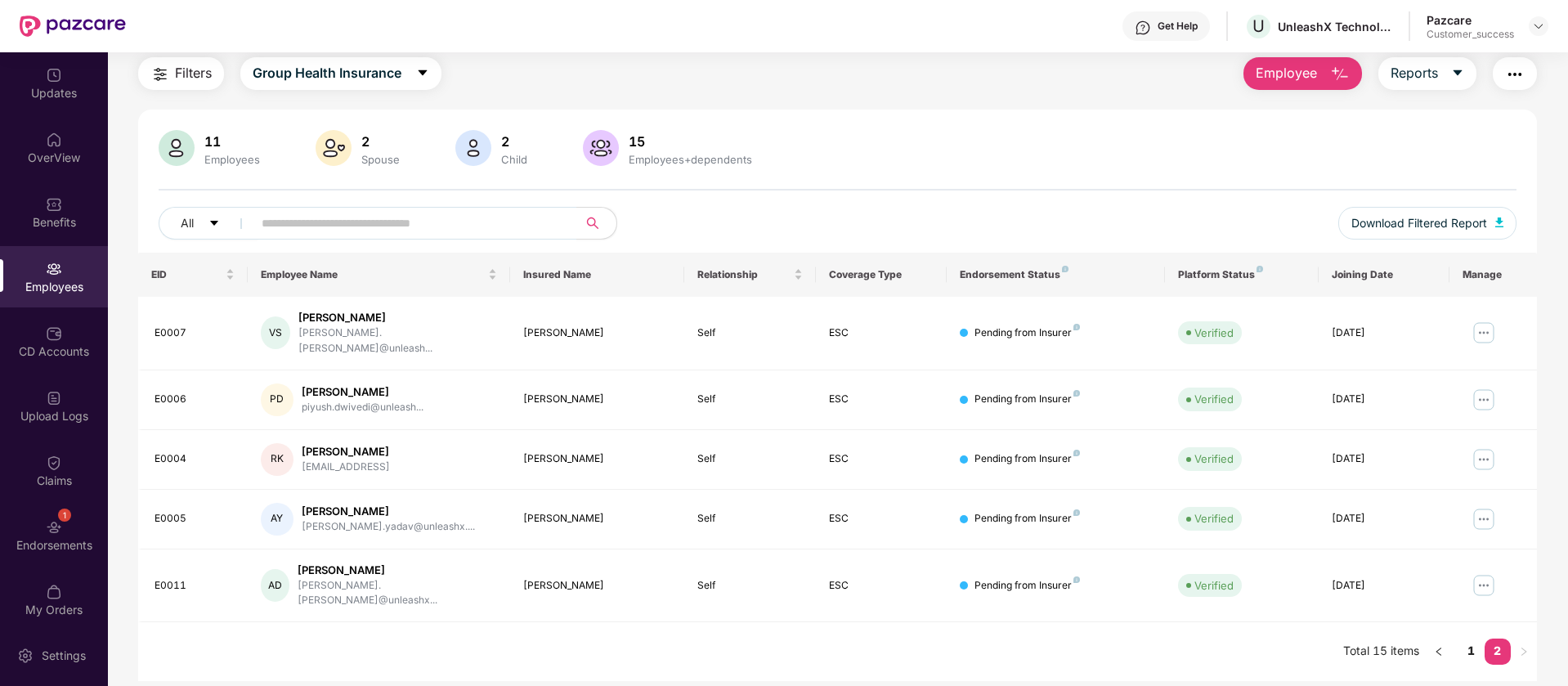
scroll to position [0, 0]
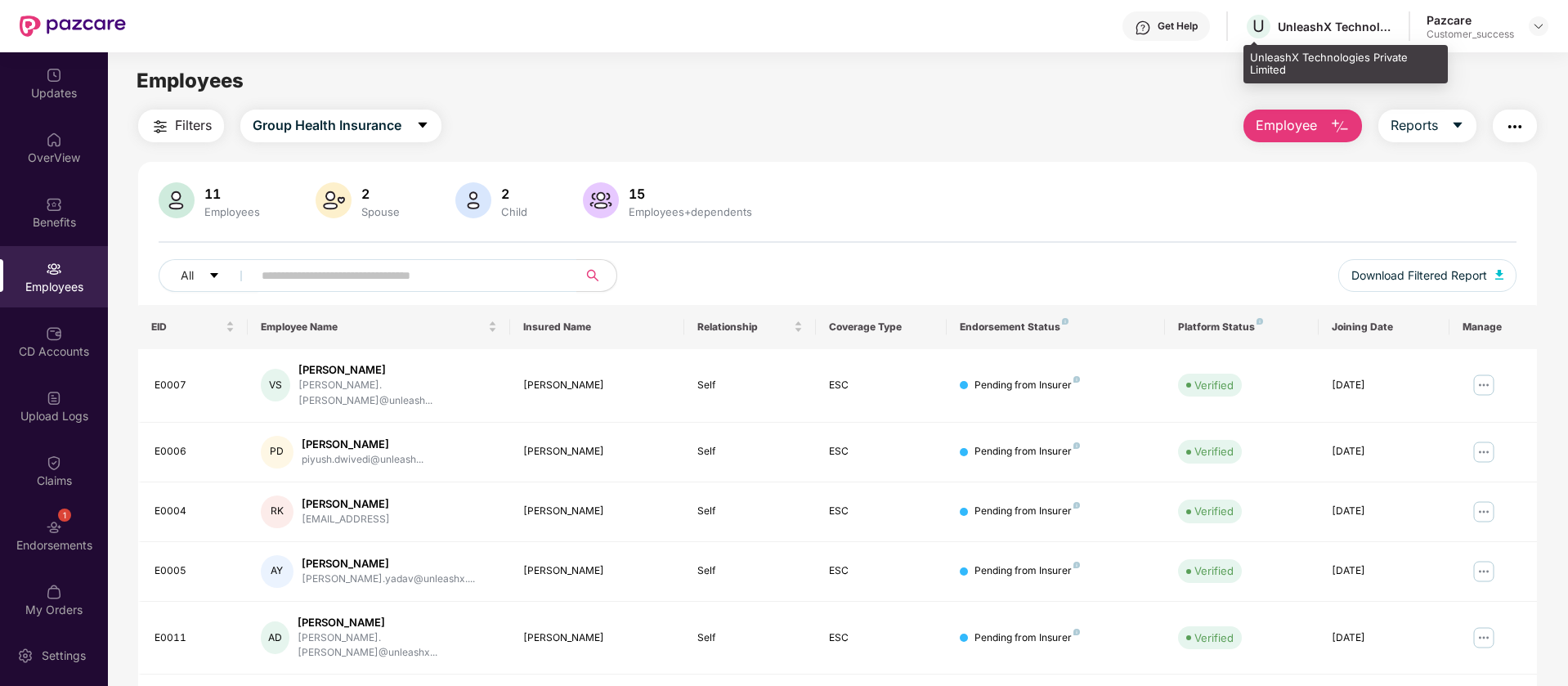
click at [1290, 21] on div "UnleashX Technologies Private Limited" at bounding box center [1335, 27] width 115 height 15
copy div "UnleashX"
click at [333, 296] on div "All Download Filtered Report" at bounding box center [837, 282] width 1358 height 46
click at [394, 276] on input "text" at bounding box center [408, 276] width 293 height 25
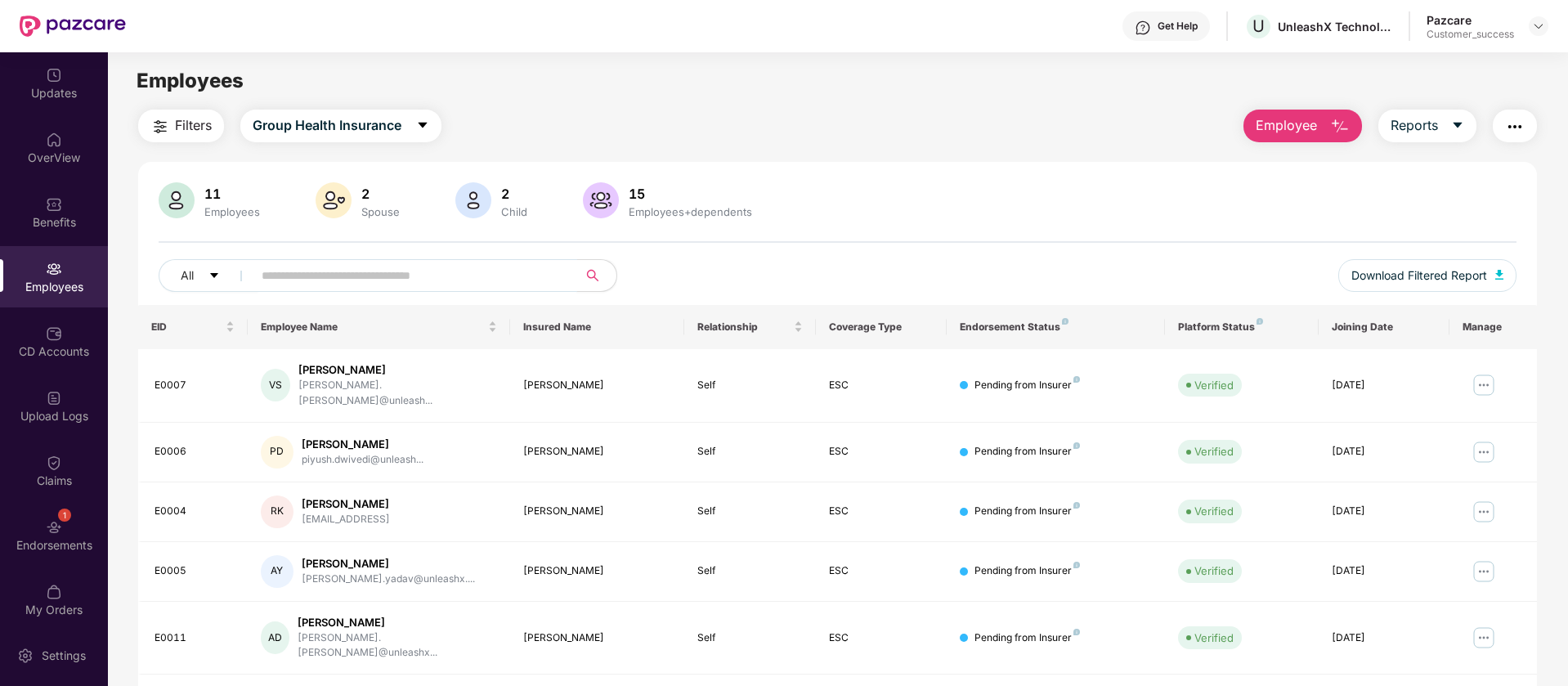
paste input "*******"
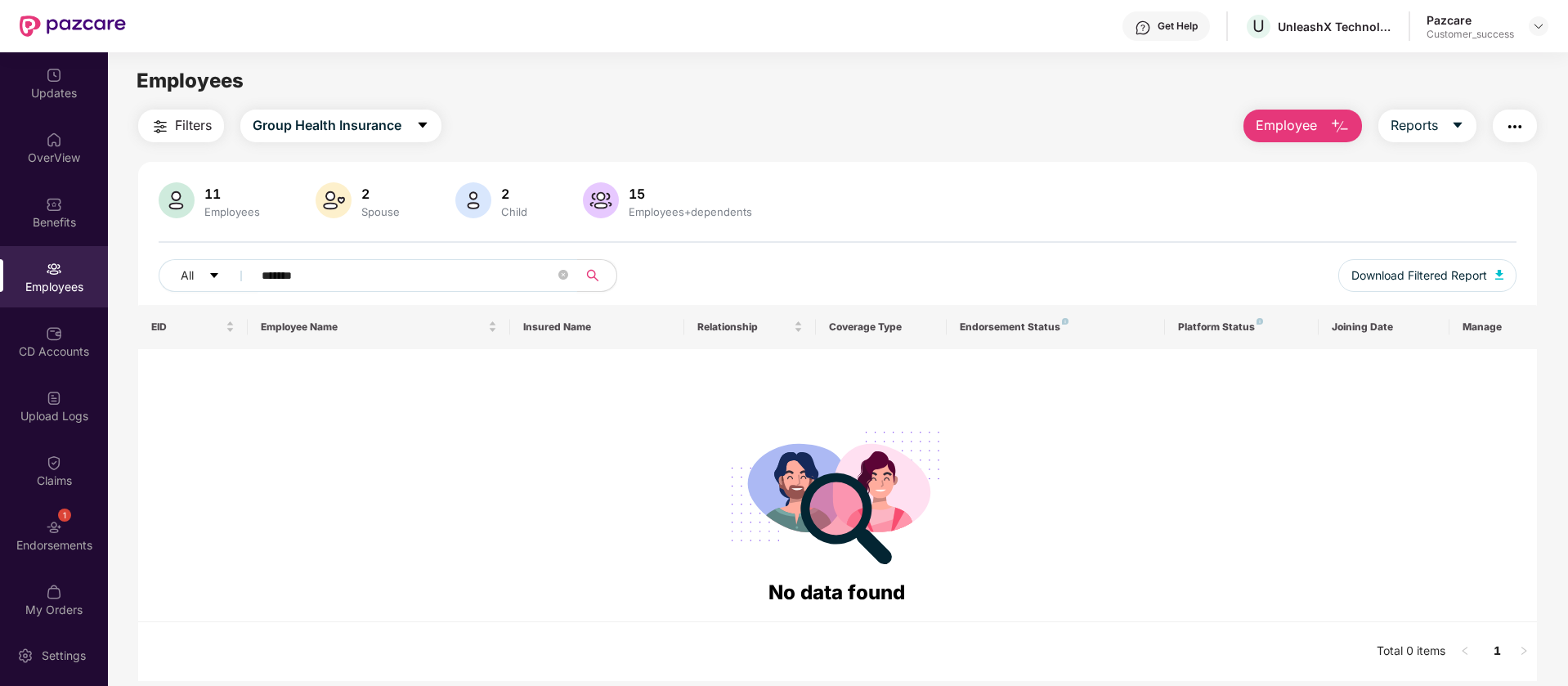
paste input "****"
type input "**********"
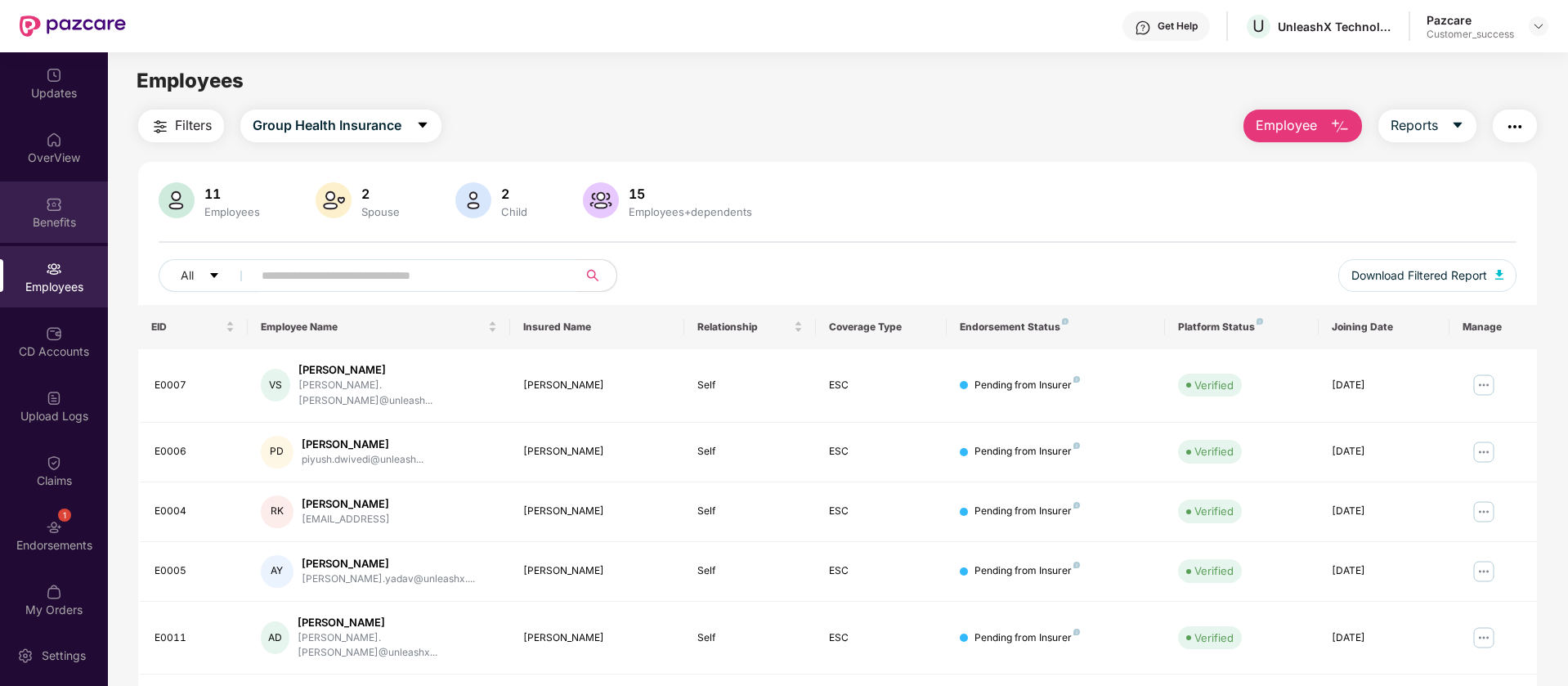
click at [7, 219] on div "Benefits" at bounding box center [53, 222] width 108 height 16
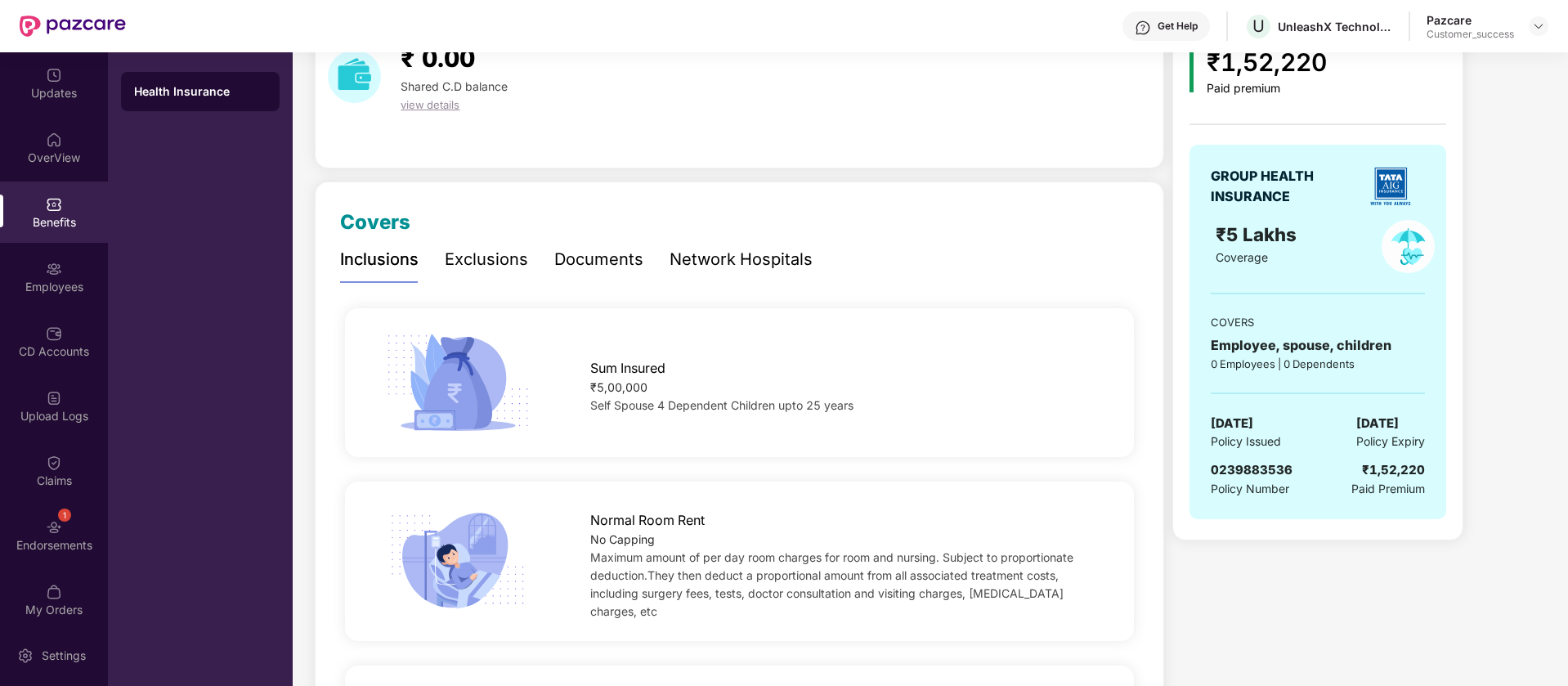
scroll to position [85, 0]
click at [692, 417] on div "Sum Insured ₹5,00,000 Self Spouse 4 Dependent Children upto 25 years" at bounding box center [739, 380] width 841 height 108
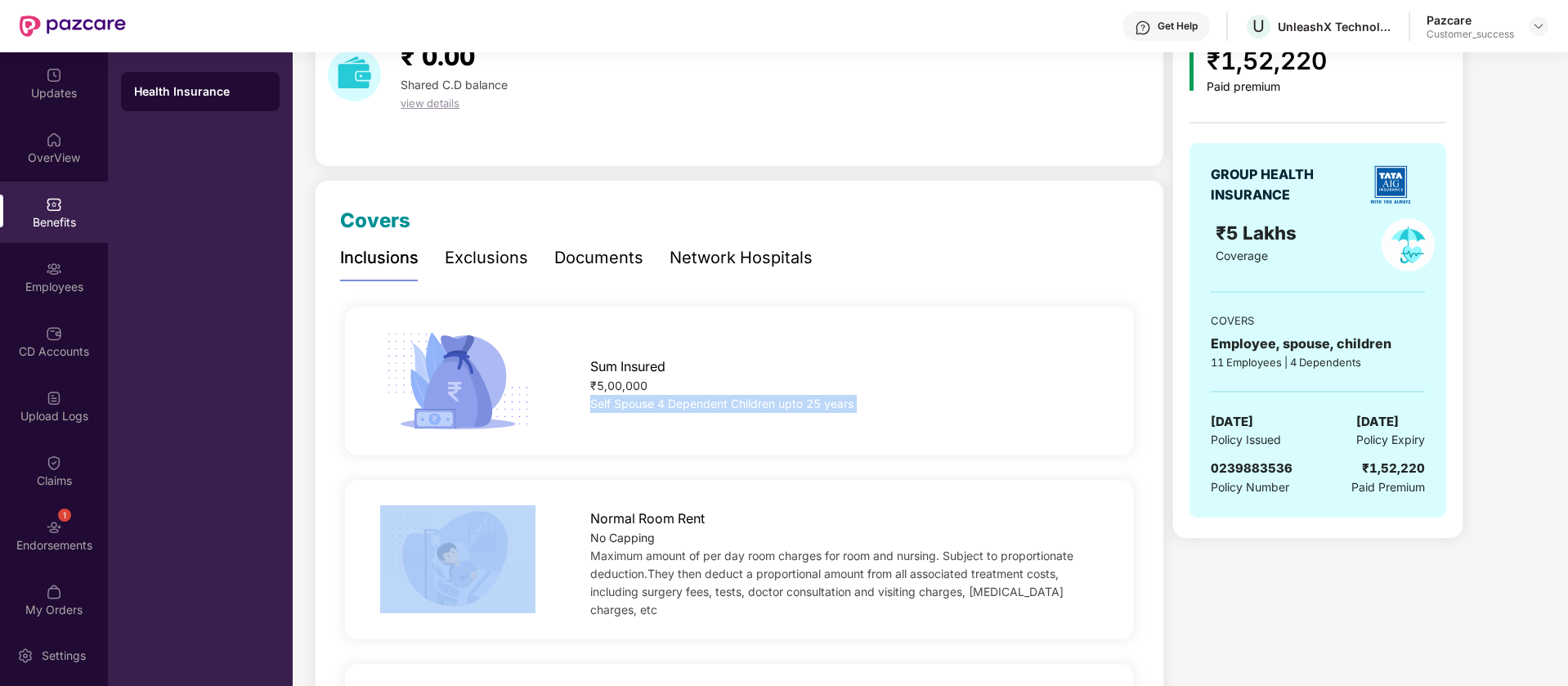
click at [692, 417] on div "Sum Insured ₹5,00,000 Self Spouse 4 Dependent Children upto 25 years" at bounding box center [739, 380] width 841 height 108
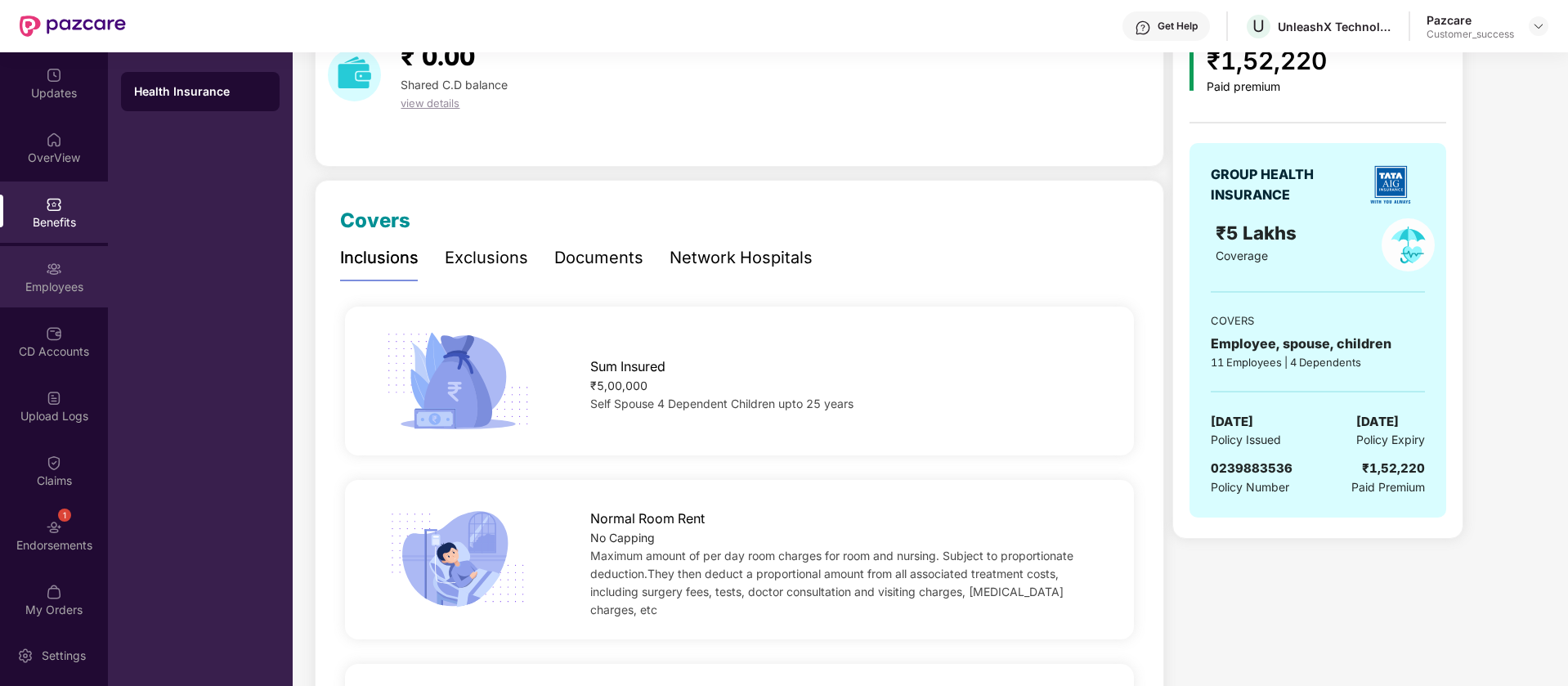
click at [95, 268] on div "Employees" at bounding box center [53, 277] width 108 height 61
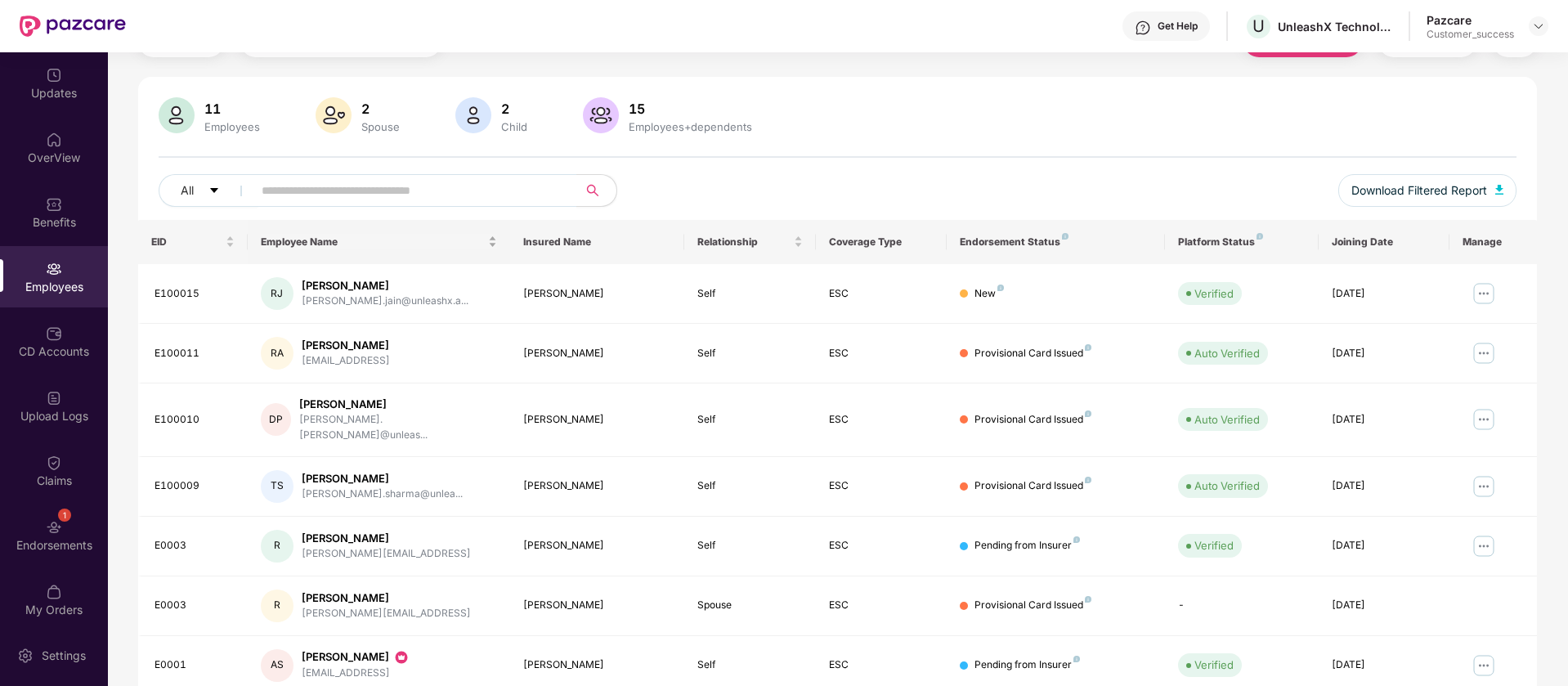
click at [498, 234] on div "Employee Name" at bounding box center [378, 242] width 236 height 15
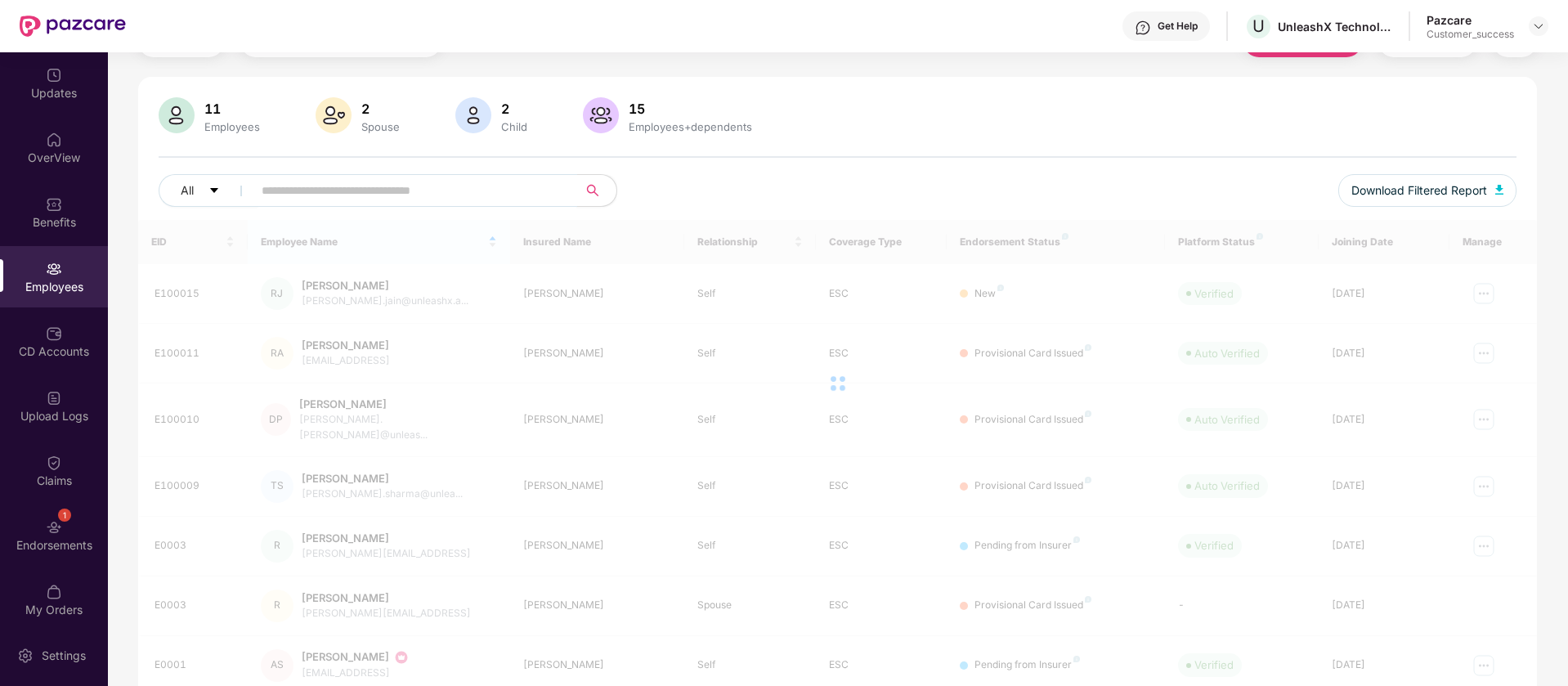
click at [557, 184] on span at bounding box center [409, 190] width 335 height 32
paste input "**********"
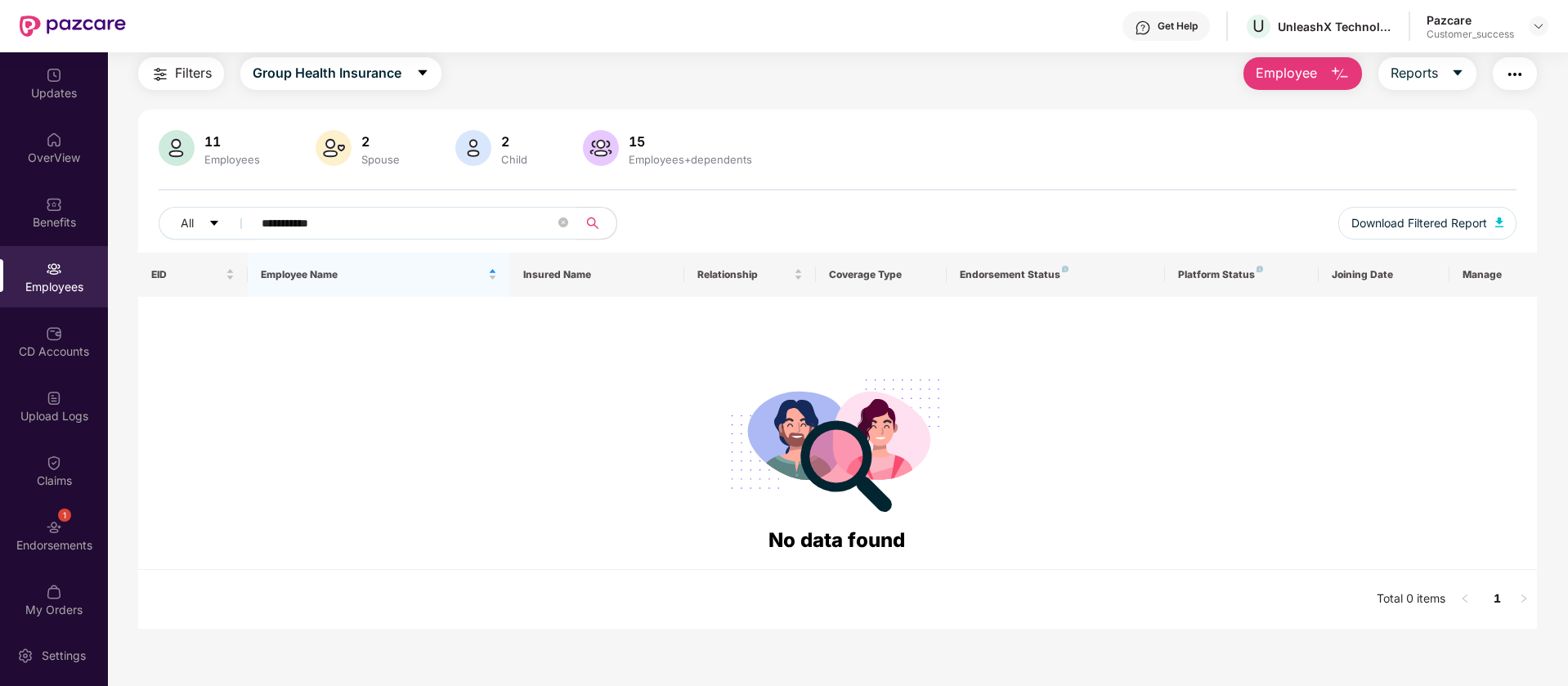
scroll to position [53, 0]
type input "*****"
click at [1545, 26] on div at bounding box center [1538, 26] width 20 height 20
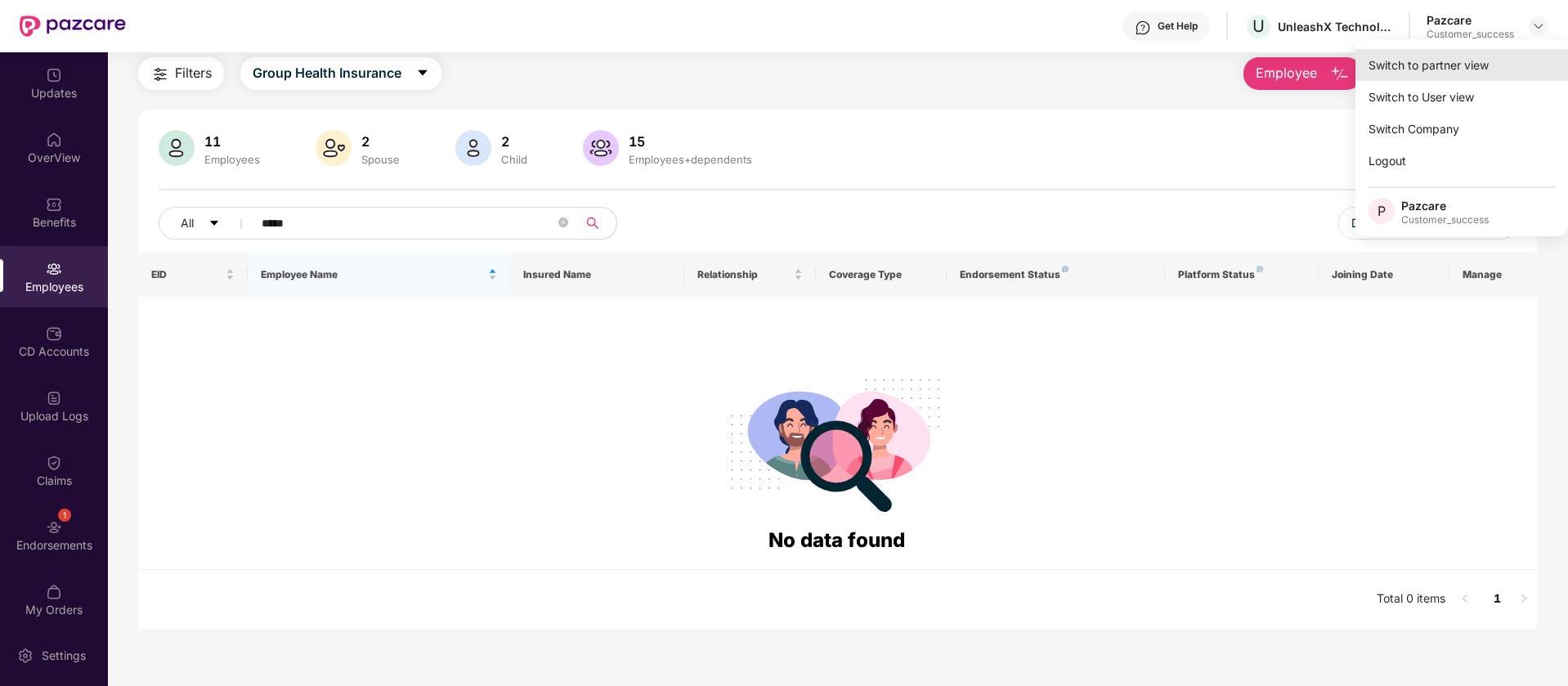
click at [1430, 70] on div "Switch to partner view" at bounding box center [1461, 64] width 213 height 32
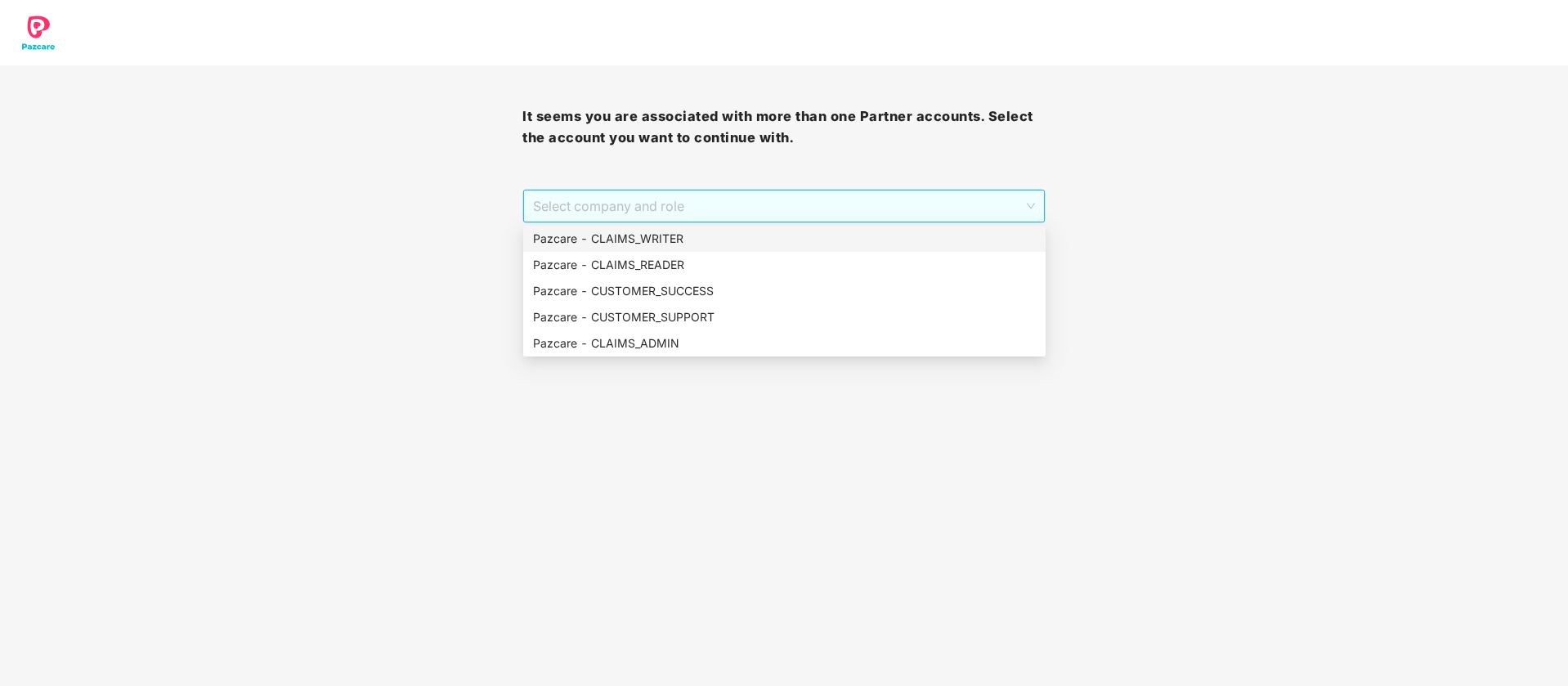
click at [616, 193] on span "Select company and role" at bounding box center [783, 205] width 501 height 32
click at [611, 293] on div "Pazcare - CUSTOMER_SUCCESS" at bounding box center [784, 290] width 503 height 18
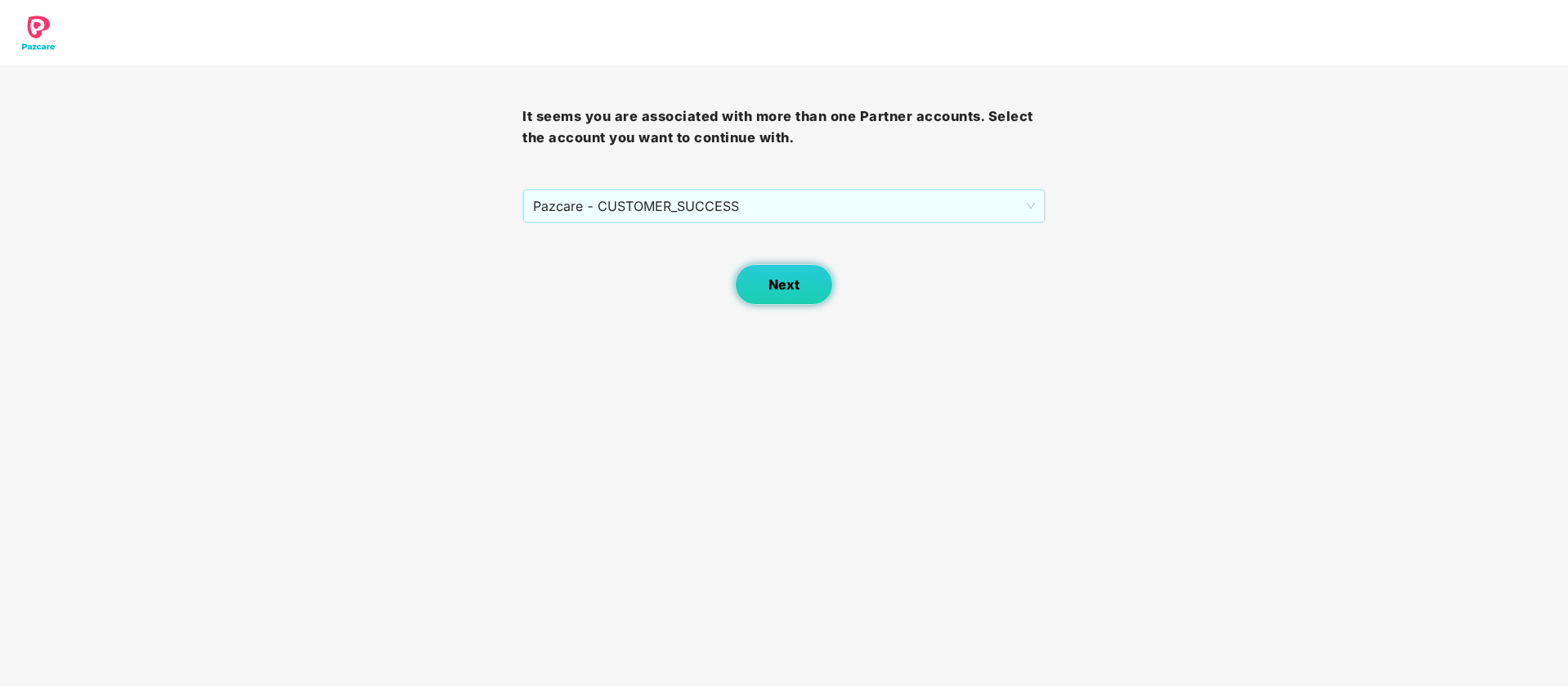
click at [763, 284] on button "Next" at bounding box center [784, 285] width 98 height 41
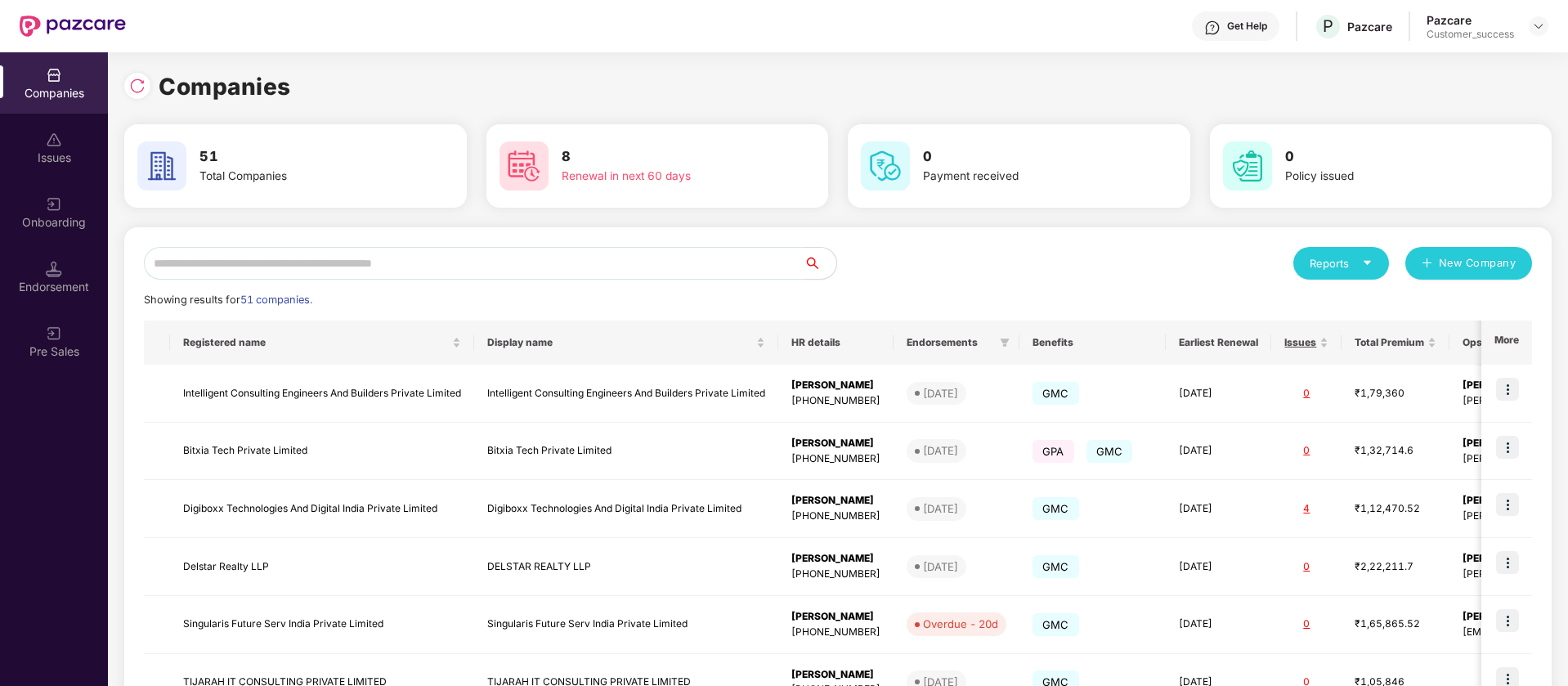
click at [177, 259] on input "text" at bounding box center [474, 264] width 660 height 32
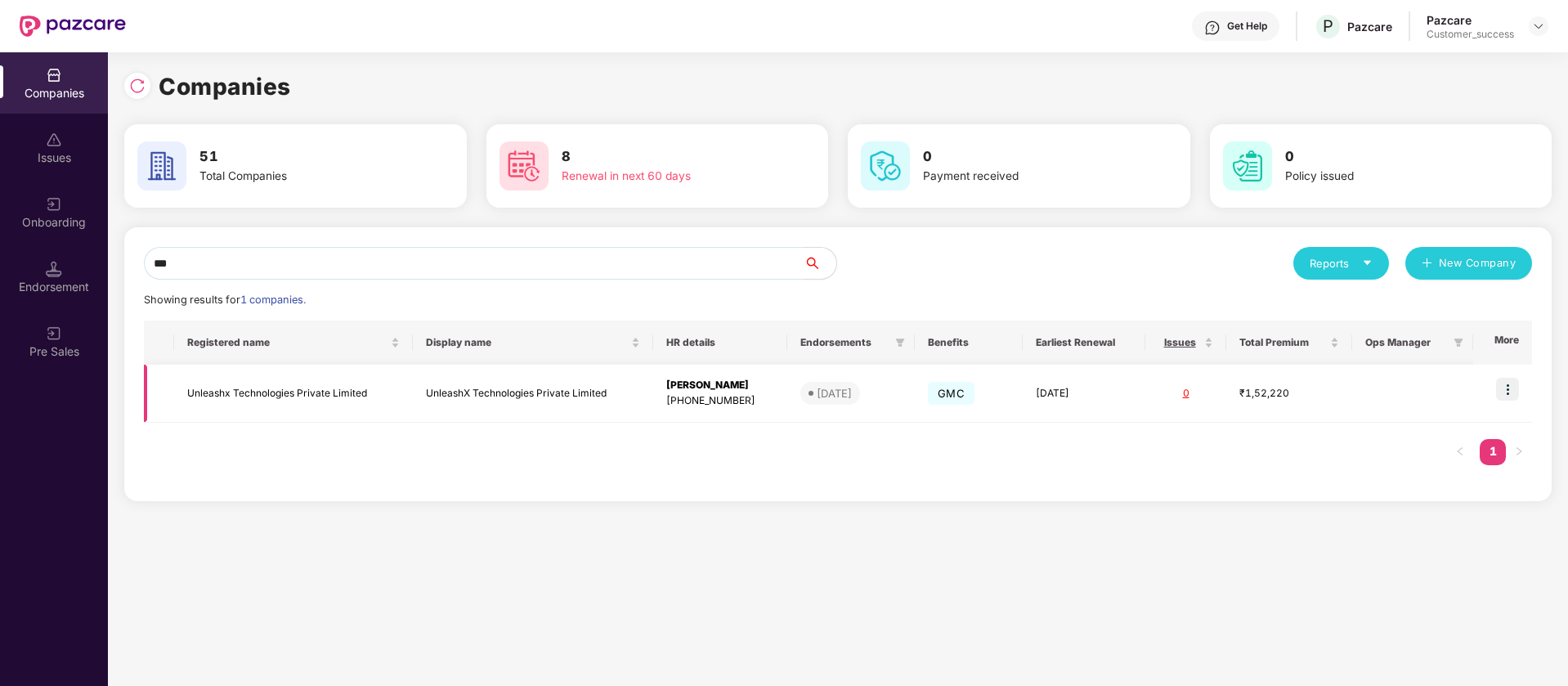
type input "***"
click at [1507, 380] on img at bounding box center [1508, 390] width 23 height 23
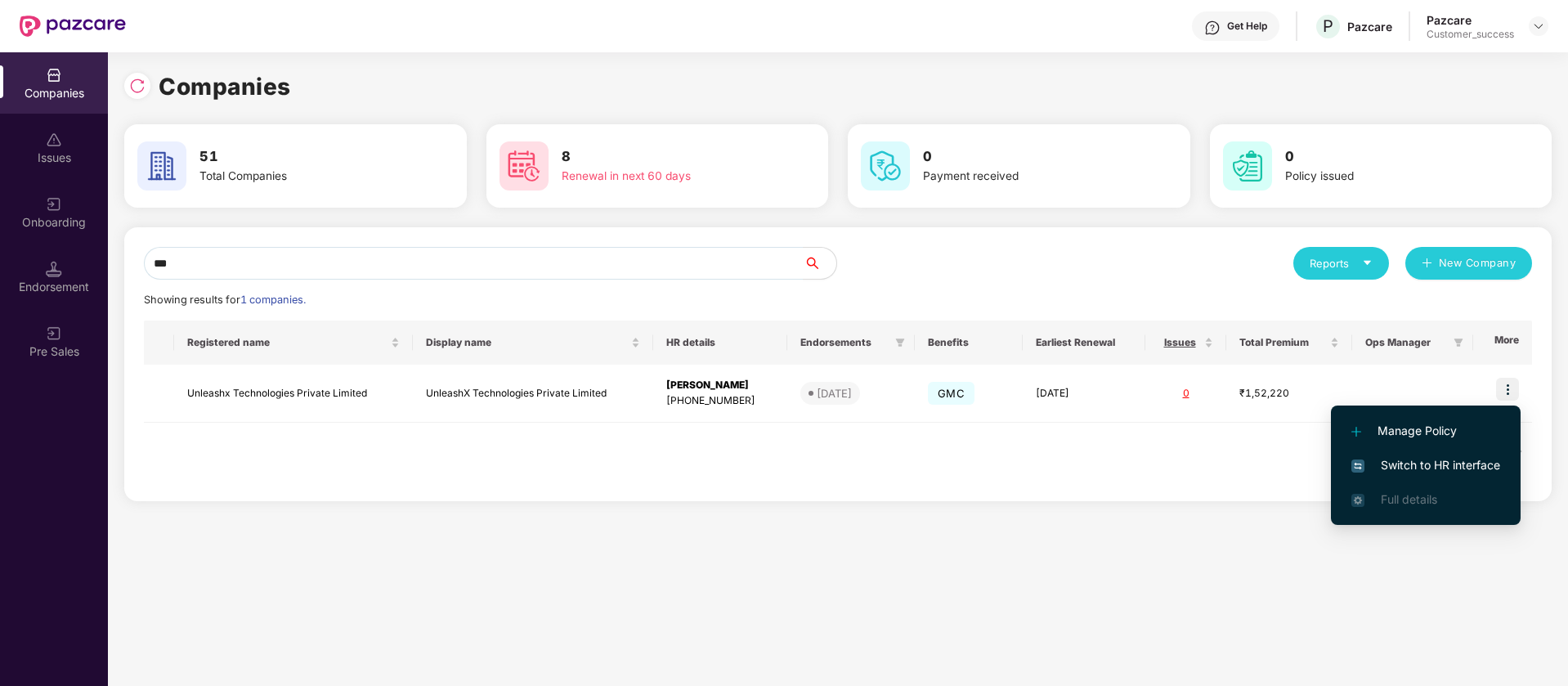
click at [1430, 429] on span "Manage Policy" at bounding box center [1426, 431] width 149 height 18
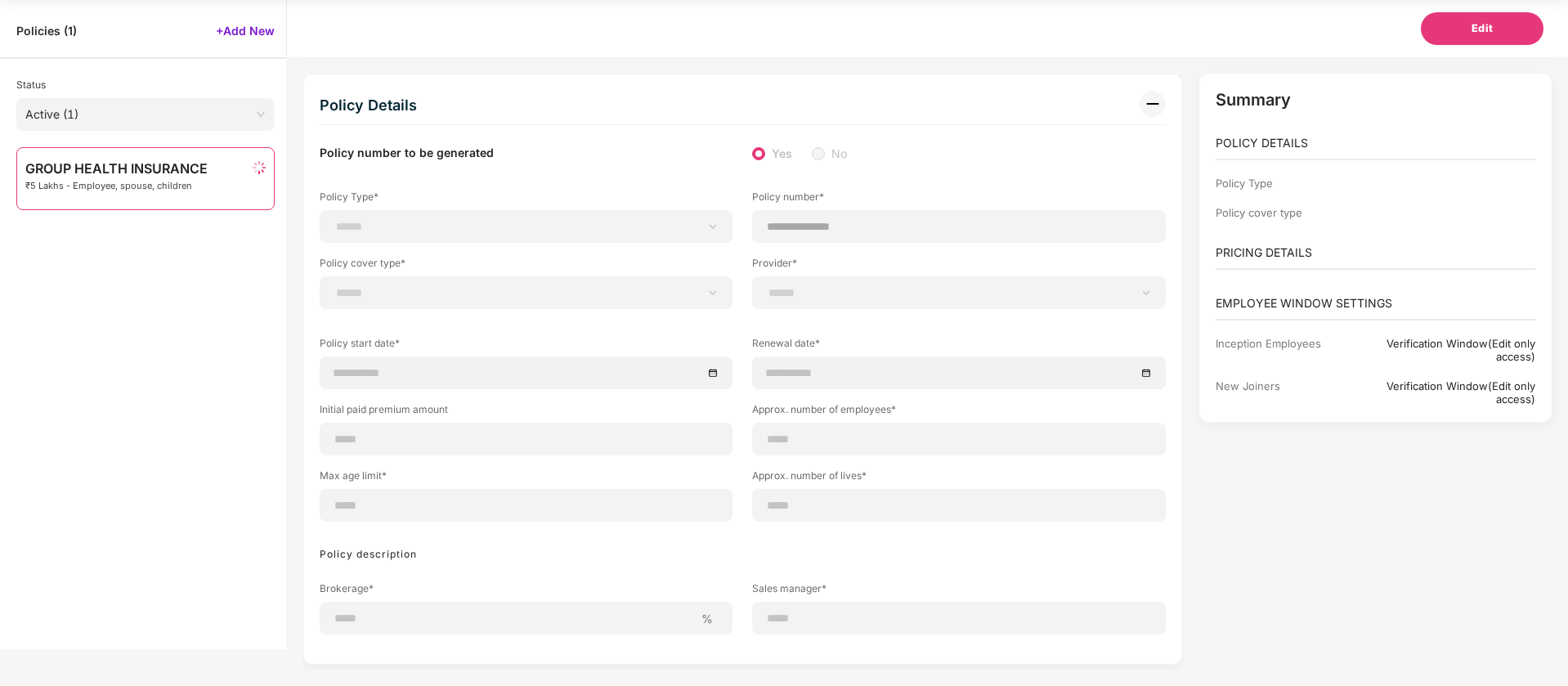
select select "**********"
select select "*"
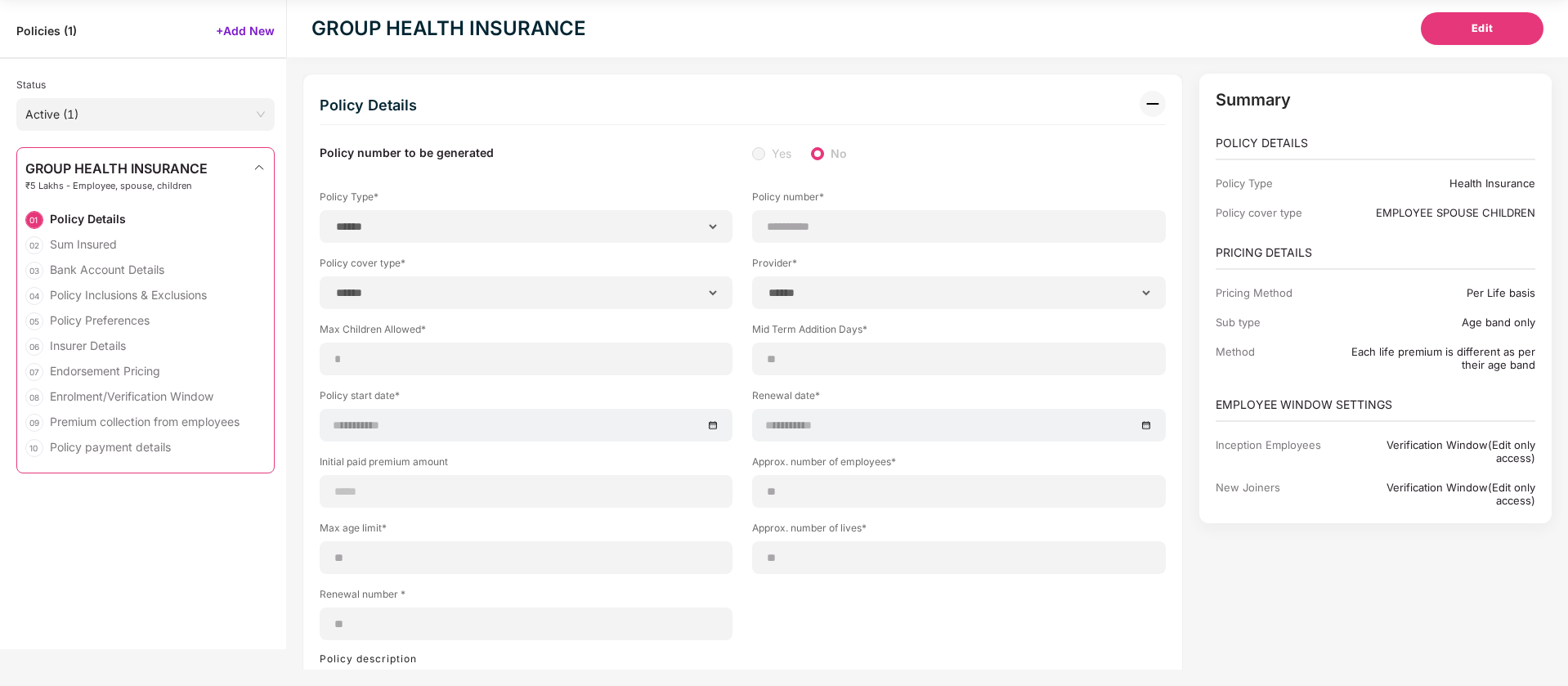
type input "**********"
type input "**"
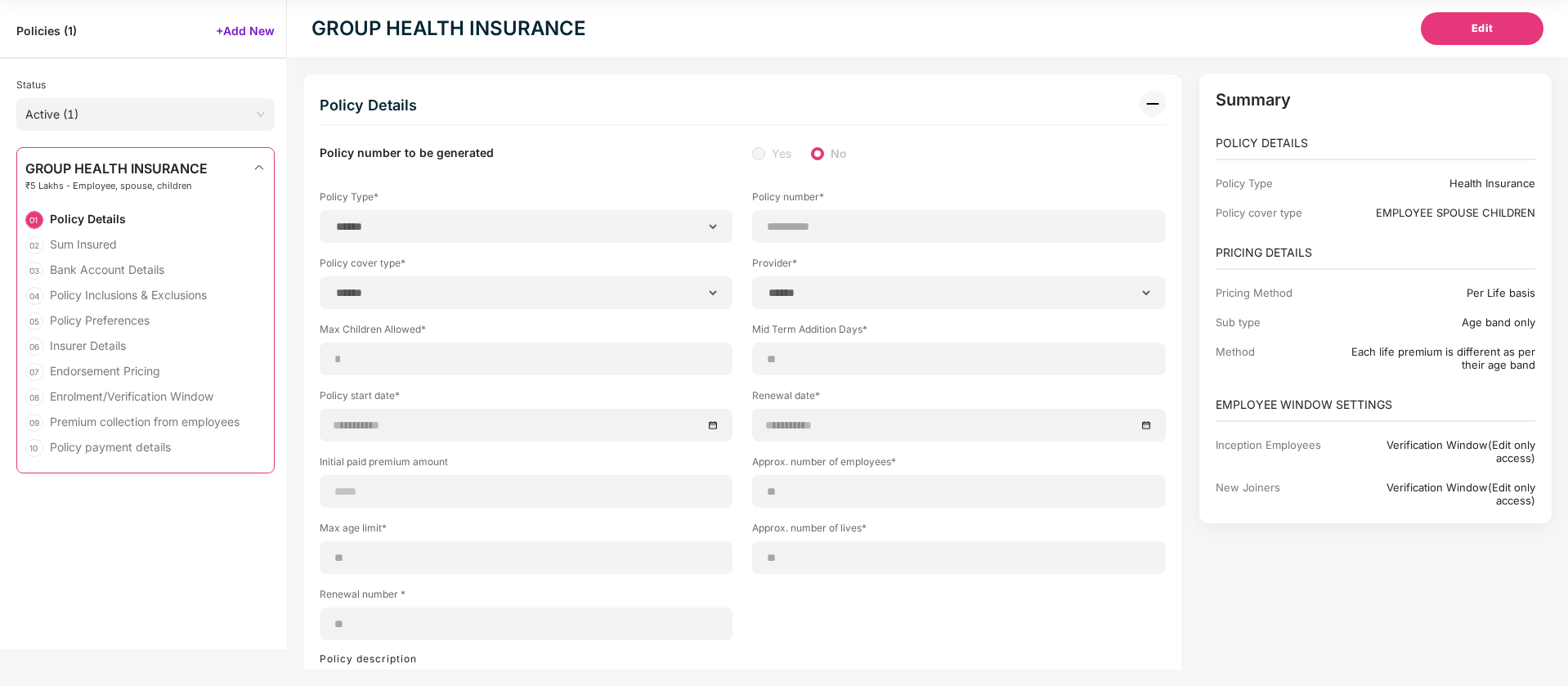
type input "**"
type input "*"
type input "**"
type input "******"
type input "**********"
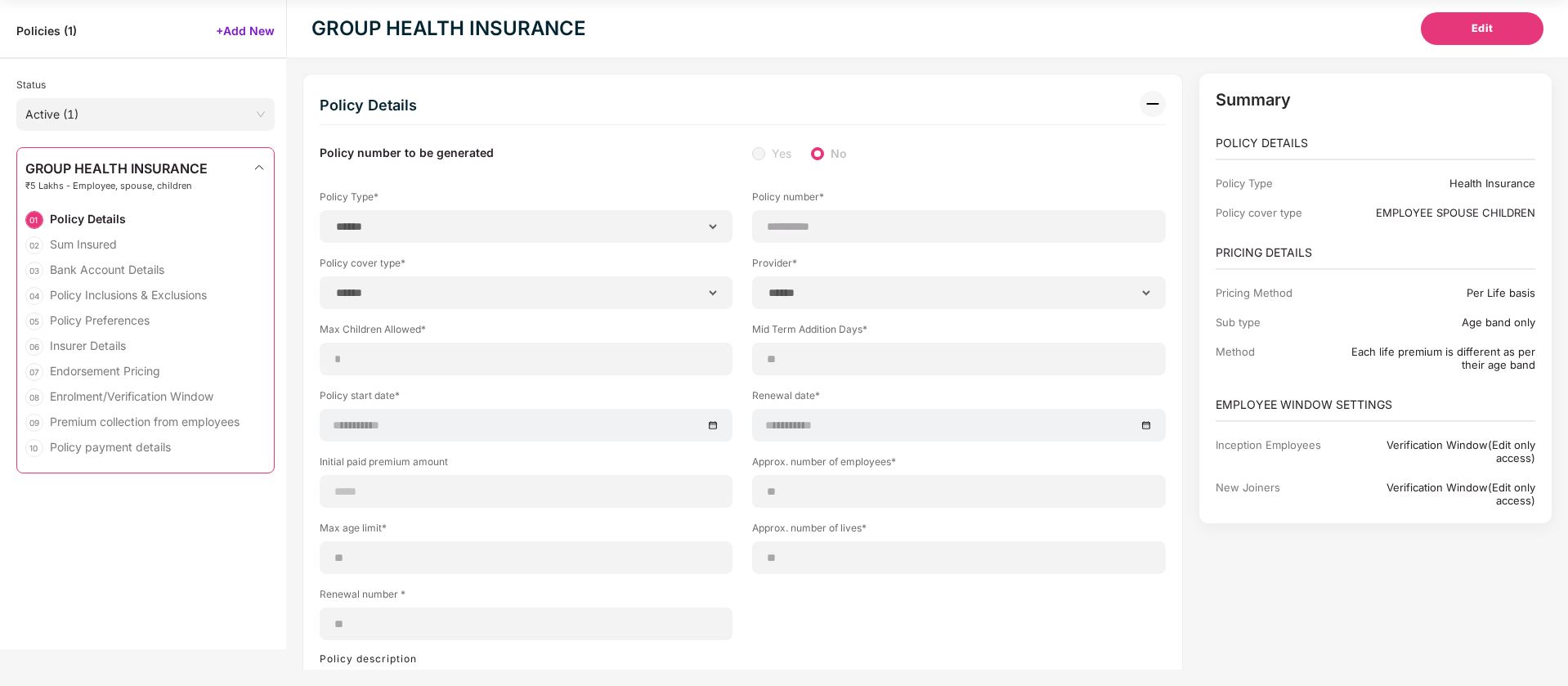
type input "**********"
type input "*****"
click at [1459, 23] on button "Edit" at bounding box center [1482, 29] width 122 height 32
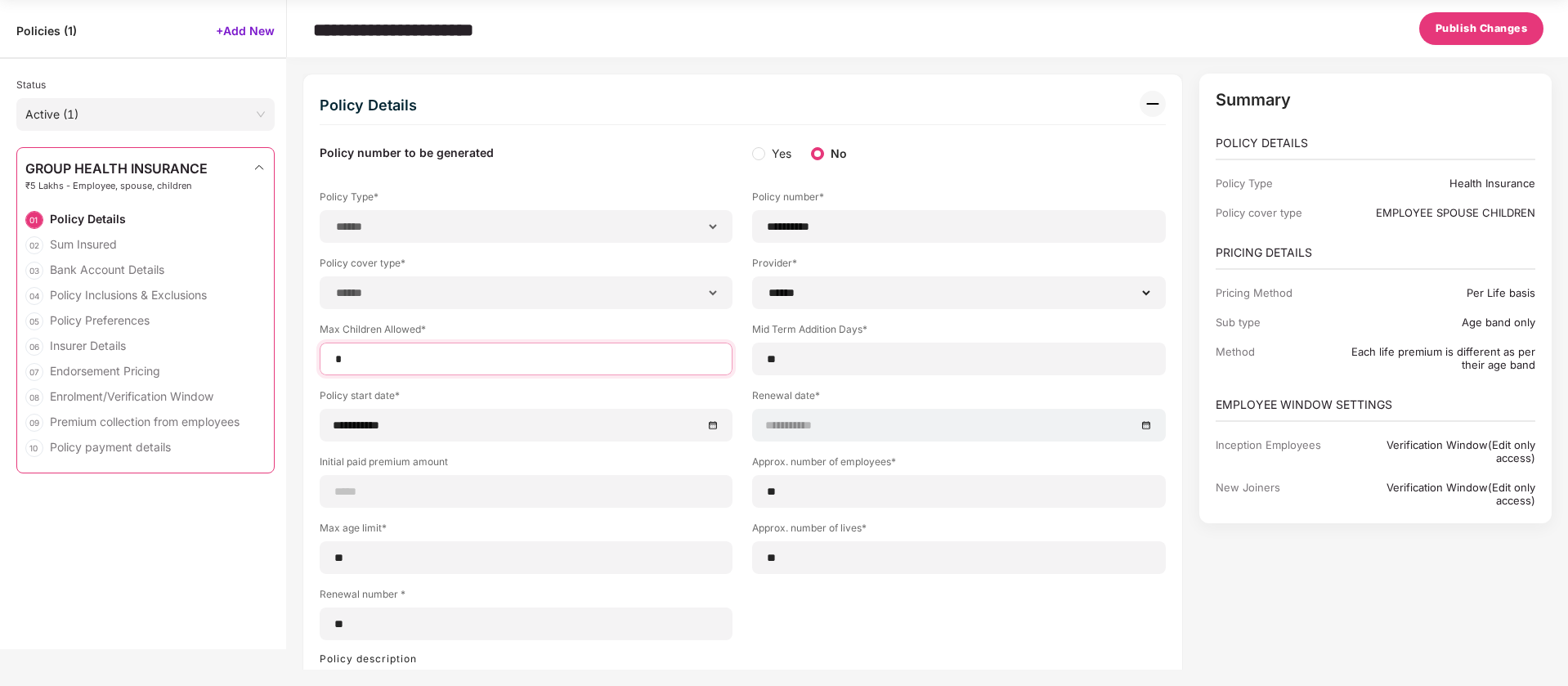
click at [369, 359] on input "*" at bounding box center [525, 359] width 385 height 17
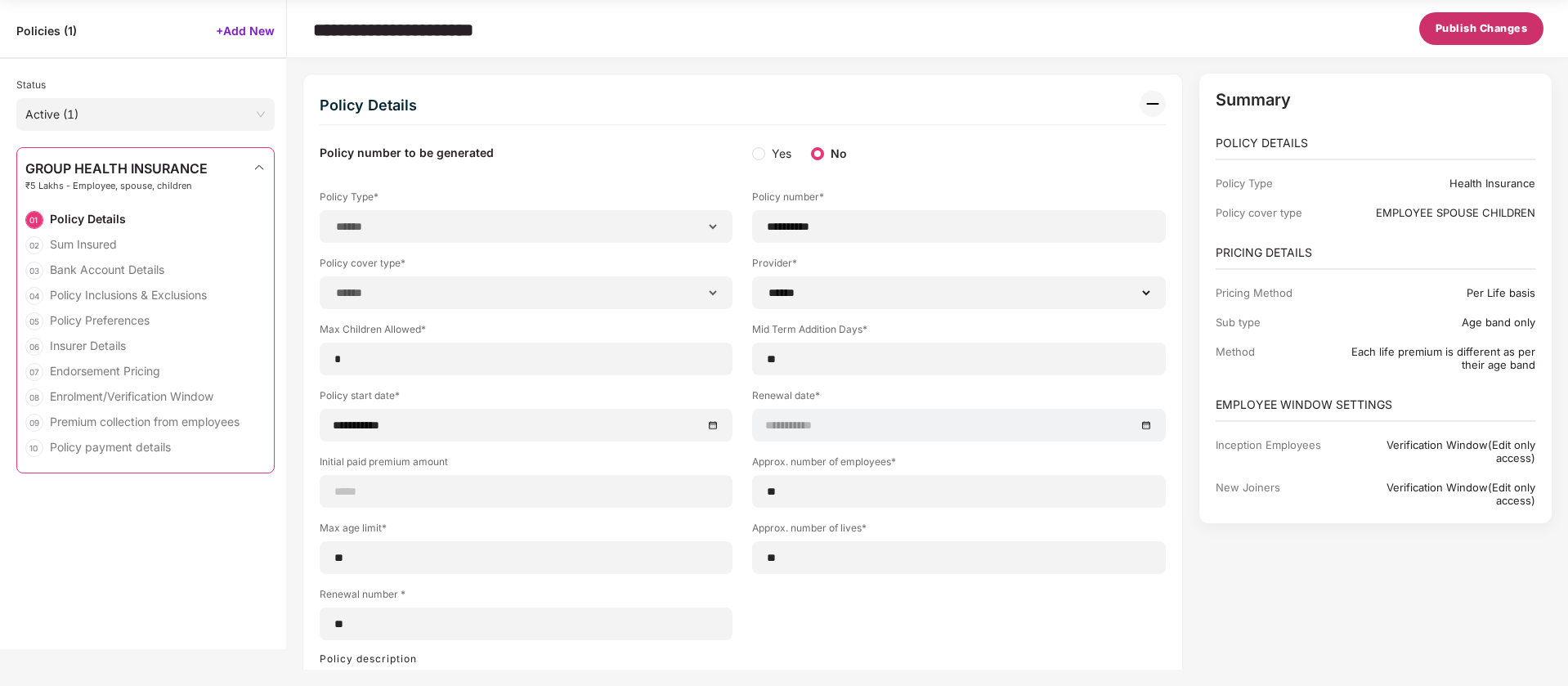
click at [1502, 17] on button "Publish Changes" at bounding box center [1481, 29] width 125 height 32
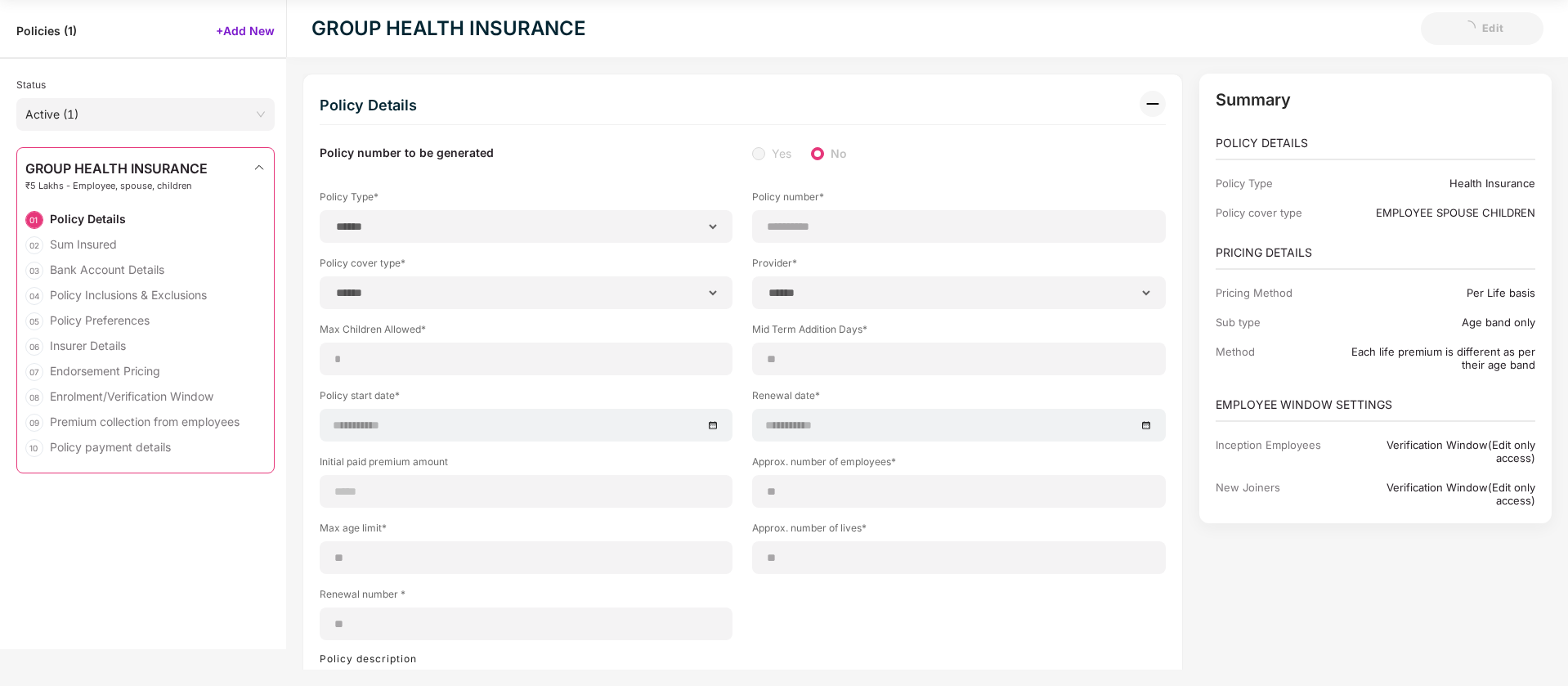
select select "**********"
select select "*****"
select select "******"
select select "**********"
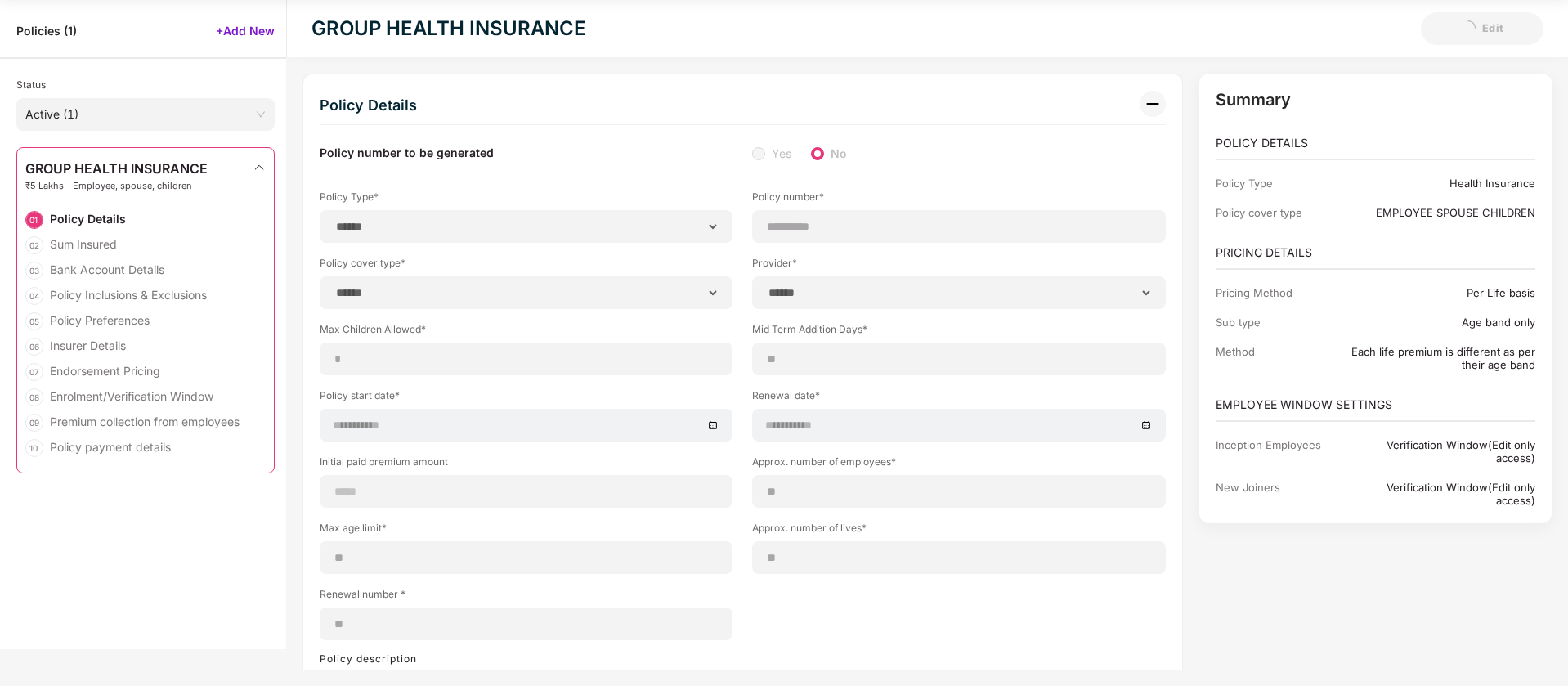
select select "*"
select select "********"
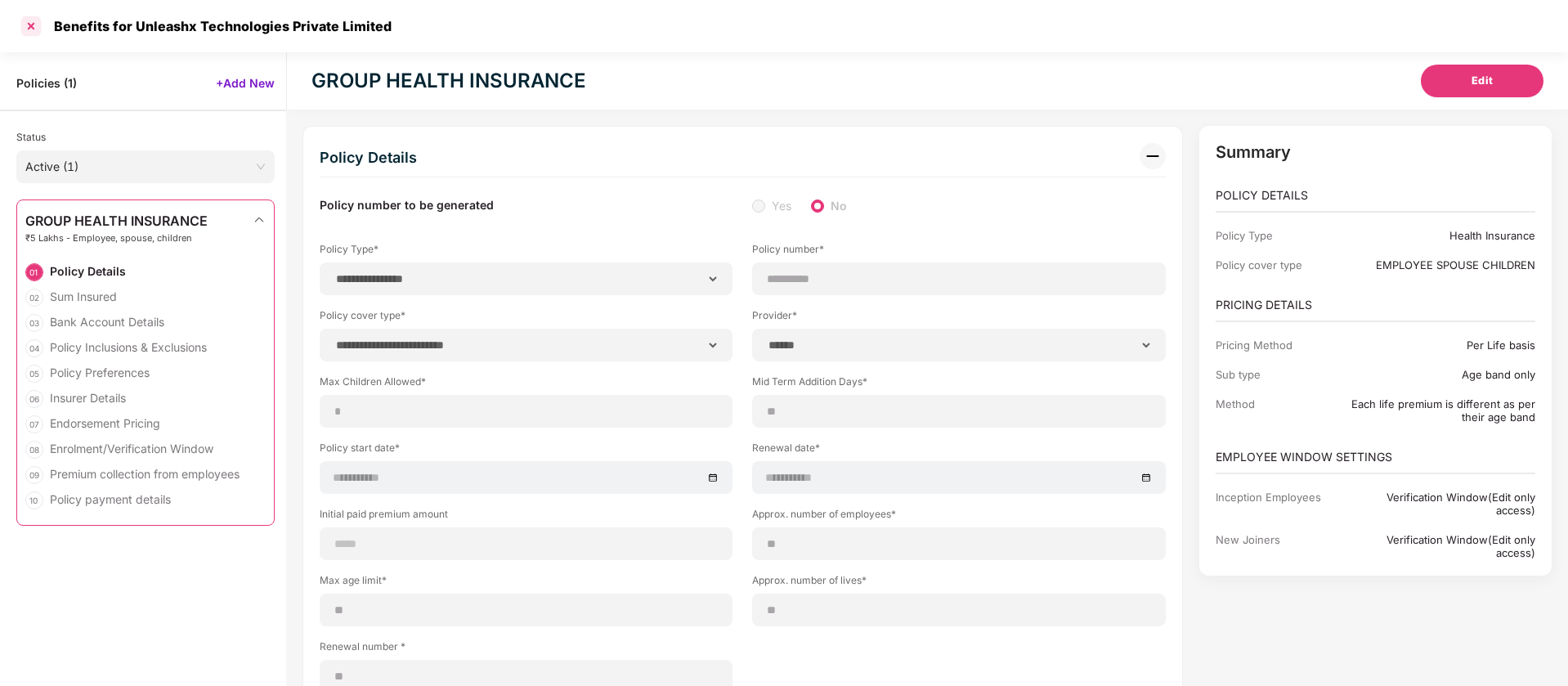
click at [29, 22] on div at bounding box center [31, 26] width 26 height 26
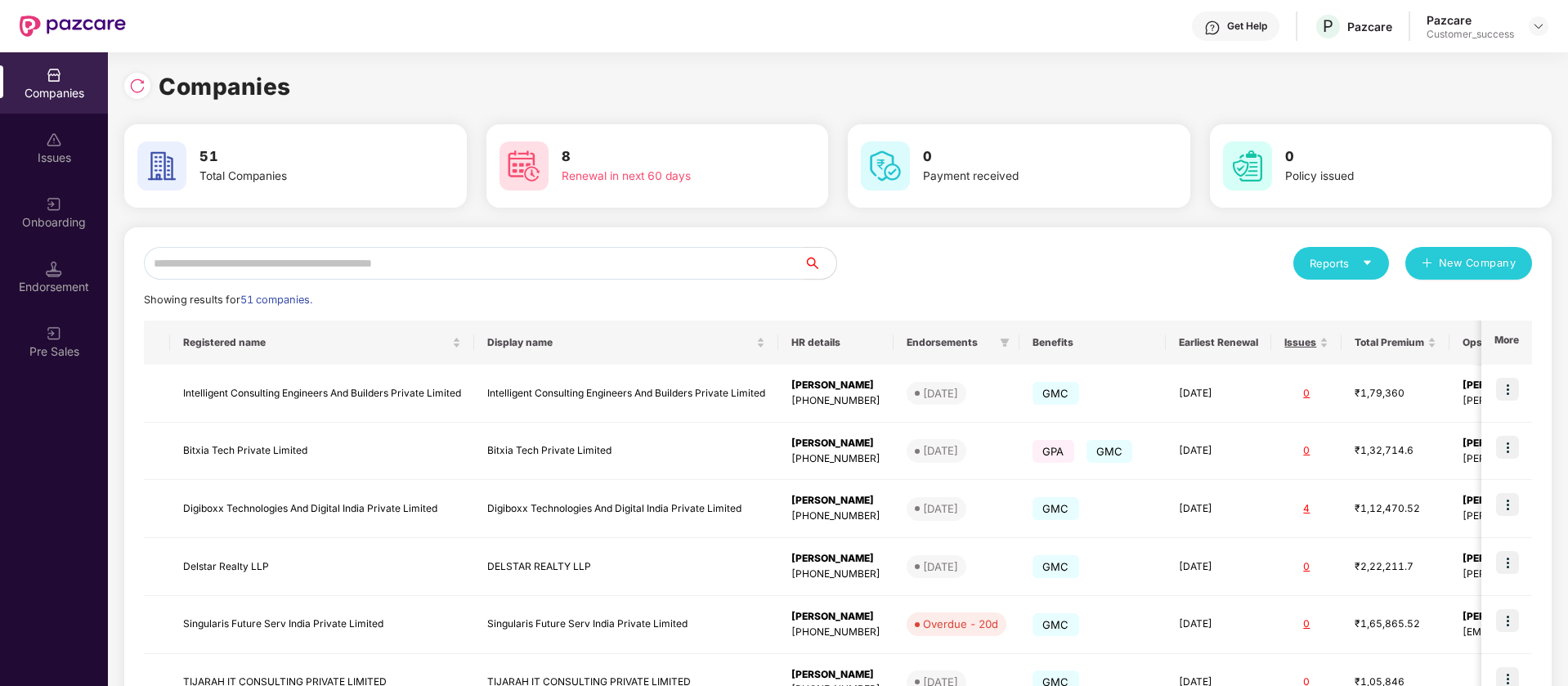
click at [300, 257] on input "text" at bounding box center [474, 264] width 660 height 32
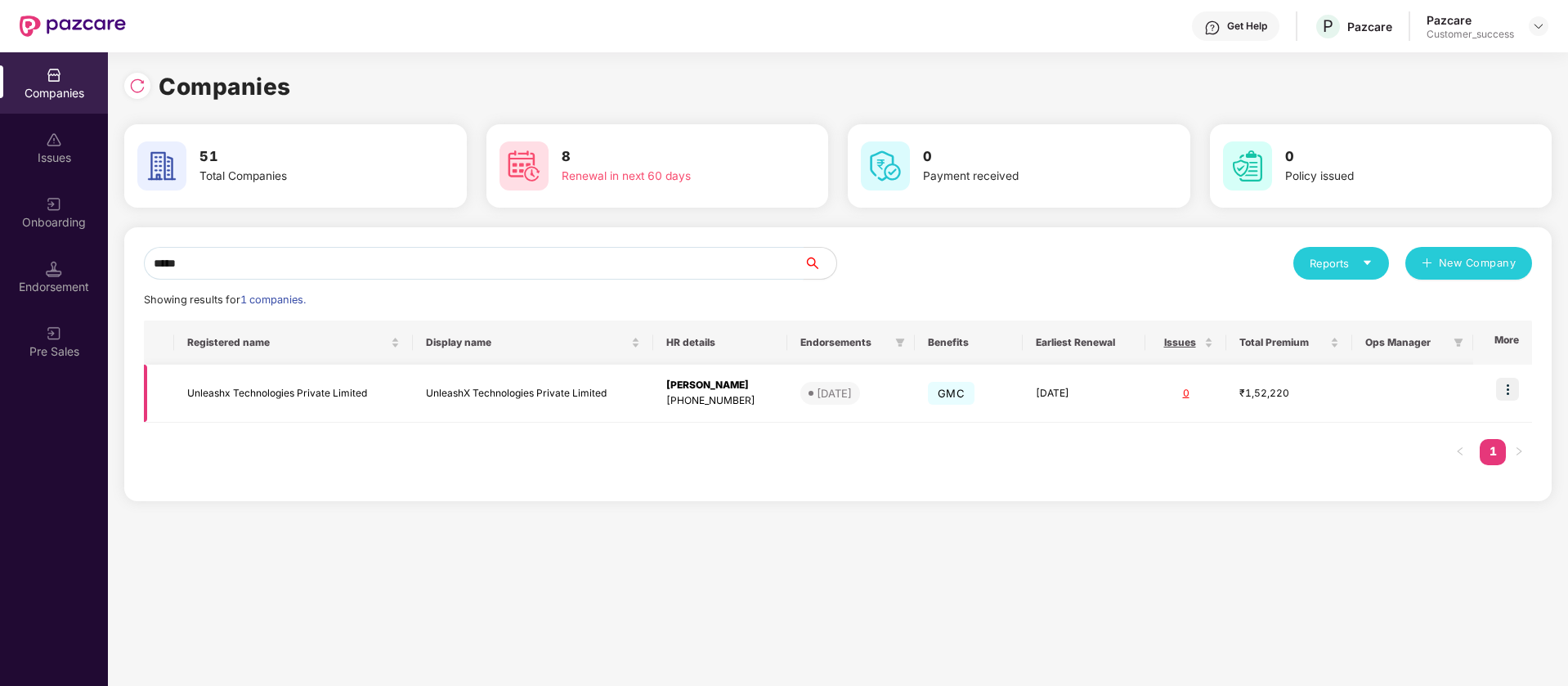
type input "*****"
click at [1509, 392] on img at bounding box center [1508, 390] width 23 height 23
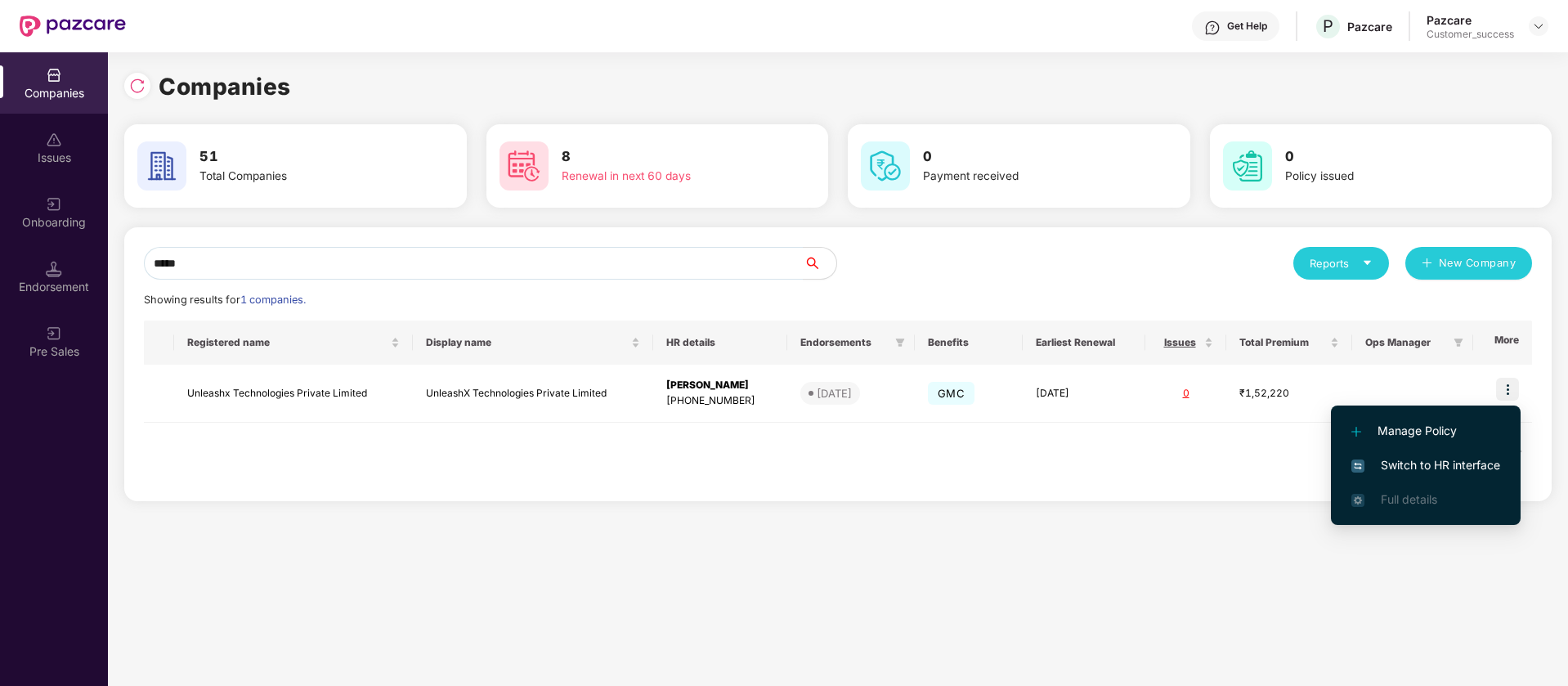
click at [1449, 460] on span "Switch to HR interface" at bounding box center [1426, 465] width 149 height 18
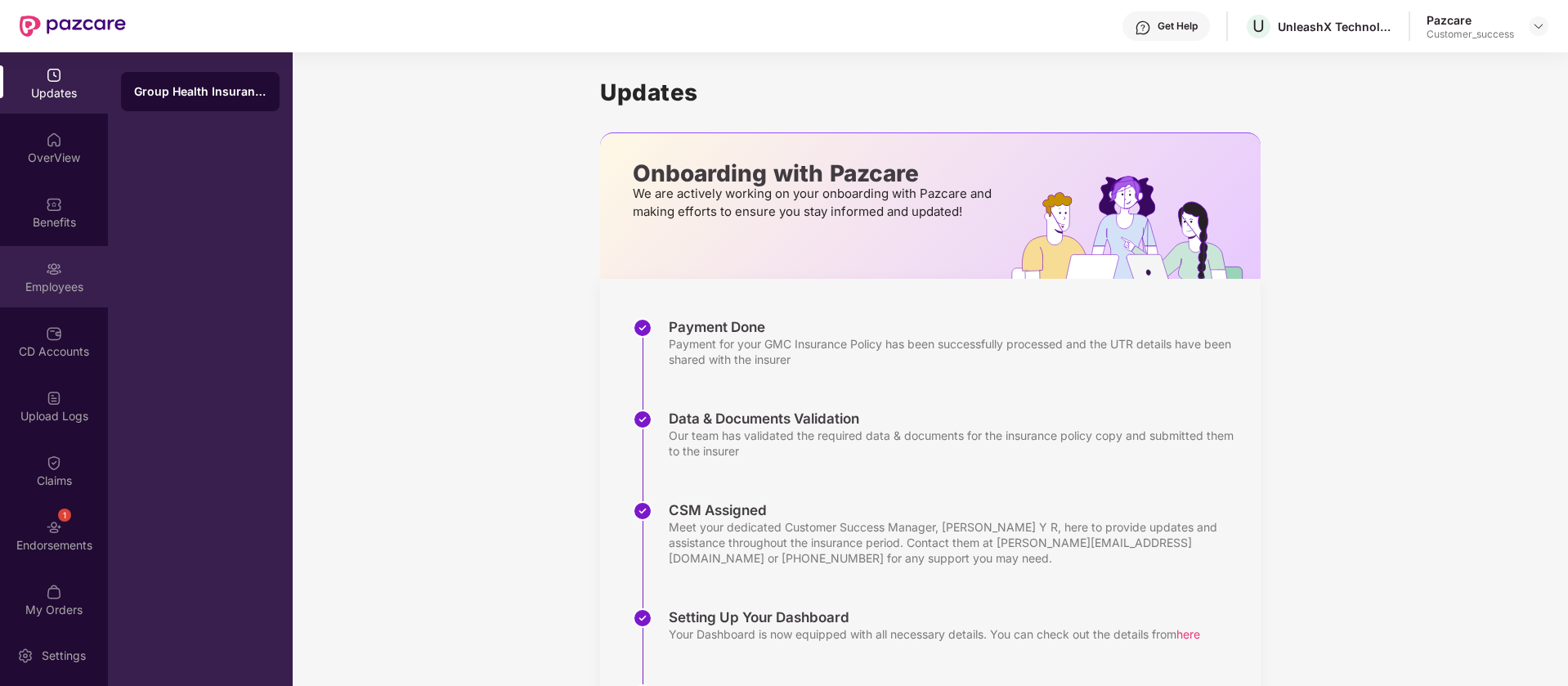
click at [54, 287] on div "Employees" at bounding box center [53, 287] width 108 height 16
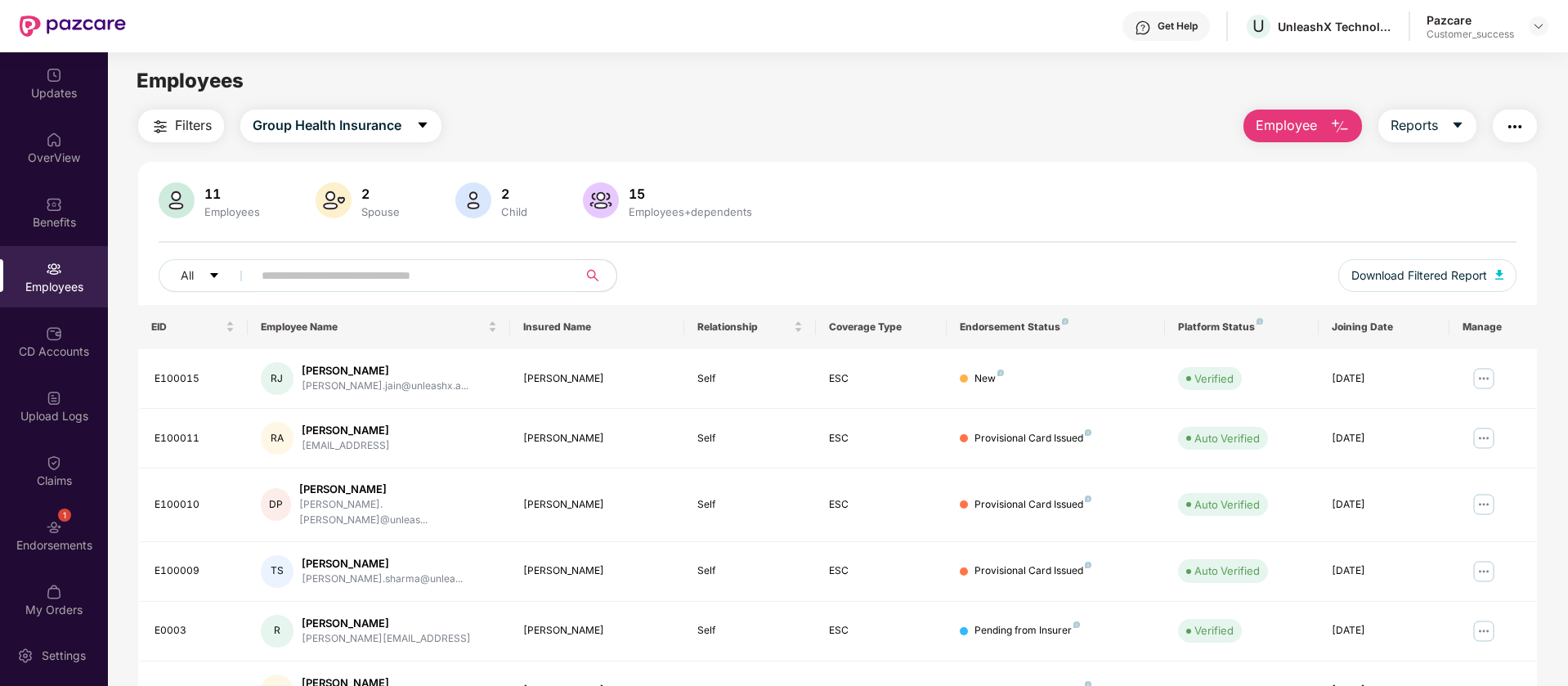
click at [404, 260] on span at bounding box center [409, 275] width 335 height 32
paste input "*******"
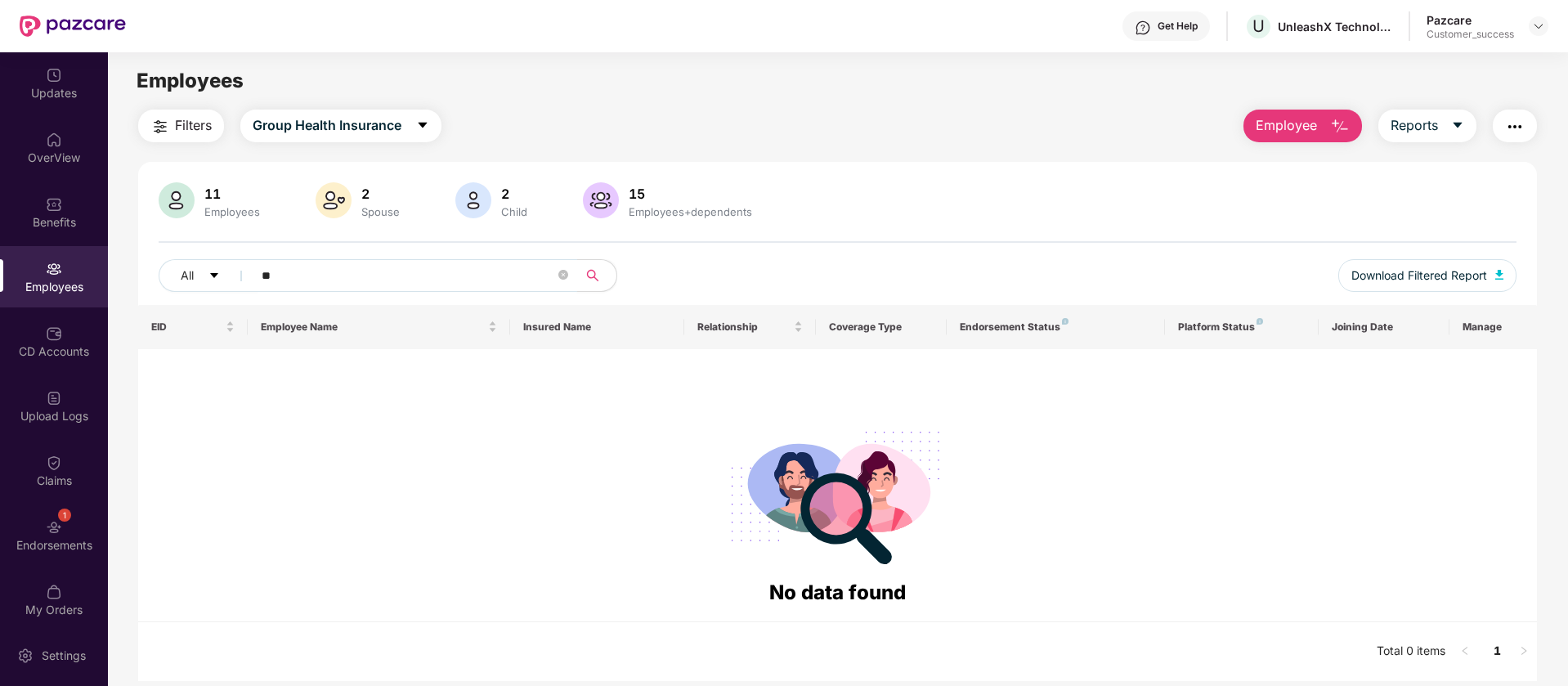
type input "*"
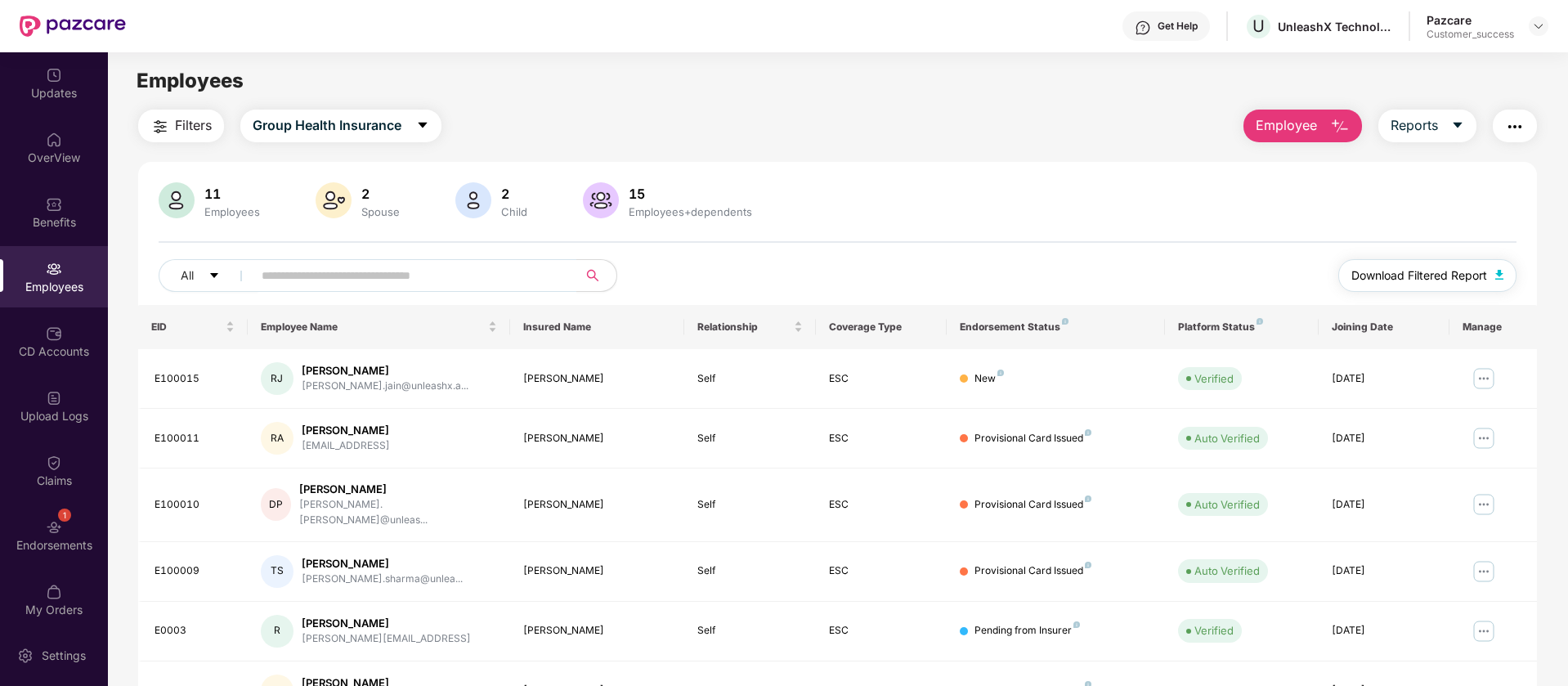
click at [1451, 273] on span "Download Filtered Report" at bounding box center [1419, 275] width 136 height 18
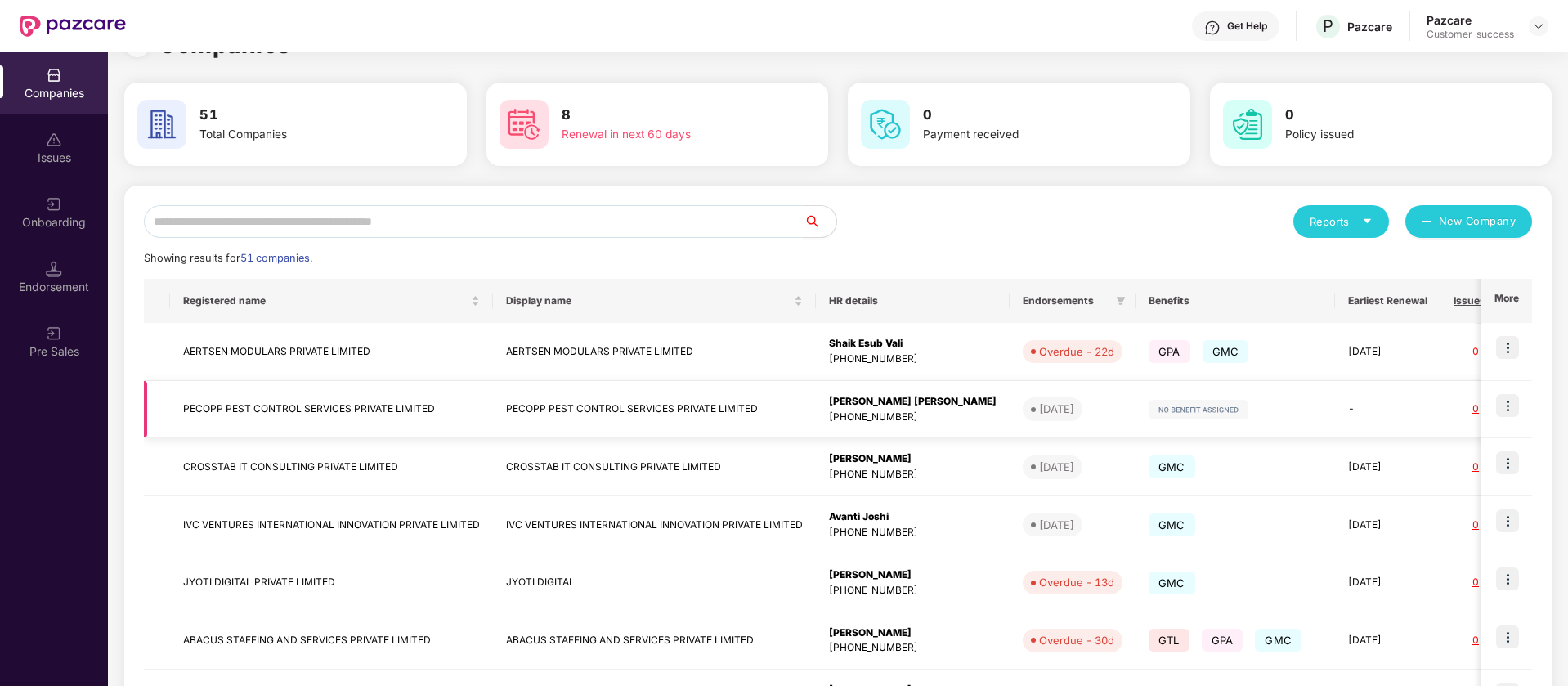
scroll to position [26, 0]
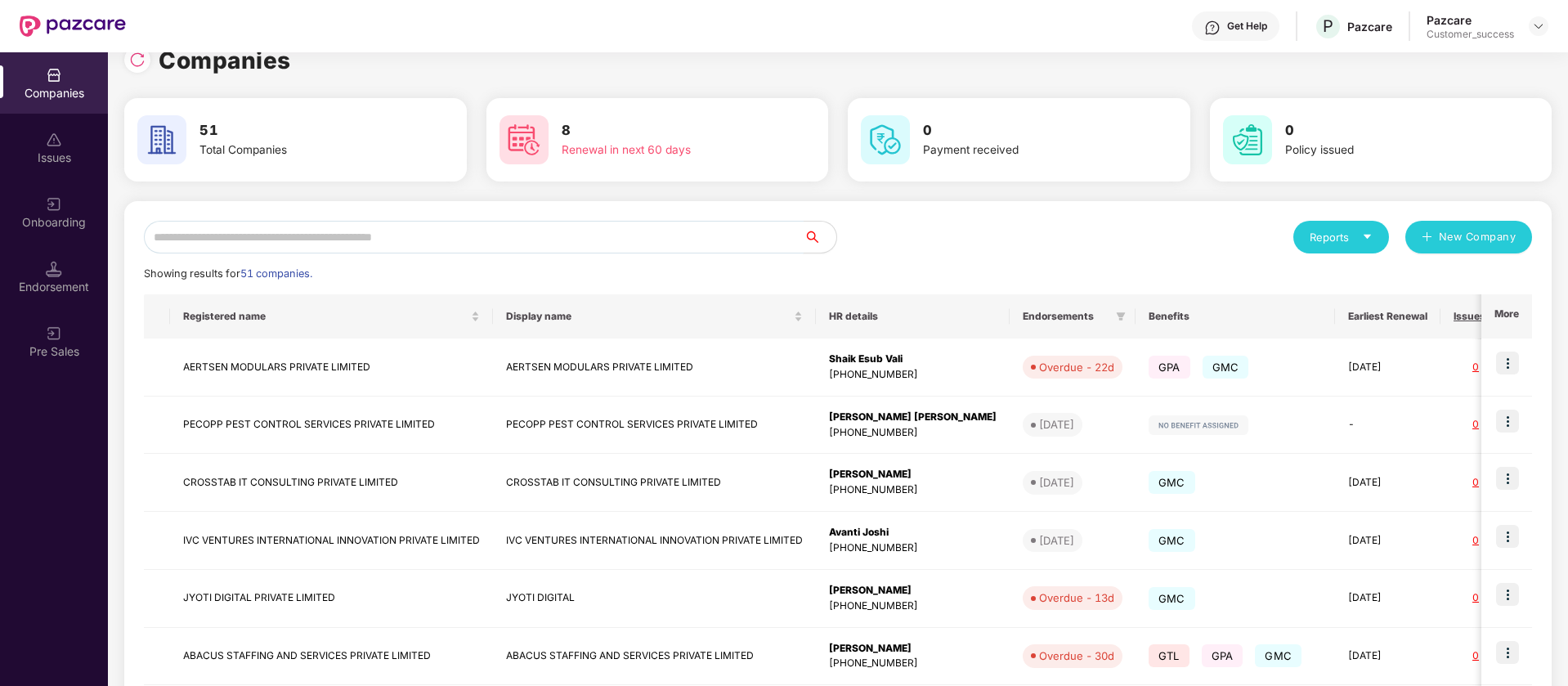
click at [463, 239] on input "text" at bounding box center [474, 237] width 660 height 32
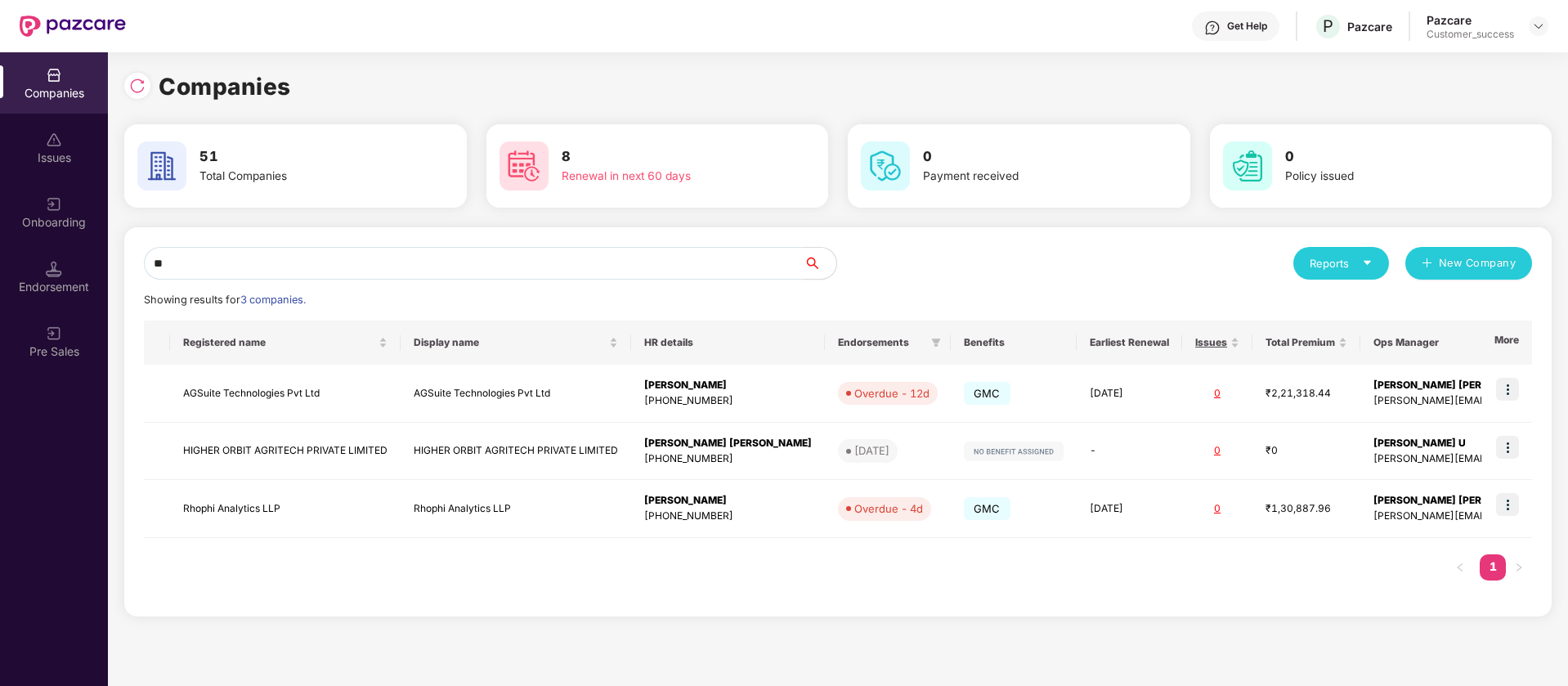
scroll to position [0, 0]
type input "**"
click at [1515, 389] on img at bounding box center [1508, 390] width 23 height 23
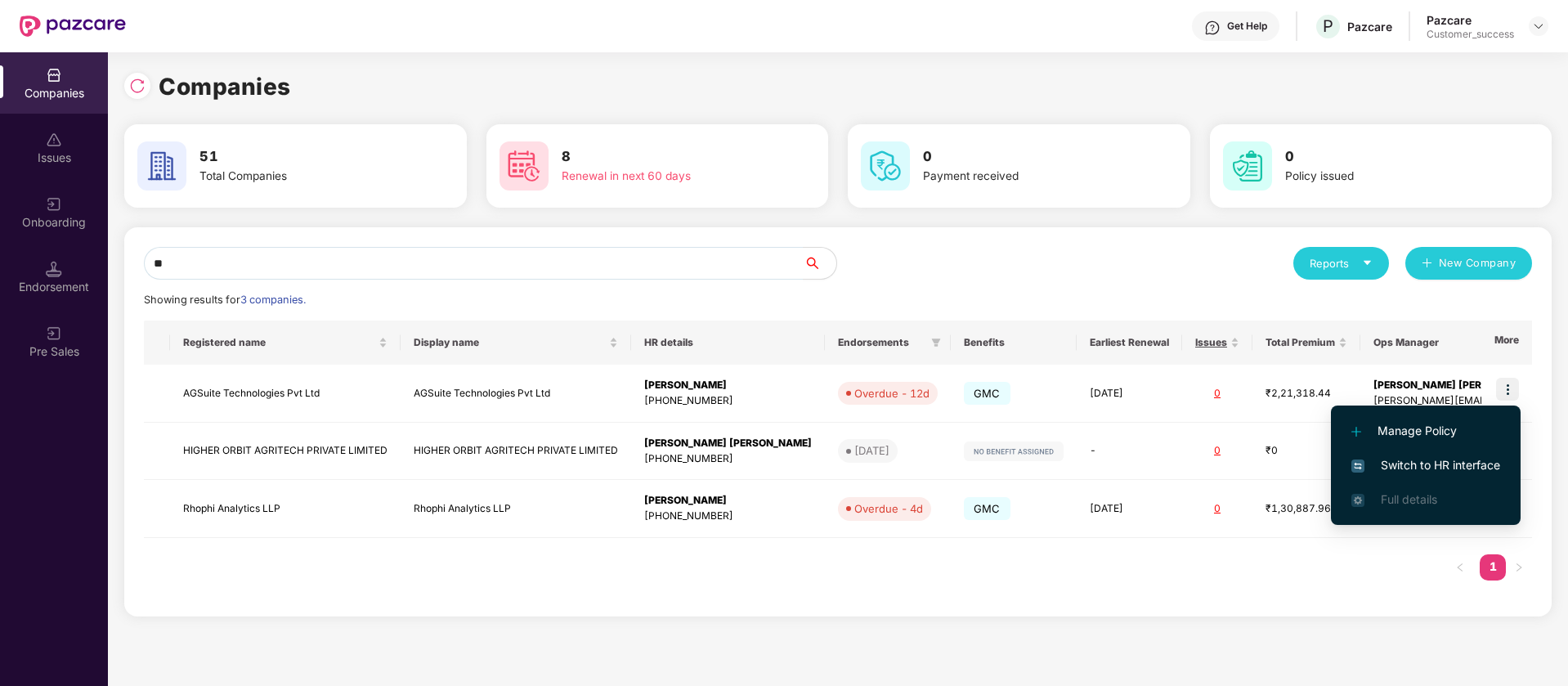
click at [1437, 467] on span "Switch to HR interface" at bounding box center [1426, 465] width 149 height 18
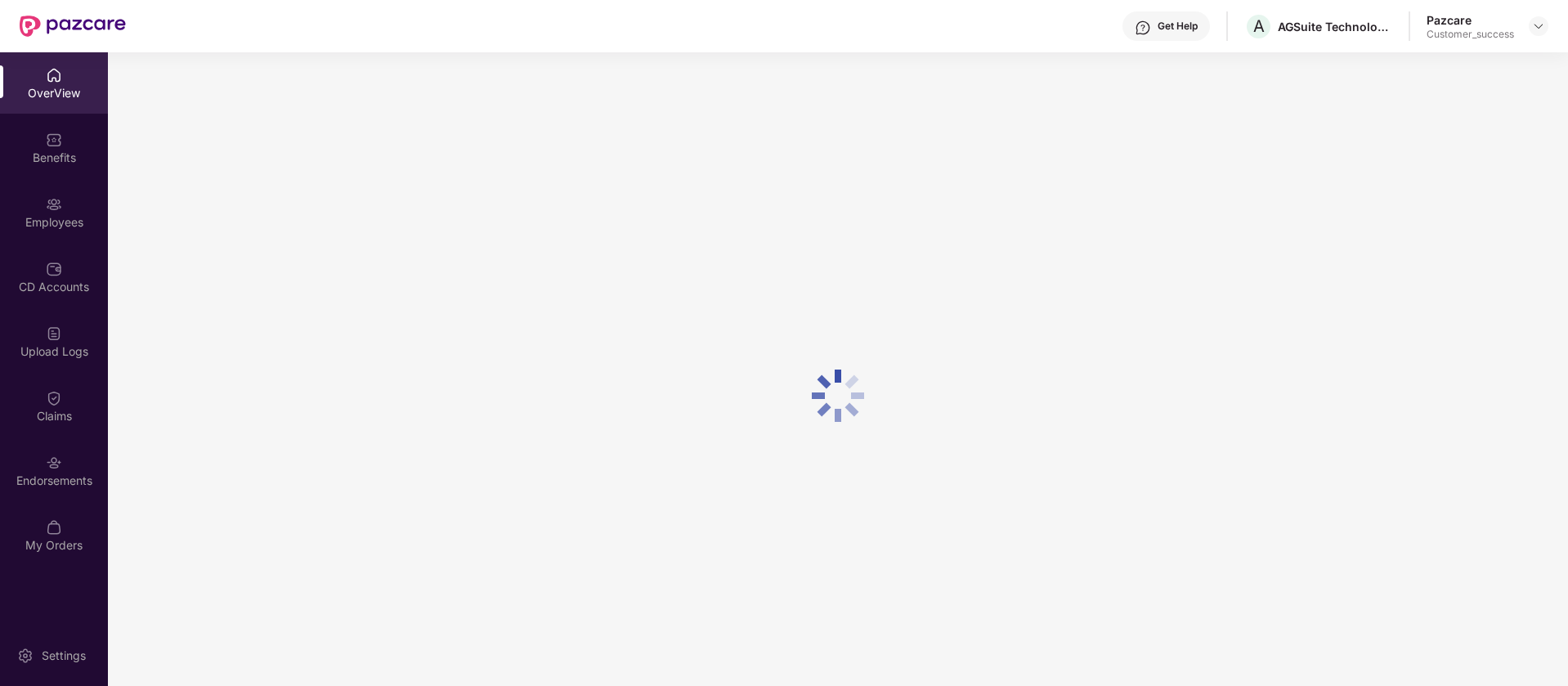
click at [53, 412] on div "Claims" at bounding box center [53, 416] width 108 height 16
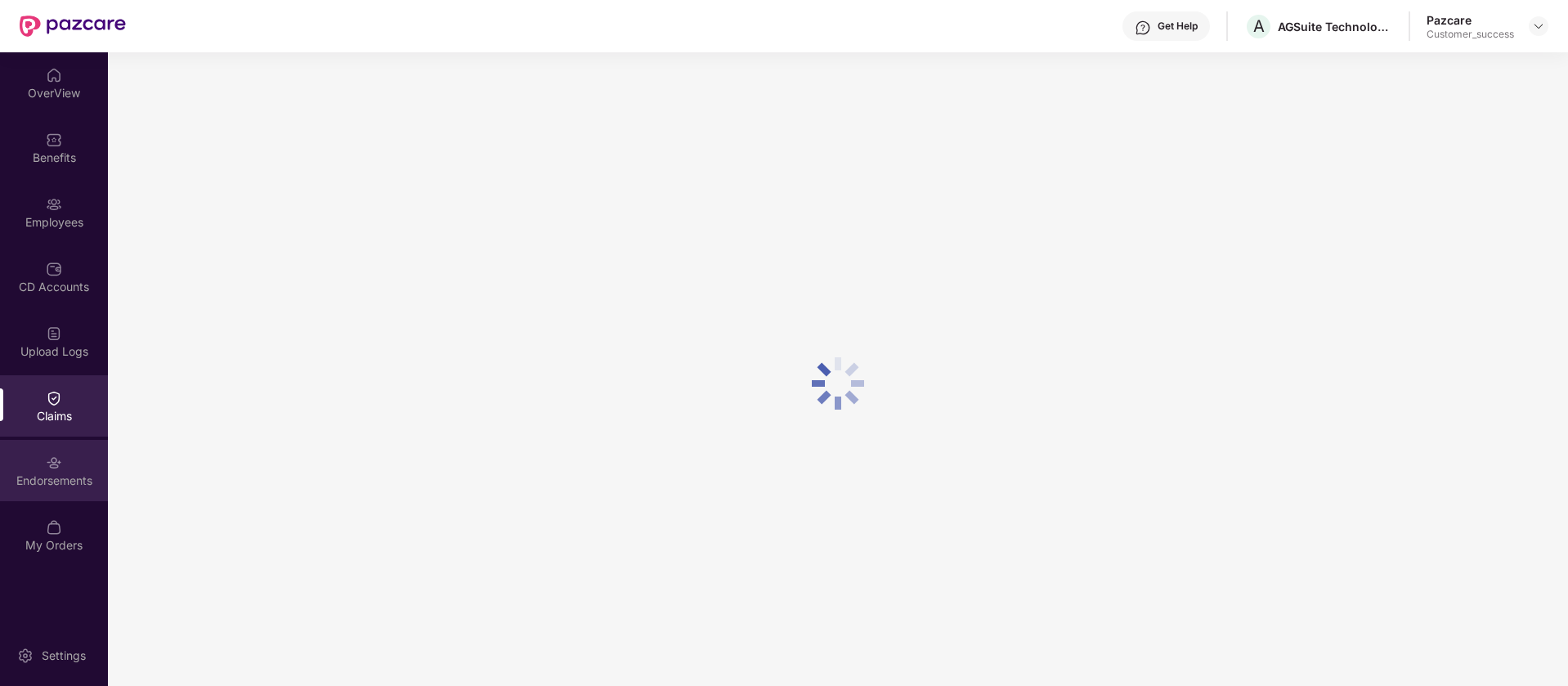
click at [57, 482] on div "Endorsements" at bounding box center [53, 481] width 108 height 16
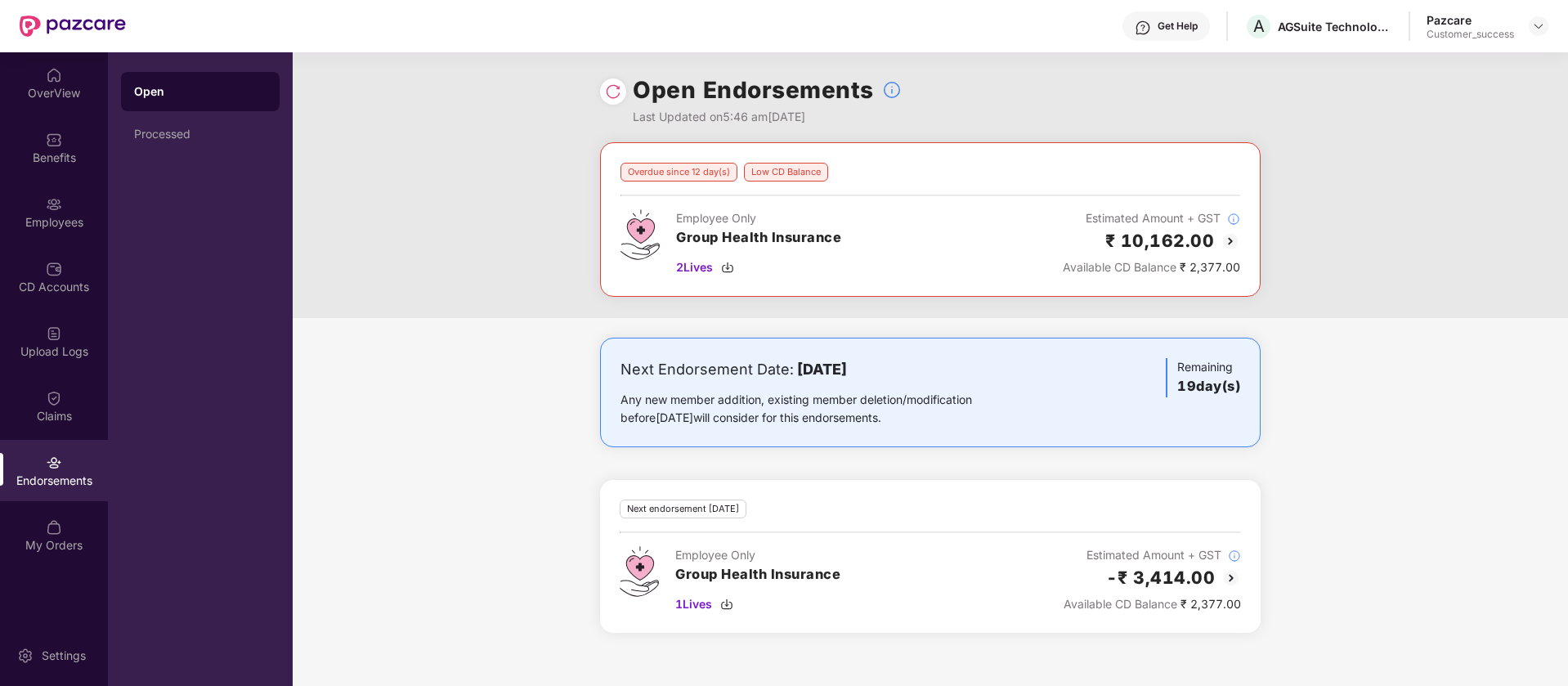
click at [1235, 240] on img at bounding box center [1230, 241] width 20 height 20
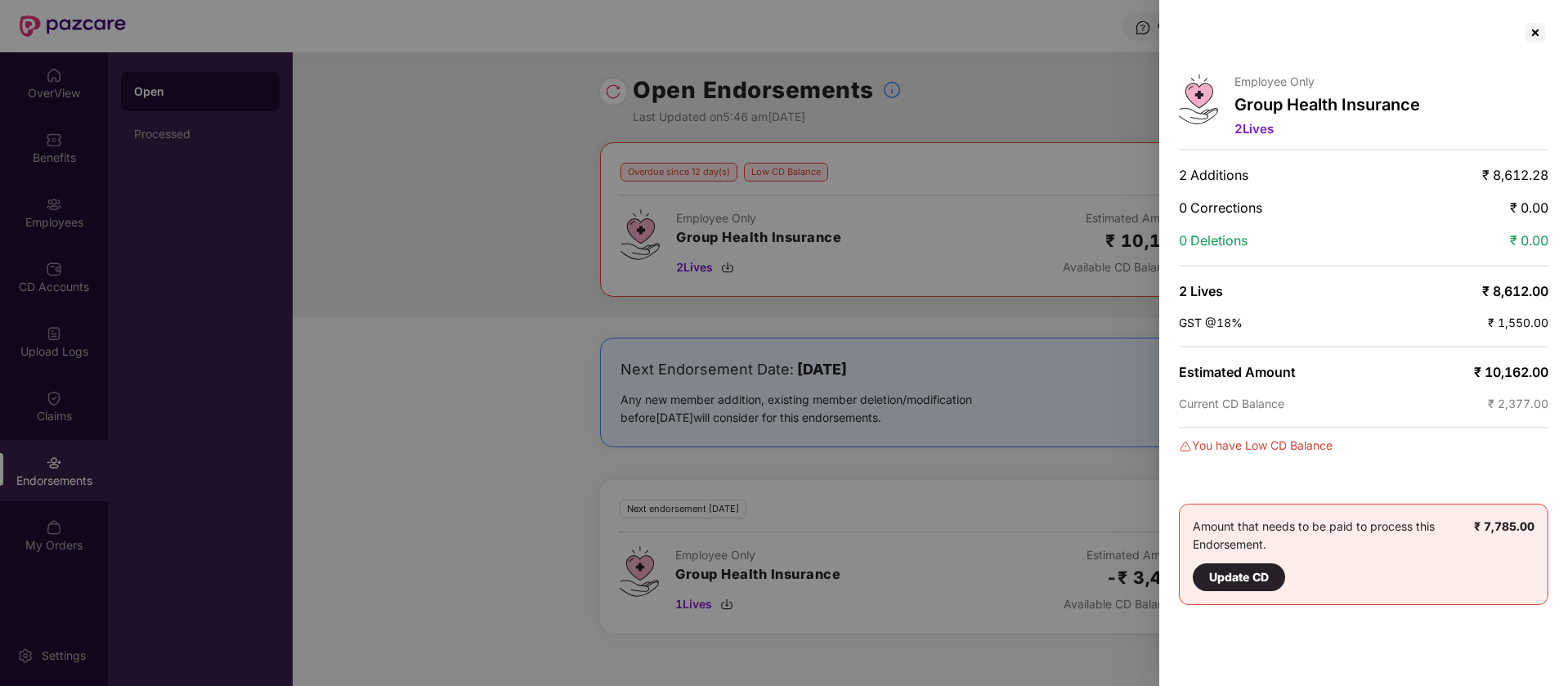
click at [1121, 486] on div at bounding box center [784, 343] width 1568 height 686
click at [1537, 35] on div at bounding box center [1535, 32] width 26 height 26
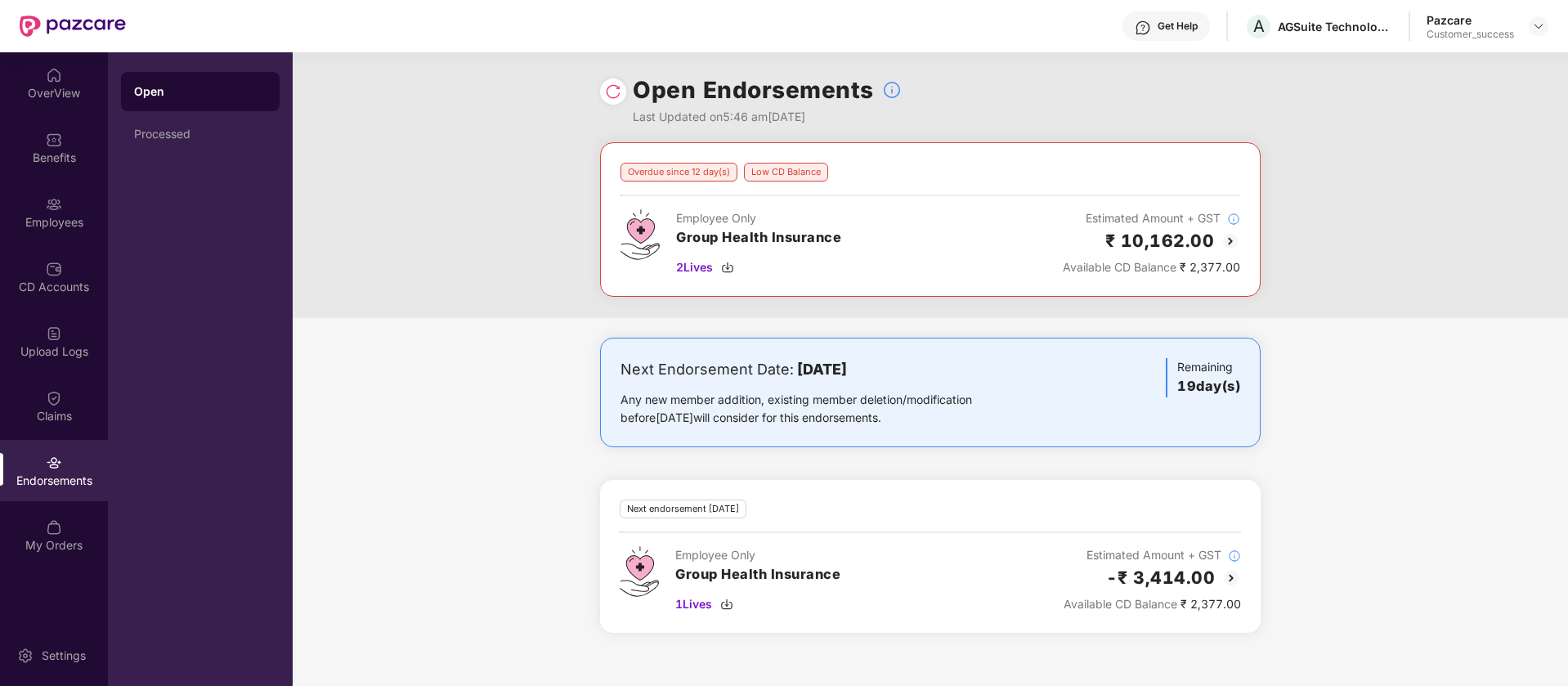
click at [1227, 581] on img at bounding box center [1231, 578] width 20 height 20
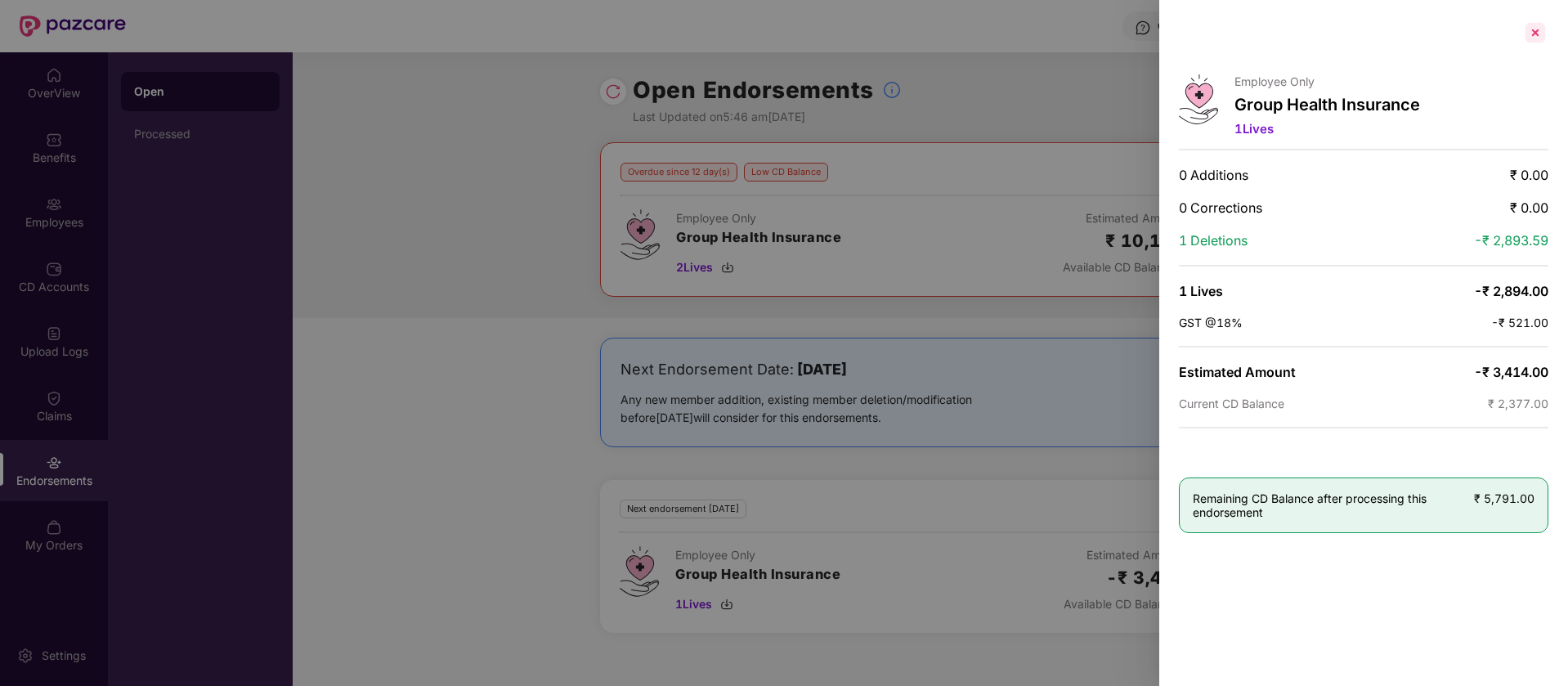
click at [1537, 36] on div at bounding box center [1535, 32] width 26 height 26
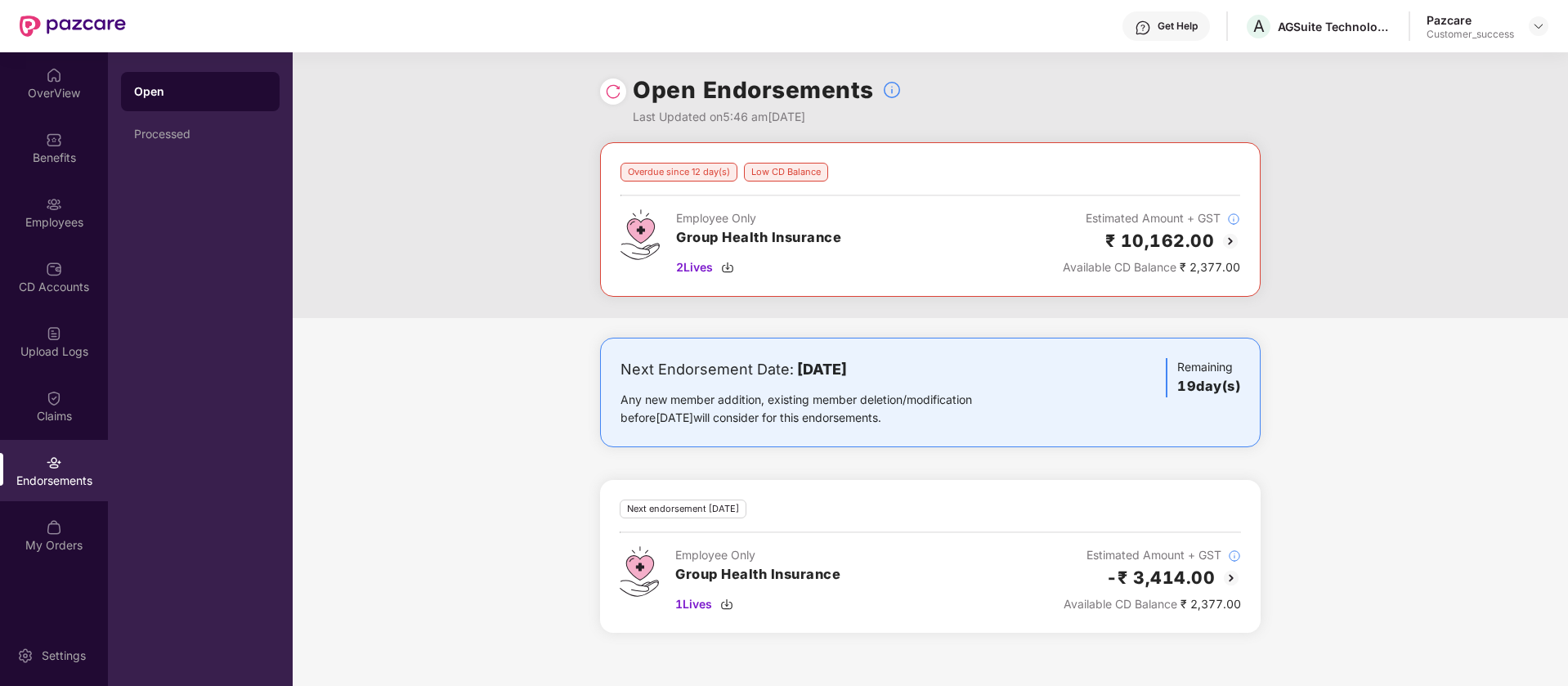
click at [1231, 238] on img at bounding box center [1230, 241] width 20 height 20
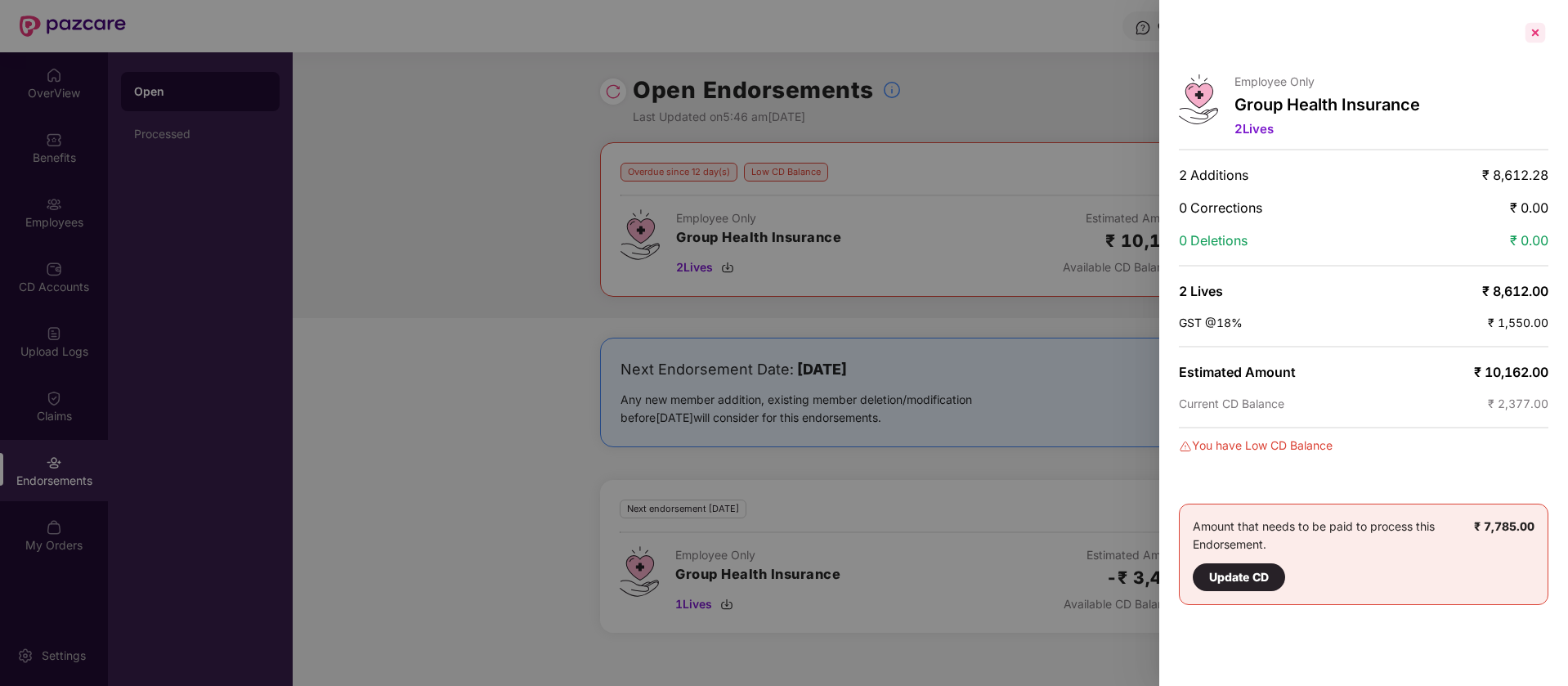
click at [1534, 42] on div at bounding box center [1535, 32] width 26 height 26
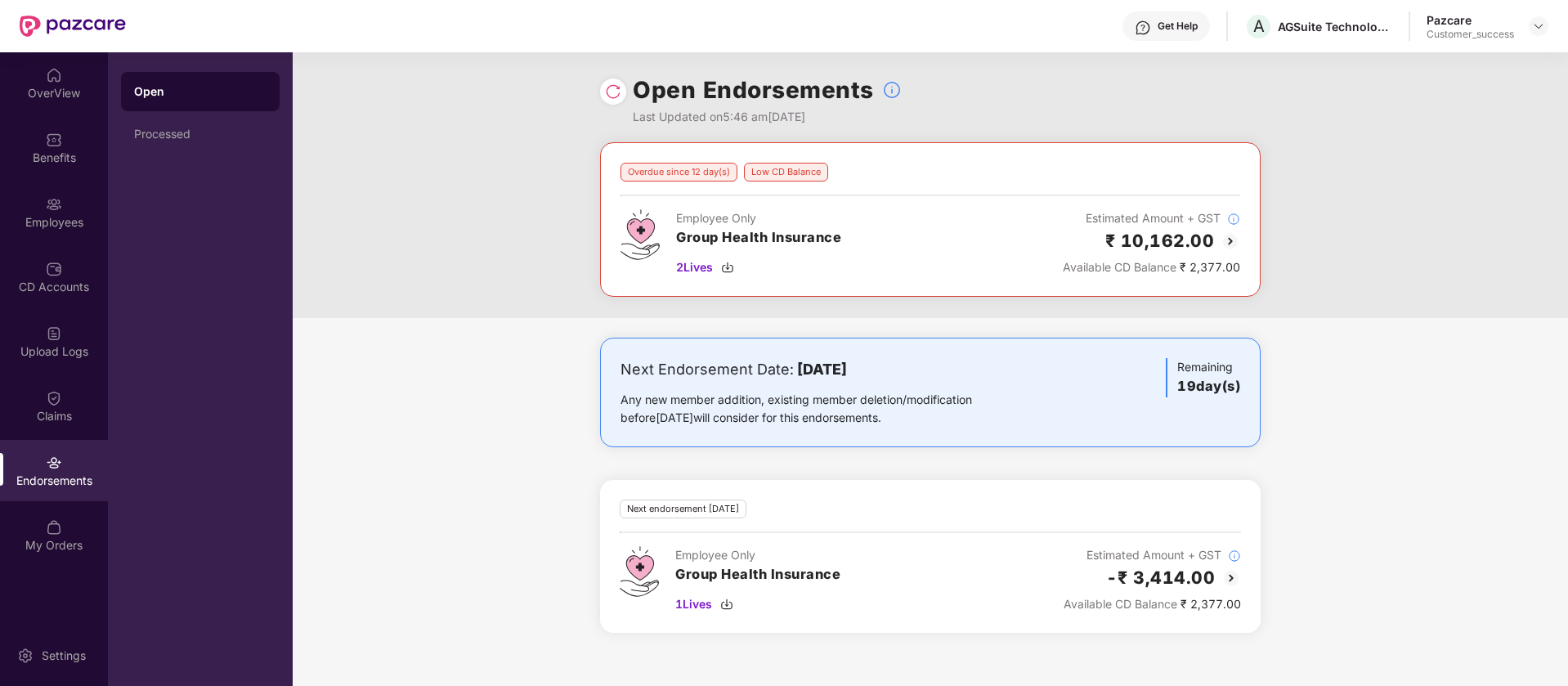
click at [1232, 572] on img at bounding box center [1231, 578] width 20 height 20
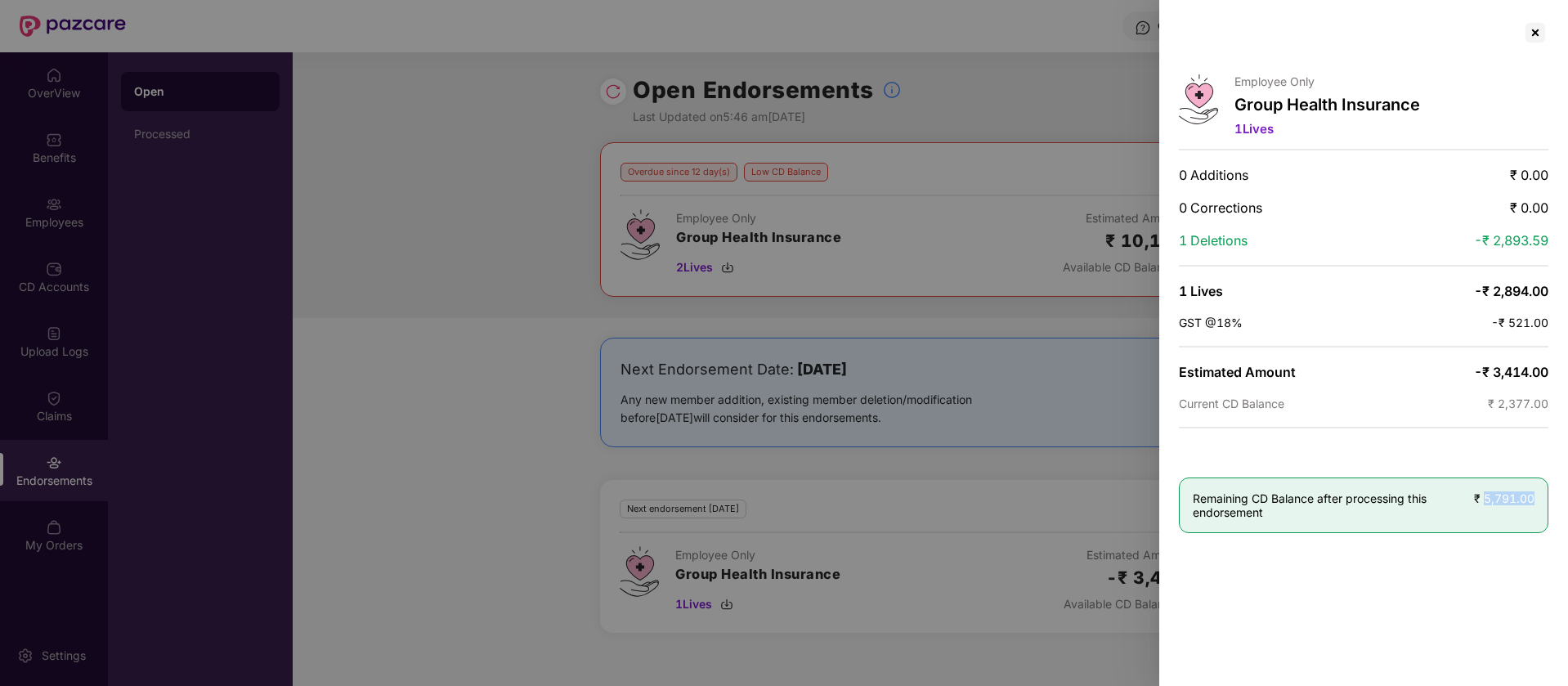
drag, startPoint x: 1484, startPoint y: 500, endPoint x: 1532, endPoint y: 503, distance: 48.1
click at [1532, 503] on span "₹ 5,791.00" at bounding box center [1504, 499] width 60 height 14
copy span "5,791.00"
click at [1513, 503] on span "₹ 5,791.00" at bounding box center [1504, 499] width 60 height 14
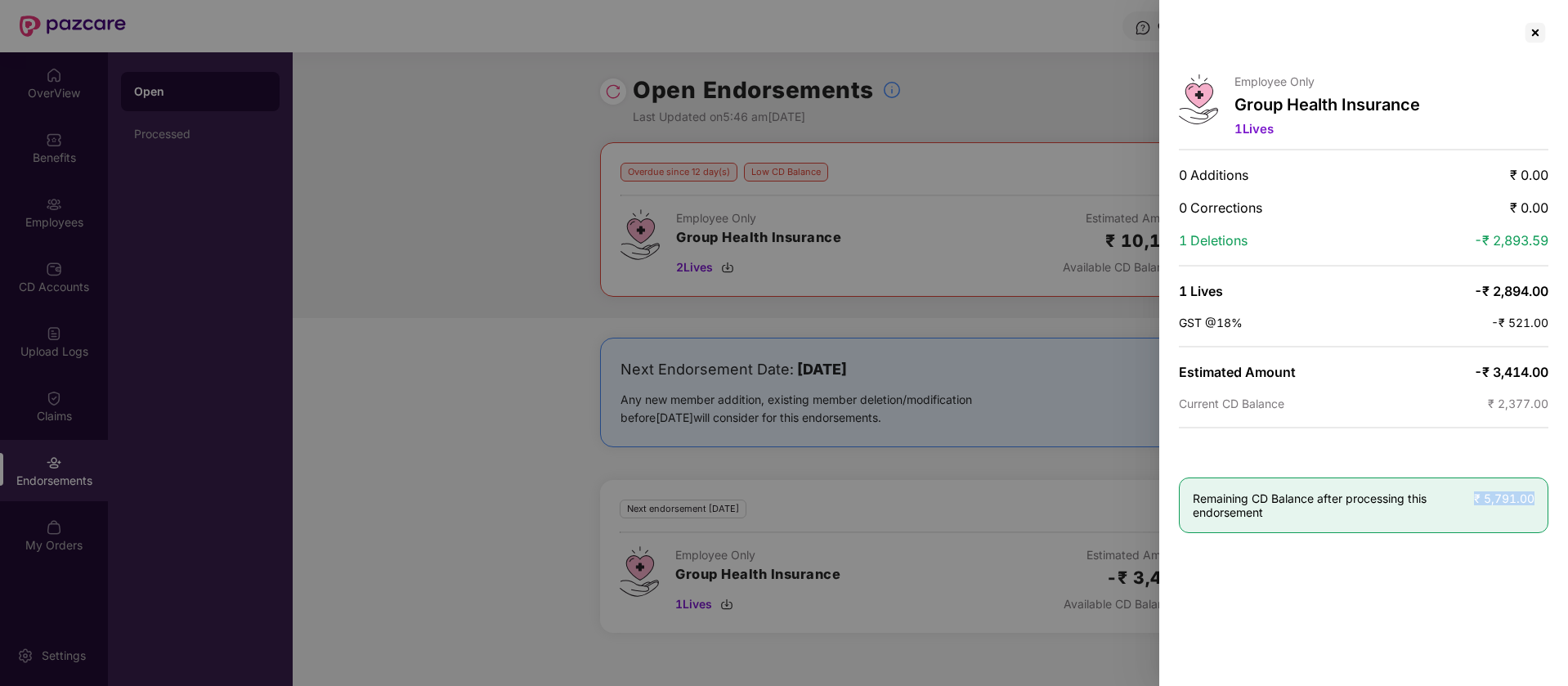
click at [1513, 503] on span "₹ 5,791.00" at bounding box center [1504, 499] width 60 height 14
click at [1536, 38] on div at bounding box center [1535, 32] width 26 height 26
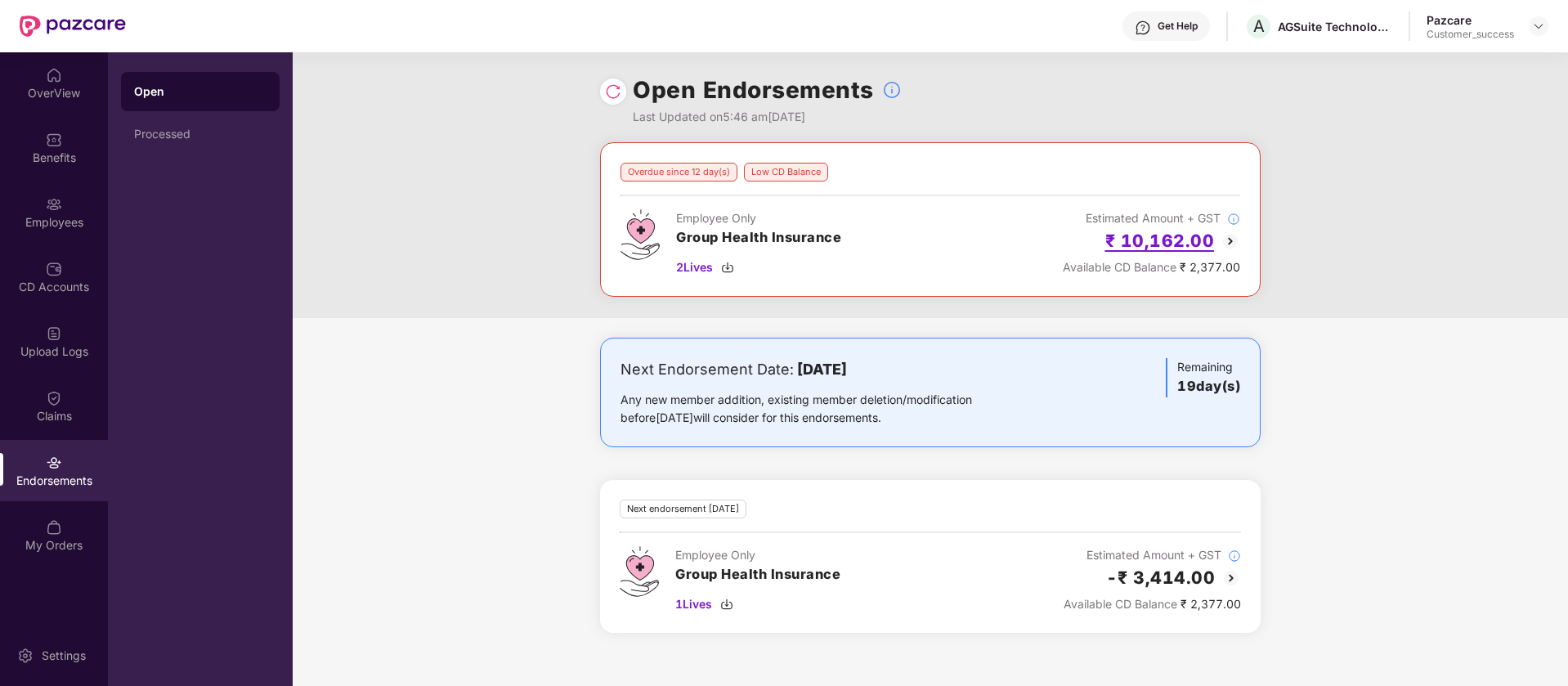
click at [1168, 244] on h2 "₹ 10,162.00" at bounding box center [1159, 241] width 110 height 27
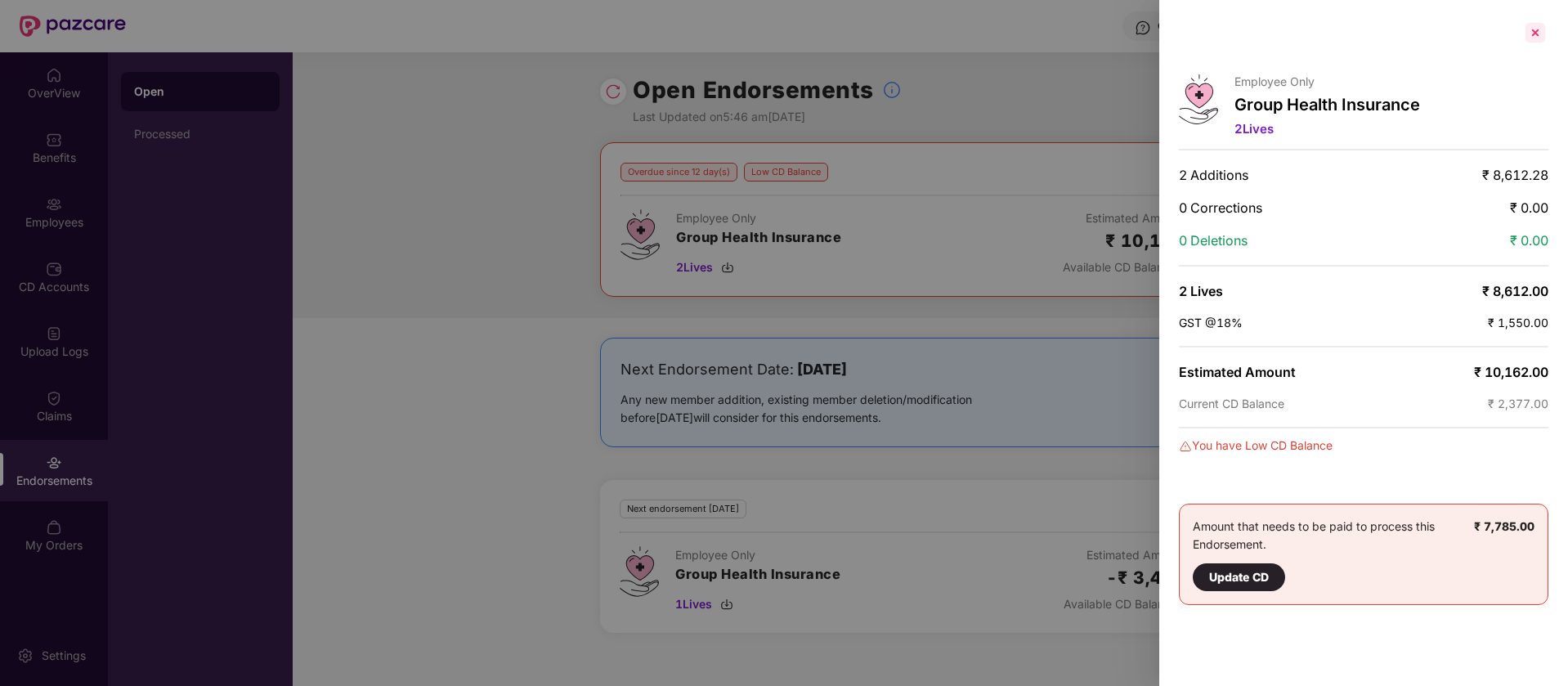
click at [1537, 35] on div at bounding box center [1535, 32] width 26 height 26
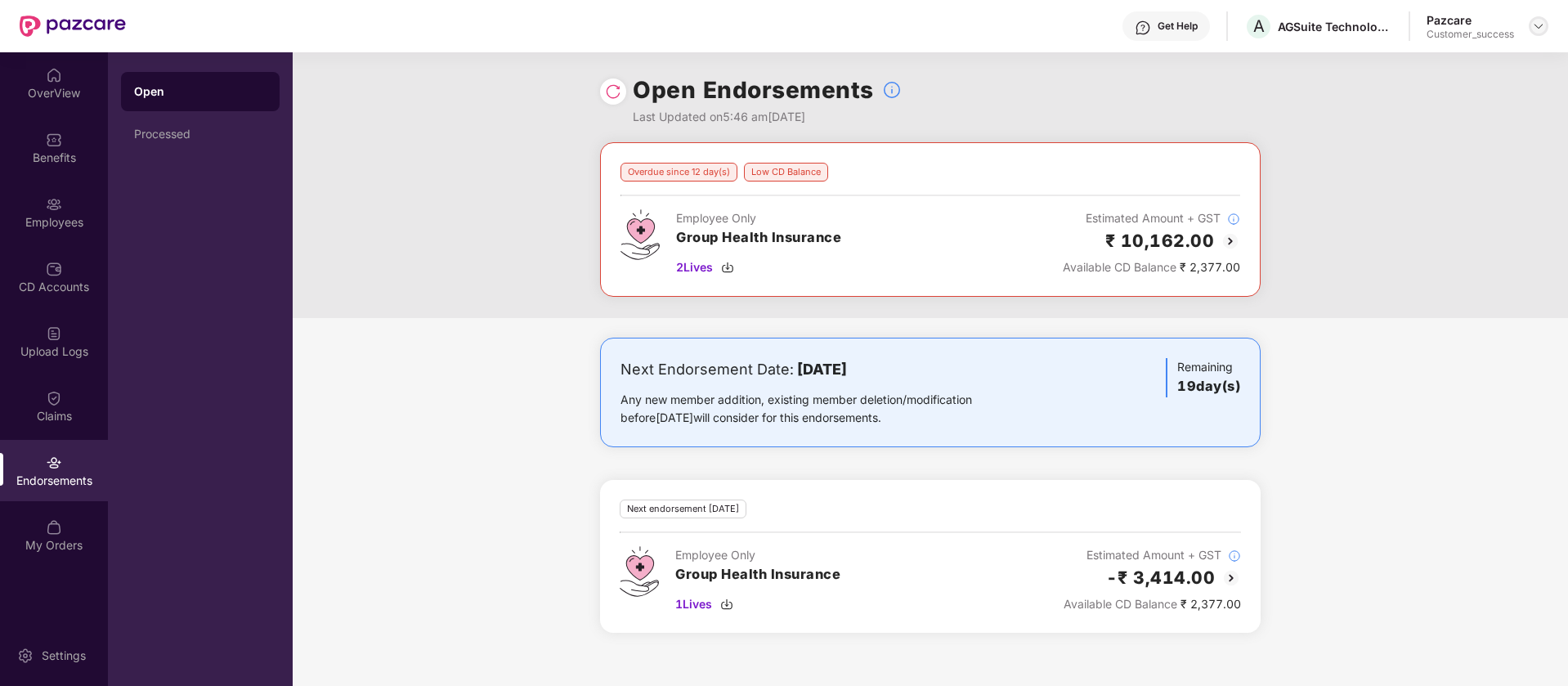
click at [1540, 24] on img at bounding box center [1538, 27] width 13 height 13
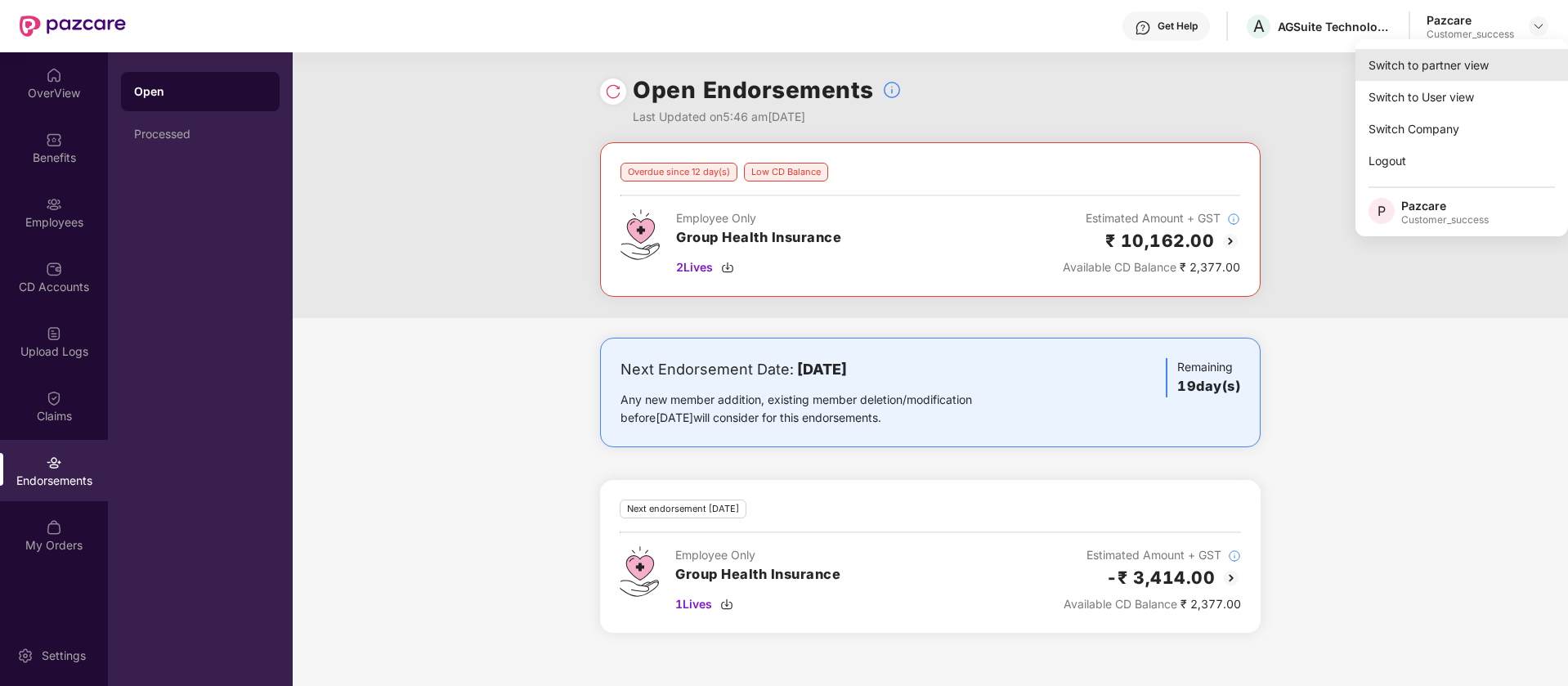
click at [1451, 71] on div "Switch to partner view" at bounding box center [1461, 64] width 213 height 32
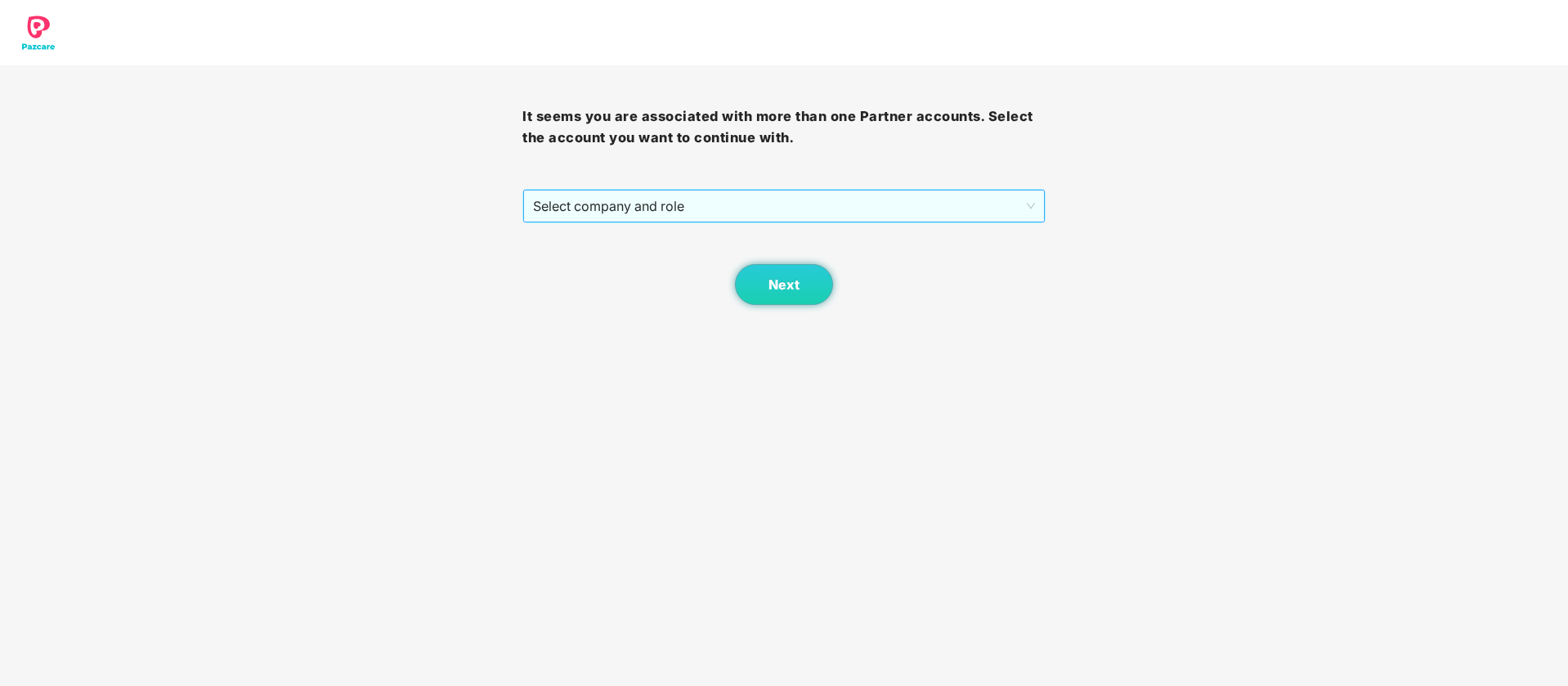
click at [851, 202] on span "Select company and role" at bounding box center [783, 205] width 501 height 32
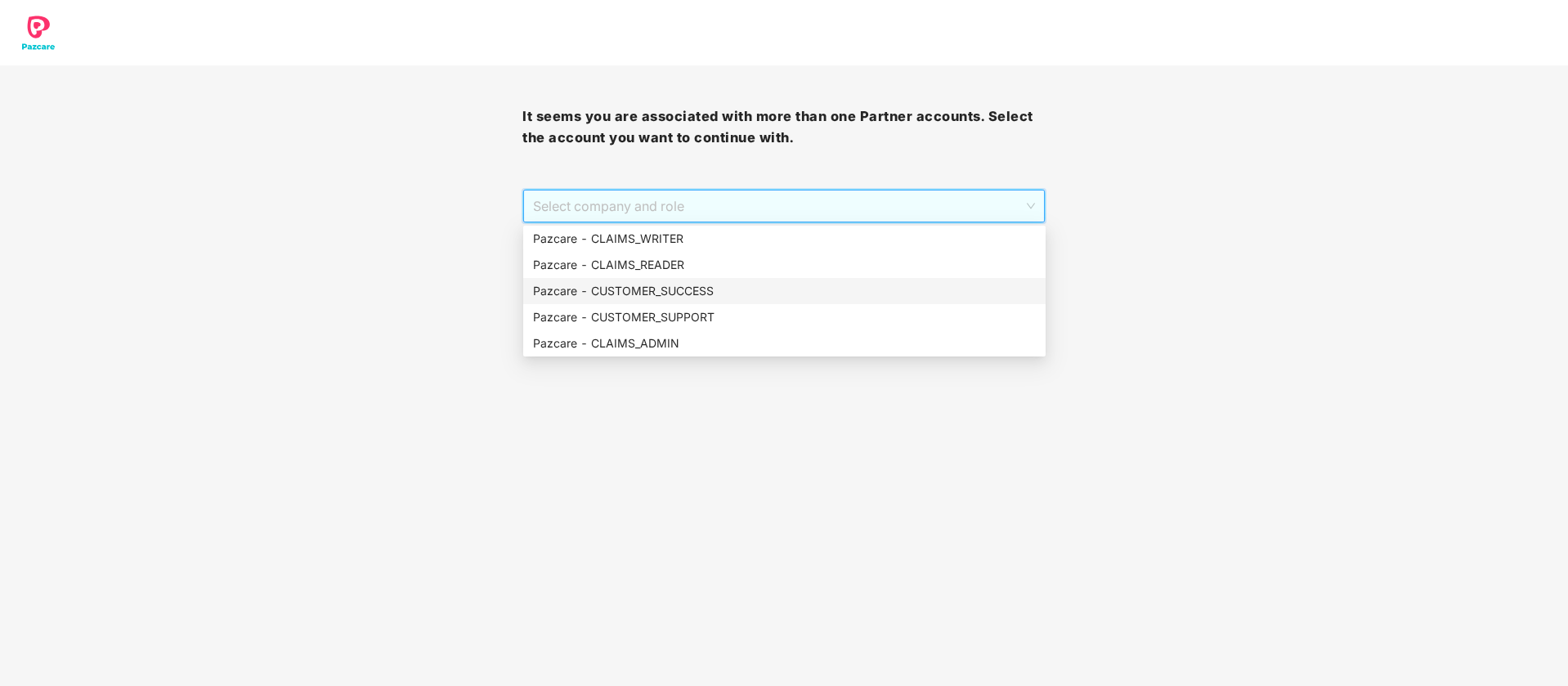
click at [677, 297] on div "Pazcare - CUSTOMER_SUCCESS" at bounding box center [784, 290] width 503 height 18
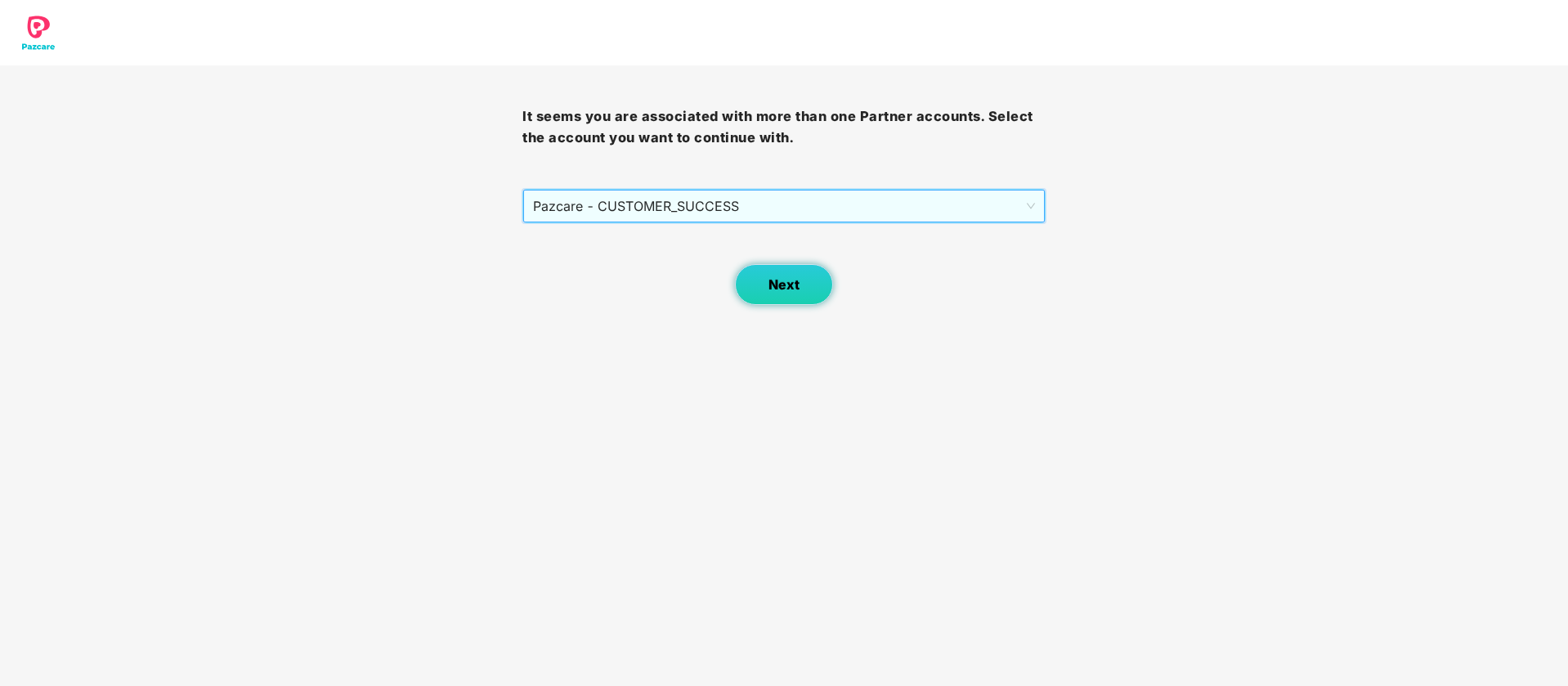
click at [776, 288] on span "Next" at bounding box center [784, 285] width 32 height 15
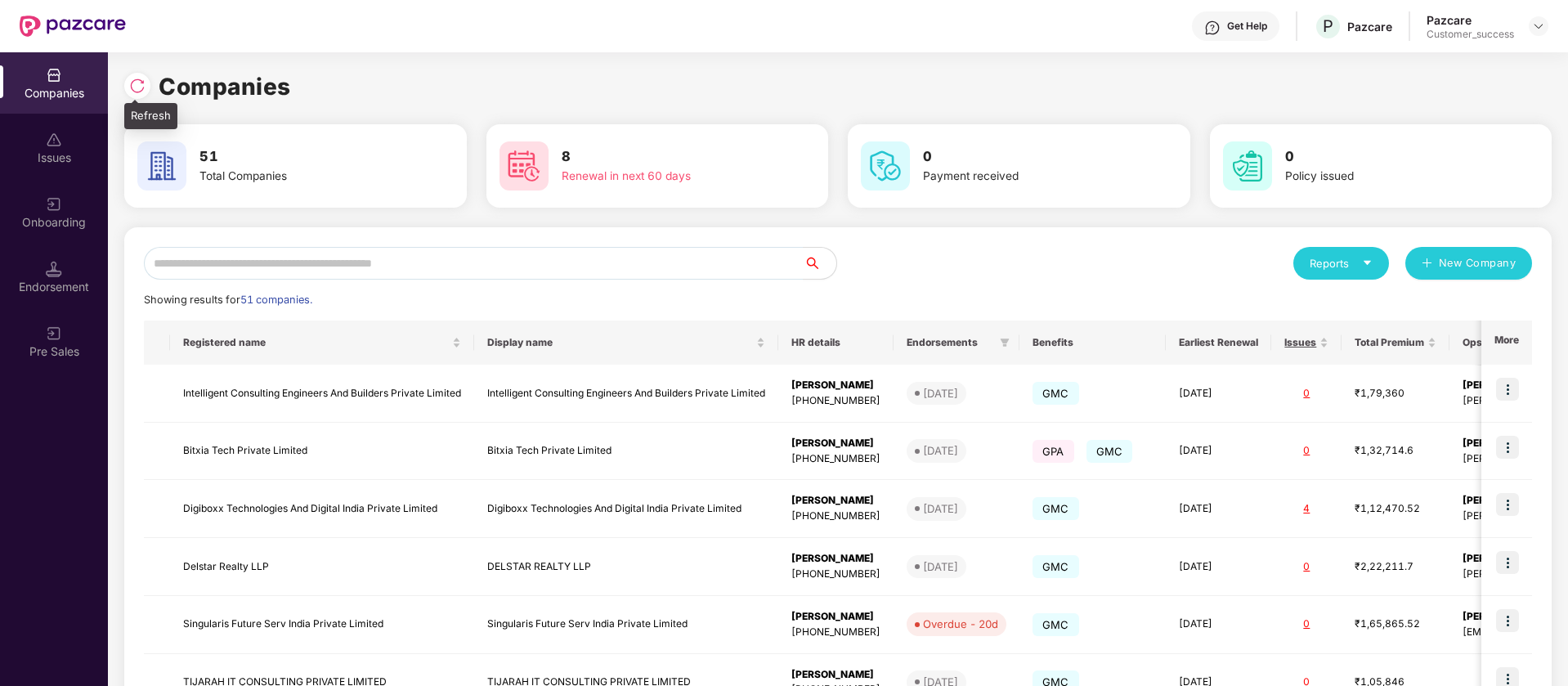
click at [138, 85] on img at bounding box center [137, 85] width 16 height 16
click at [1128, 19] on div "Get Help P Pazcare Pazcare Customer_success" at bounding box center [837, 26] width 1423 height 53
click at [1547, 28] on div at bounding box center [1538, 26] width 20 height 20
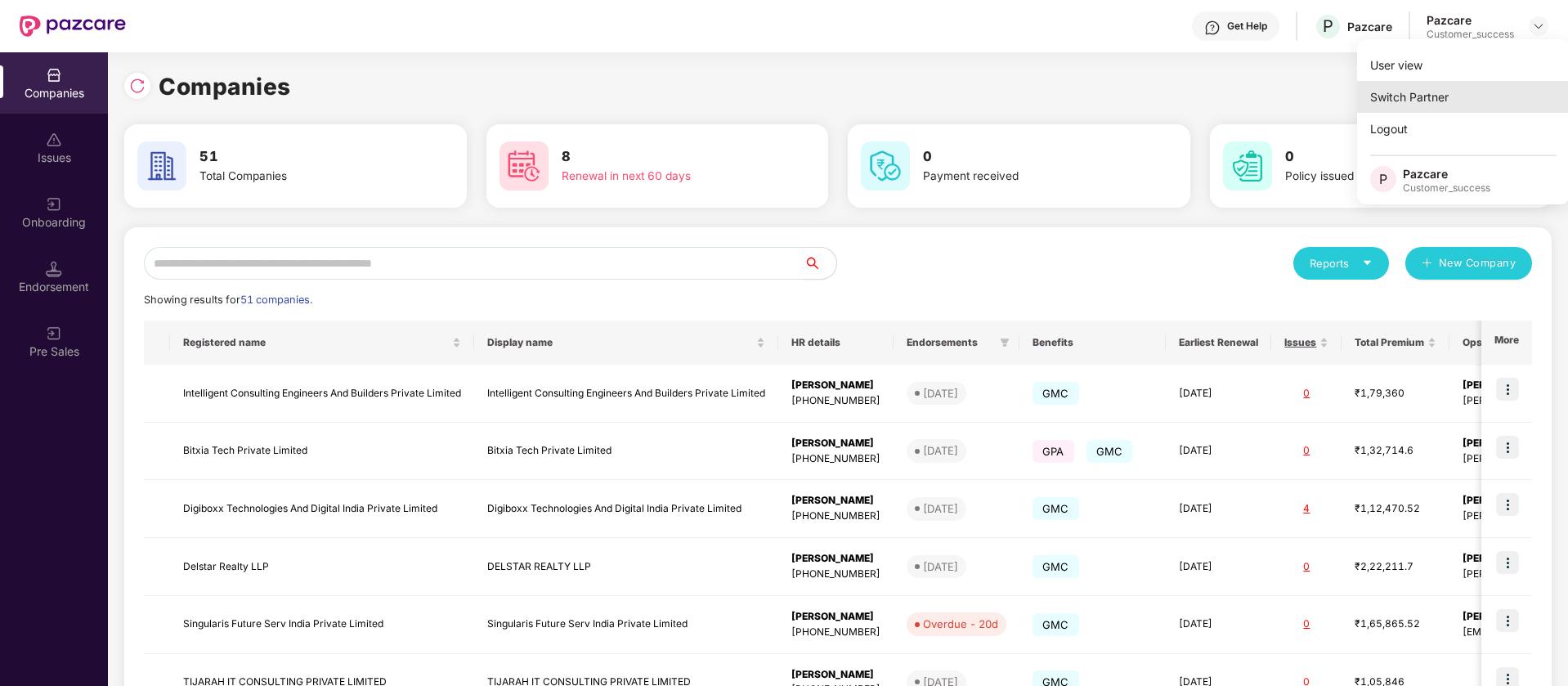
click at [1466, 96] on div "Switch Partner" at bounding box center [1463, 96] width 213 height 32
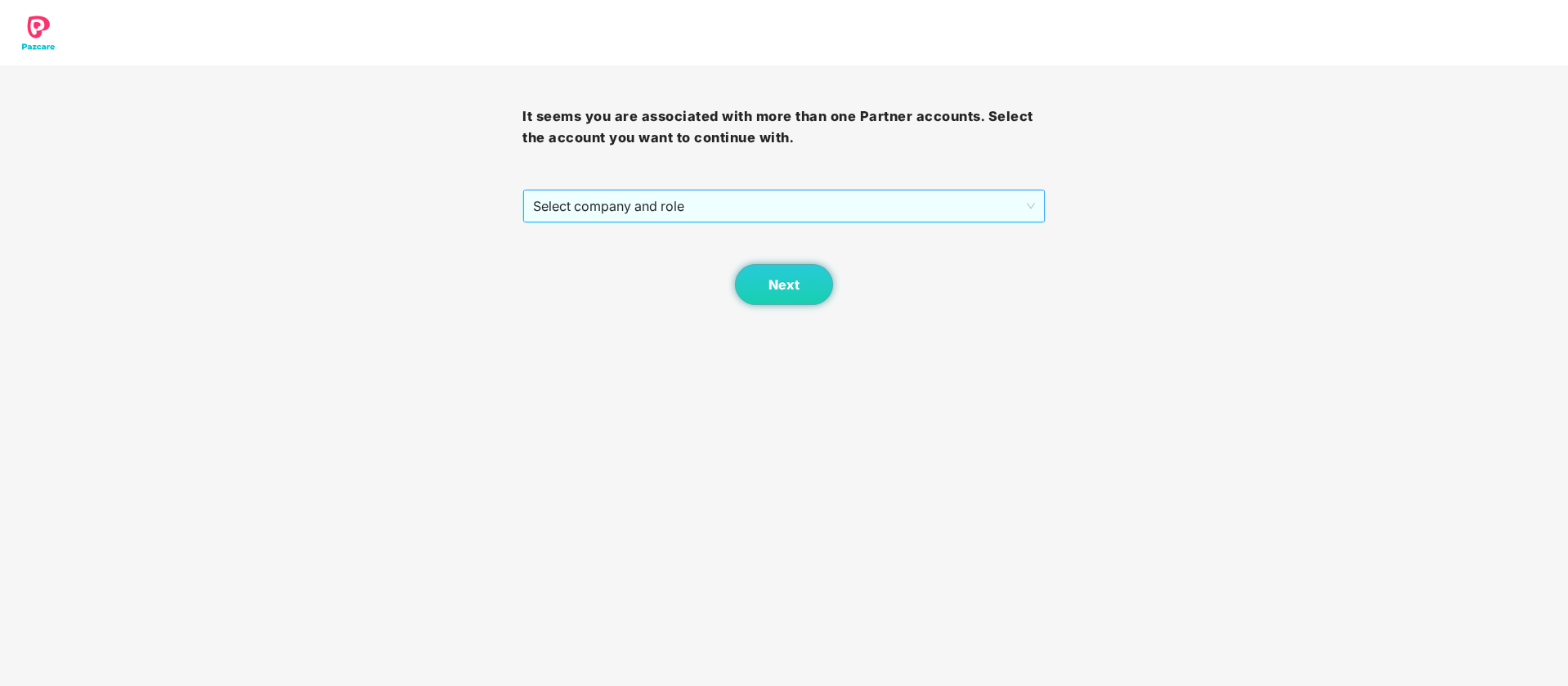
click at [925, 209] on span "Select company and role" at bounding box center [783, 205] width 501 height 32
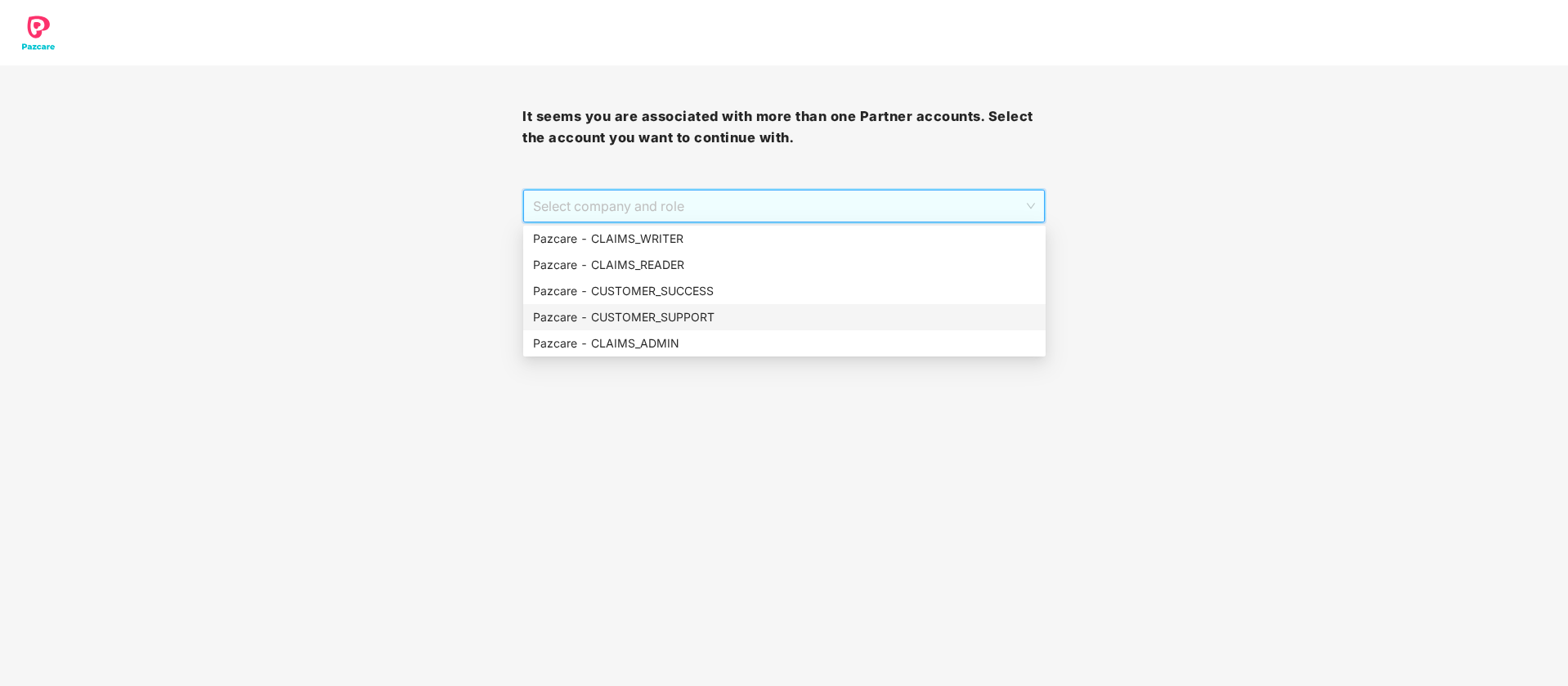
click at [775, 307] on div "Pazcare - CUSTOMER_SUPPORT" at bounding box center [784, 316] width 522 height 26
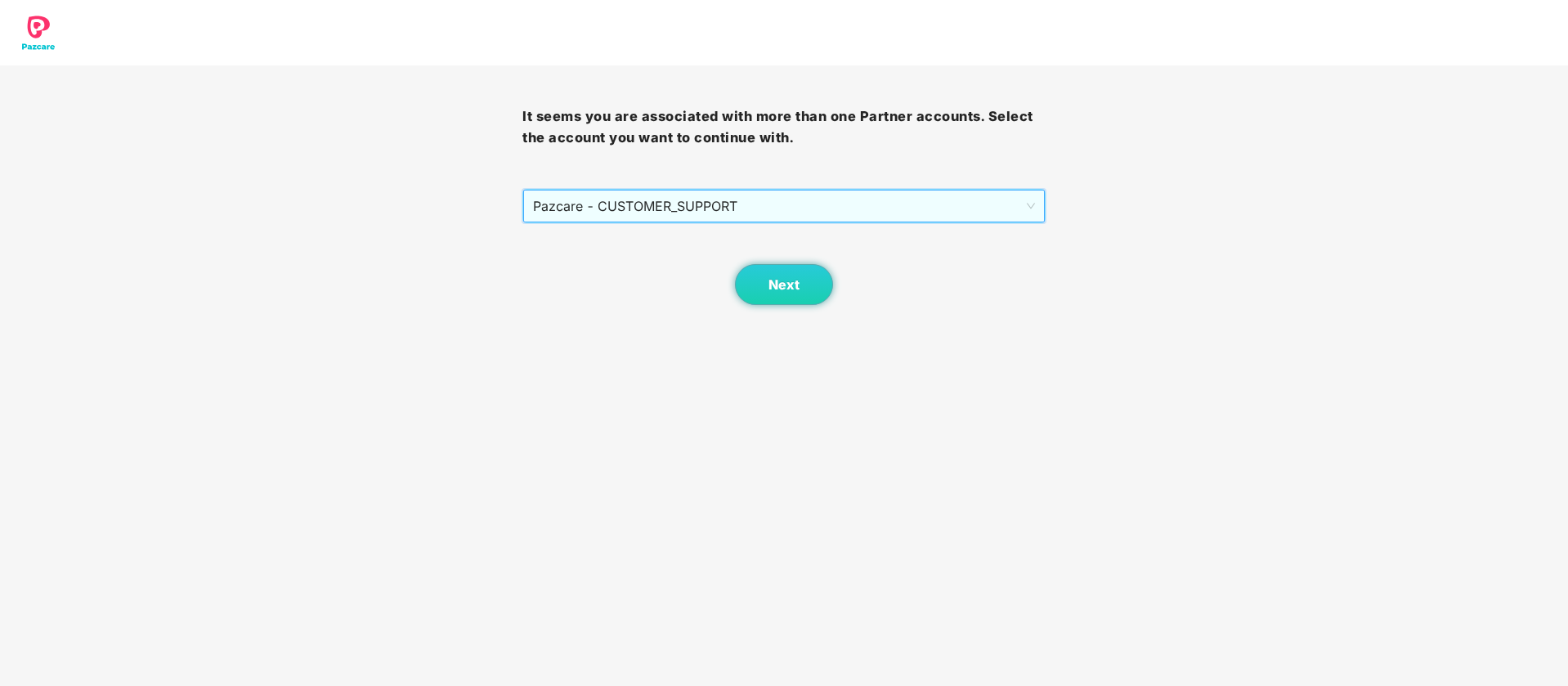
click at [780, 258] on div "Next" at bounding box center [783, 265] width 522 height 82
click at [780, 281] on span "Next" at bounding box center [784, 285] width 32 height 15
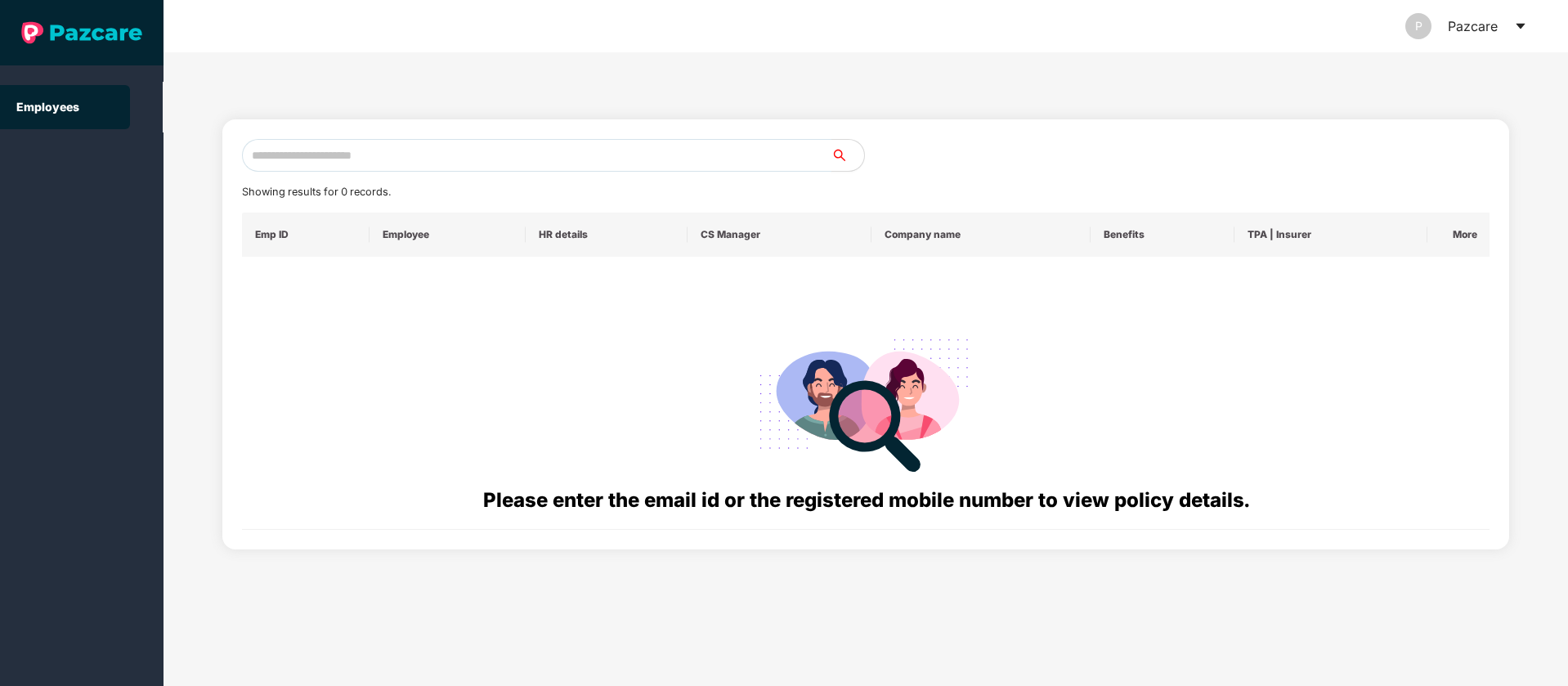
click at [555, 168] on input "text" at bounding box center [536, 156] width 589 height 32
paste input "**********"
click at [761, 162] on input "**********" at bounding box center [536, 156] width 589 height 32
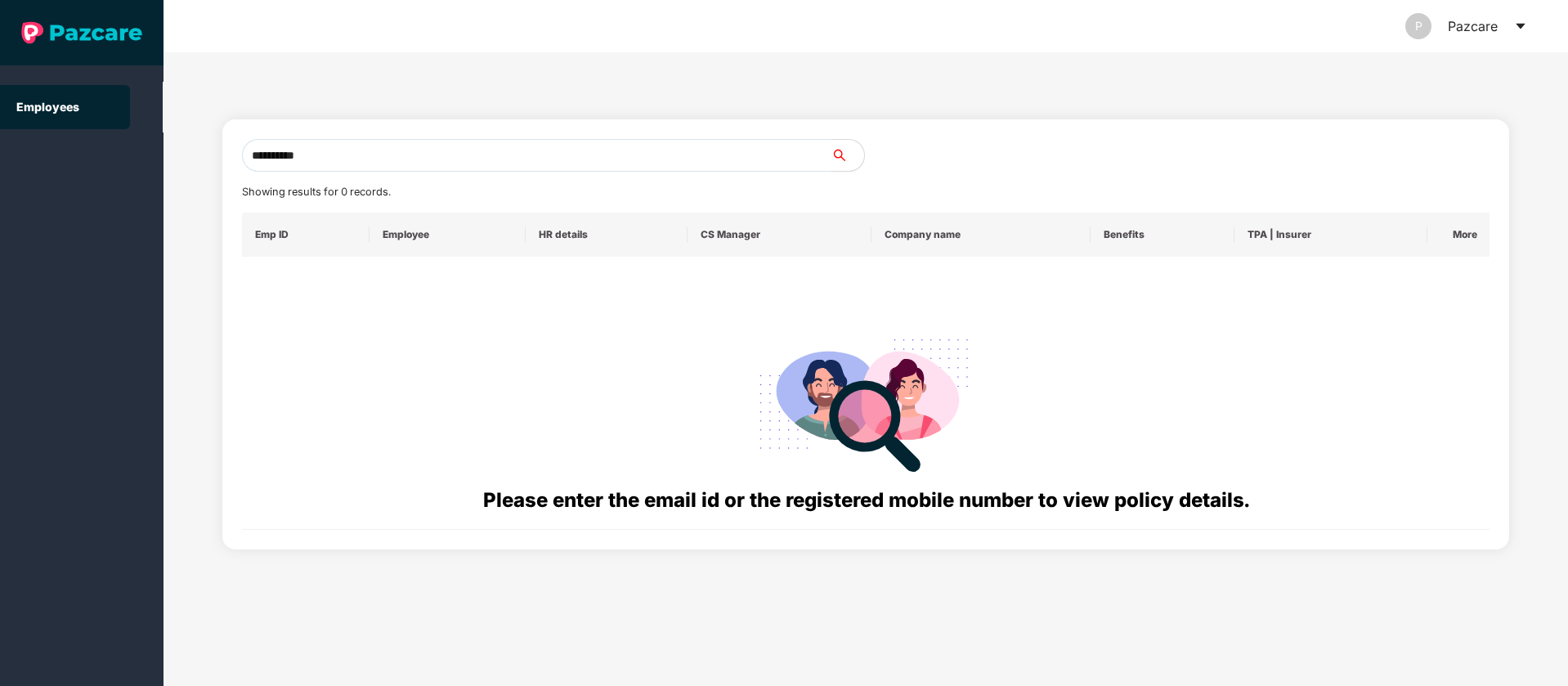
paste input "text"
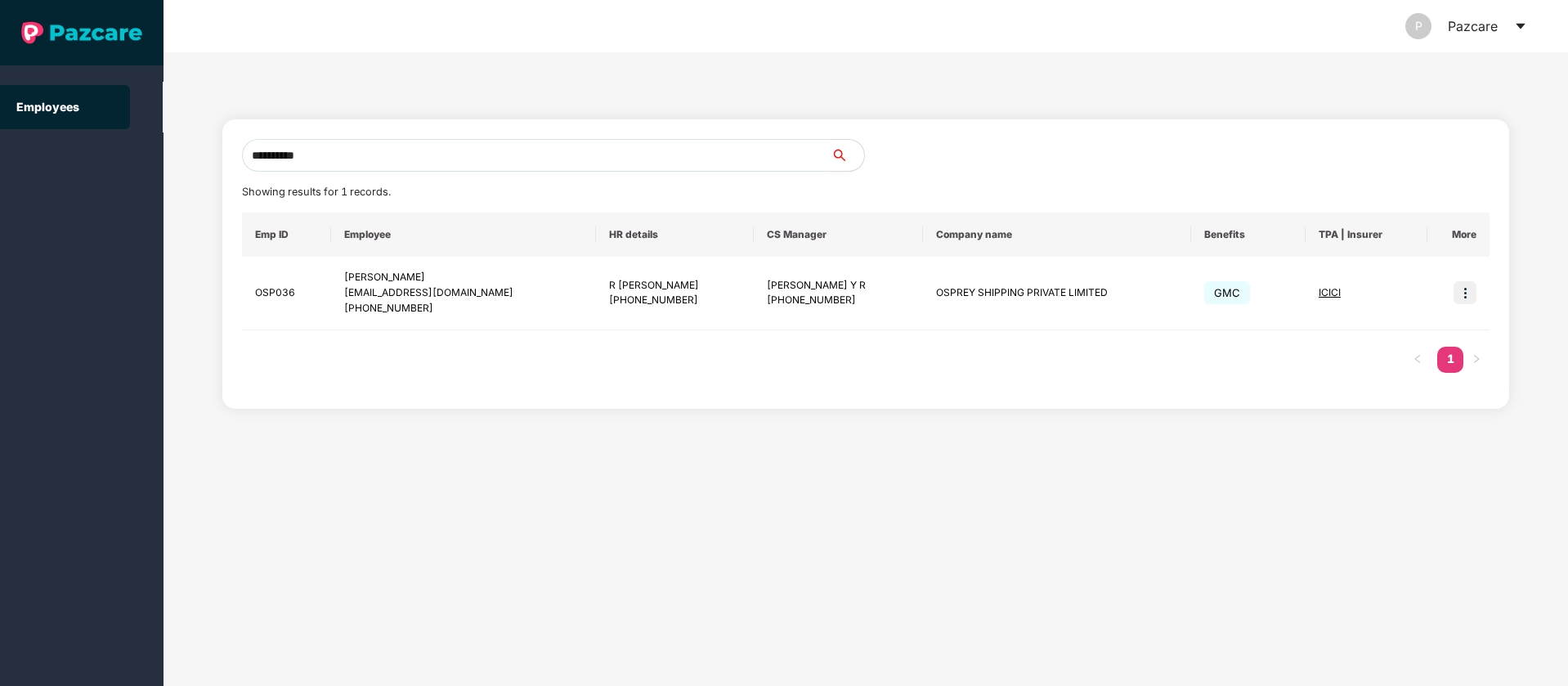
type input "**********"
